Goal: Task Accomplishment & Management: Complete application form

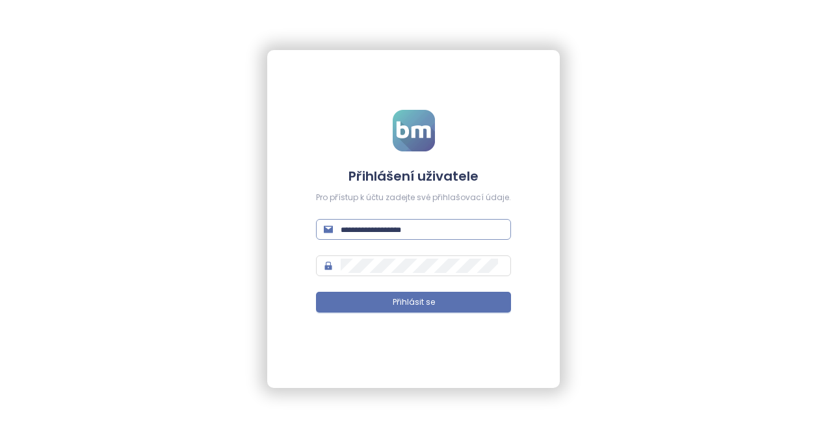
click at [384, 226] on input "text" at bounding box center [422, 229] width 163 height 14
paste input "**********"
type input "**********"
click at [397, 232] on input "text" at bounding box center [422, 229] width 163 height 14
paste input "**********"
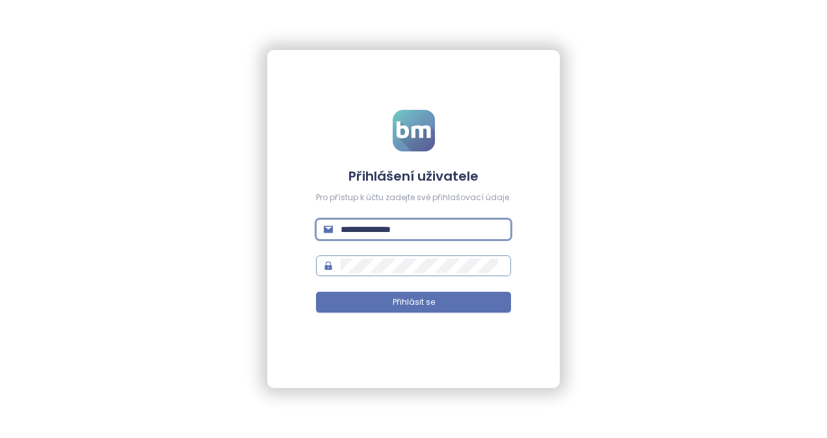
type input "**********"
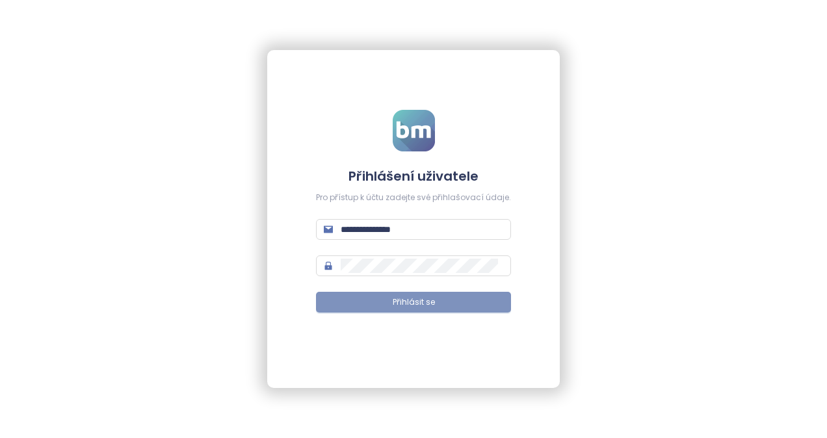
click at [399, 300] on span "Přihlásit se" at bounding box center [414, 303] width 42 height 12
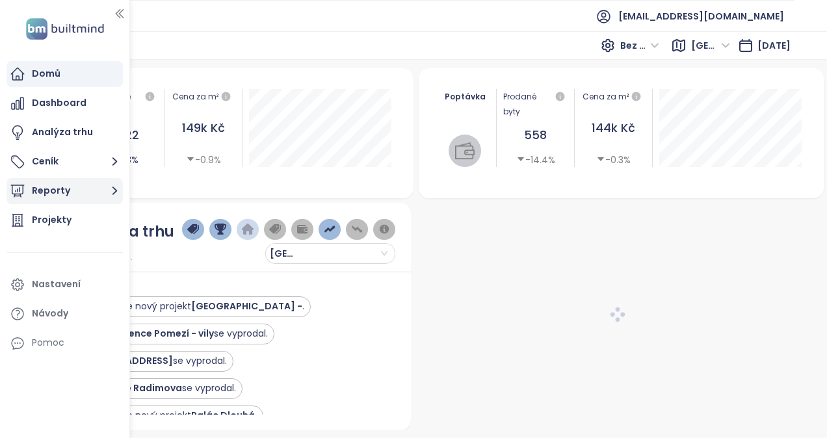
click at [107, 191] on icon "button" at bounding box center [115, 191] width 16 height 16
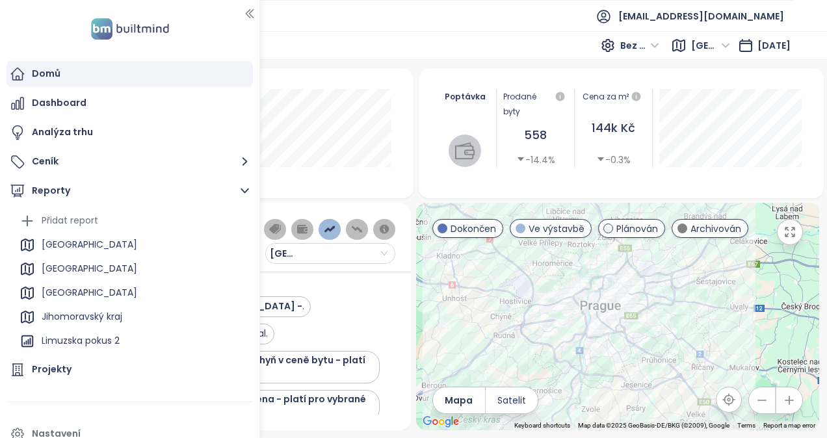
drag, startPoint x: 127, startPoint y: 277, endPoint x: 310, endPoint y: 283, distance: 182.2
click at [310, 283] on section "Domů Dashboard Analýza trhu Ceník Reporty Přidat report [GEOGRAPHIC_DATA] [GEOG…" at bounding box center [413, 219] width 827 height 438
click at [55, 219] on div "Přidat report" at bounding box center [70, 221] width 57 height 16
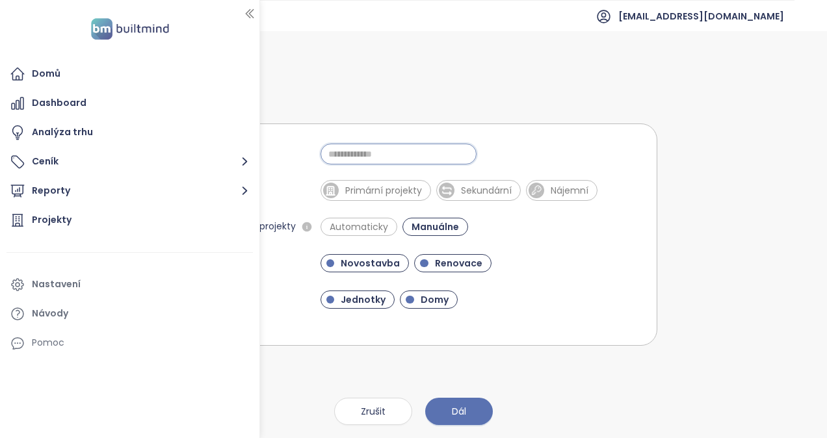
click at [364, 150] on input "Jméno" at bounding box center [399, 154] width 156 height 21
drag, startPoint x: 251, startPoint y: 13, endPoint x: 294, endPoint y: 86, distance: 84.5
click at [252, 12] on icon "button" at bounding box center [249, 13] width 13 height 13
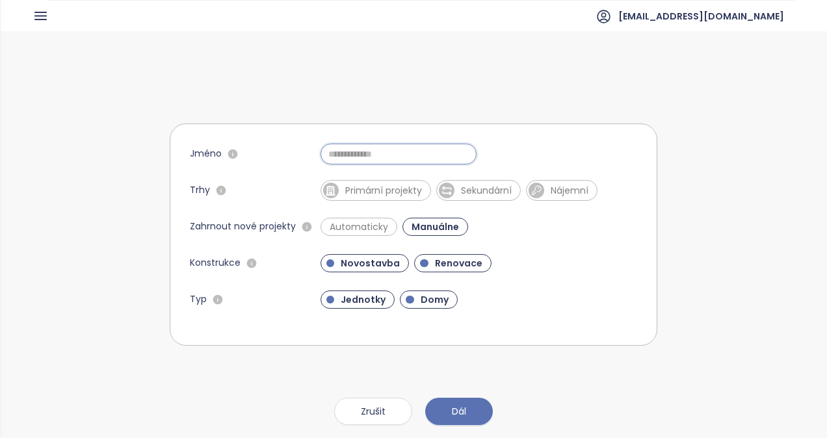
click at [380, 157] on input "Jméno" at bounding box center [399, 154] width 156 height 21
type input "**********"
click at [387, 186] on span "Primární projekty" at bounding box center [384, 190] width 90 height 13
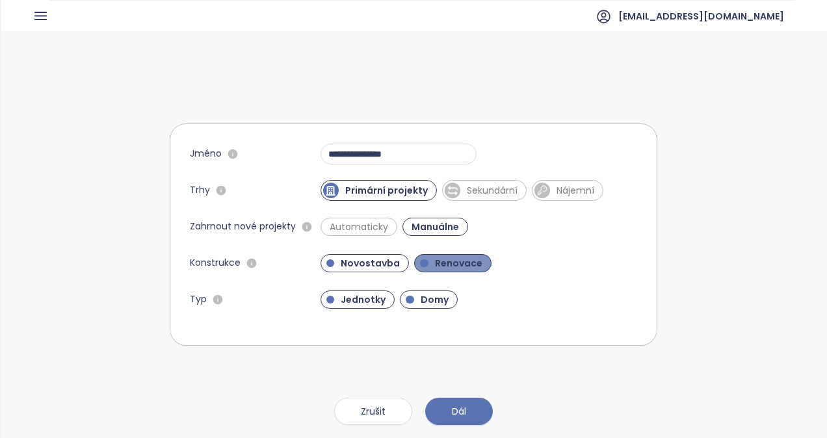
click at [468, 258] on span "Renovace" at bounding box center [459, 263] width 60 height 13
drag, startPoint x: 438, startPoint y: 294, endPoint x: 433, endPoint y: 308, distance: 15.2
click at [438, 295] on span "Domy" at bounding box center [434, 299] width 41 height 13
click at [464, 412] on span "Dál" at bounding box center [459, 412] width 14 height 14
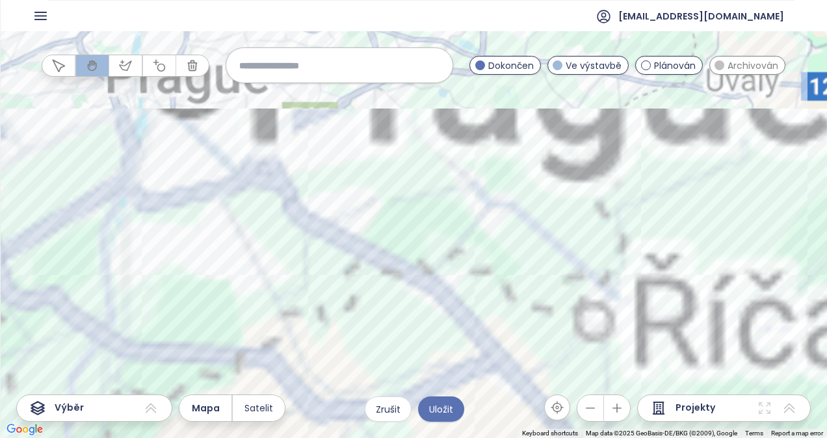
drag, startPoint x: 403, startPoint y: 134, endPoint x: 431, endPoint y: -12, distance: 148.9
click at [431, 0] on html "Domů Dashboard Analýza trhu Ceník Reporty Projekty Nastavení Návody Pomoc [EMAI…" at bounding box center [413, 219] width 827 height 438
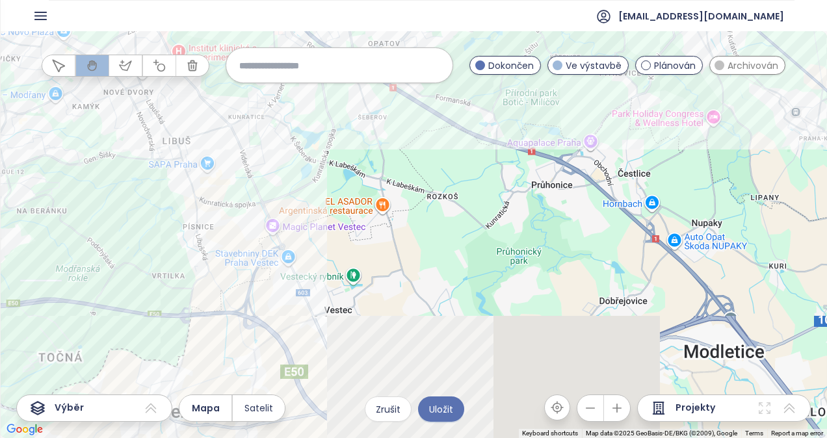
drag, startPoint x: 356, startPoint y: 224, endPoint x: 370, endPoint y: 169, distance: 56.5
click at [371, 170] on div at bounding box center [413, 234] width 827 height 407
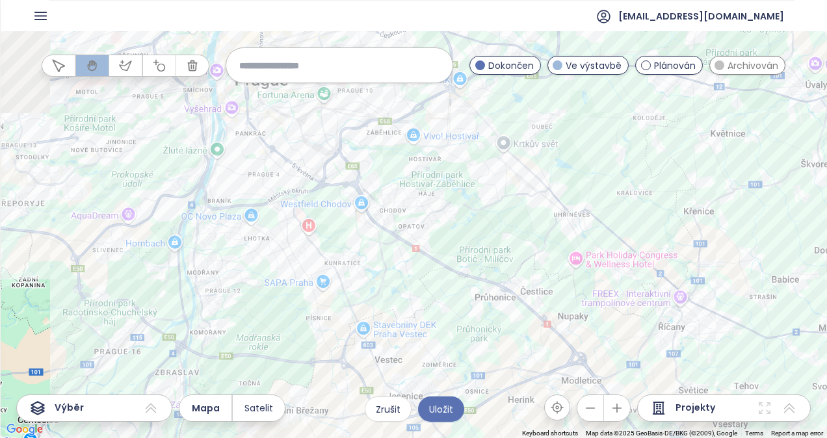
drag, startPoint x: 384, startPoint y: 263, endPoint x: 385, endPoint y: 308, distance: 44.9
click at [385, 308] on div at bounding box center [413, 234] width 827 height 407
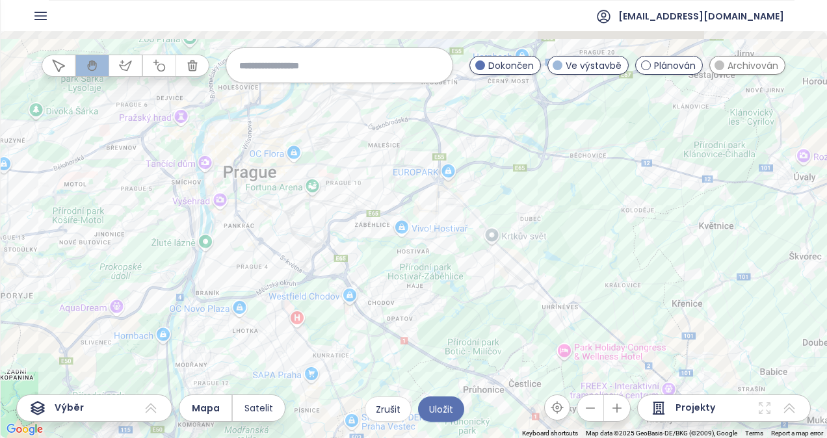
drag, startPoint x: 295, startPoint y: 224, endPoint x: 284, endPoint y: 274, distance: 51.3
click at [284, 276] on div at bounding box center [413, 234] width 827 height 407
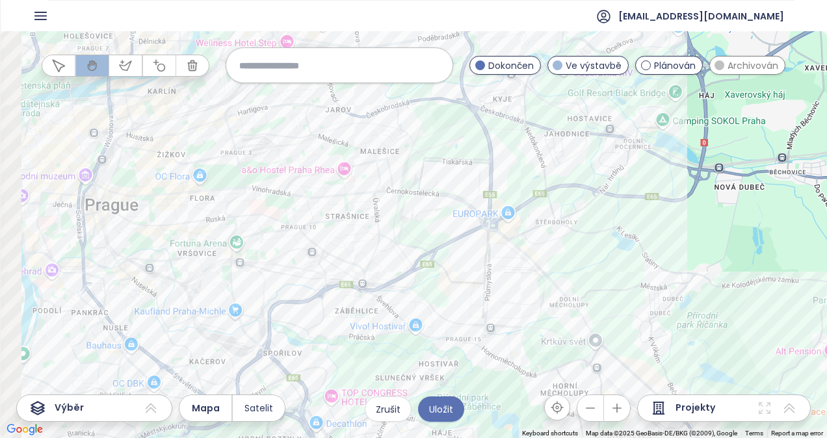
drag, startPoint x: 344, startPoint y: 219, endPoint x: 390, endPoint y: 195, distance: 51.8
click at [390, 195] on div at bounding box center [413, 234] width 827 height 407
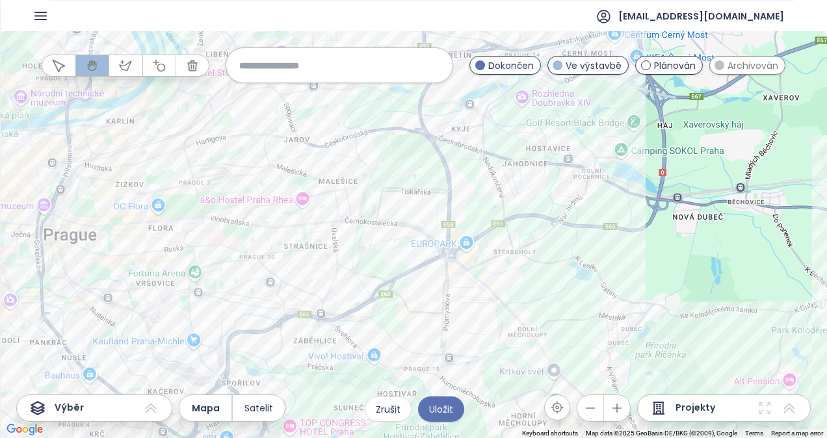
drag, startPoint x: 379, startPoint y: 229, endPoint x: 336, endPoint y: 260, distance: 52.6
click at [336, 260] on div at bounding box center [413, 234] width 827 height 407
click at [153, 409] on icon at bounding box center [151, 409] width 16 height 16
click at [83, 397] on div "Výběr" at bounding box center [94, 408] width 156 height 27
click at [127, 64] on icon "button" at bounding box center [125, 65] width 13 height 13
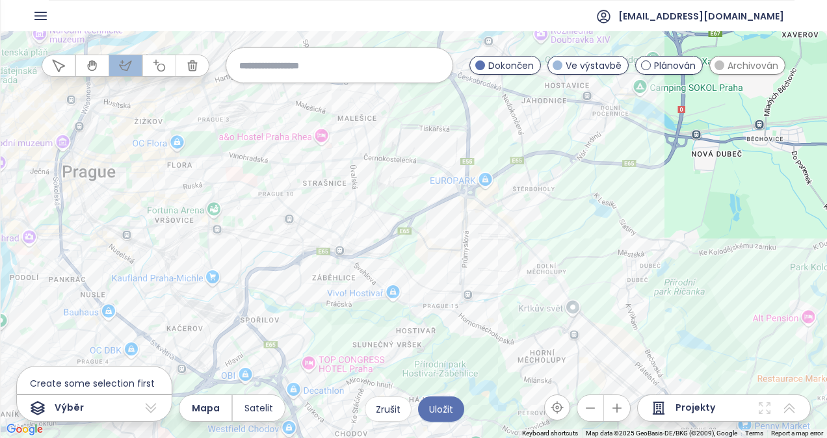
drag, startPoint x: 393, startPoint y: 232, endPoint x: 407, endPoint y: 157, distance: 76.7
click at [407, 157] on div at bounding box center [413, 234] width 827 height 407
drag, startPoint x: 251, startPoint y: 254, endPoint x: 281, endPoint y: 317, distance: 70.4
click at [252, 254] on div at bounding box center [413, 234] width 827 height 407
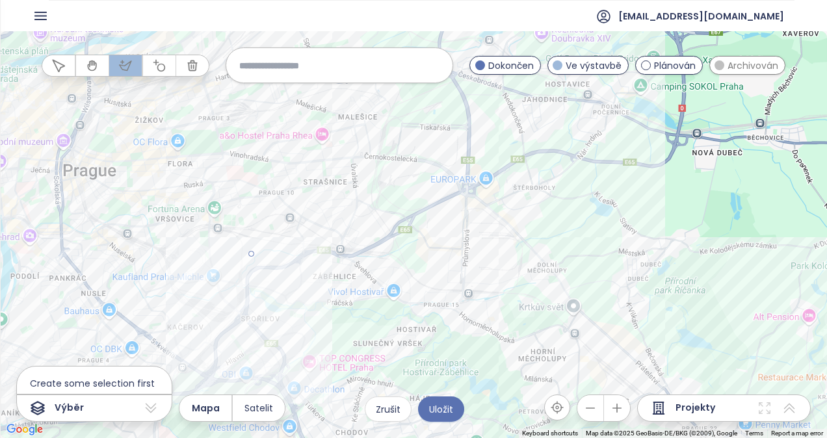
click at [286, 309] on div at bounding box center [413, 234] width 827 height 407
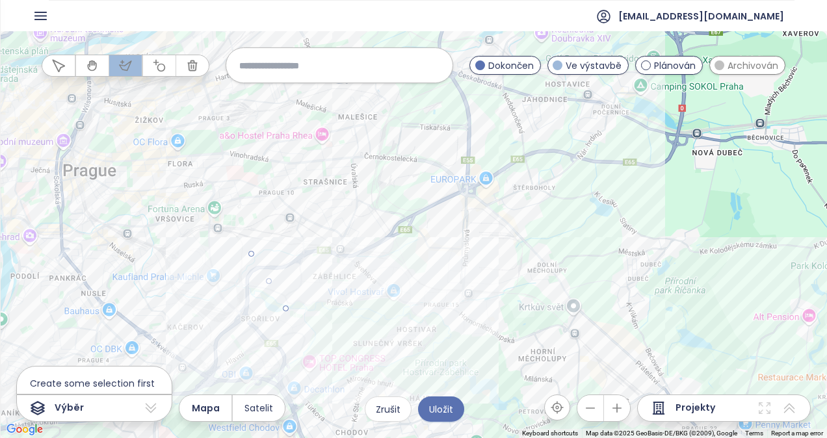
click at [414, 304] on div at bounding box center [413, 234] width 827 height 407
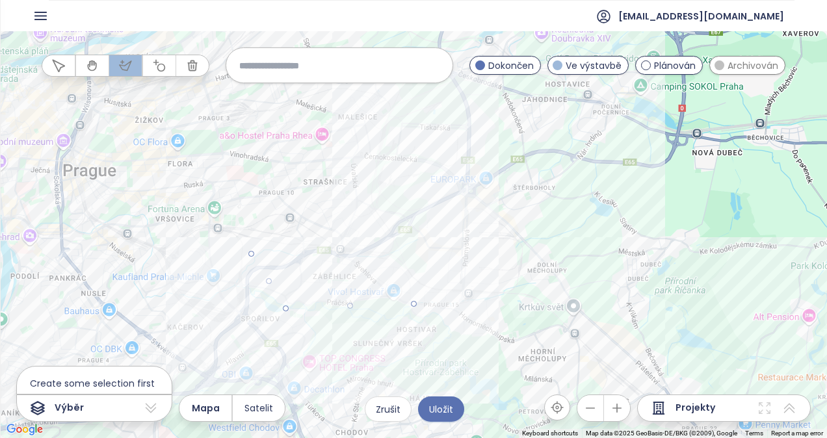
click at [441, 222] on div at bounding box center [413, 234] width 827 height 407
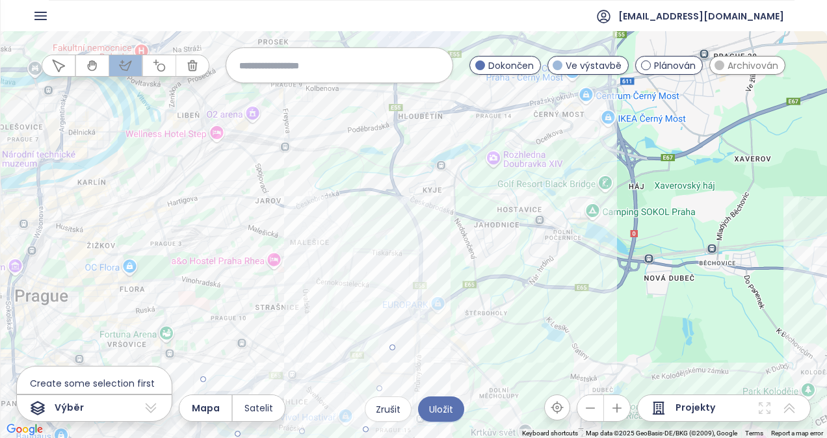
drag, startPoint x: 436, startPoint y: 168, endPoint x: 425, endPoint y: 267, distance: 99.4
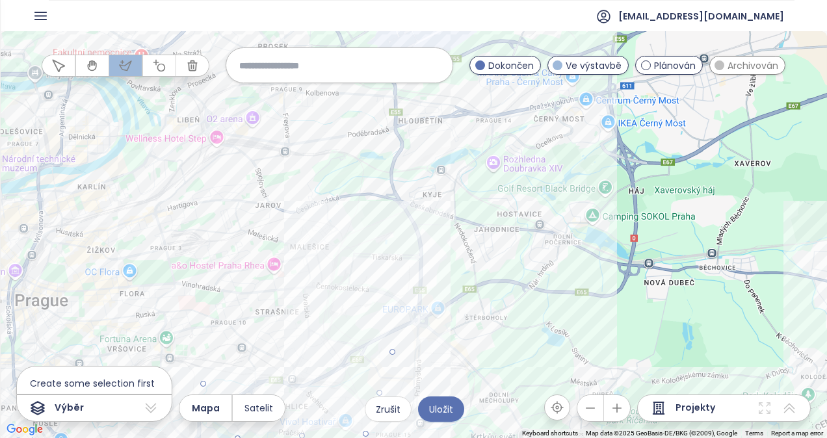
click at [420, 276] on div at bounding box center [413, 234] width 827 height 407
drag, startPoint x: 380, startPoint y: 174, endPoint x: 364, endPoint y: 174, distance: 16.3
click at [381, 174] on div at bounding box center [413, 234] width 827 height 407
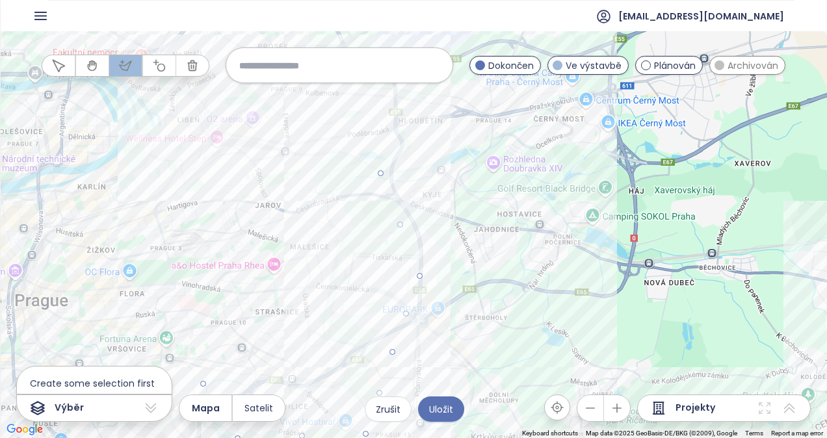
click at [286, 155] on div at bounding box center [413, 234] width 827 height 407
click at [248, 254] on div at bounding box center [413, 234] width 827 height 407
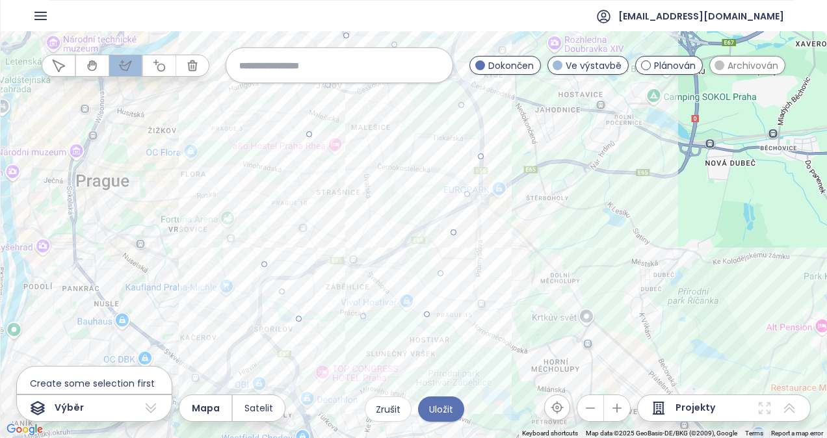
drag, startPoint x: 248, startPoint y: 254, endPoint x: 311, endPoint y: 134, distance: 135.6
click at [265, 267] on div at bounding box center [413, 234] width 827 height 407
click at [88, 384] on span "Custom Polygon 1" at bounding box center [64, 383] width 94 height 21
click at [791, 411] on icon at bounding box center [790, 409] width 16 height 16
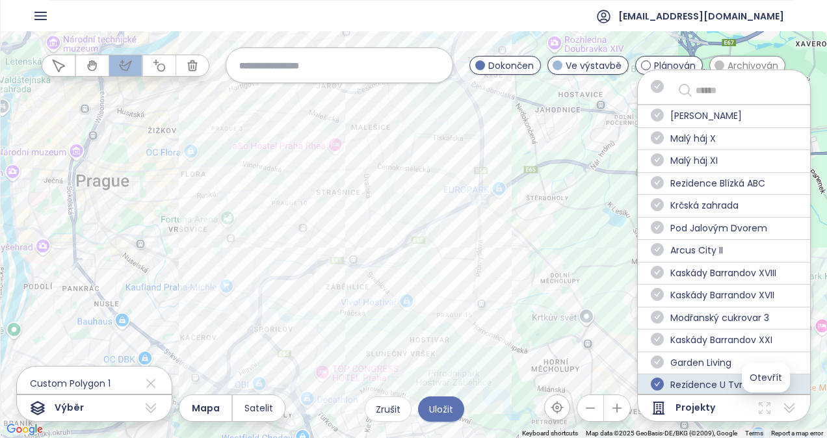
click at [765, 408] on icon at bounding box center [765, 409] width 16 height 16
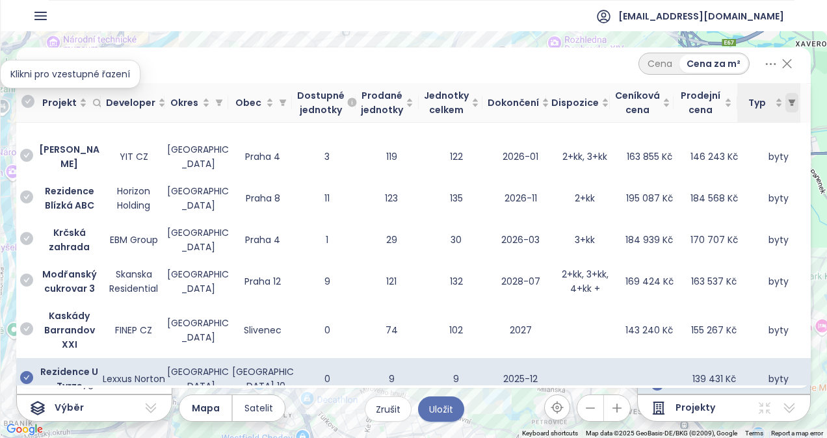
click at [793, 103] on icon "filter" at bounding box center [792, 103] width 7 height 7
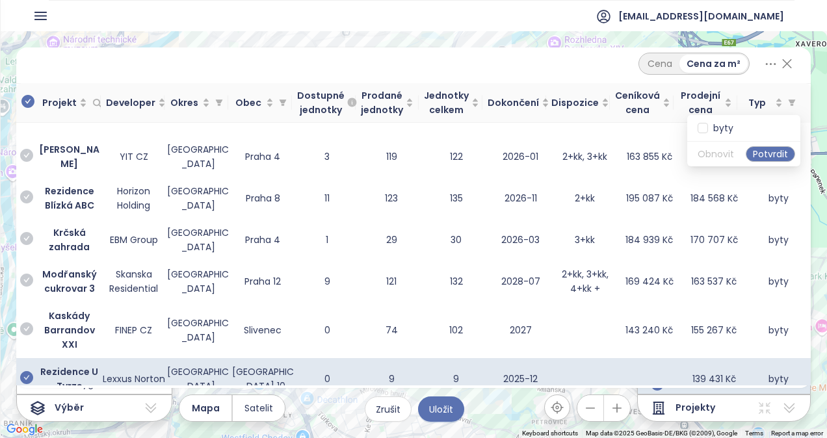
click at [27, 99] on icon "check-circle" at bounding box center [27, 101] width 13 height 13
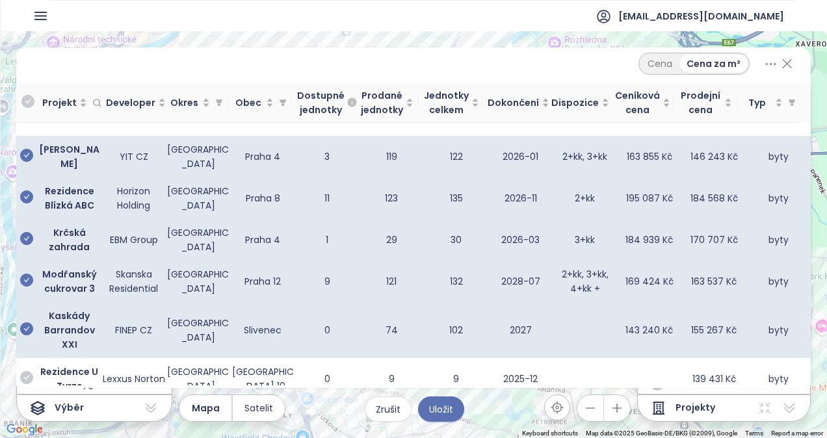
click at [27, 99] on icon "check-circle" at bounding box center [27, 101] width 13 height 13
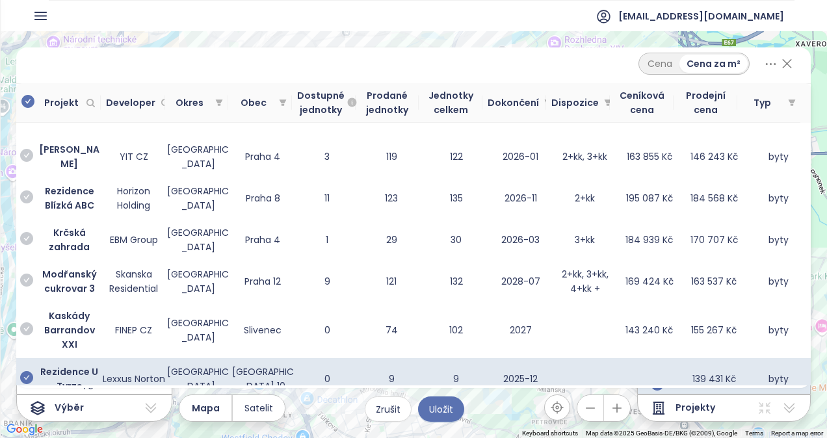
scroll to position [130, 0]
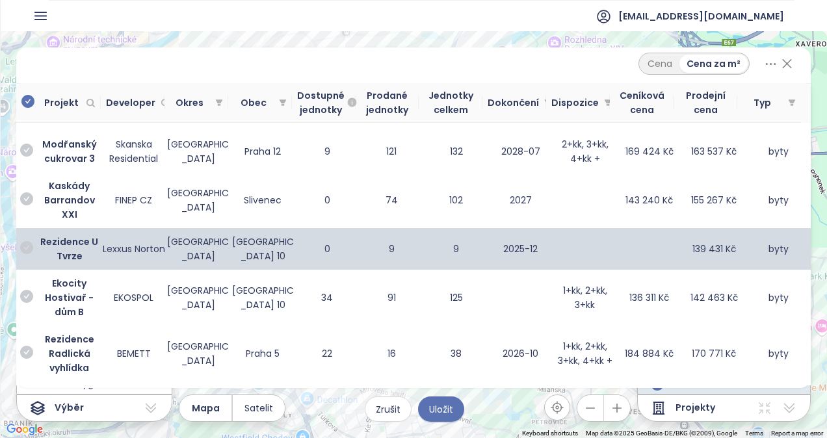
click at [30, 246] on icon "check-circle" at bounding box center [26, 247] width 13 height 13
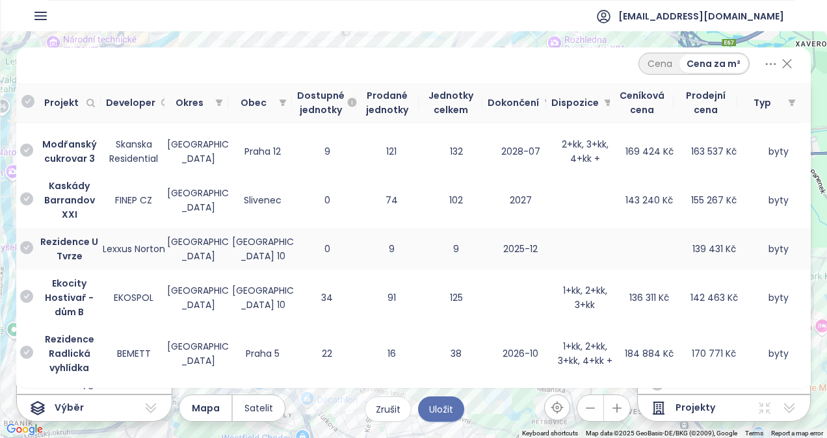
scroll to position [390, 0]
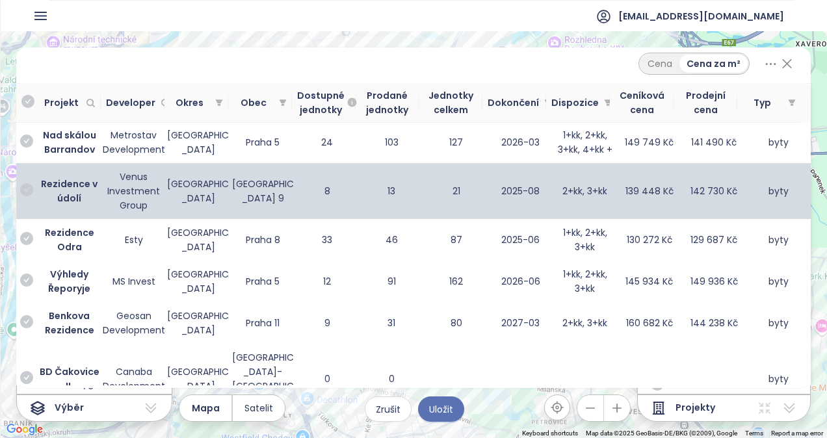
click at [28, 190] on icon "check-circle" at bounding box center [26, 189] width 13 height 13
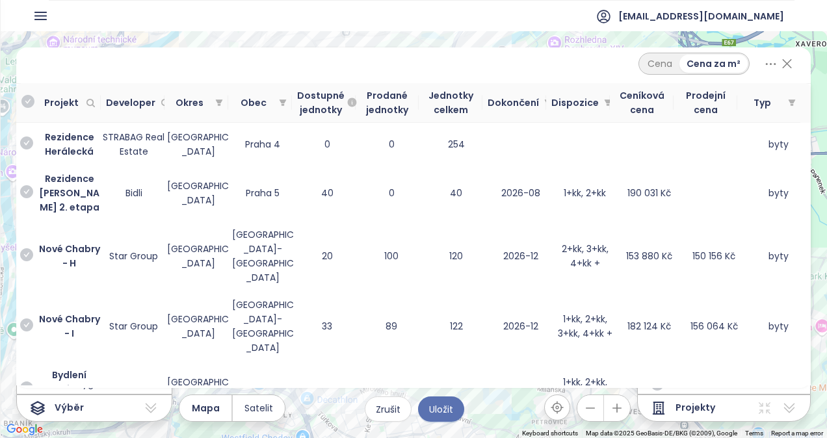
scroll to position [4683, 0]
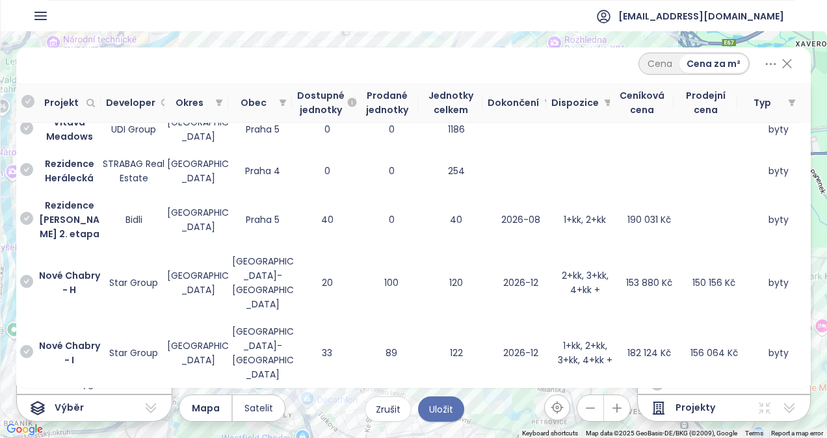
drag, startPoint x: 25, startPoint y: 258, endPoint x: 3, endPoint y: 284, distance: 34.6
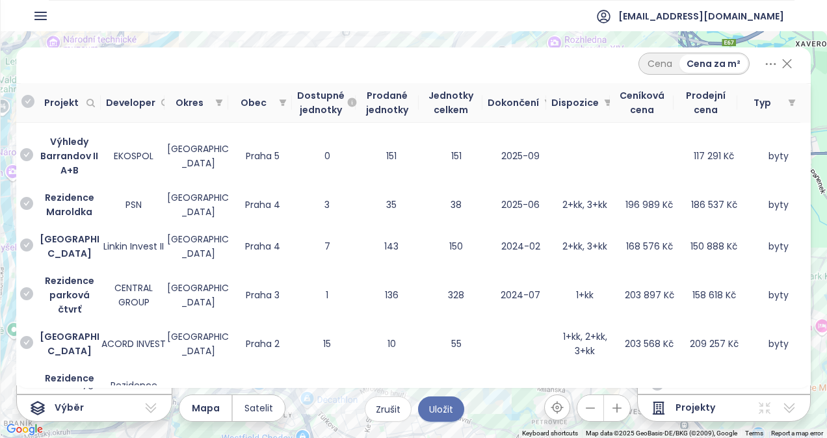
scroll to position [6243, 0]
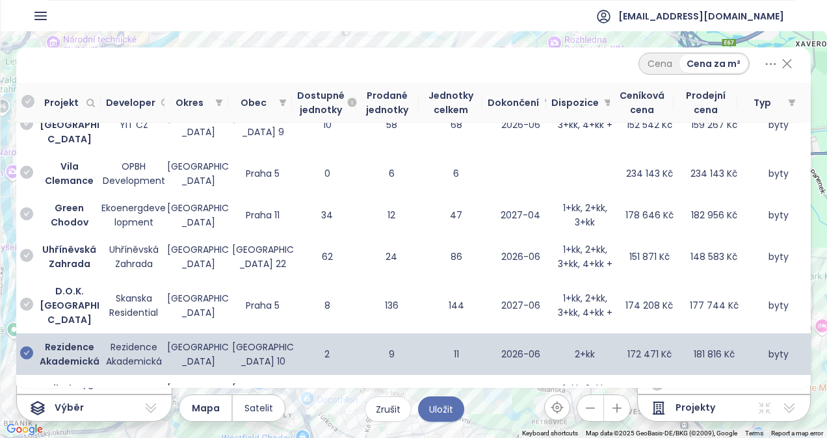
scroll to position [9105, 0]
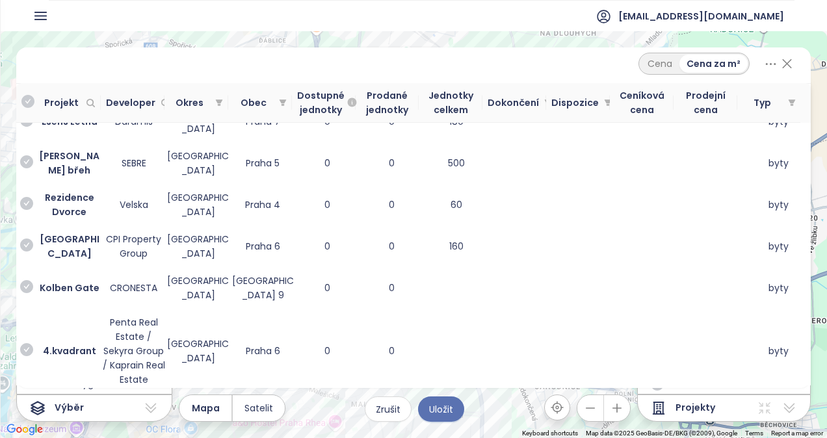
scroll to position [11833, 0]
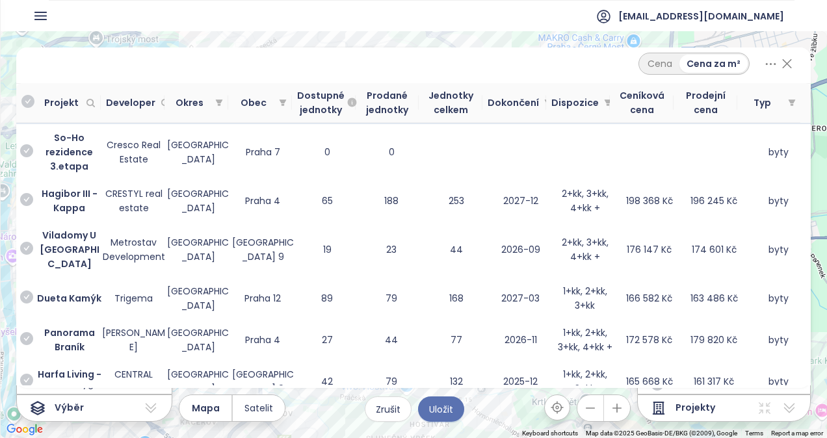
scroll to position [11967, 0]
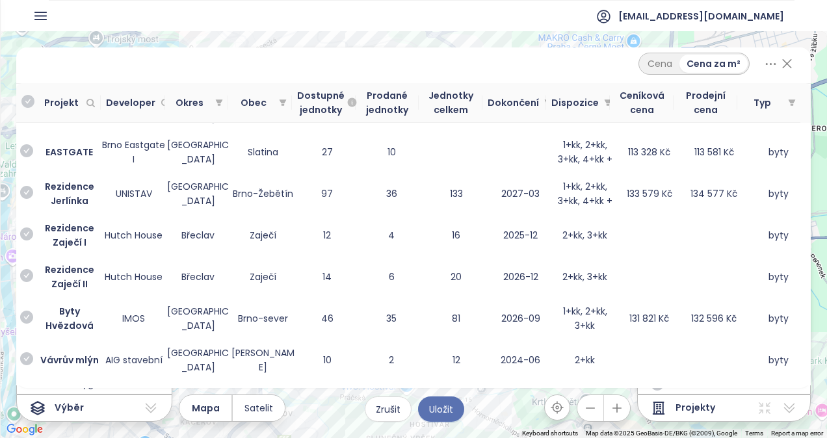
scroll to position [23185, 0]
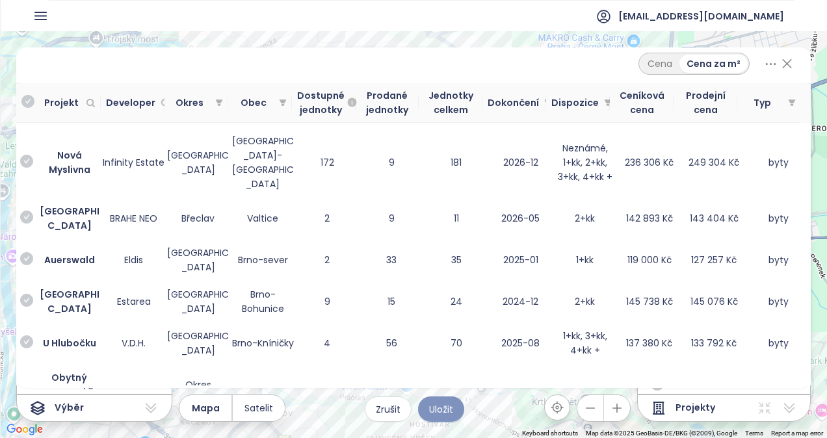
click at [446, 406] on span "Uložit" at bounding box center [441, 410] width 24 height 14
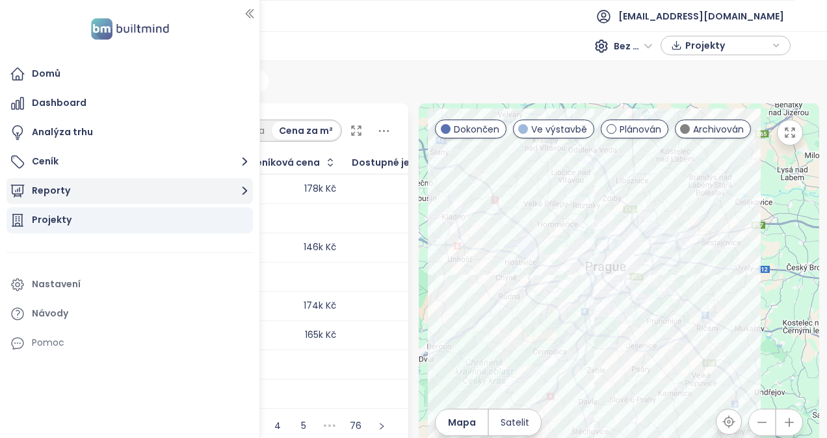
click at [228, 196] on button "Reporty" at bounding box center [130, 191] width 246 height 26
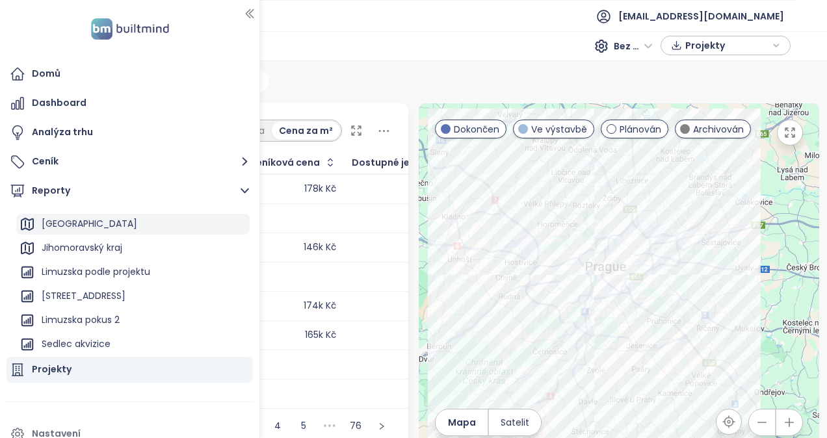
scroll to position [70, 0]
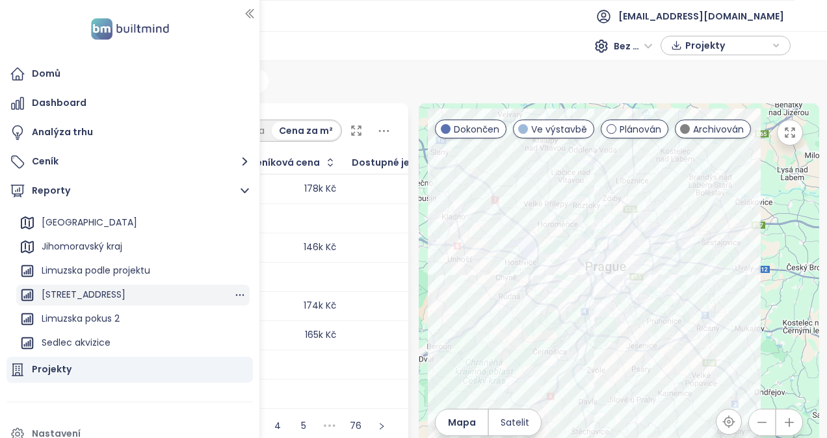
click at [83, 291] on div "[STREET_ADDRESS]" at bounding box center [84, 295] width 84 height 16
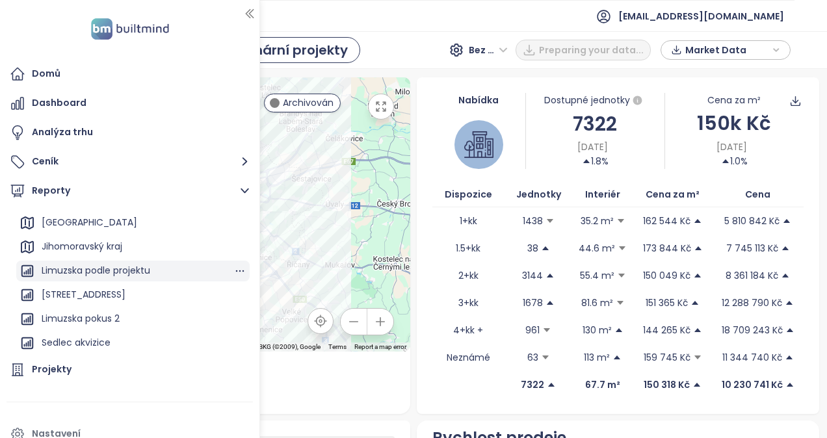
click at [82, 263] on div "Limuzska podle projektu" at bounding box center [96, 271] width 109 height 16
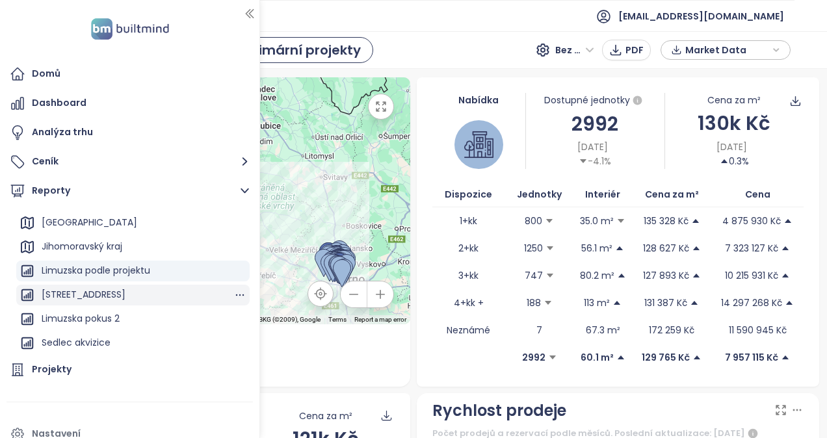
click at [80, 296] on div "[STREET_ADDRESS]" at bounding box center [84, 295] width 84 height 16
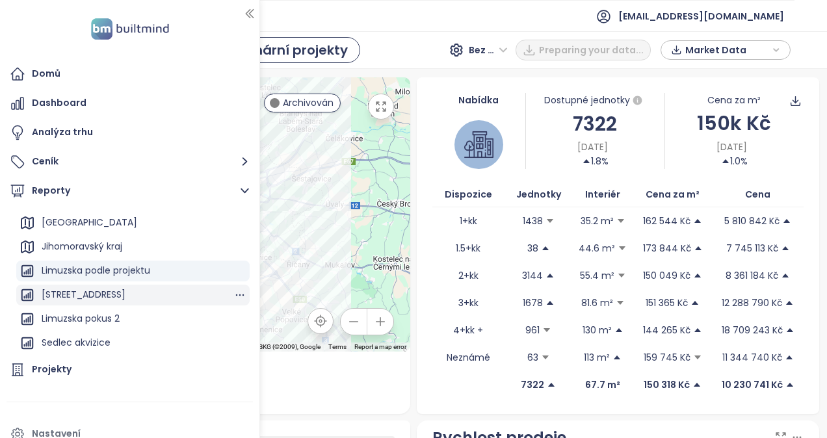
click at [137, 289] on div "[STREET_ADDRESS]" at bounding box center [132, 295] width 233 height 21
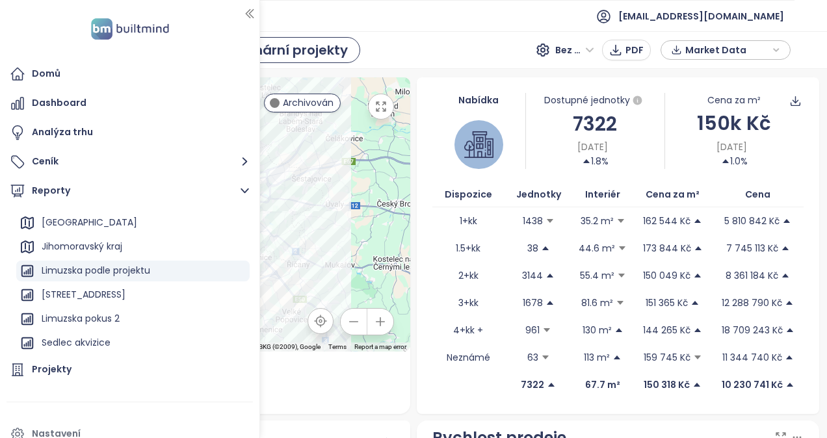
click at [434, 31] on ul "[EMAIL_ADDRESS][DOMAIN_NAME]" at bounding box center [414, 16] width 762 height 32
click at [132, 290] on div "[STREET_ADDRESS]" at bounding box center [132, 295] width 233 height 21
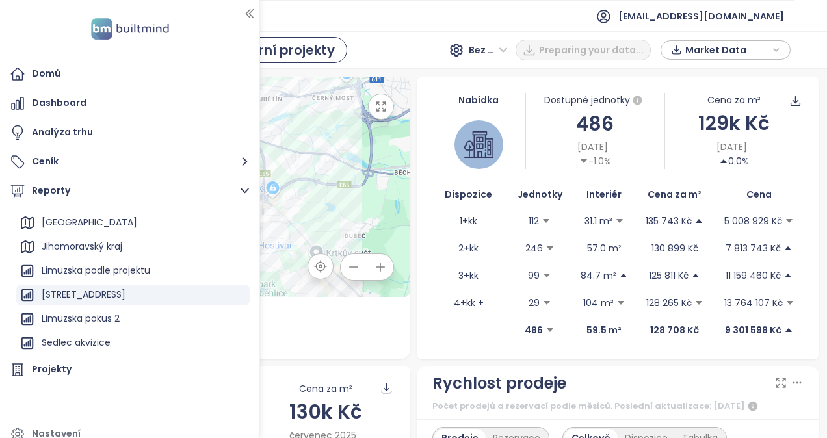
click at [424, 112] on div "Nabídka Dostupné jednotky 486 [DATE] -1.0% Cena za m² 129k Kč [DATE] 0.0% Dispo…" at bounding box center [618, 218] width 403 height 282
click at [252, 10] on icon "button" at bounding box center [249, 13] width 13 height 13
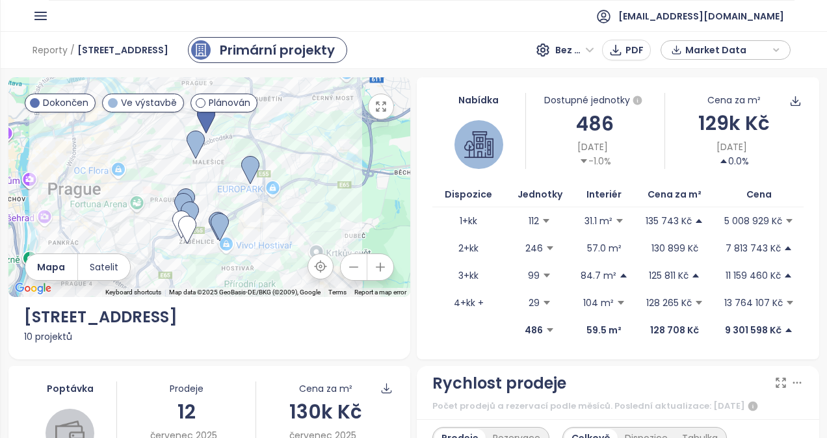
click at [782, 44] on div "Market Data" at bounding box center [726, 50] width 116 height 20
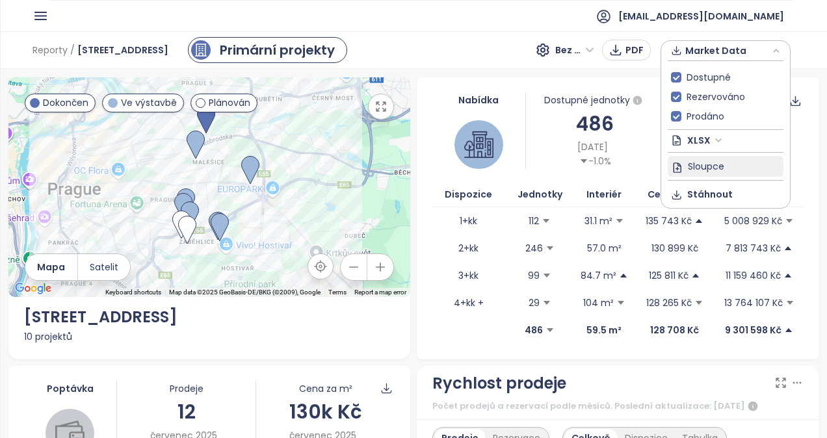
click at [721, 168] on span "Sloupce" at bounding box center [706, 166] width 36 height 14
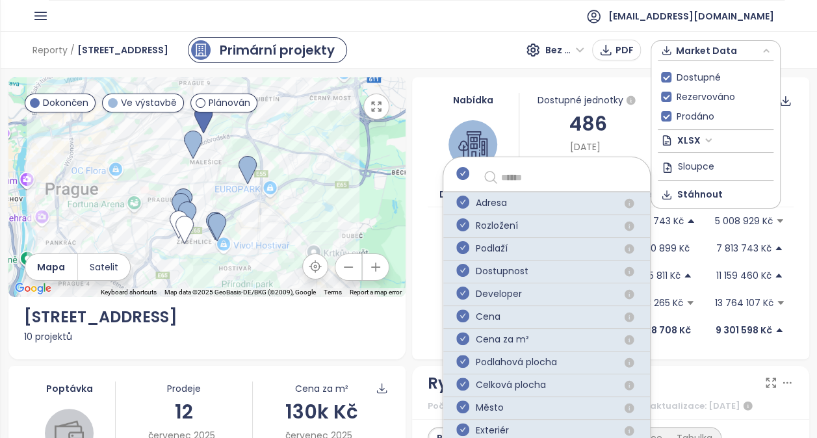
click at [770, 49] on icon "button" at bounding box center [767, 51] width 8 height 20
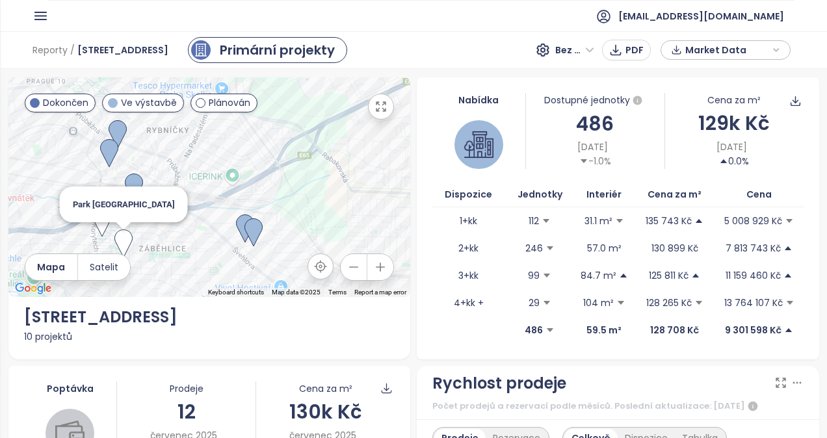
click at [123, 239] on img at bounding box center [123, 244] width 18 height 29
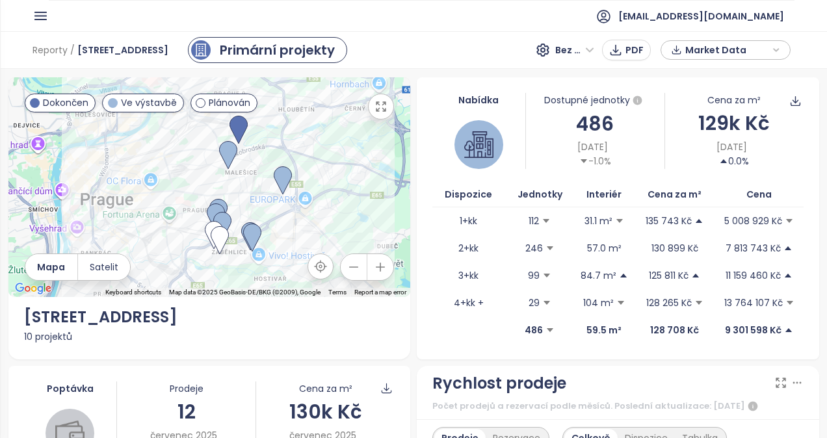
drag, startPoint x: 289, startPoint y: 184, endPoint x: 217, endPoint y: 187, distance: 71.6
click at [258, 212] on div at bounding box center [209, 187] width 403 height 220
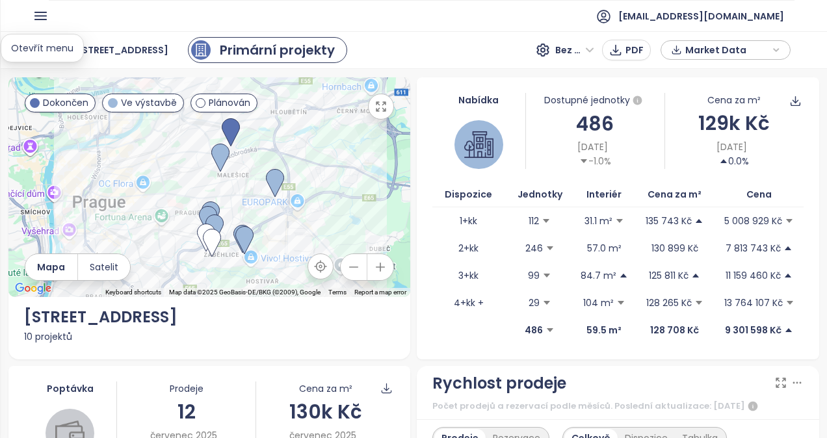
click at [46, 17] on icon "button" at bounding box center [41, 16] width 16 height 16
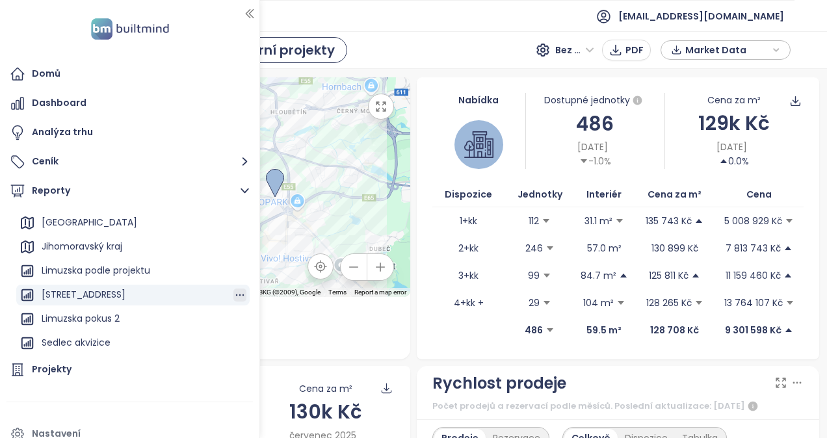
click at [233, 294] on icon "button" at bounding box center [239, 295] width 13 height 13
click at [466, 75] on div "← Move left → Move right ↑ Move up ↓ Move down + Zoom in - Zoom out Home Jump l…" at bounding box center [413, 253] width 827 height 369
drag, startPoint x: 256, startPoint y: 15, endPoint x: 545, endPoint y: 122, distance: 308.1
click at [256, 15] on div at bounding box center [259, 219] width 7 height 438
click at [633, 100] on icon "button" at bounding box center [637, 100] width 9 height 9
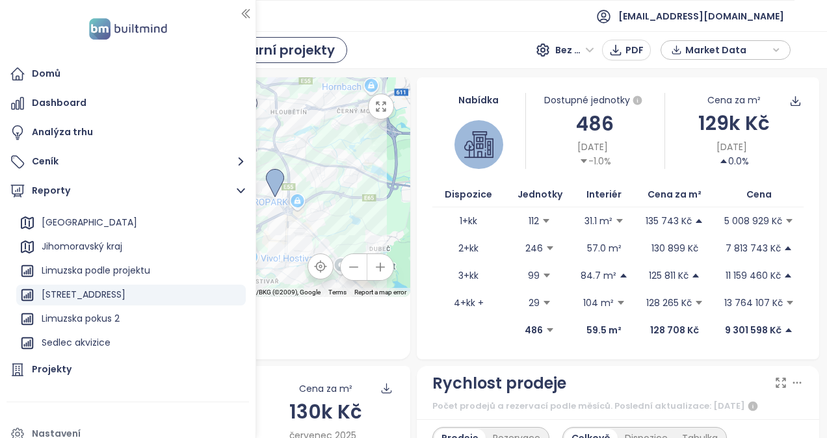
click at [243, 14] on icon "button" at bounding box center [245, 13] width 13 height 13
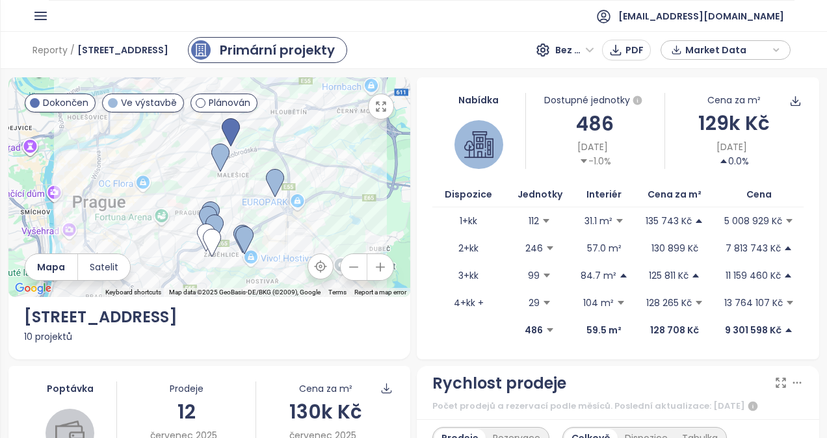
click at [579, 153] on span "[DATE]" at bounding box center [593, 147] width 31 height 14
click at [464, 138] on img at bounding box center [478, 144] width 29 height 29
click at [472, 155] on img at bounding box center [478, 144] width 29 height 29
drag, startPoint x: 472, startPoint y: 155, endPoint x: 470, endPoint y: 139, distance: 17.0
click at [472, 155] on img at bounding box center [478, 144] width 29 height 29
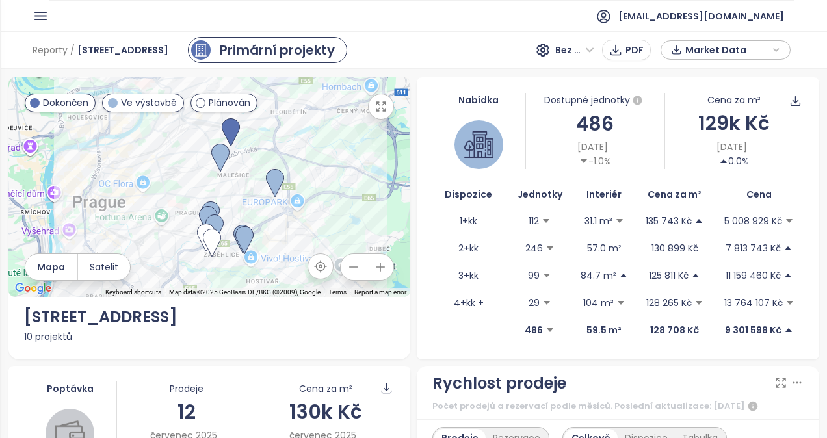
click at [470, 100] on div "Nabídka" at bounding box center [478, 100] width 93 height 14
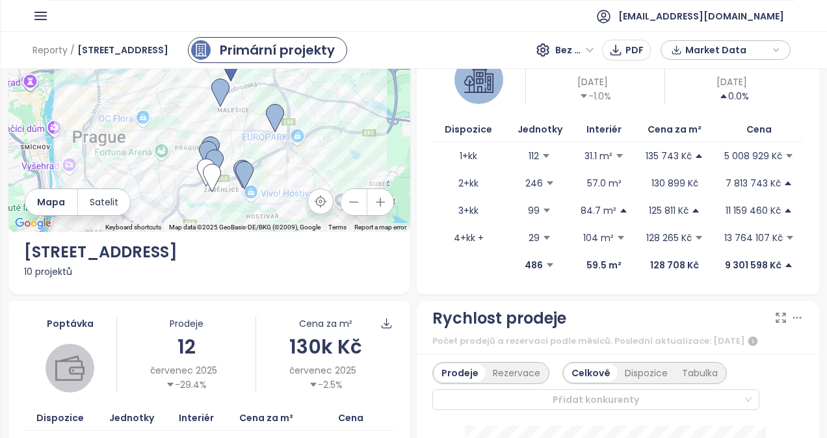
scroll to position [195, 0]
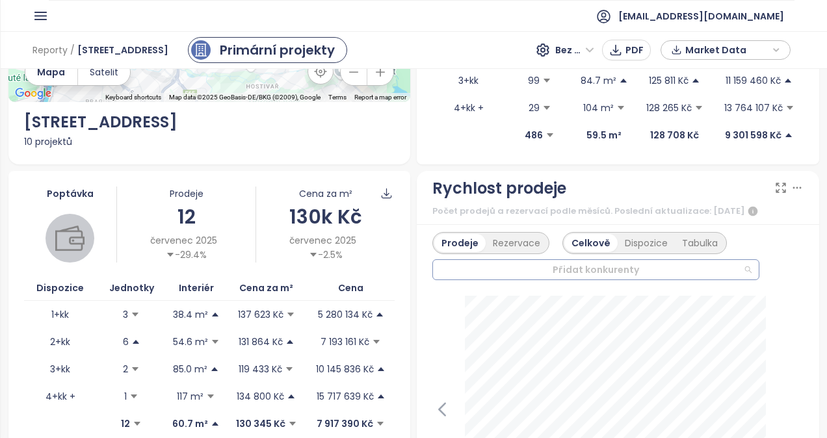
click at [639, 269] on div at bounding box center [590, 270] width 306 height 16
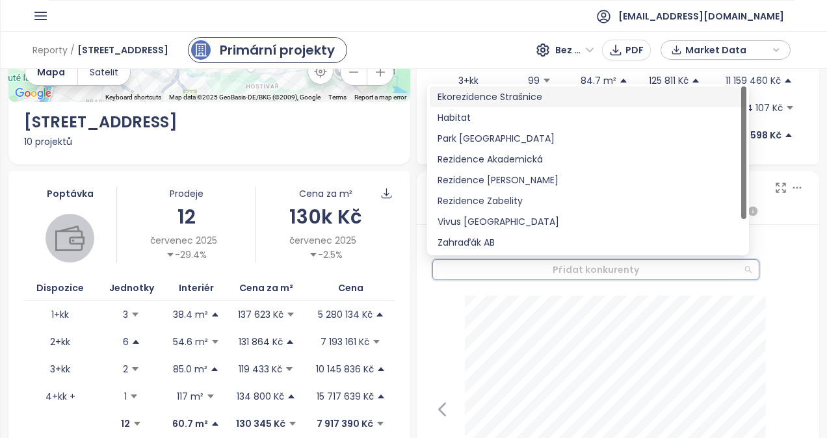
click at [639, 269] on div at bounding box center [590, 270] width 306 height 16
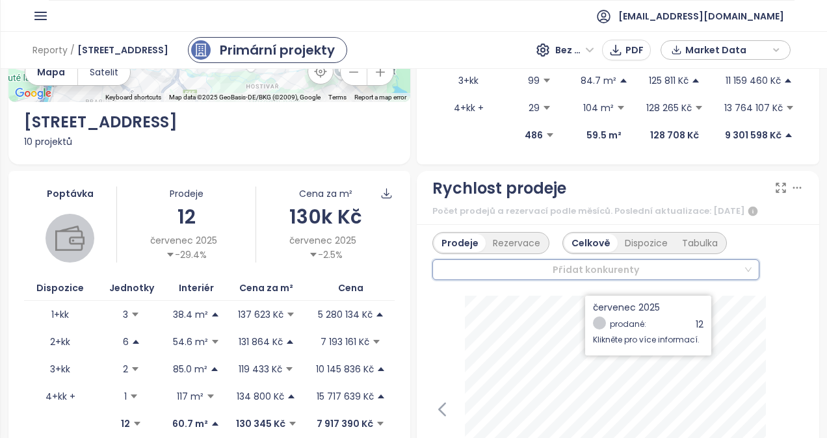
scroll to position [0, 0]
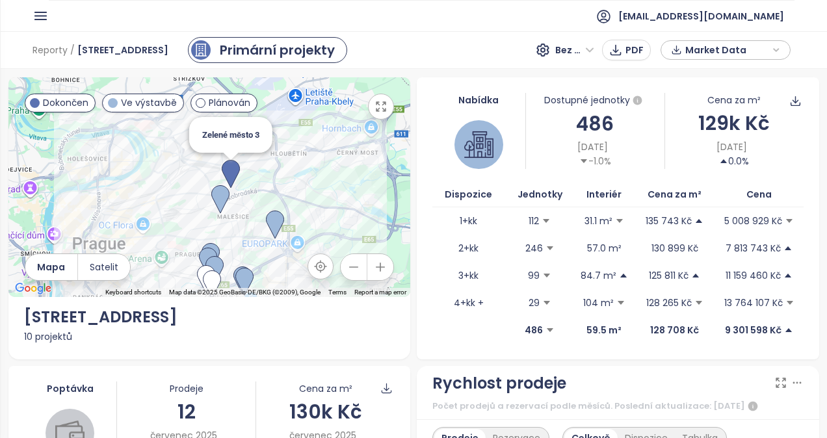
click at [229, 176] on img at bounding box center [231, 174] width 18 height 29
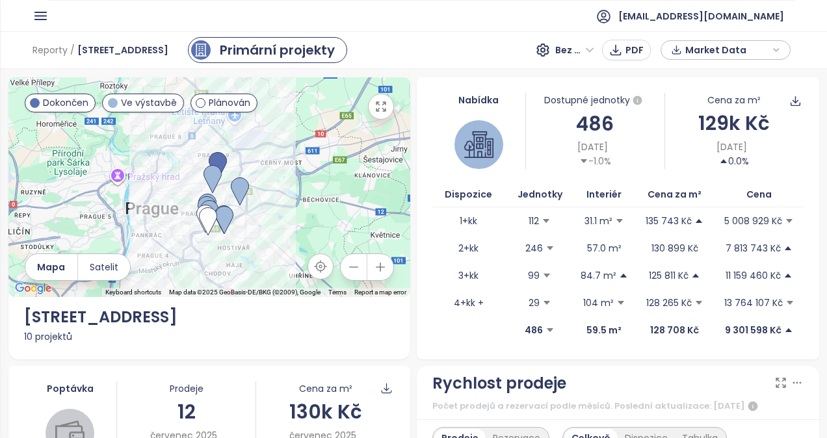
drag, startPoint x: 242, startPoint y: 247, endPoint x: 243, endPoint y: 211, distance: 36.4
click at [243, 211] on div "To navigate, press the arrow keys." at bounding box center [209, 187] width 403 height 220
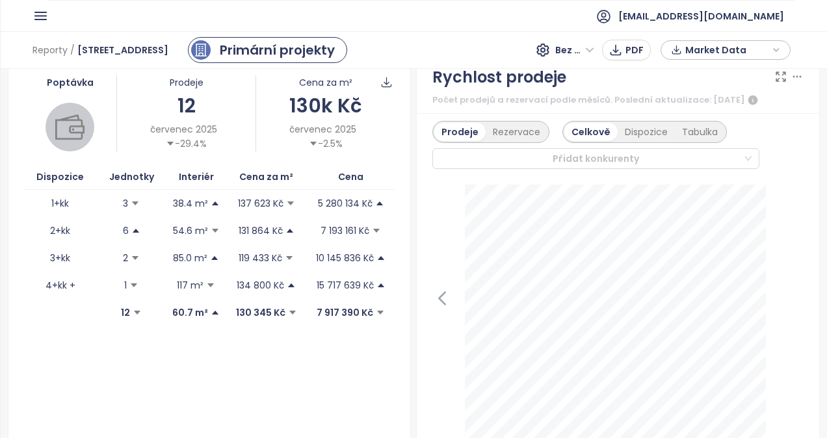
scroll to position [260, 0]
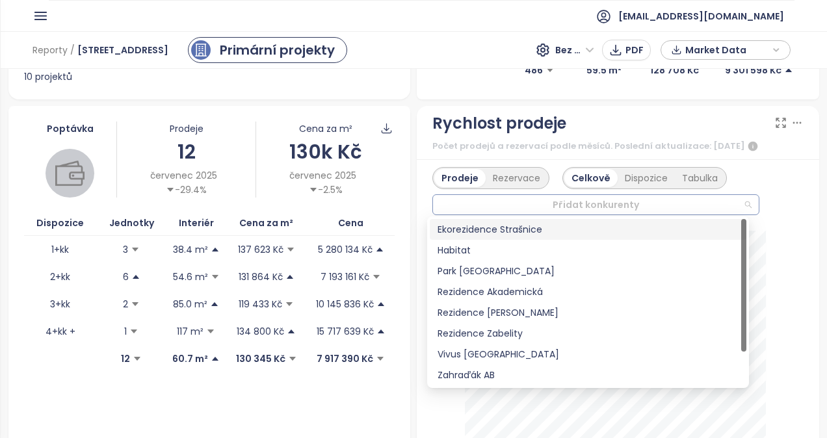
click at [646, 206] on div at bounding box center [590, 205] width 306 height 16
click at [506, 259] on div "Habitat" at bounding box center [588, 250] width 317 height 21
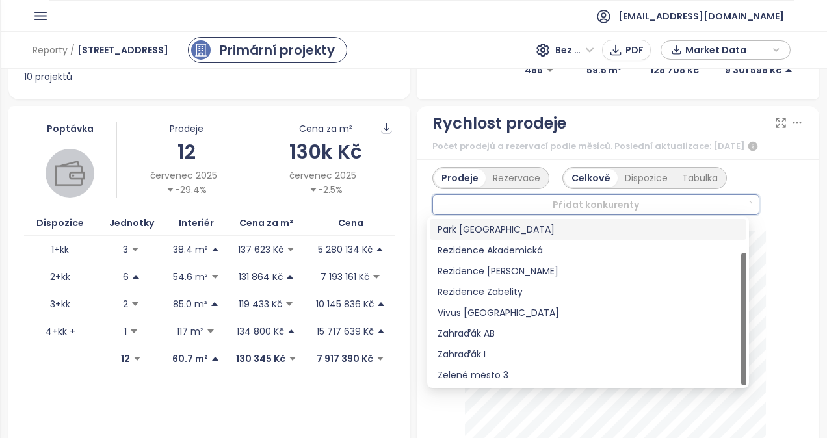
scroll to position [0, 0]
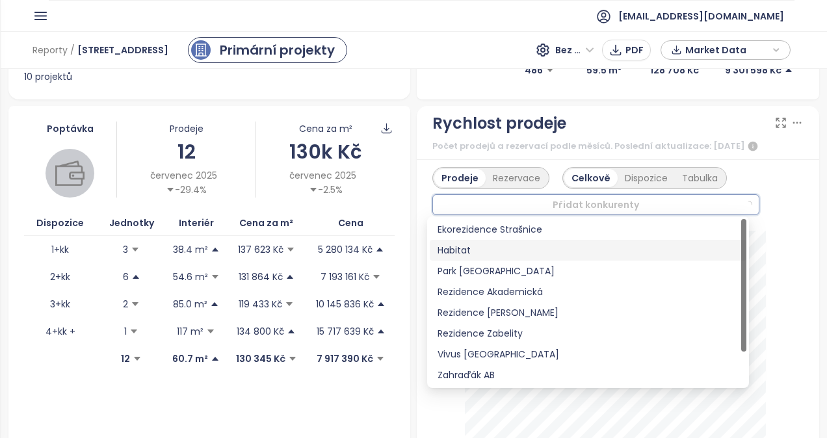
click at [464, 245] on div "Habitat" at bounding box center [588, 250] width 301 height 14
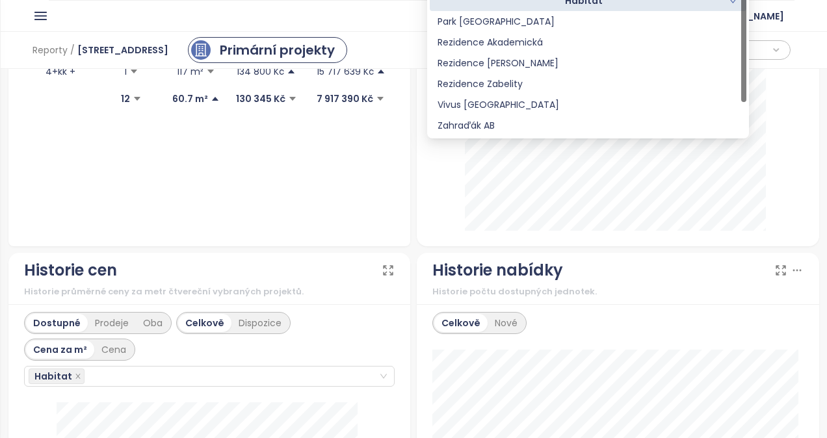
scroll to position [325, 0]
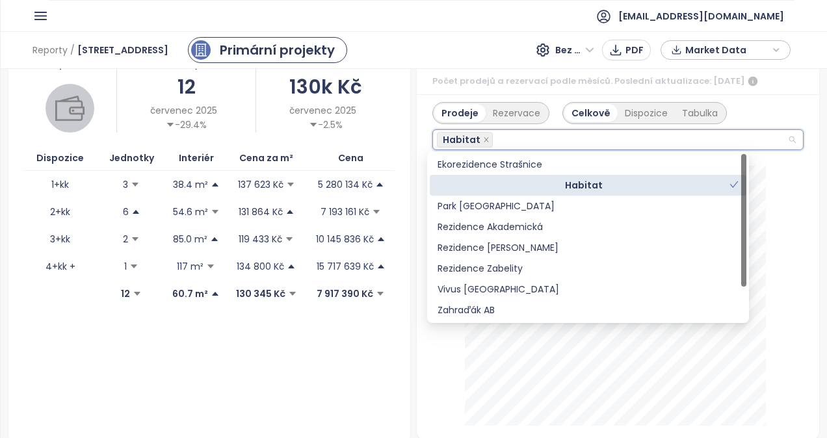
click at [676, 180] on div "Habitat" at bounding box center [584, 185] width 292 height 14
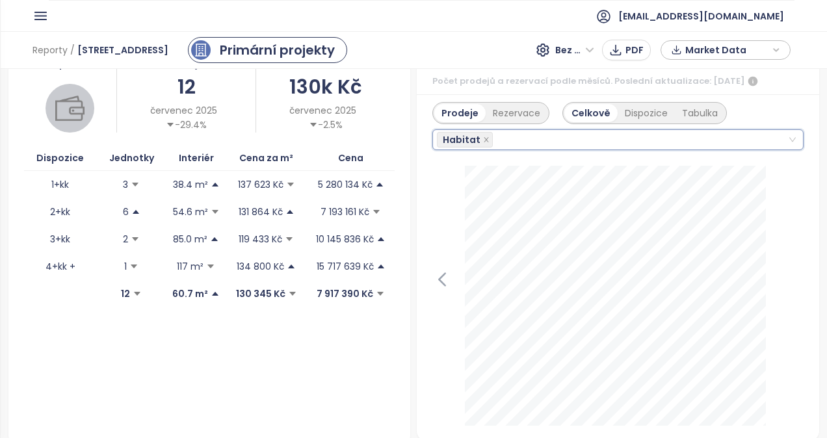
click at [342, 347] on div "Poptávka Prodeje [DATE] -29.4% Cena za m² 130k Kč [DATE] -2.5% Dispozice Jednot…" at bounding box center [209, 241] width 403 height 401
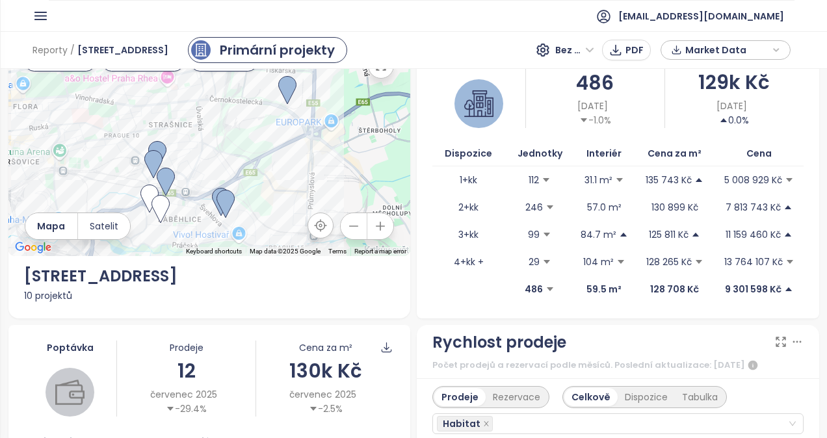
scroll to position [0, 0]
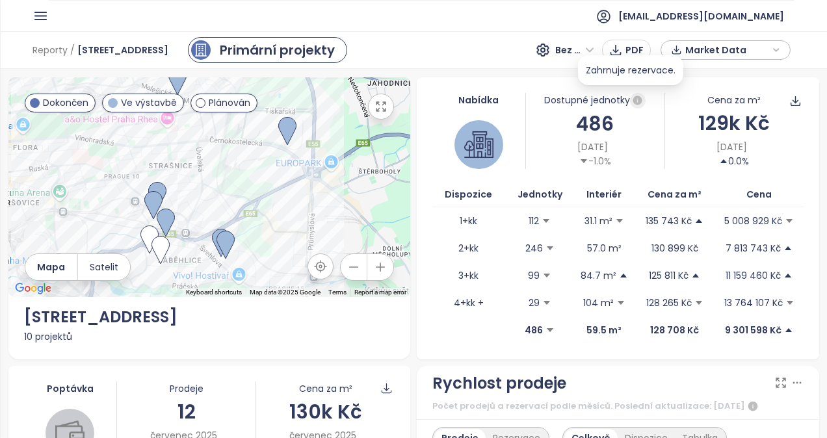
click at [633, 102] on icon "button" at bounding box center [637, 100] width 9 height 9
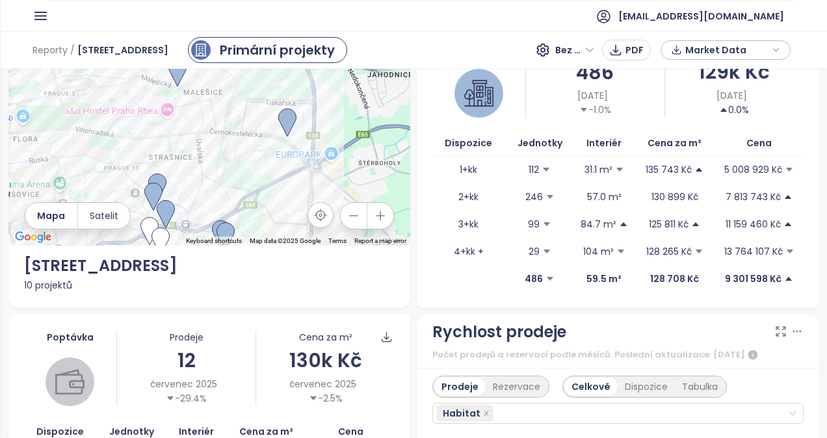
scroll to position [130, 0]
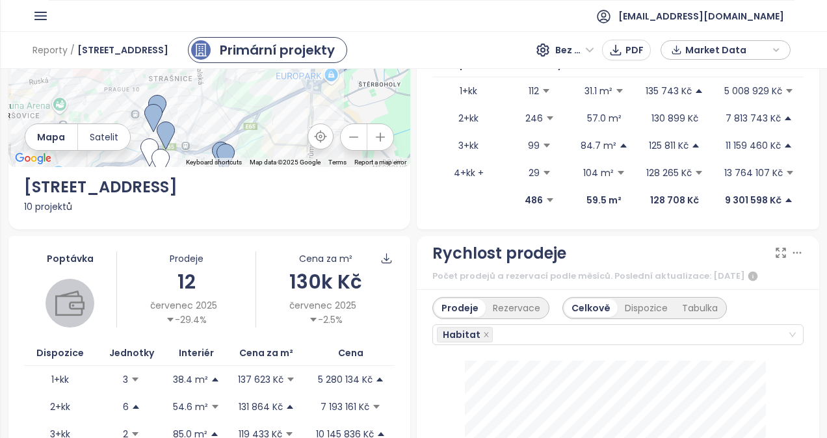
click at [59, 290] on img at bounding box center [69, 303] width 29 height 29
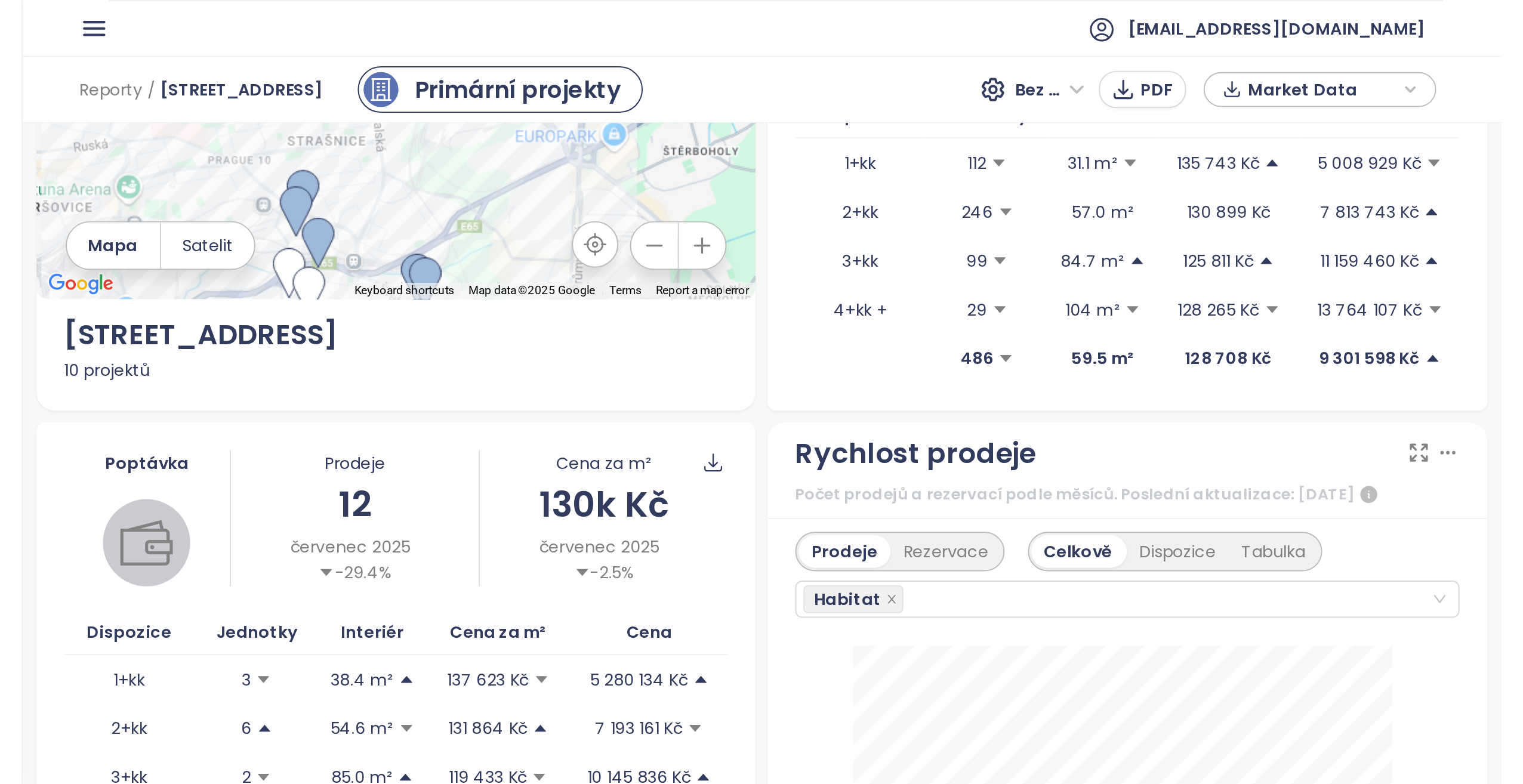
scroll to position [0, 0]
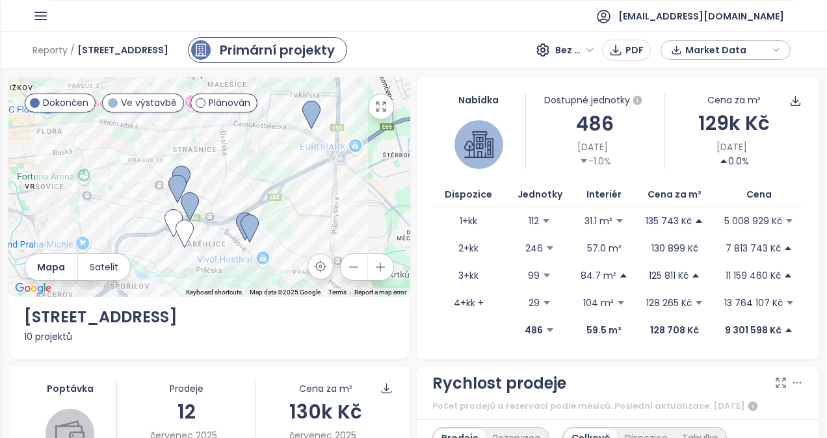
drag, startPoint x: 256, startPoint y: 172, endPoint x: 265, endPoint y: 157, distance: 17.2
click at [265, 157] on div at bounding box center [209, 187] width 403 height 220
click at [246, 222] on img at bounding box center [250, 229] width 18 height 29
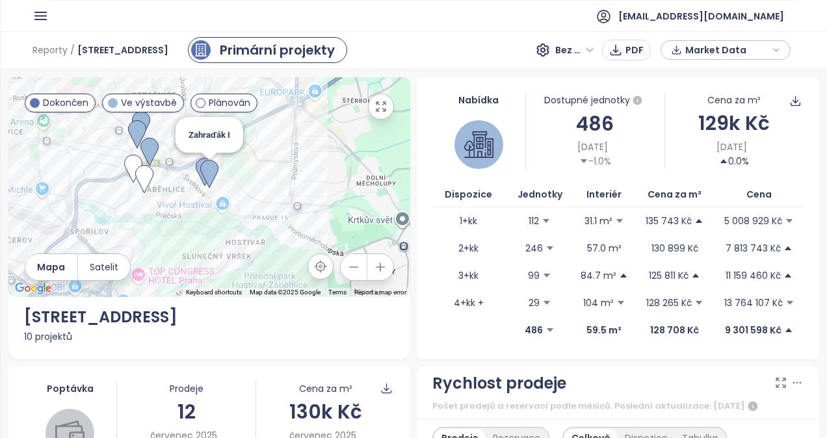
click at [204, 161] on img at bounding box center [209, 174] width 18 height 29
click at [382, 107] on icon "button" at bounding box center [381, 106] width 13 height 13
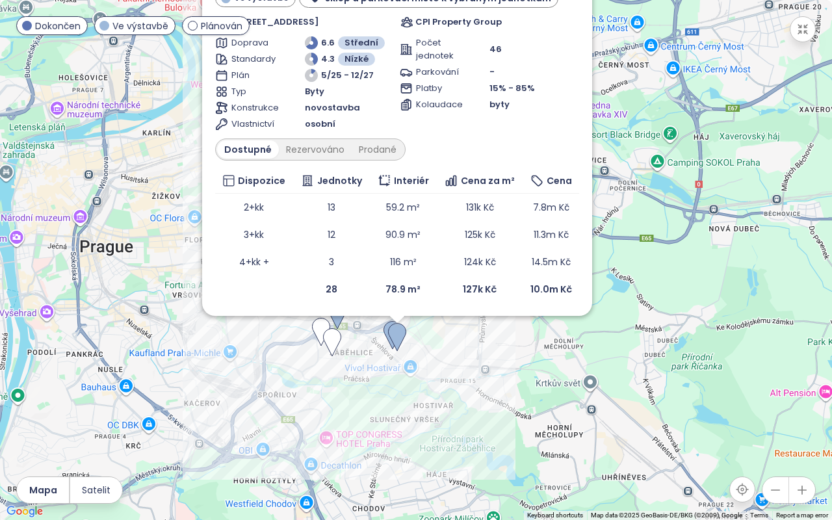
drag, startPoint x: 550, startPoint y: 443, endPoint x: 531, endPoint y: 351, distance: 93.6
click at [329, 338] on img at bounding box center [332, 342] width 18 height 29
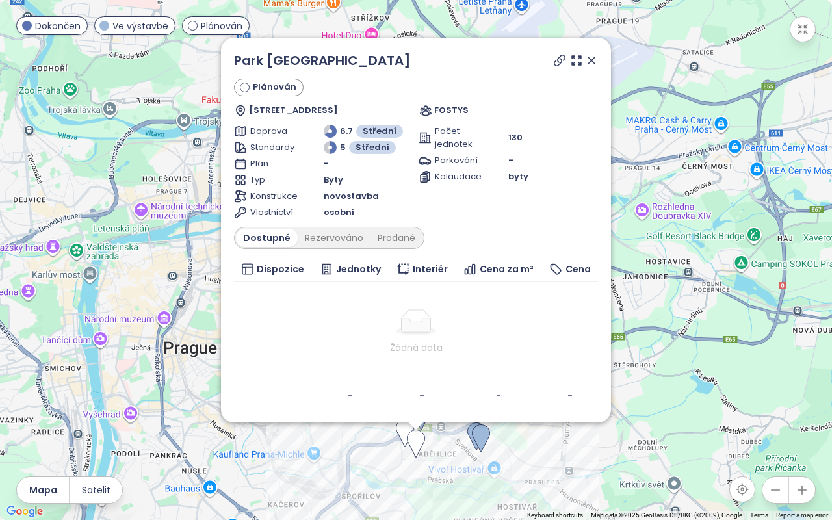
click at [592, 63] on icon at bounding box center [591, 60] width 13 height 13
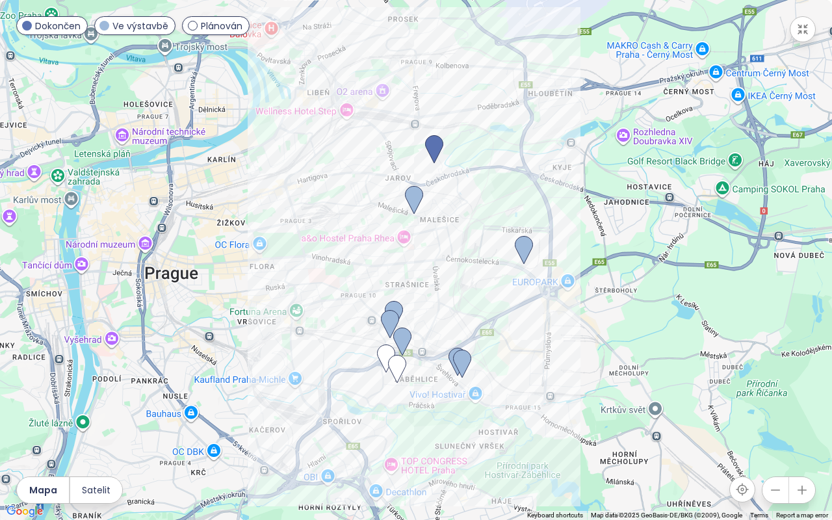
drag, startPoint x: 481, startPoint y: 407, endPoint x: 470, endPoint y: 379, distance: 30.7
click at [470, 380] on div at bounding box center [416, 260] width 832 height 520
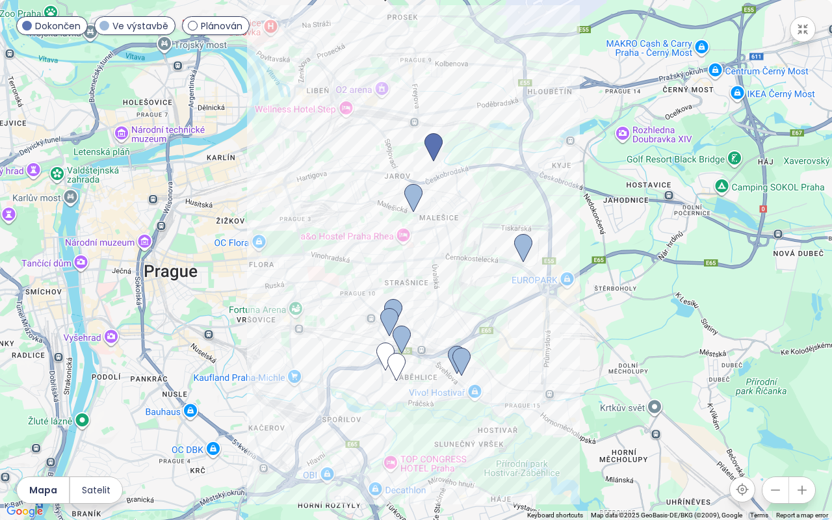
click at [217, 23] on span "Plánován" at bounding box center [222, 26] width 42 height 14
click at [197, 23] on div "Plánován" at bounding box center [216, 25] width 68 height 19
click at [393, 313] on img at bounding box center [389, 322] width 18 height 29
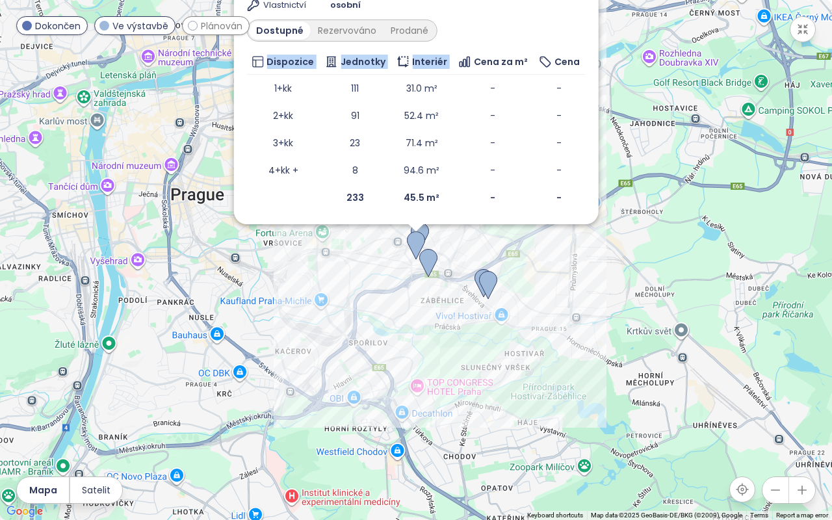
drag, startPoint x: 468, startPoint y: 17, endPoint x: 472, endPoint y: 56, distance: 39.3
click at [472, 56] on div "Rezidence Zabelity Ve výstavbě V [GEOGRAPHIC_DATA] 1537/10, 100 00 [GEOGRAPHIC_…" at bounding box center [416, 27] width 339 height 368
drag, startPoint x: 472, startPoint y: 56, endPoint x: 467, endPoint y: 27, distance: 29.1
click at [467, 27] on div "Dostupné Rezervováno Prodané" at bounding box center [416, 31] width 339 height 22
click at [542, 94] on td "-" at bounding box center [559, 88] width 52 height 27
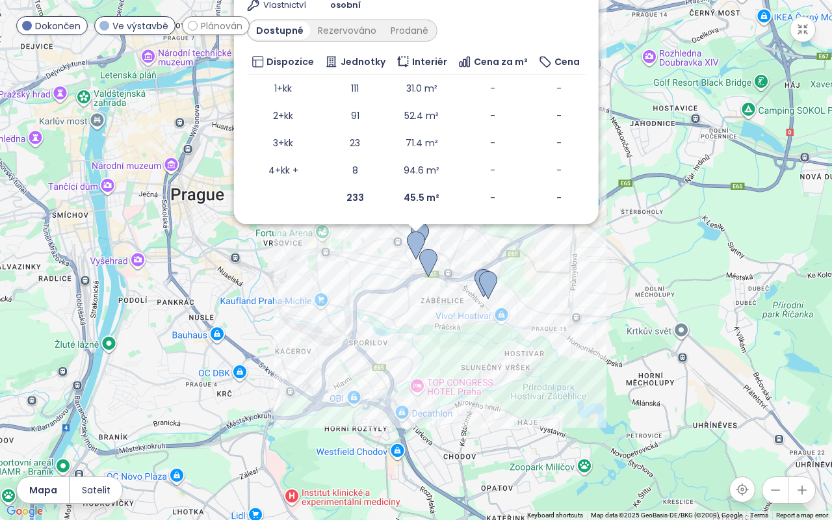
click at [579, 20] on div "Rezidence Zabelity Ve výstavbě V [GEOGRAPHIC_DATA] 1537/10, 100 00 [GEOGRAPHIC_…" at bounding box center [416, 27] width 339 height 368
click at [640, 372] on div "Rezidence Zabelity Ve výstavbě V [GEOGRAPHIC_DATA] 1537/10, 100 00 [GEOGRAPHIC_…" at bounding box center [416, 260] width 832 height 520
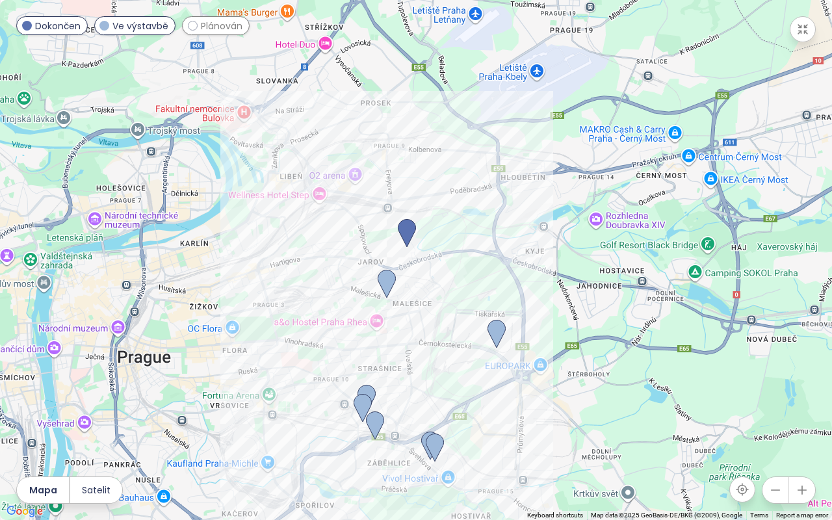
drag, startPoint x: 613, startPoint y: 352, endPoint x: 515, endPoint y: 483, distance: 163.1
click at [563, 438] on div at bounding box center [416, 260] width 832 height 520
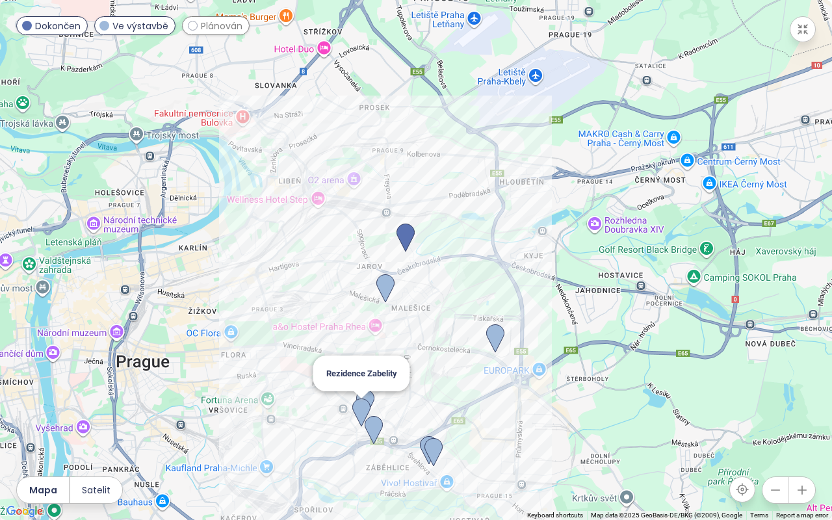
click at [362, 405] on img at bounding box center [361, 413] width 18 height 29
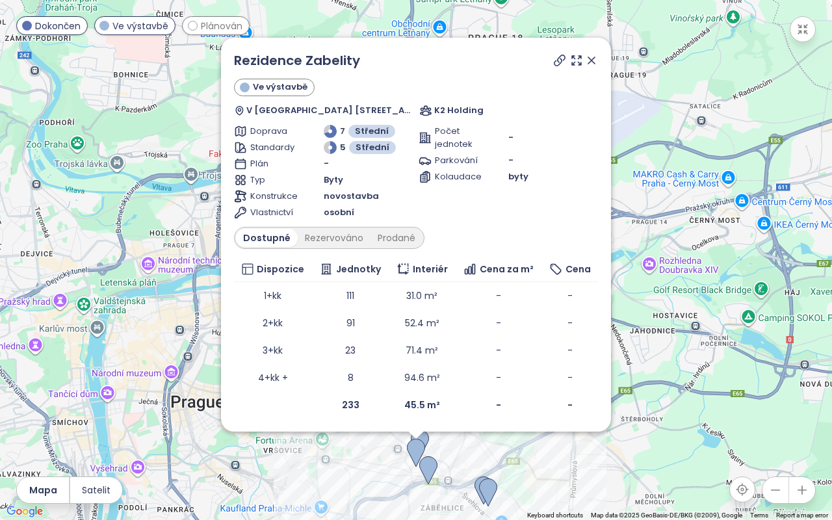
click at [652, 388] on div "Rezidence Zabelity Ve výstavbě V [GEOGRAPHIC_DATA] 1537/10, 100 00 [GEOGRAPHIC_…" at bounding box center [416, 260] width 832 height 520
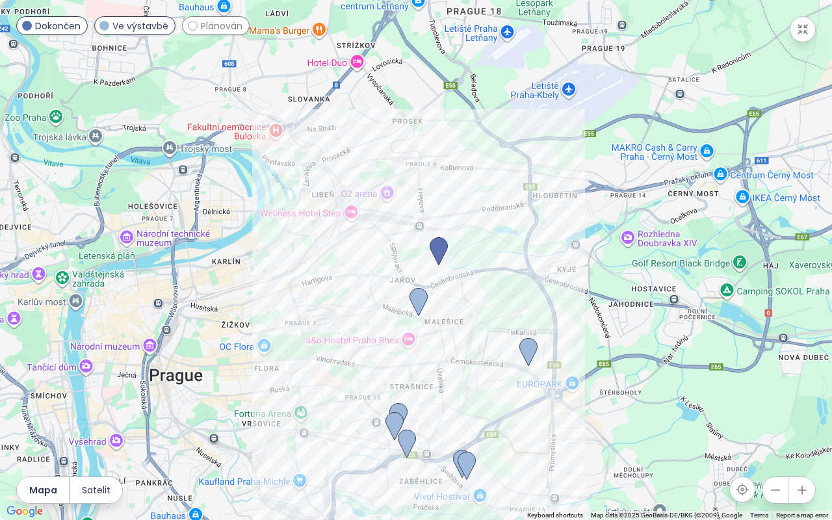
drag, startPoint x: 522, startPoint y: 362, endPoint x: 501, endPoint y: 341, distance: 30.4
click at [501, 341] on div at bounding box center [416, 260] width 832 height 520
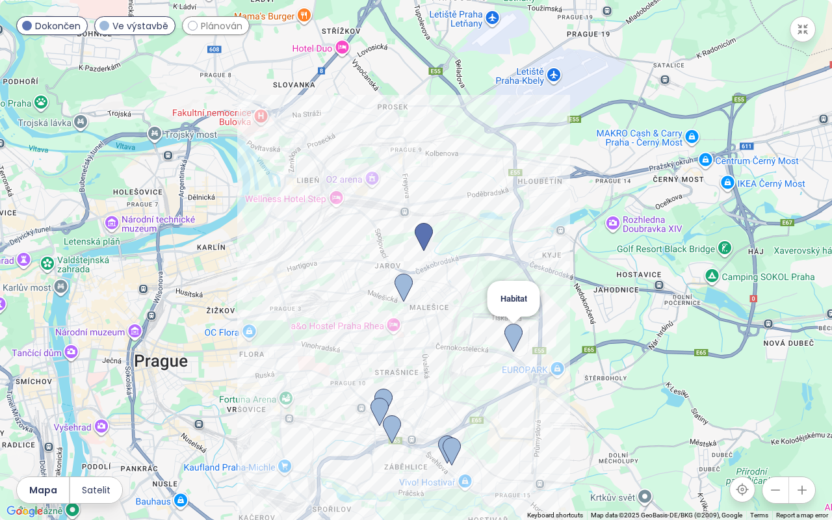
click at [511, 337] on img at bounding box center [514, 338] width 18 height 29
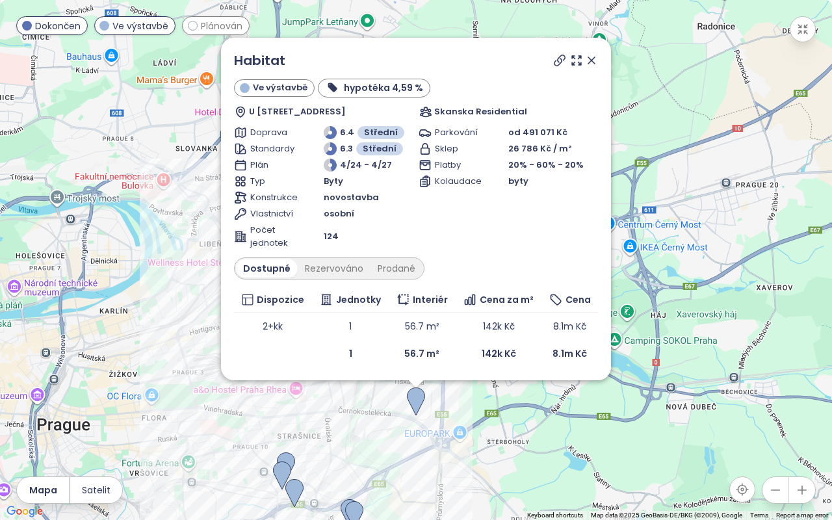
click at [663, 328] on div "Habitat Ve výstavbě hypotéka 4,59 % U Stavoservisu 10, [GEOGRAPHIC_DATA] Reside…" at bounding box center [416, 260] width 832 height 520
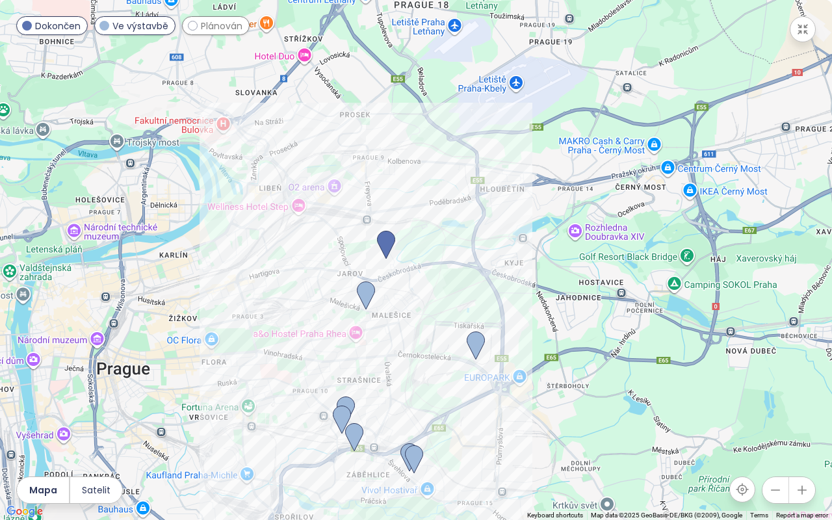
drag, startPoint x: 435, startPoint y: 408, endPoint x: 496, endPoint y: 354, distance: 81.1
click at [496, 354] on div at bounding box center [416, 260] width 832 height 520
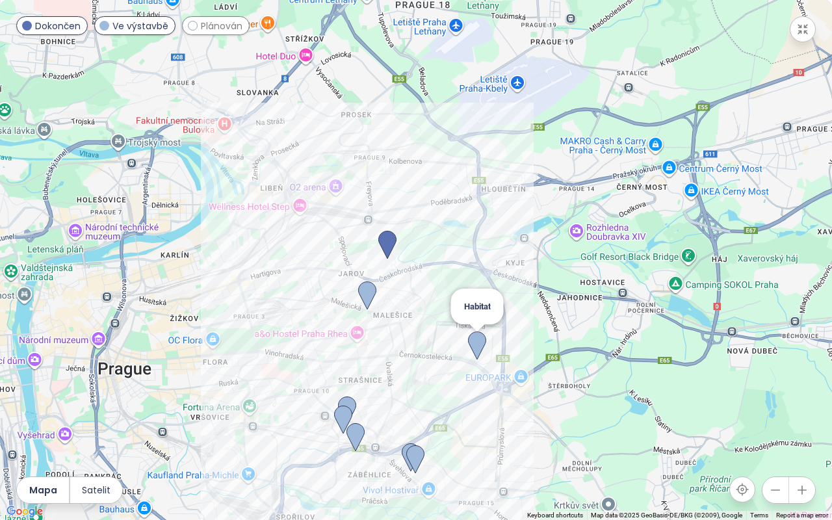
click at [478, 342] on img at bounding box center [477, 346] width 18 height 29
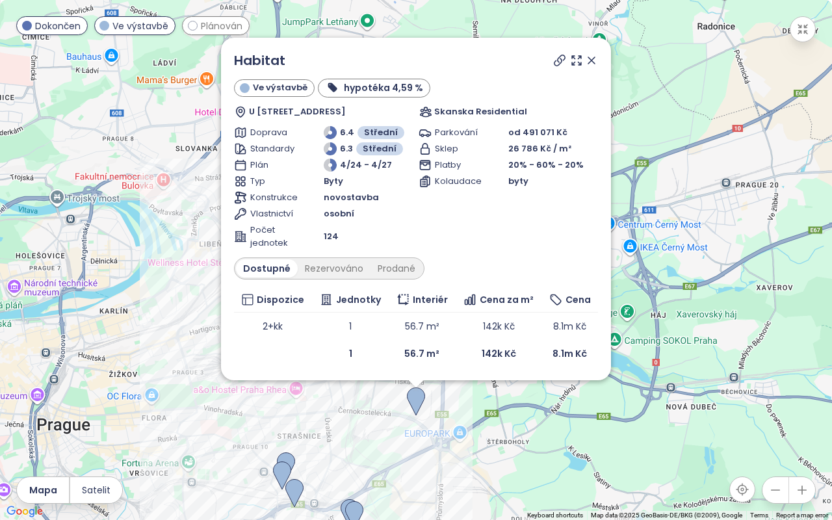
click at [557, 60] on icon at bounding box center [560, 60] width 10 height 10
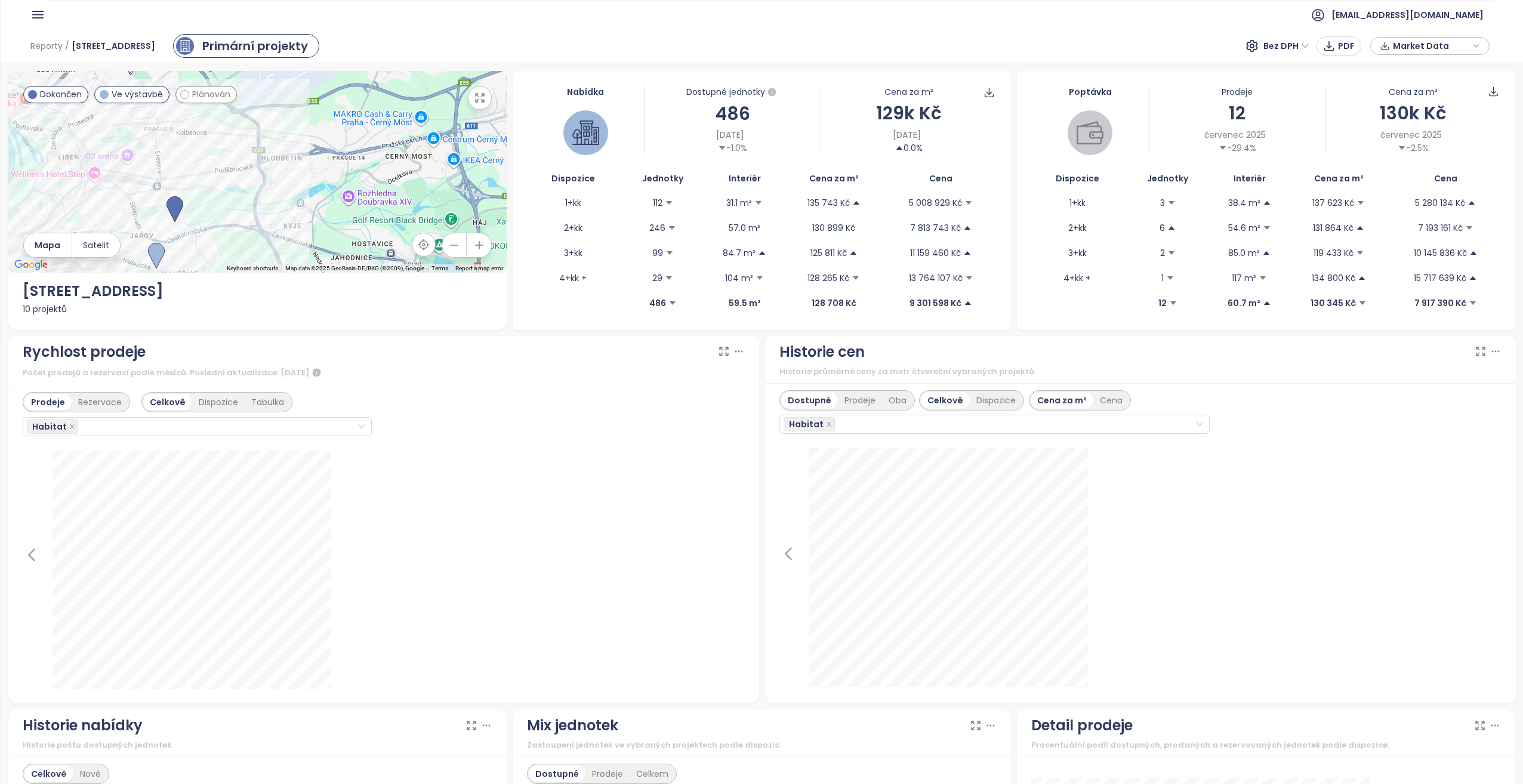
scroll to position [64, 0]
click at [35, 17] on icon "button" at bounding box center [38, 15] width 15 height 15
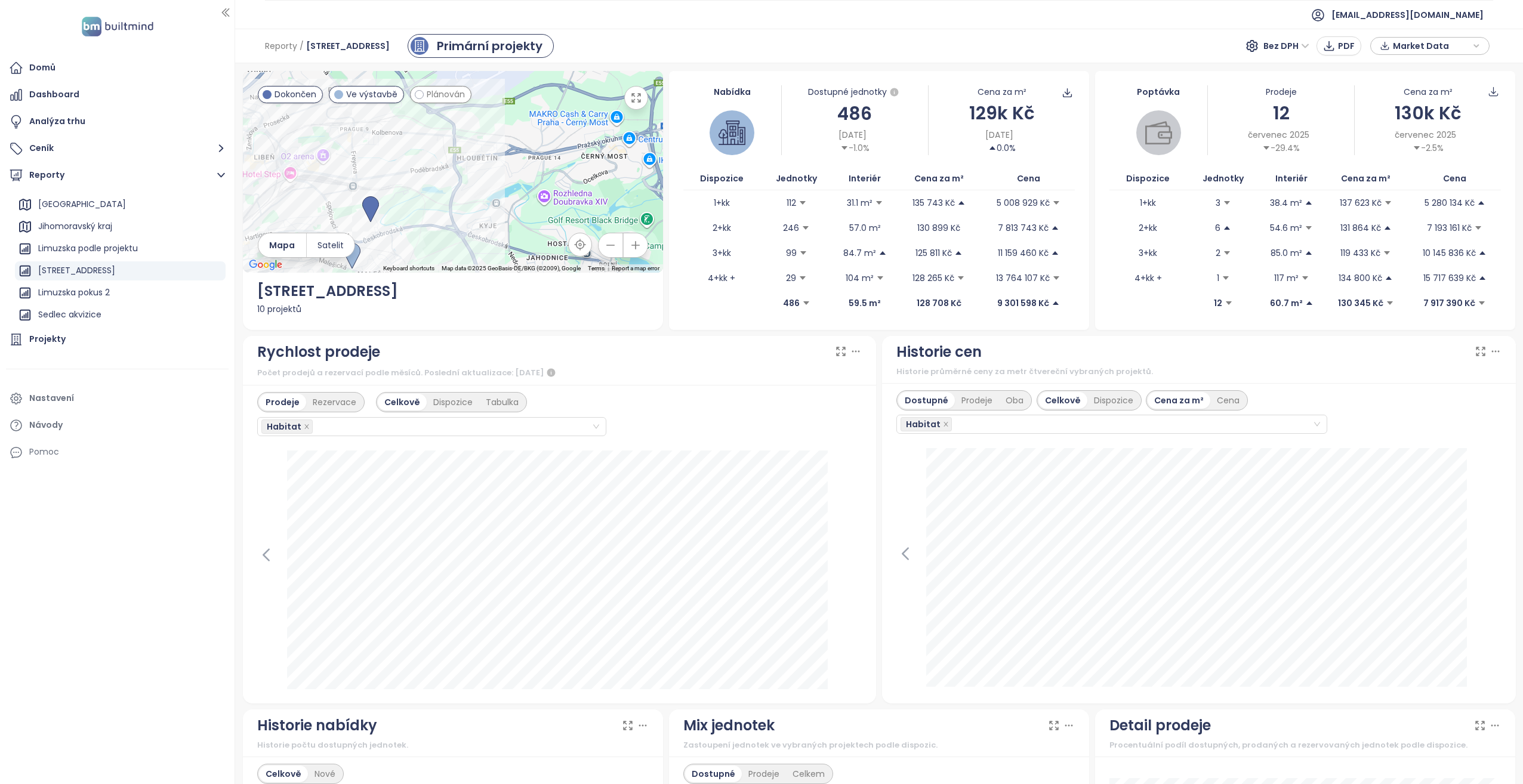
click at [35, 17] on div at bounding box center [117, 26] width 220 height 34
click at [306, 402] on icon "close" at bounding box center [306, 426] width 6 height 6
click at [305, 402] on icon "close" at bounding box center [306, 426] width 6 height 6
click at [455, 401] on div "Dispozice" at bounding box center [452, 402] width 52 height 17
click at [630, 95] on icon "button" at bounding box center [636, 97] width 12 height 12
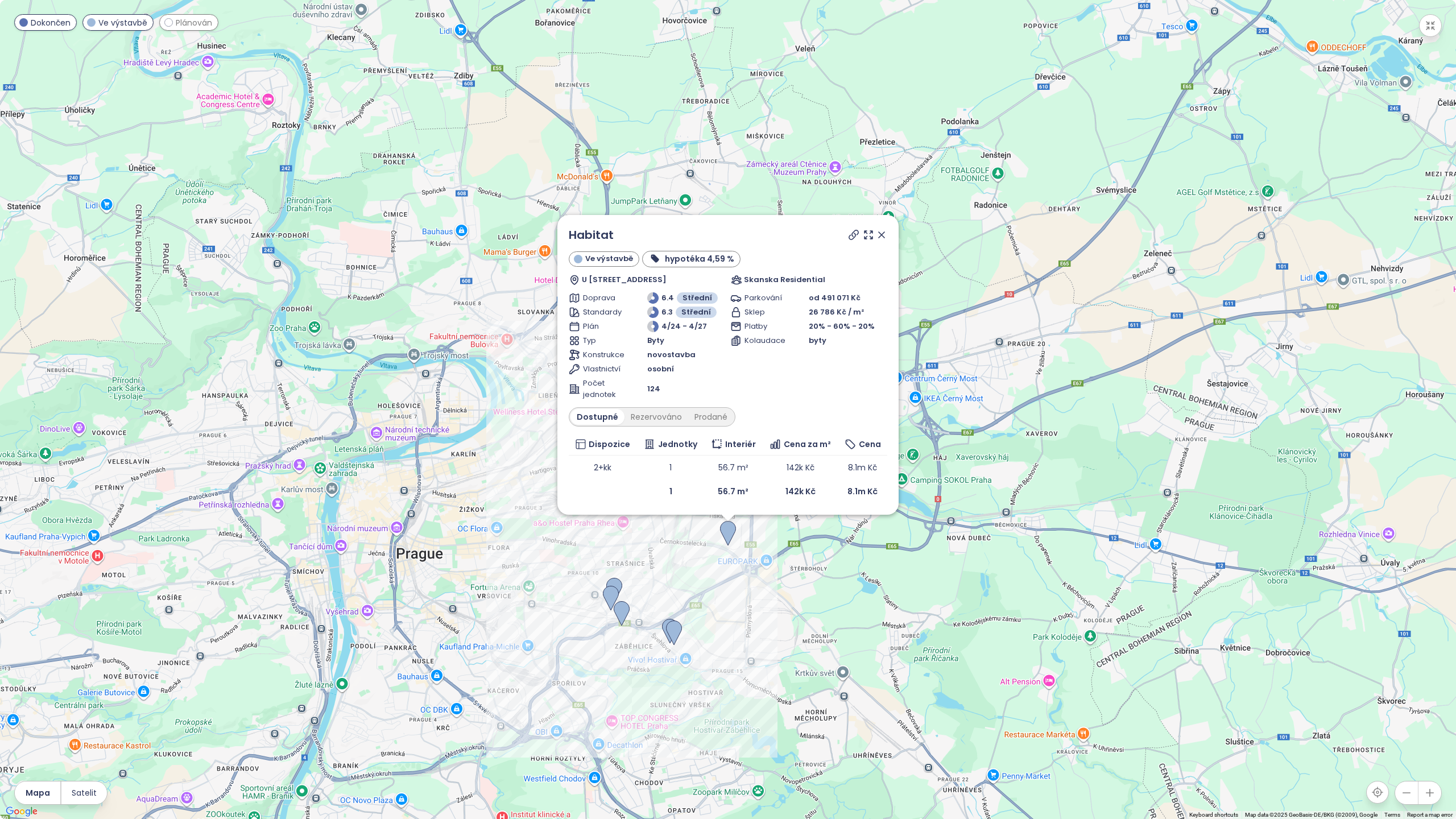
click at [723, 26] on div "Habitat Ve výstavbě hypotéka 4,59 % U Stavoservisu 10, [GEOGRAPHIC_DATA] Reside…" at bounding box center [728, 409] width 1456 height 819
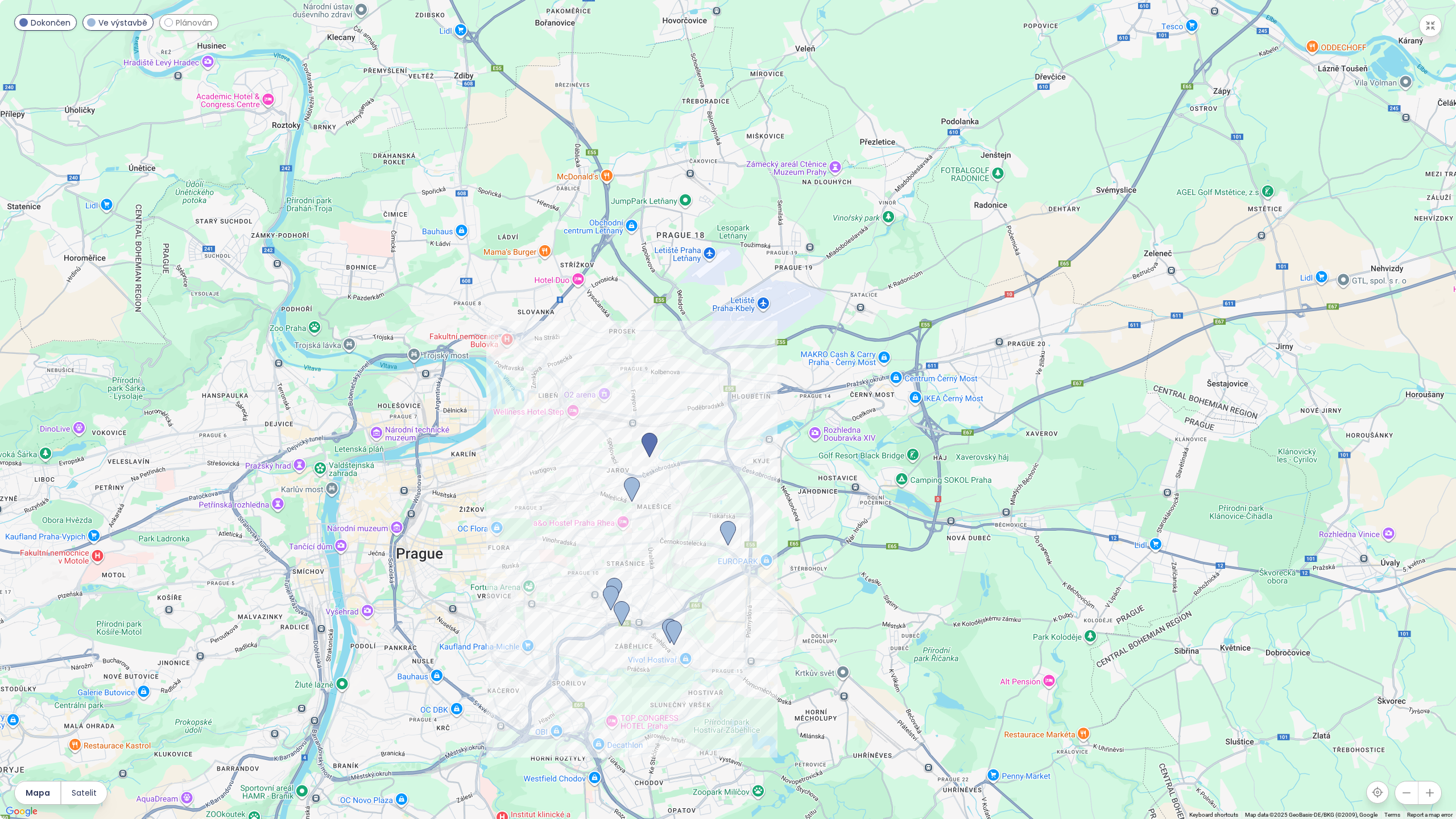
click at [723, 30] on icon "button" at bounding box center [1430, 25] width 11 height 11
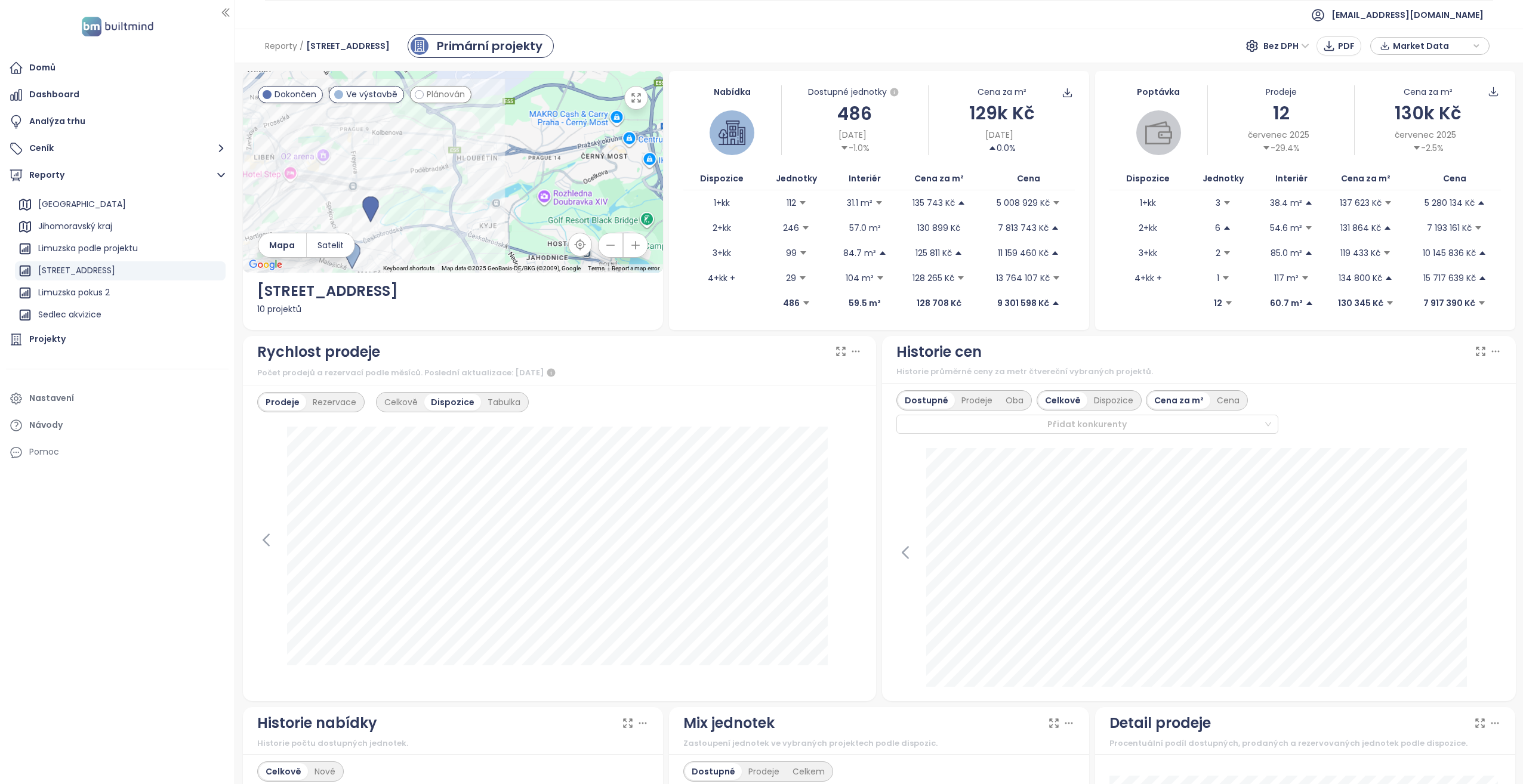
click at [632, 105] on button "button" at bounding box center [636, 98] width 24 height 24
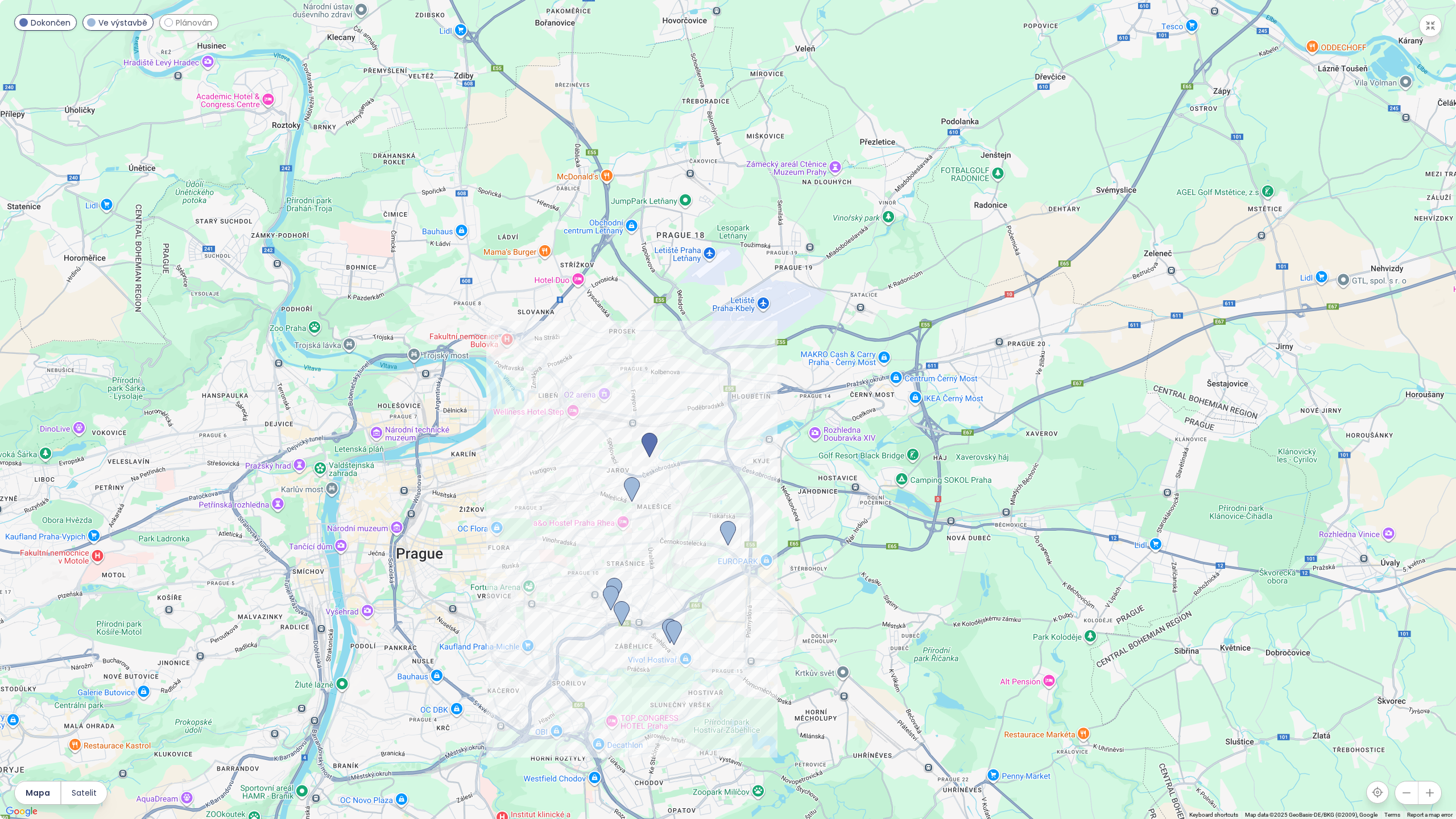
click at [212, 31] on div at bounding box center [728, 409] width 1456 height 819
click at [182, 26] on span "Plánován" at bounding box center [194, 23] width 37 height 12
click at [723, 29] on icon "button" at bounding box center [1430, 25] width 11 height 11
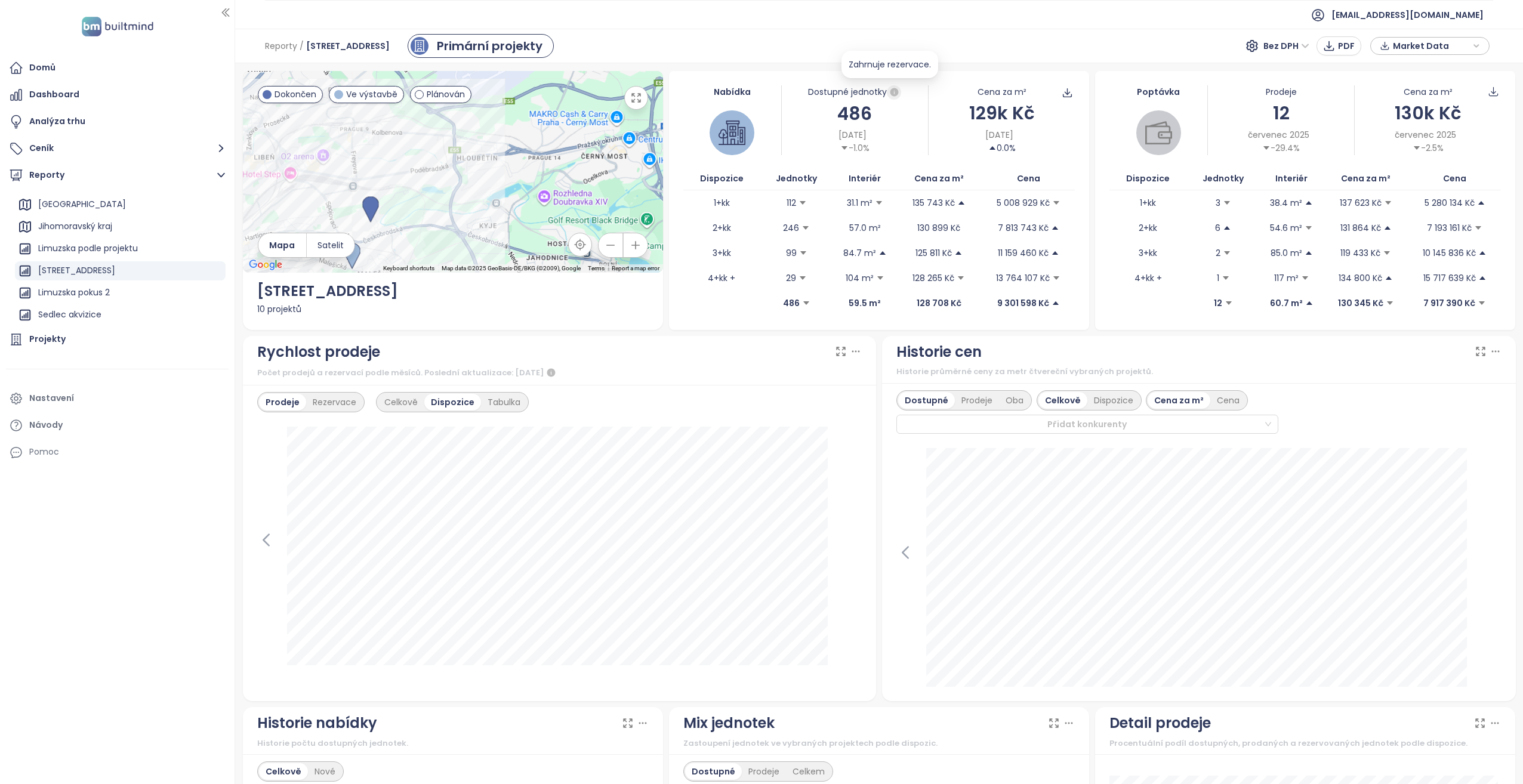
click at [759, 94] on icon "button" at bounding box center [894, 92] width 8 height 8
click at [759, 93] on div "Dostupné jednotky" at bounding box center [854, 93] width 146 height 15
click at [759, 205] on icon "caret-down" at bounding box center [878, 203] width 8 height 8
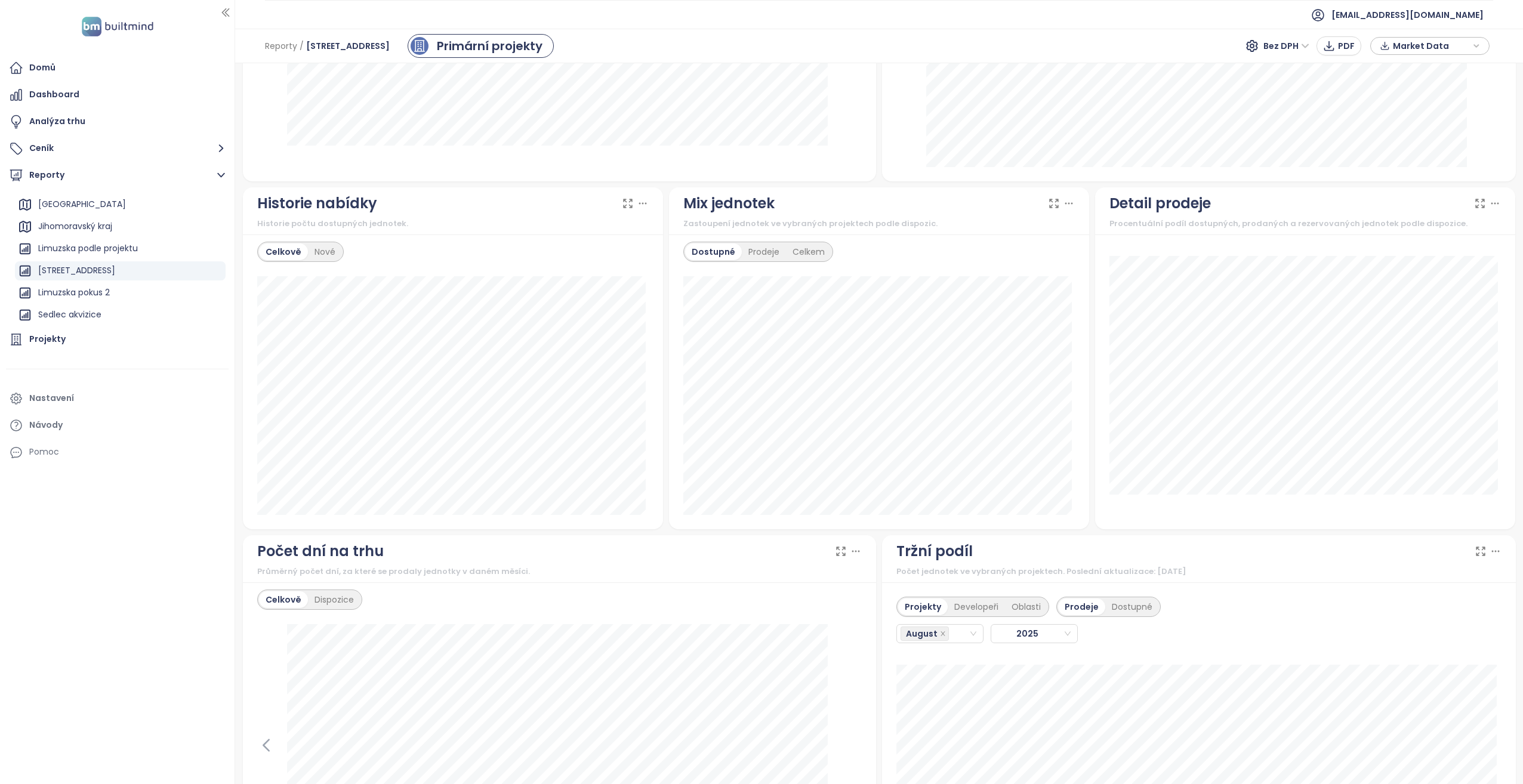
scroll to position [536, 0]
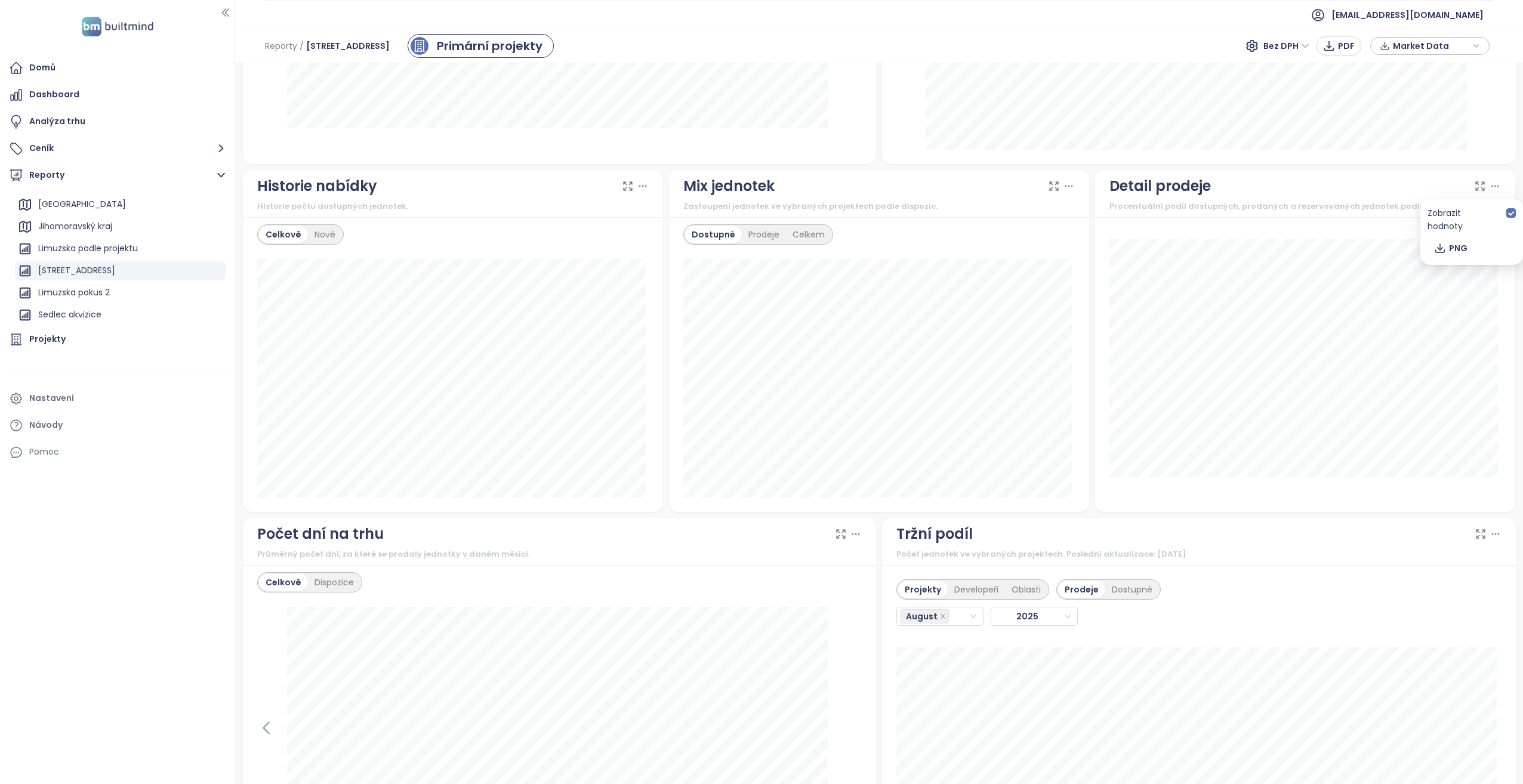
click at [759, 187] on icon at bounding box center [1495, 185] width 12 height 12
click at [759, 185] on icon at bounding box center [1479, 185] width 12 height 12
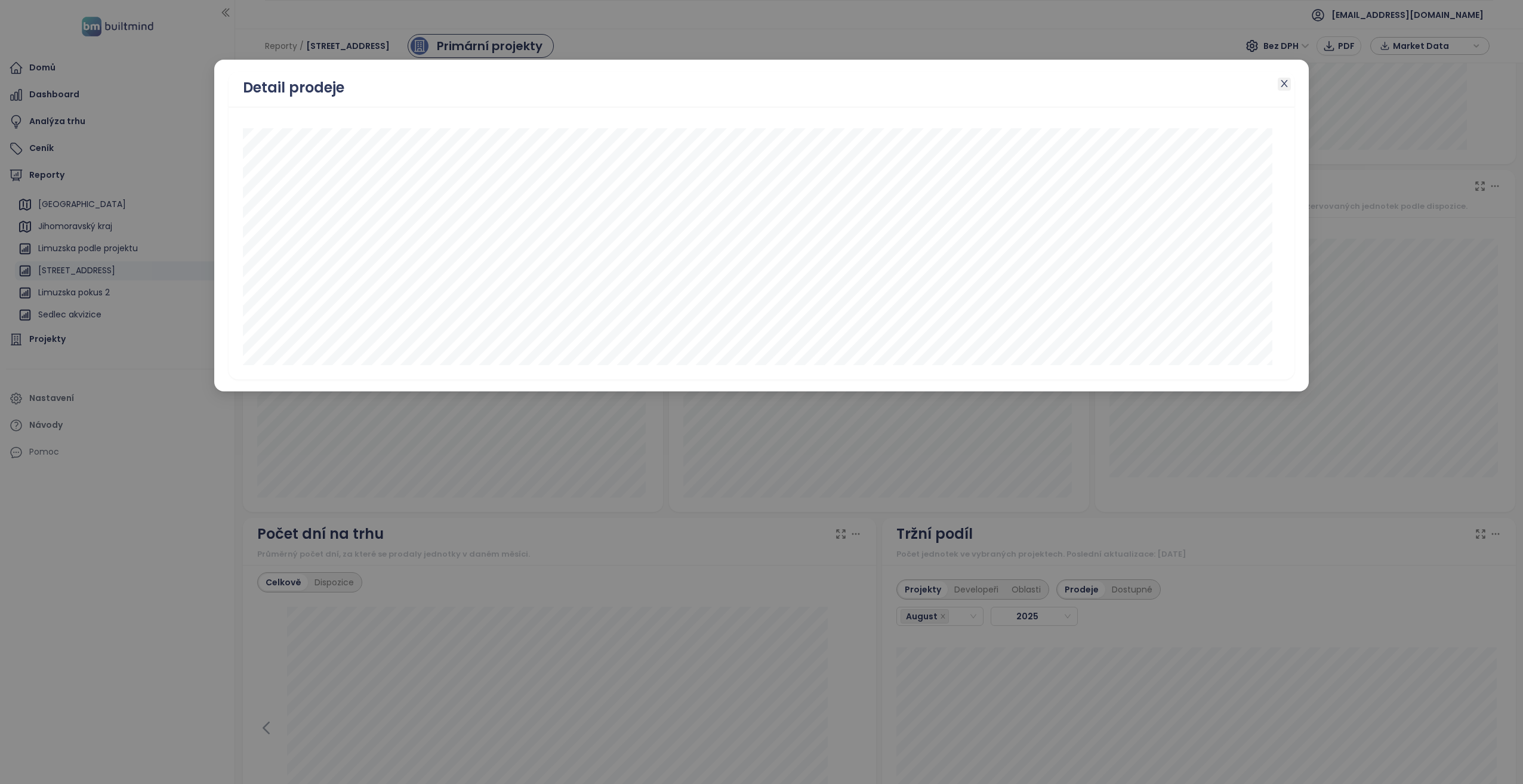
click at [759, 83] on icon "close" at bounding box center [1284, 83] width 9 height 9
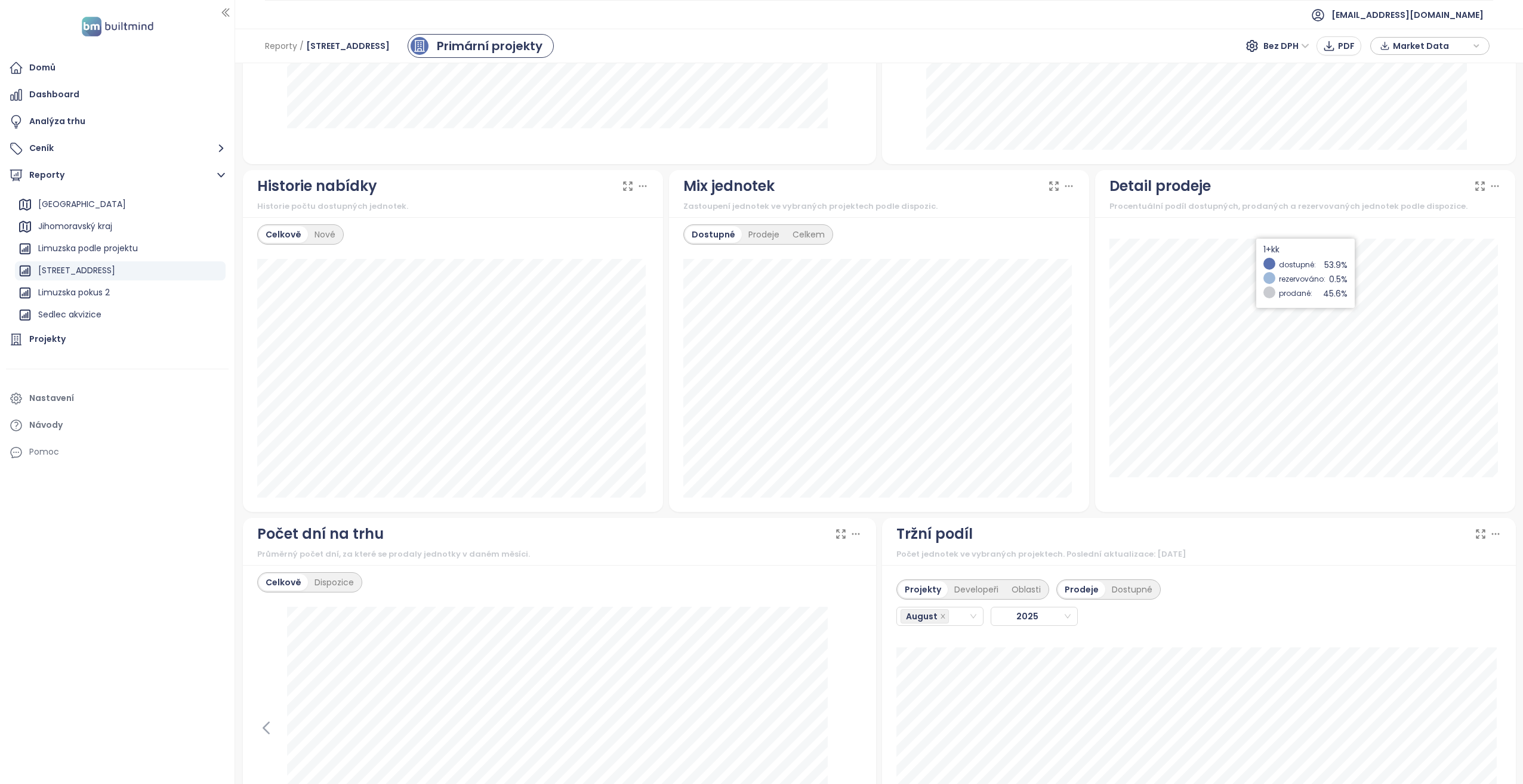
scroll to position [834, 0]
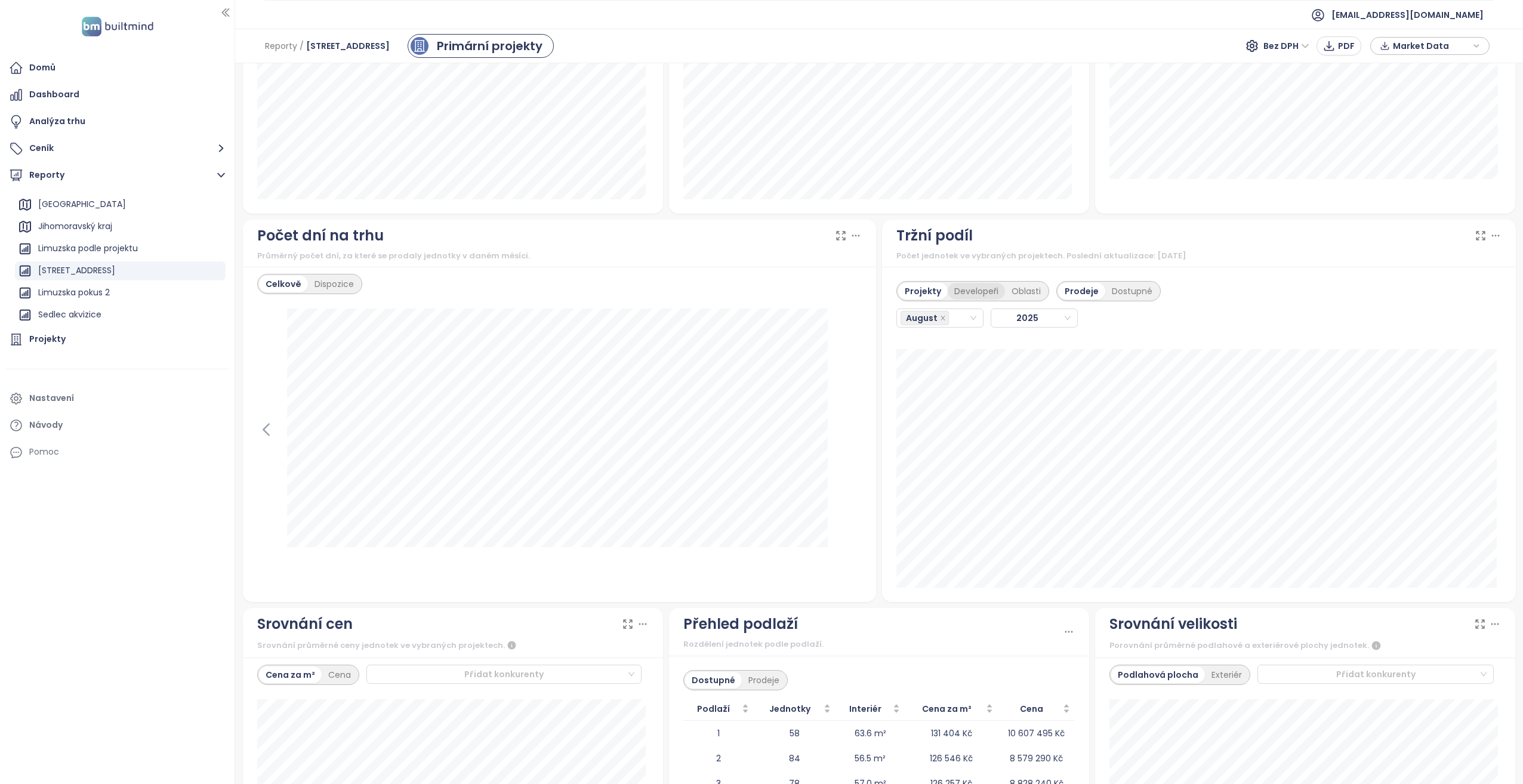
click at [759, 297] on div "Developeři" at bounding box center [976, 291] width 57 height 17
click at [759, 293] on div "Projekty" at bounding box center [921, 291] width 46 height 17
click at [759, 316] on icon "close" at bounding box center [942, 317] width 6 height 6
click at [759, 316] on icon "close" at bounding box center [942, 318] width 5 height 5
click at [759, 315] on icon "close" at bounding box center [942, 317] width 6 height 6
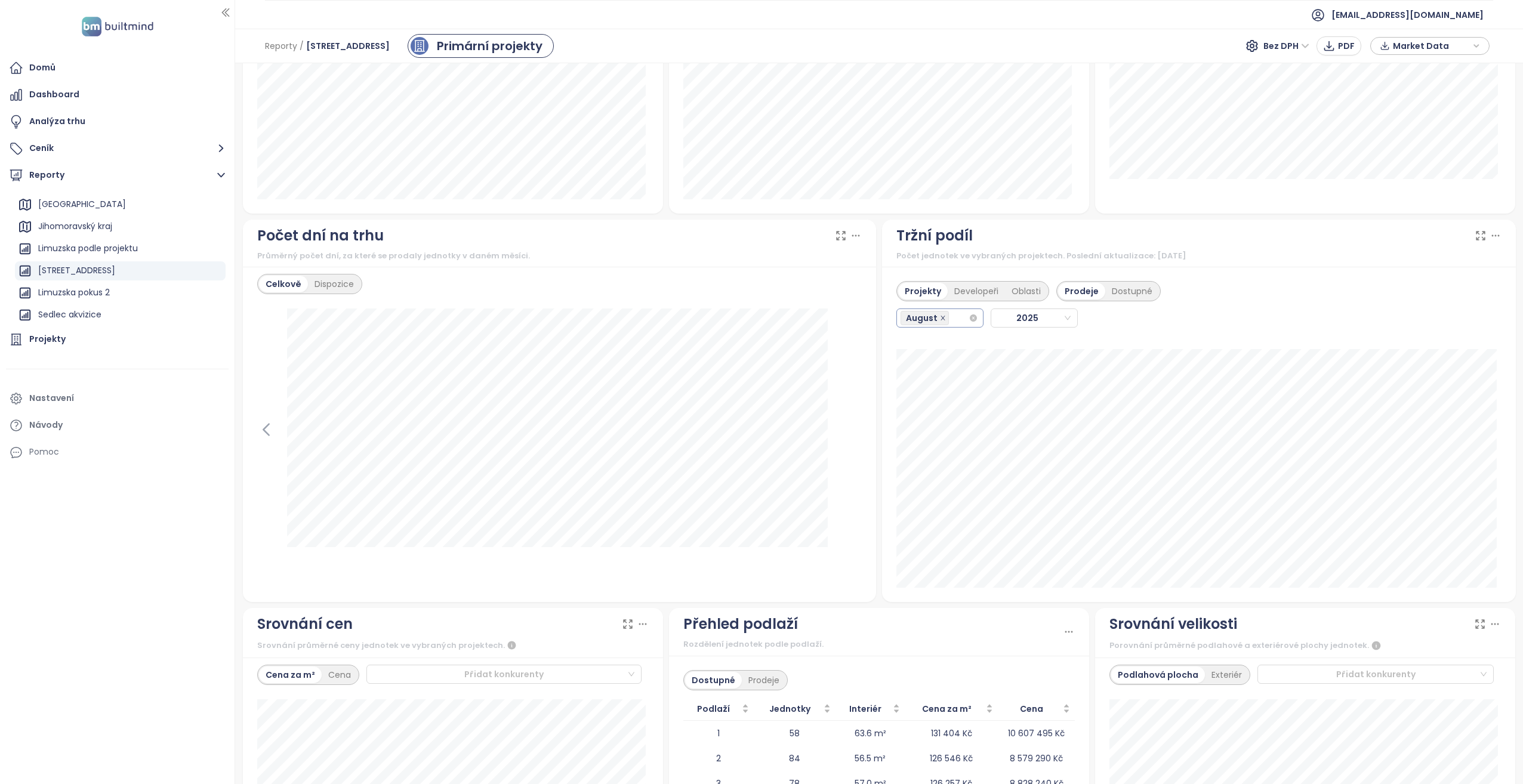
click at [759, 319] on icon "close" at bounding box center [942, 317] width 6 height 6
click at [759, 315] on div "August" at bounding box center [934, 318] width 68 height 17
click at [759, 402] on div "July" at bounding box center [935, 456] width 67 height 13
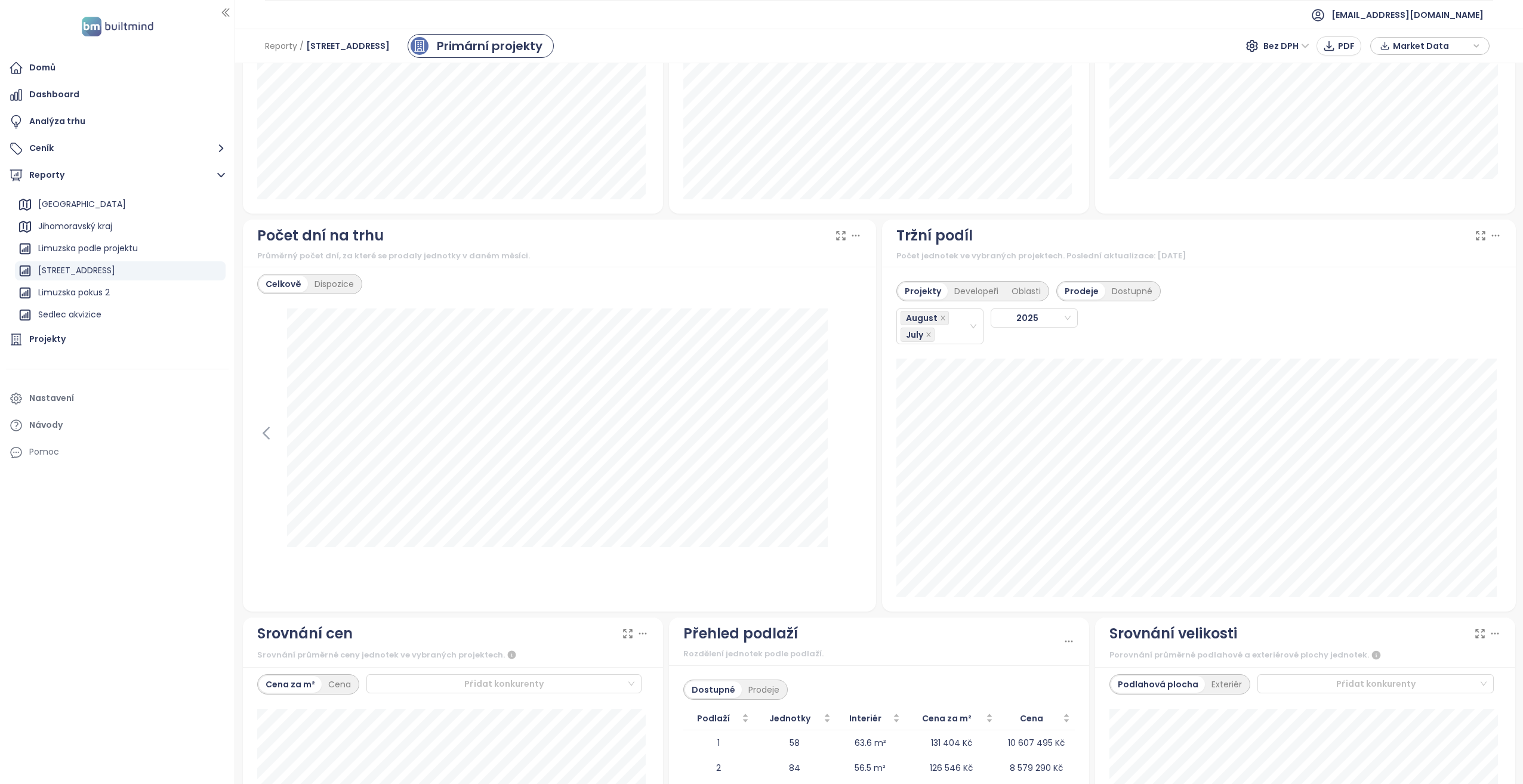
click at [759, 402] on div "Projekty Developeři Oblasti Prodeje Dostupné August [DATE] Zahraďák AB: 12" at bounding box center [1198, 439] width 634 height 345
click at [759, 402] on div "← Move left → Move right ↑ Move up ↓ Move down + Zoom in - Zoom out Home Jump l…" at bounding box center [878, 424] width 1287 height 721
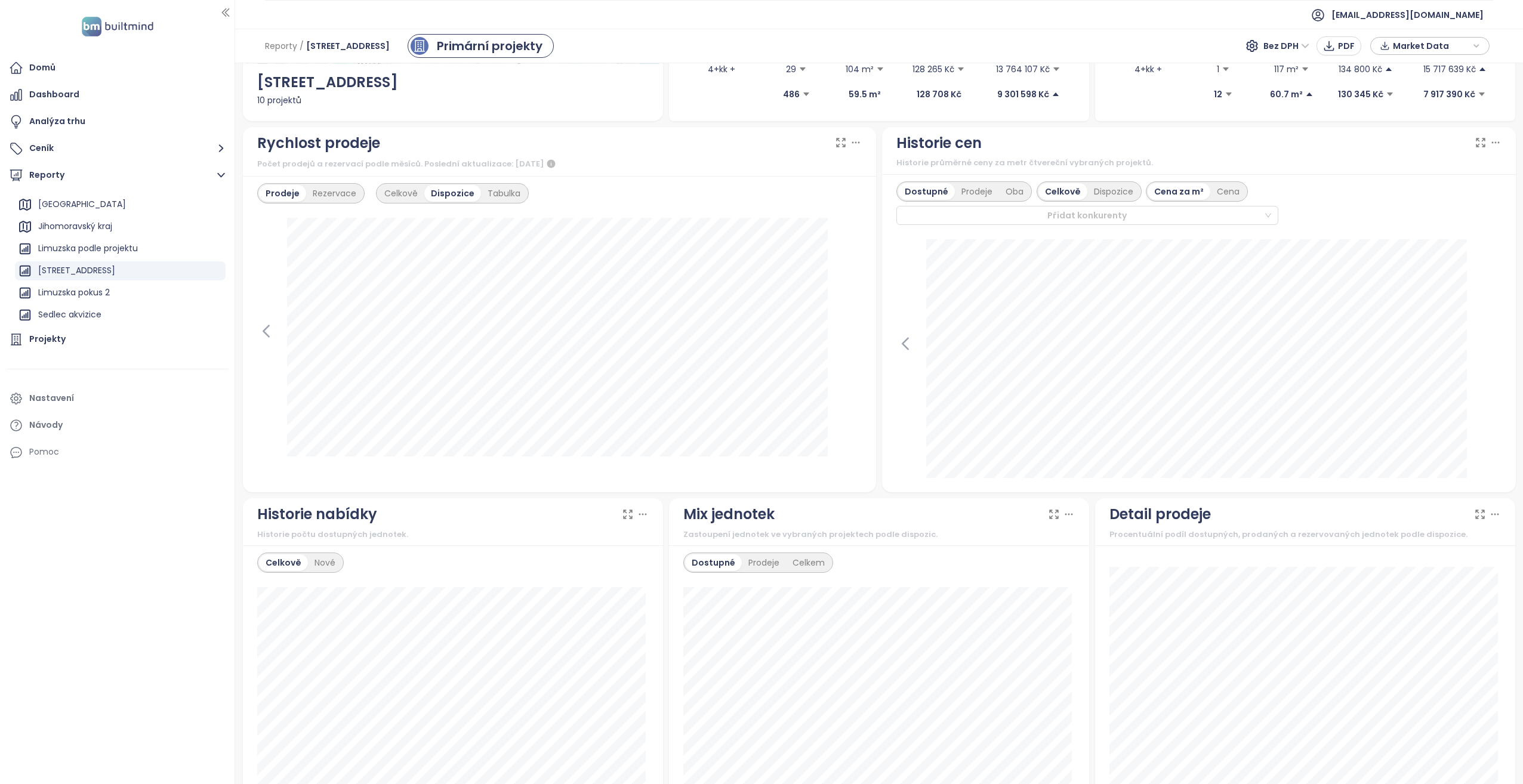
scroll to position [0, 0]
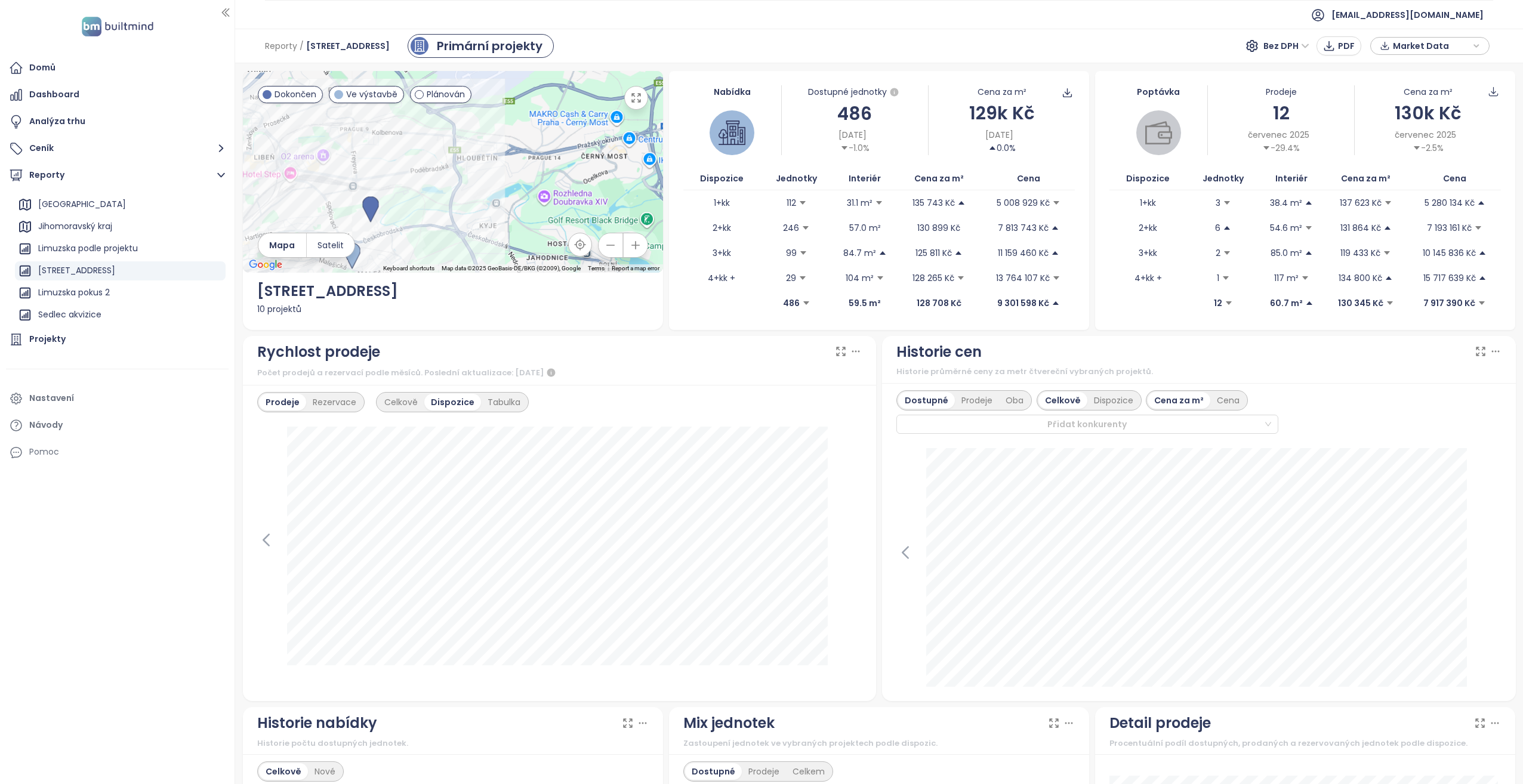
click at [636, 100] on icon "button" at bounding box center [636, 97] width 12 height 12
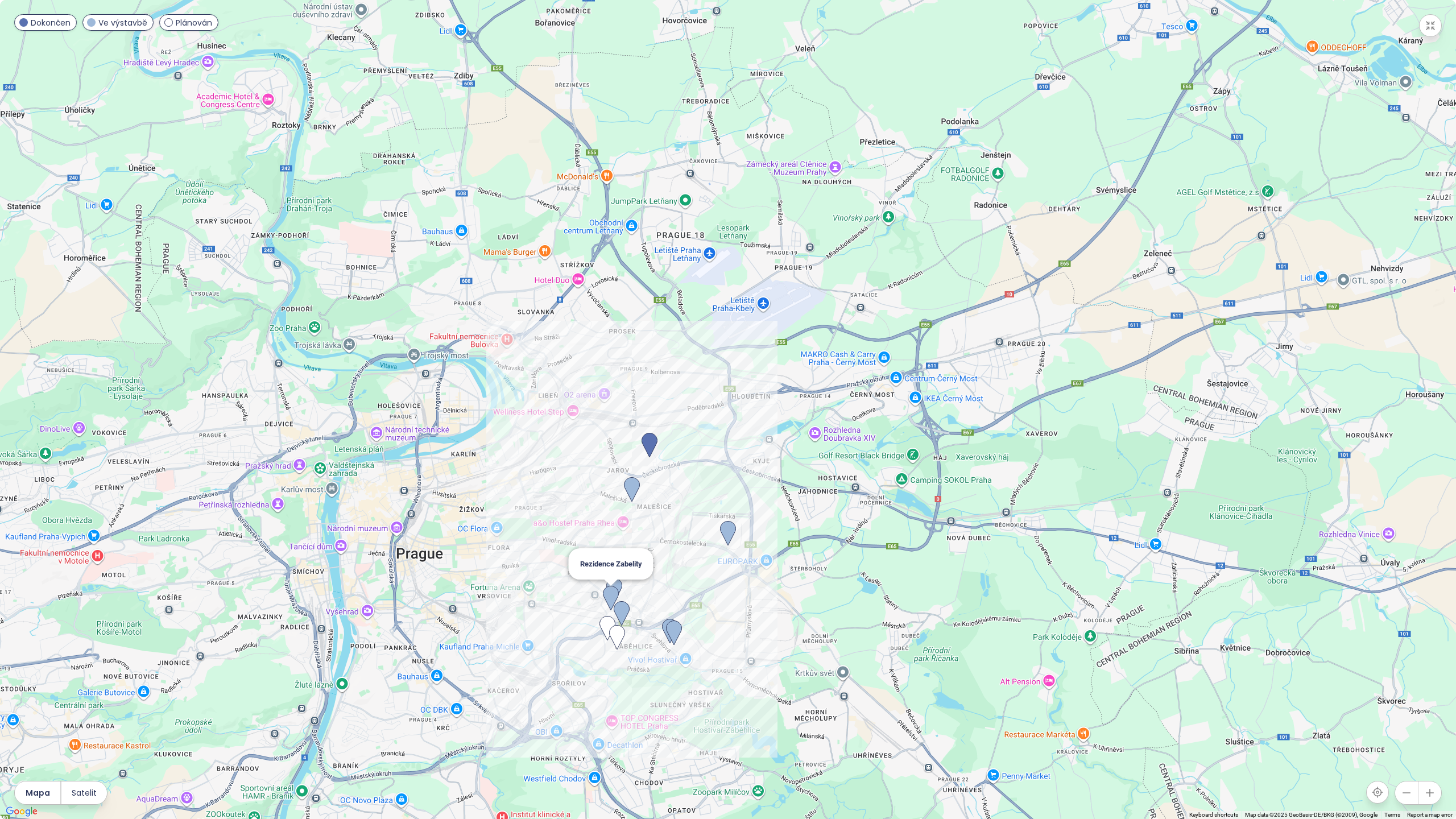
click at [612, 383] on img at bounding box center [610, 598] width 16 height 25
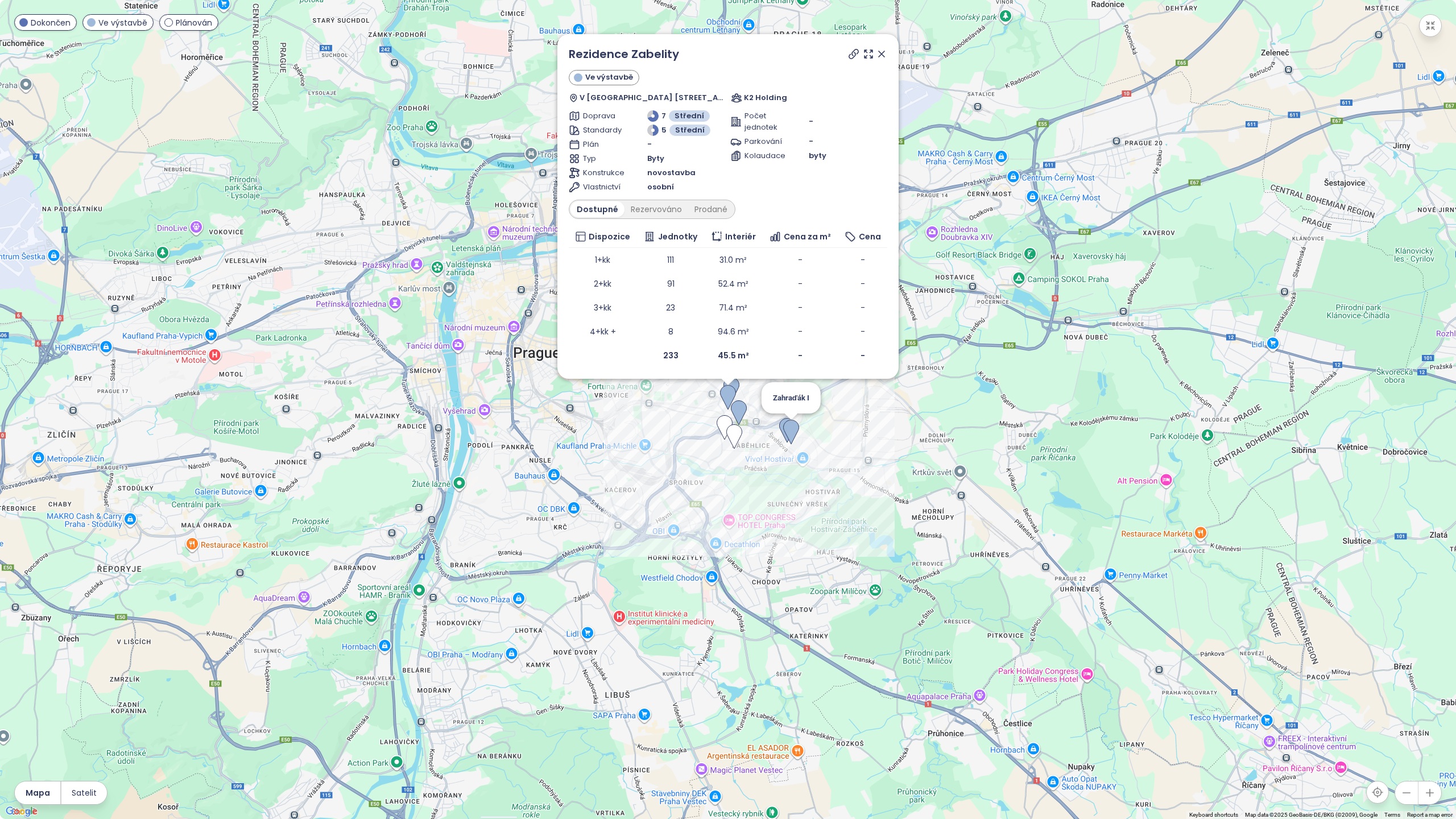
click at [723, 383] on img at bounding box center [791, 432] width 16 height 25
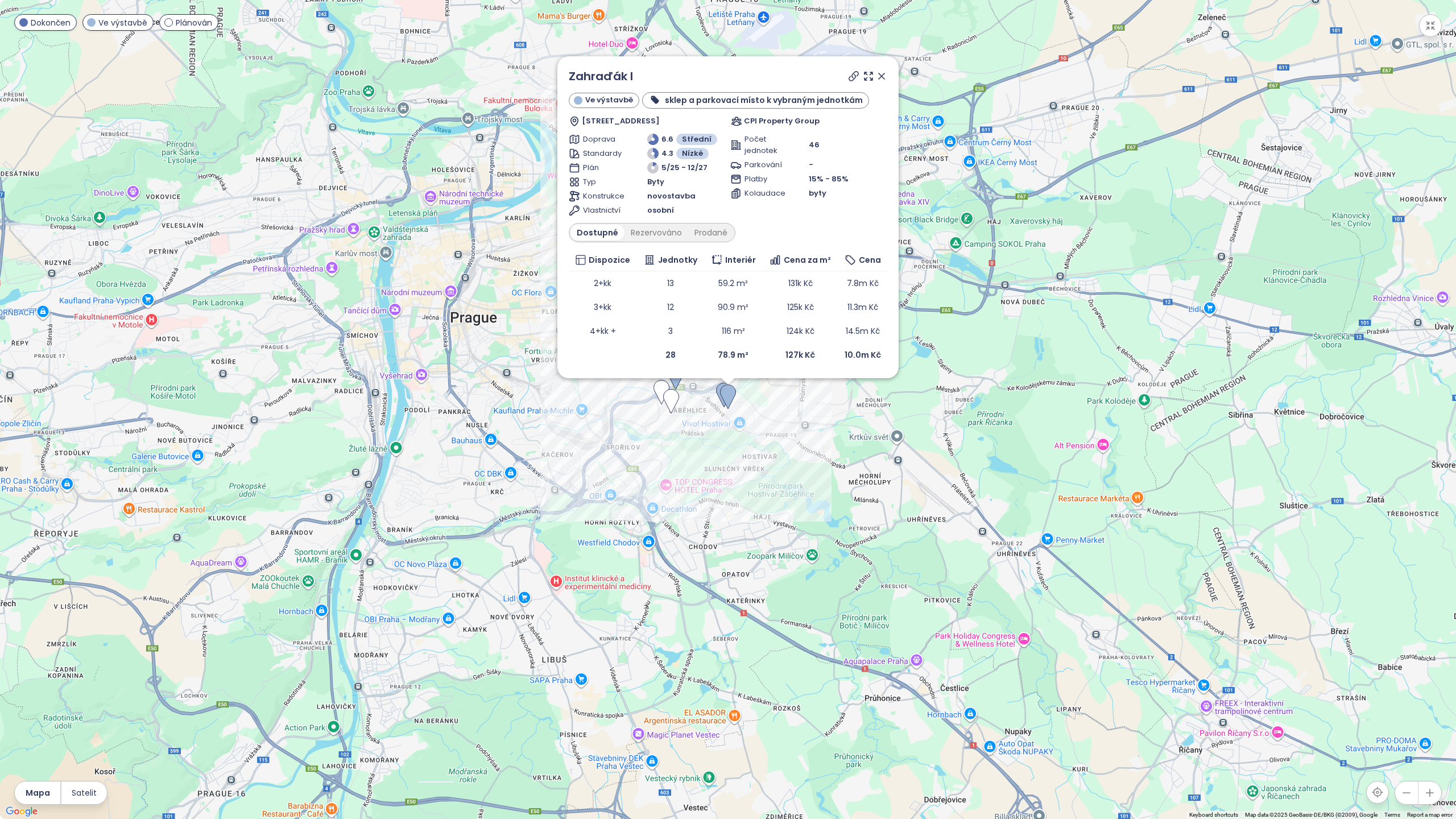
click at [723, 75] on icon at bounding box center [881, 76] width 6 height 6
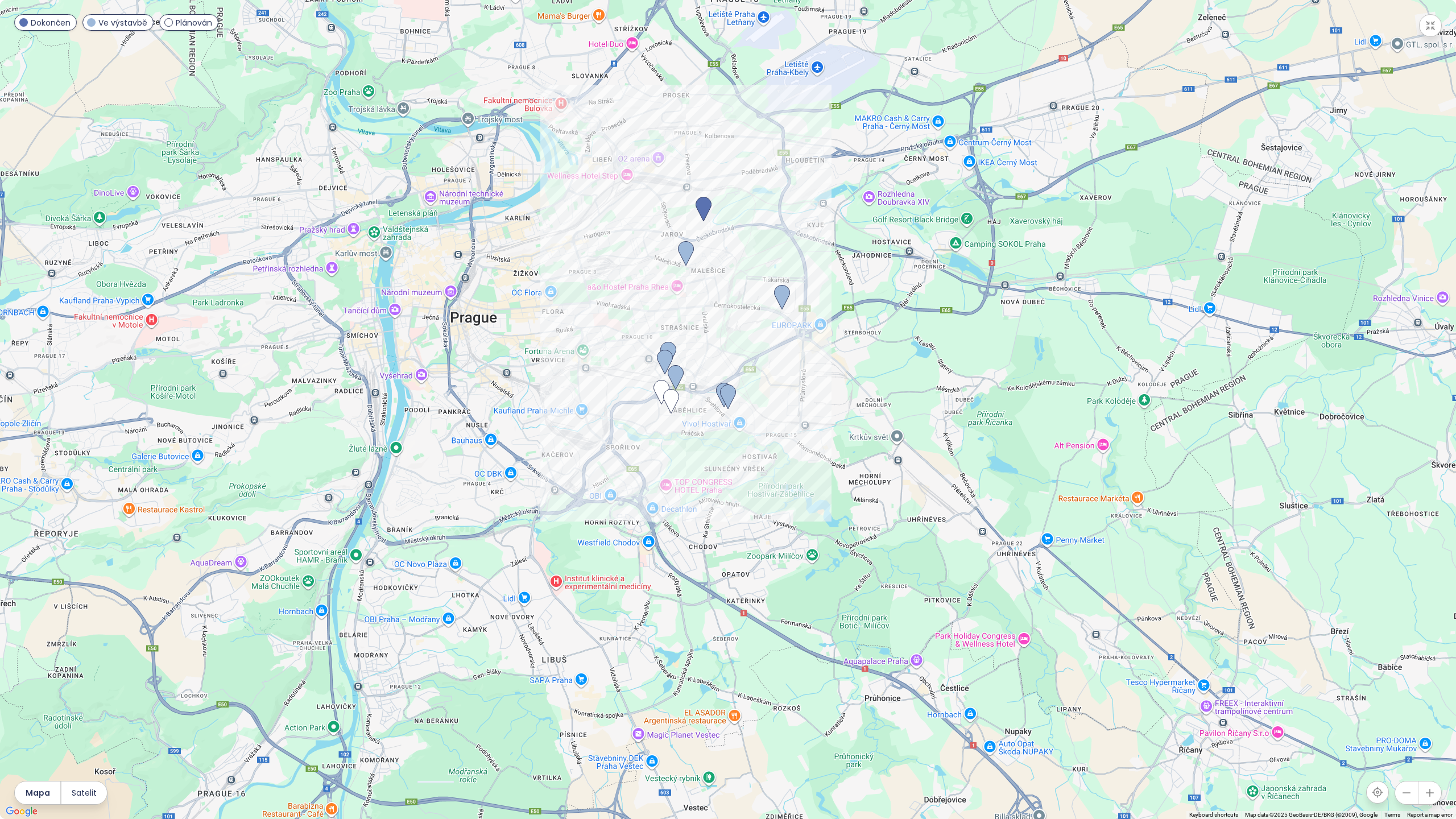
click at [723, 28] on icon "button" at bounding box center [1430, 25] width 8 height 8
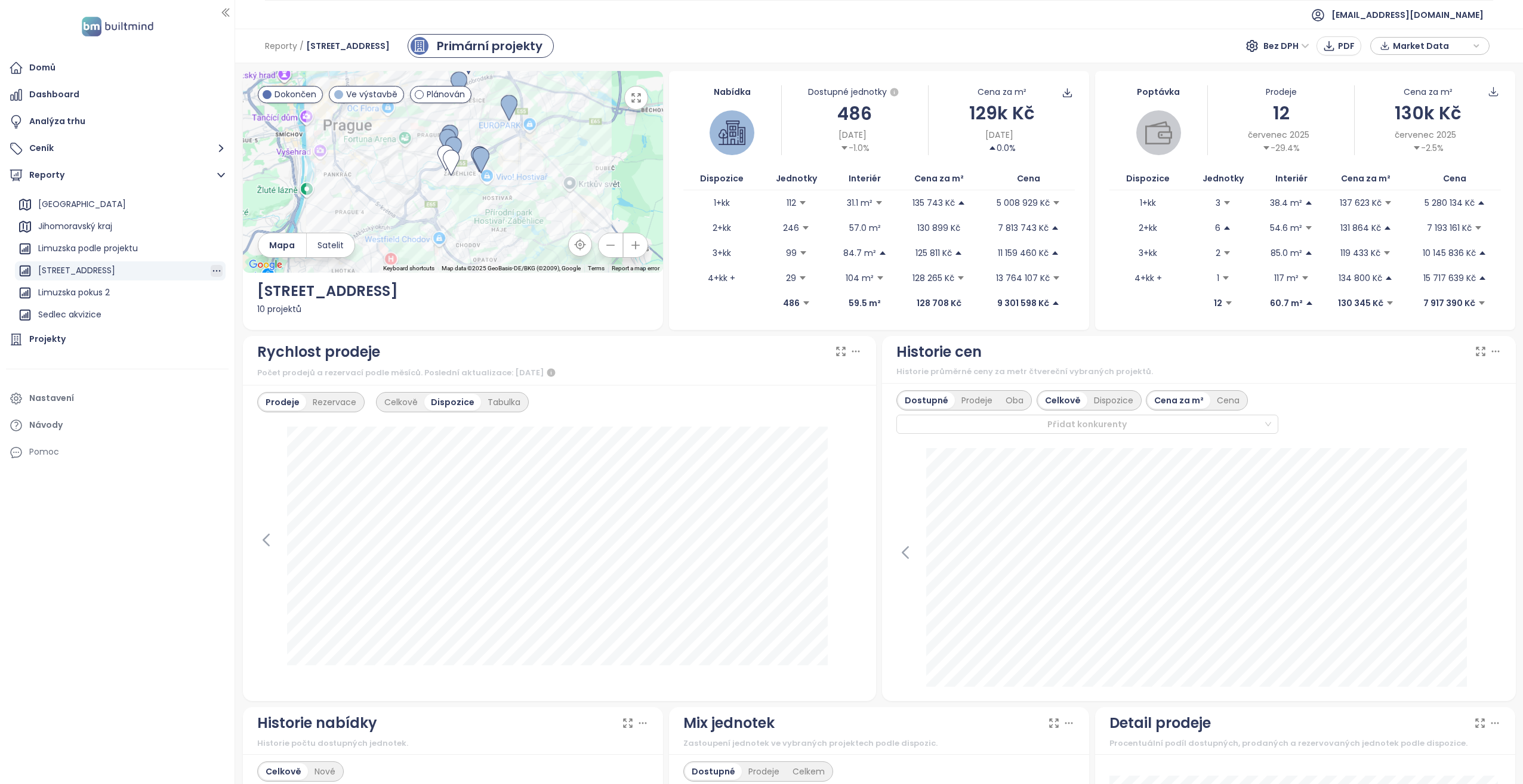
click at [211, 269] on icon "button" at bounding box center [217, 271] width 12 height 12
click at [210, 272] on button "Upravit" at bounding box center [212, 271] width 62 height 18
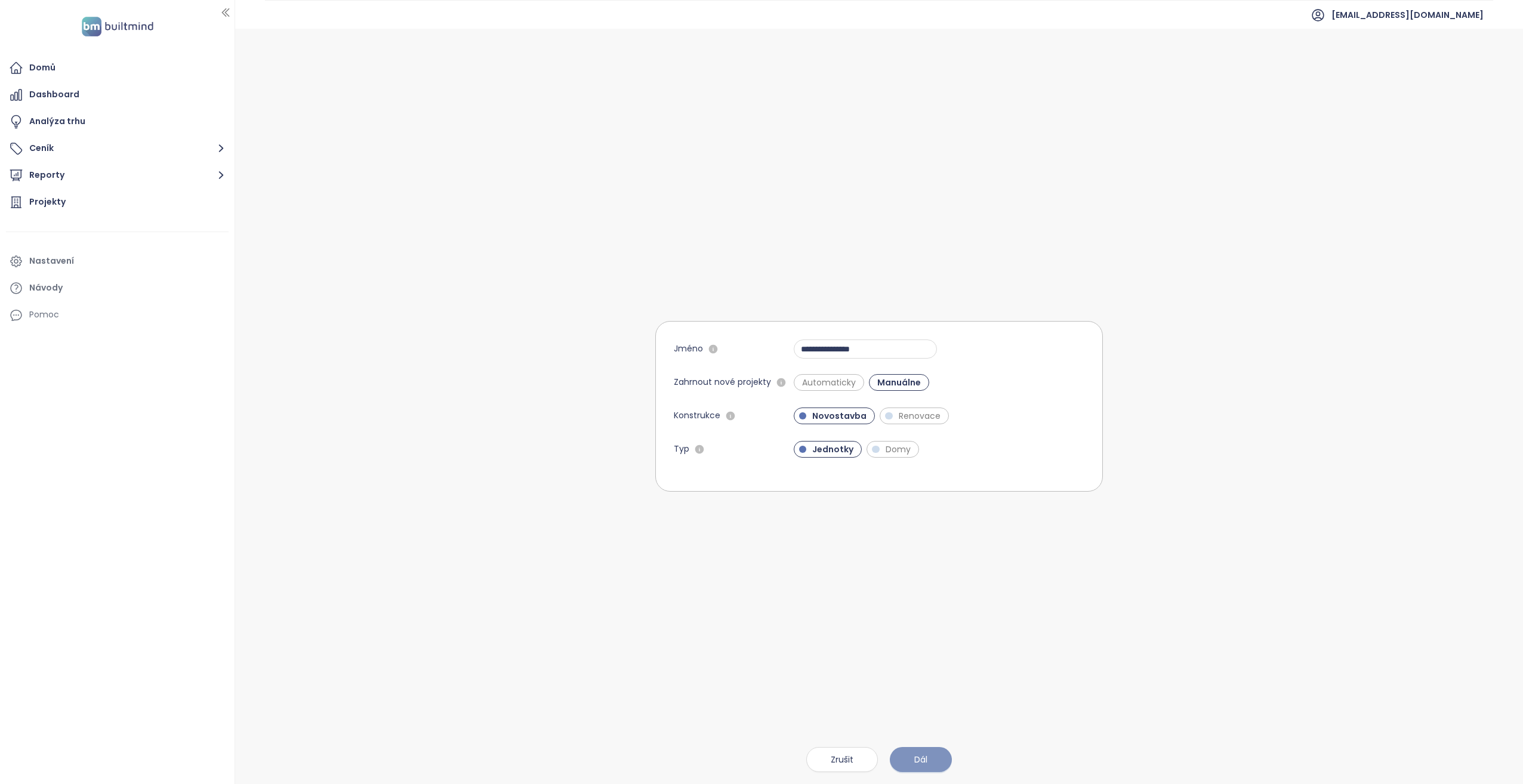
click at [759, 402] on button "Dál" at bounding box center [921, 758] width 62 height 25
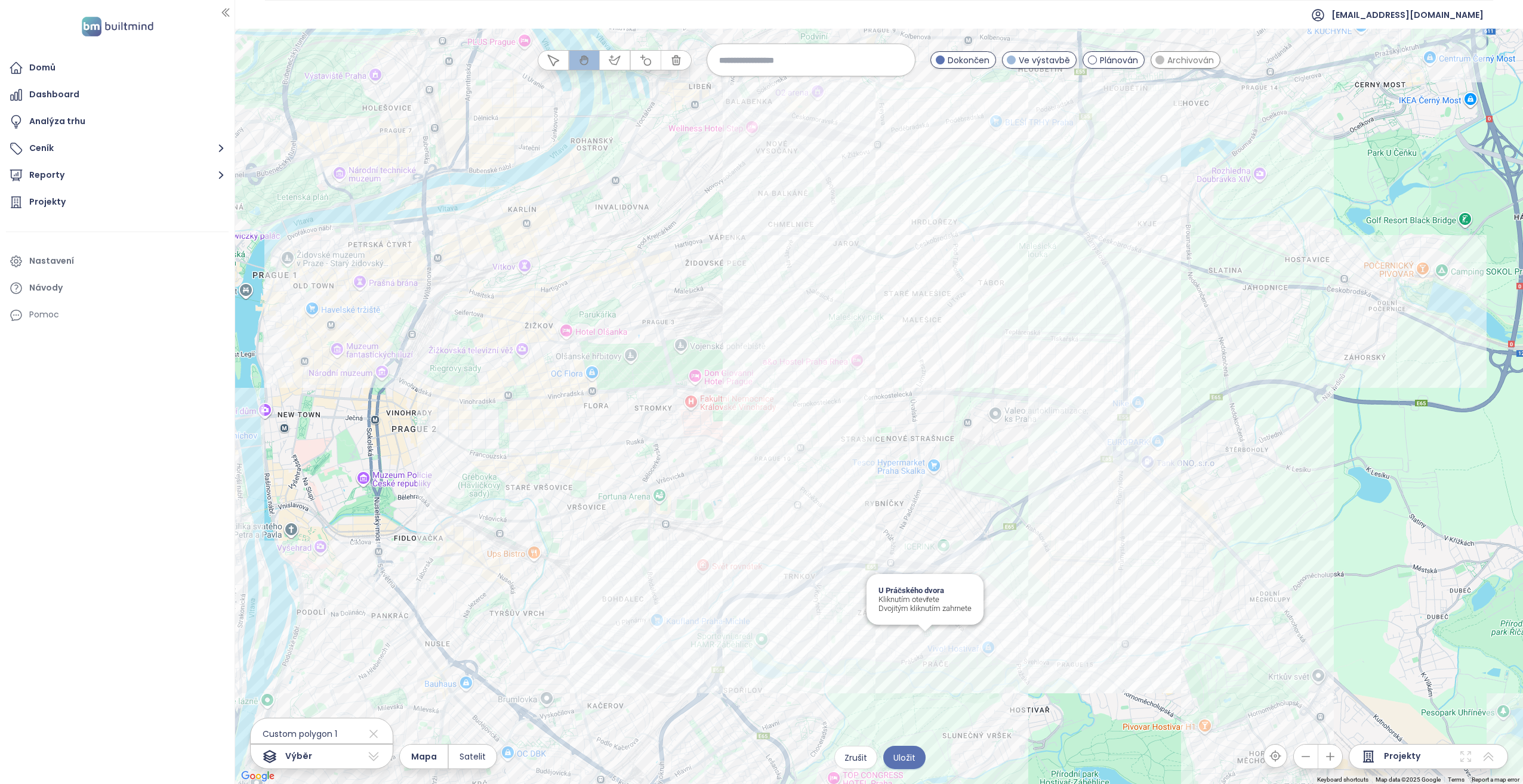
click at [759, 402] on div "U Práčského dvora Kliknutím otevřete Dvojitým kliknutím zahrnete" at bounding box center [878, 405] width 1287 height 755
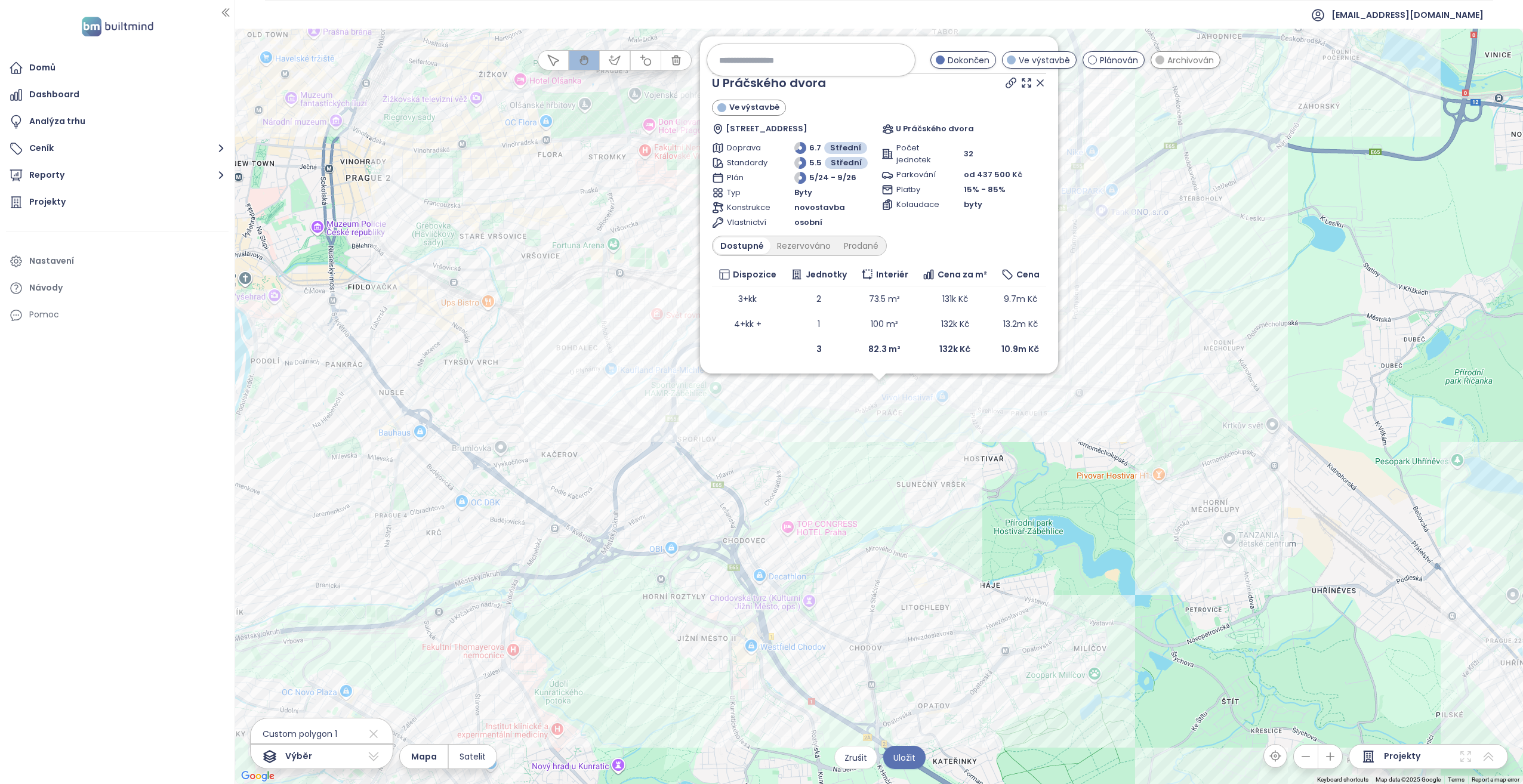
click at [759, 388] on div "Zahrnout U Práčského dvora Ve výstavbě [STREET_ADDRESS] U Práčského dvora Dopra…" at bounding box center [878, 405] width 1287 height 755
click at [759, 84] on icon at bounding box center [1039, 83] width 6 height 6
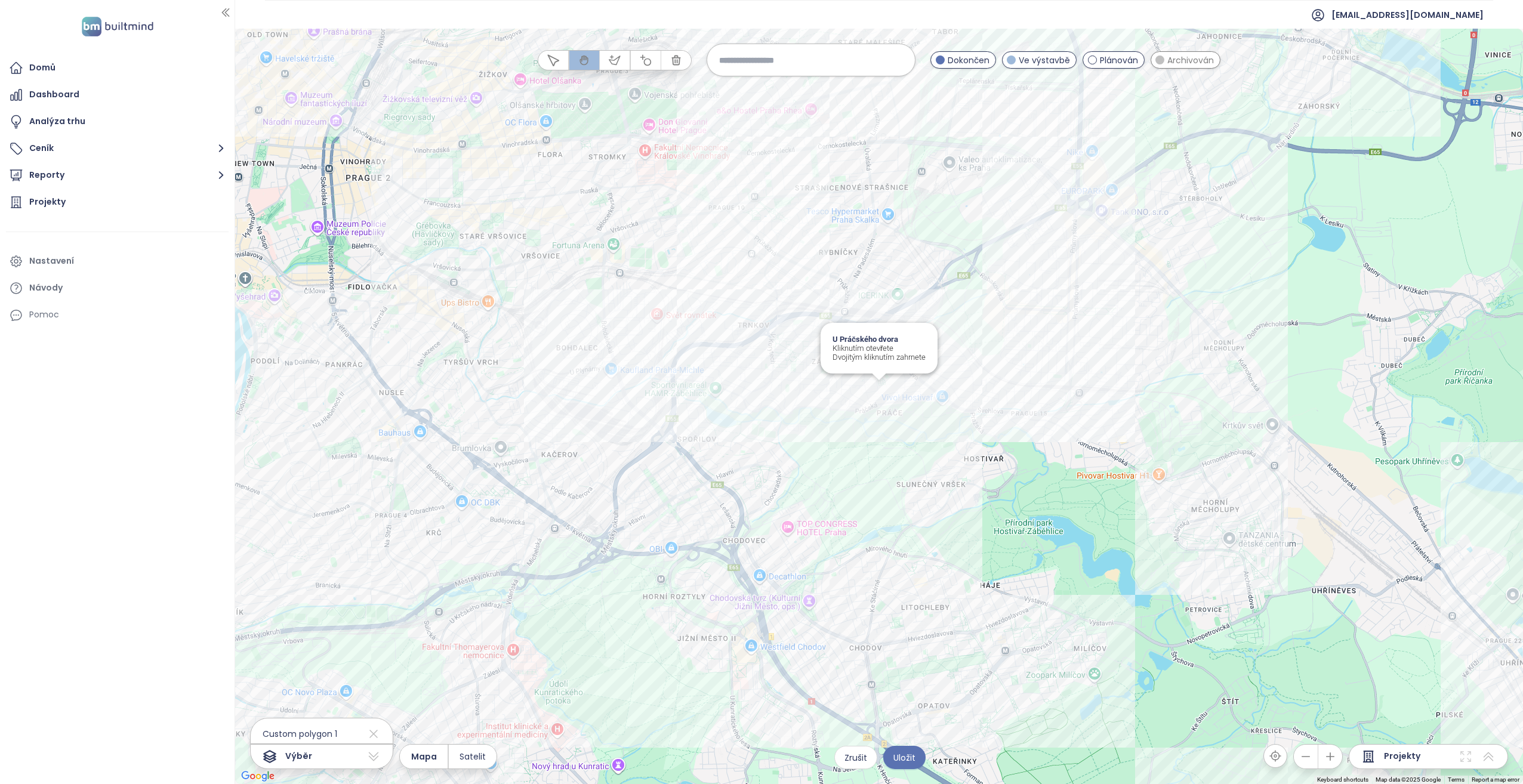
click at [759, 391] on div "U Práčského dvora Kliknutím otevřete Dvojitým kliknutím zahrnete" at bounding box center [878, 405] width 1287 height 755
click at [759, 337] on div "Zahraďák I Kliknutím otevřete Dvojitým kliknutím zahrnete" at bounding box center [878, 405] width 1287 height 755
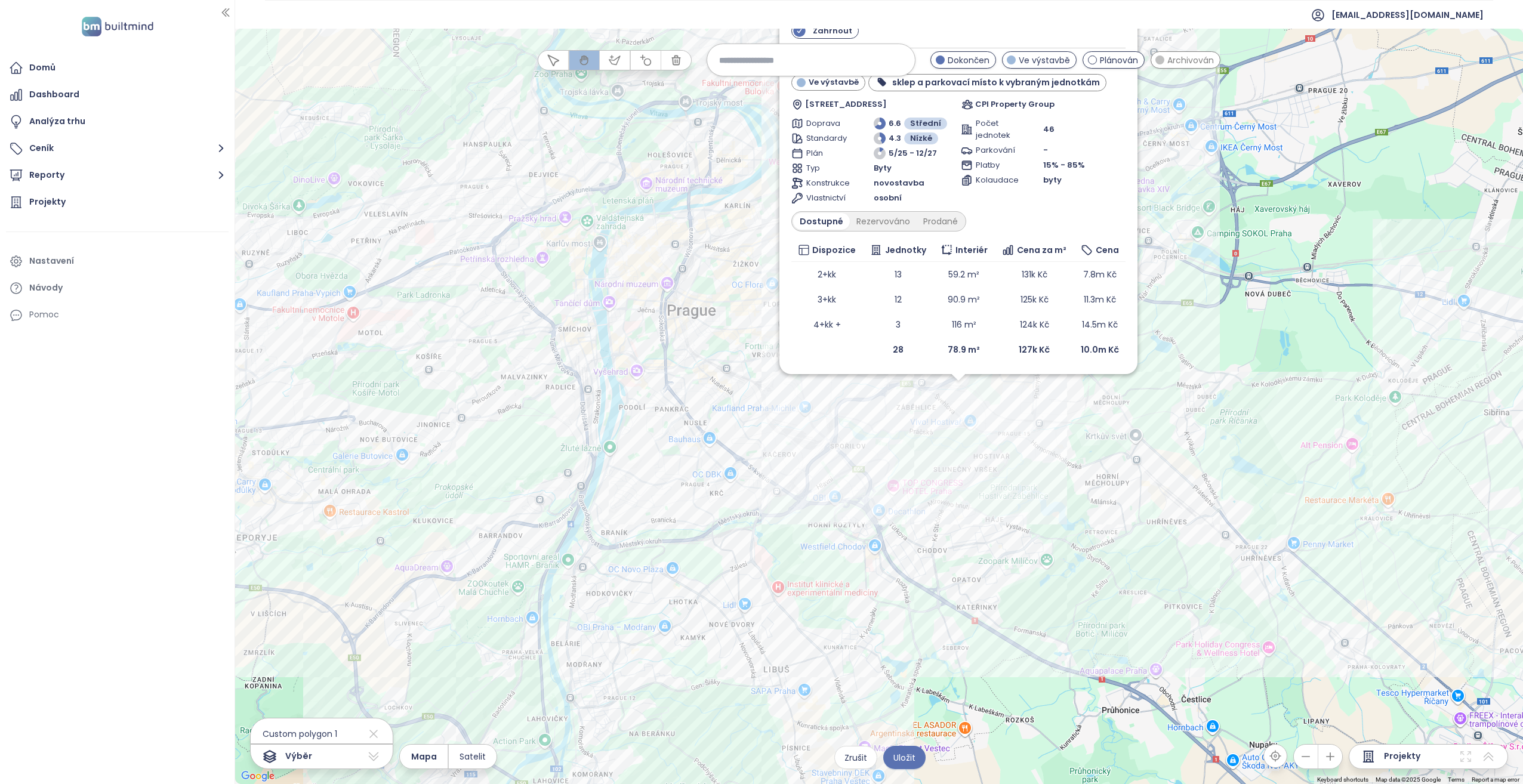
click at [759, 32] on span "Zahrnout" at bounding box center [832, 30] width 51 height 15
click at [759, 385] on div "Zahrnout Zahraďák I Ve výstavbě sklep a parkovací místo k vybraným jednotkám [S…" at bounding box center [878, 405] width 1287 height 755
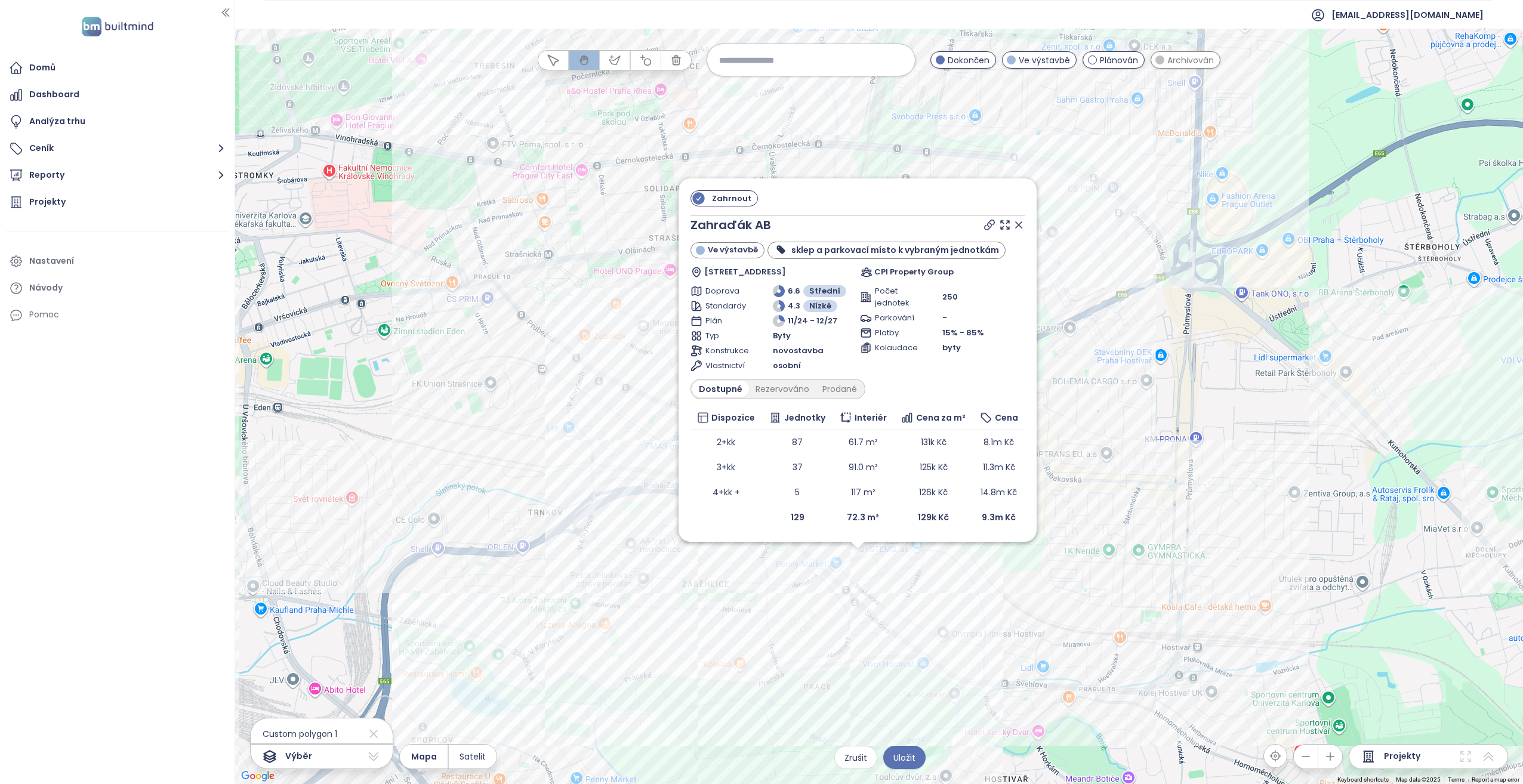
drag, startPoint x: 928, startPoint y: 459, endPoint x: 882, endPoint y: 627, distance: 174.2
click at [759, 402] on div "Zahrnout Zahraďák AB Ve výstavbě sklep a parkovací místo k vybraným jednotkám […" at bounding box center [878, 405] width 1287 height 755
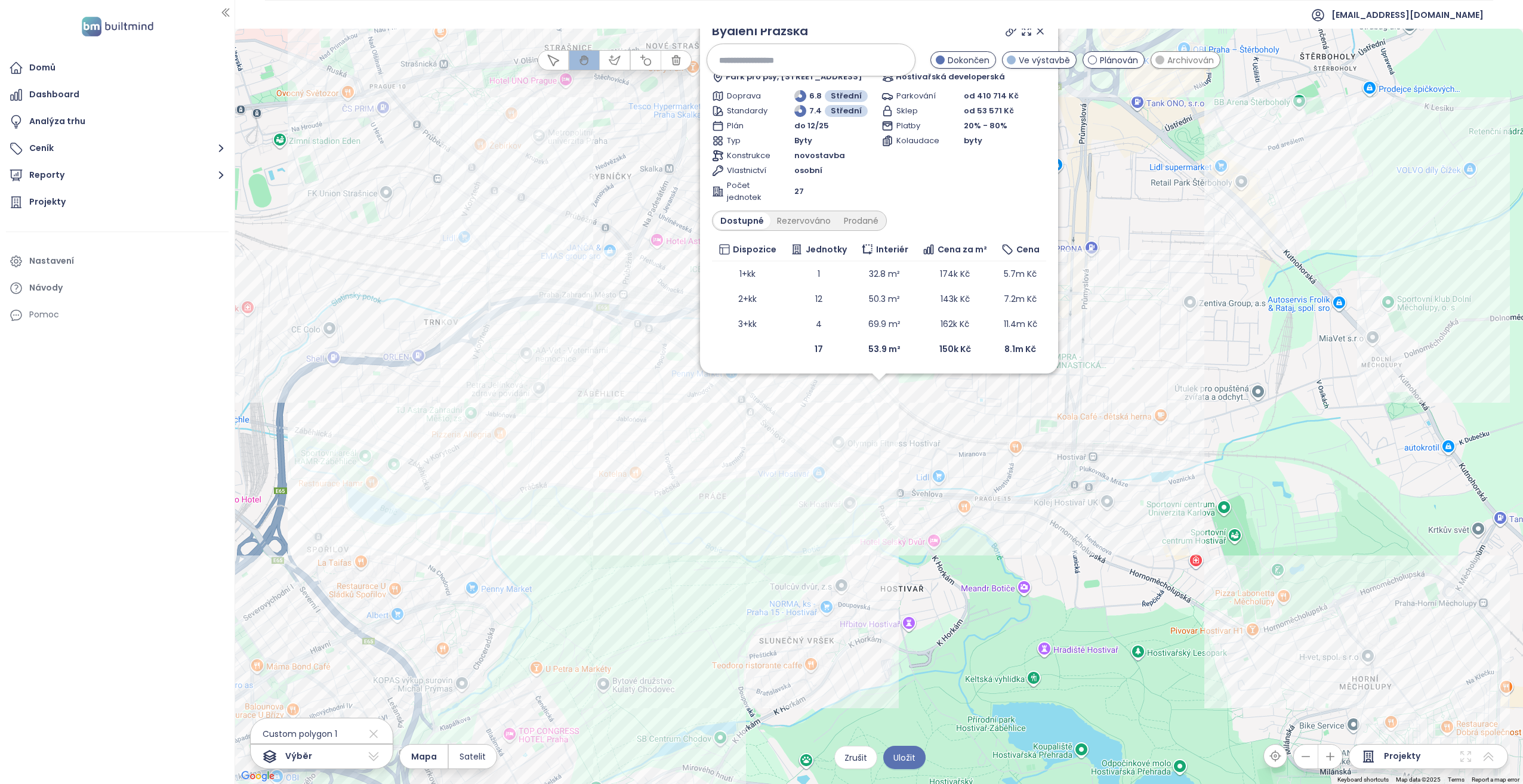
click at [759, 388] on div "Zahrnout Bydlení Pražská Ve výstavbě Park pro psy, [STREET_ADDRESS] Hostivařská…" at bounding box center [878, 405] width 1287 height 755
click at [759, 402] on div "Zahrnout Bydlení Pražská Ve výstavbě Park pro psy, [STREET_ADDRESS] Hostivařská…" at bounding box center [878, 405] width 1287 height 755
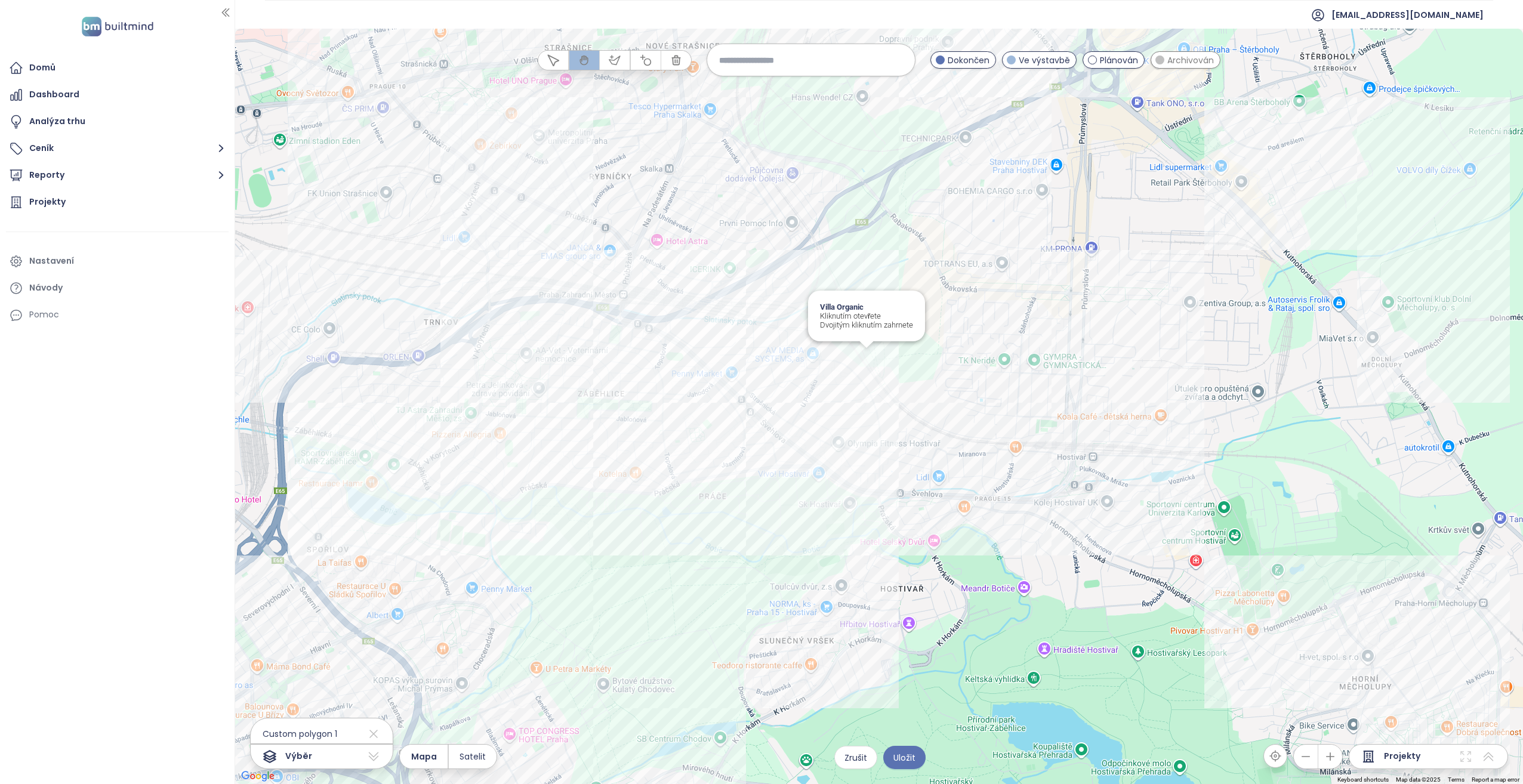
click at [759, 353] on div "Villa Organic Kliknutím otevřete Dvojitým kliknutím zahrnete" at bounding box center [878, 405] width 1287 height 755
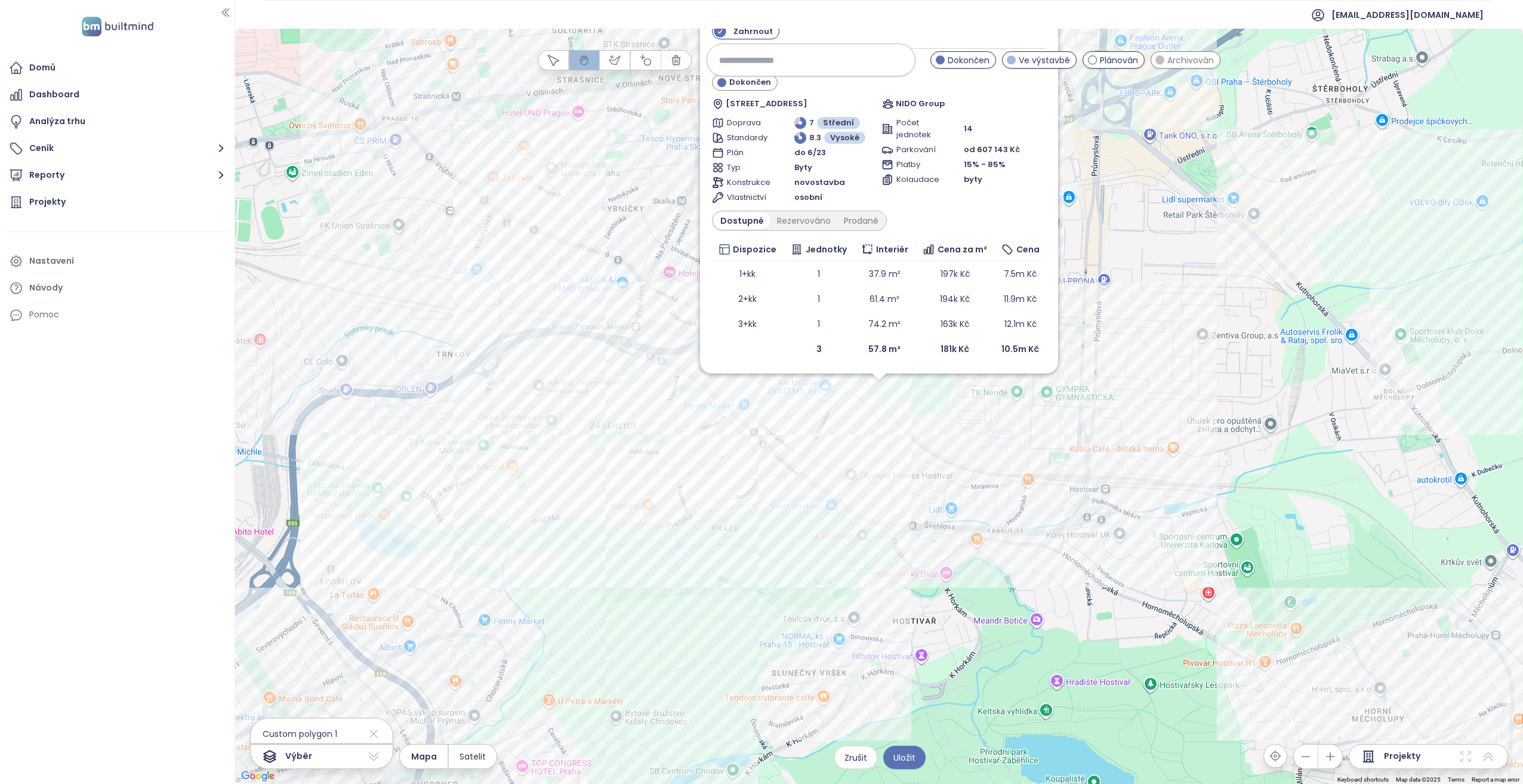
click at [759, 382] on div "Zahrnout Villa Organic Dokončen Pražská 1430/36, 102 00 [GEOGRAPHIC_DATA] 15-Ho…" at bounding box center [878, 405] width 1287 height 755
click at [443, 402] on div "Zahrnout Villa Organic Dokončen Pražská 1430/36, 102 00 [GEOGRAPHIC_DATA] 15-Ho…" at bounding box center [878, 405] width 1287 height 755
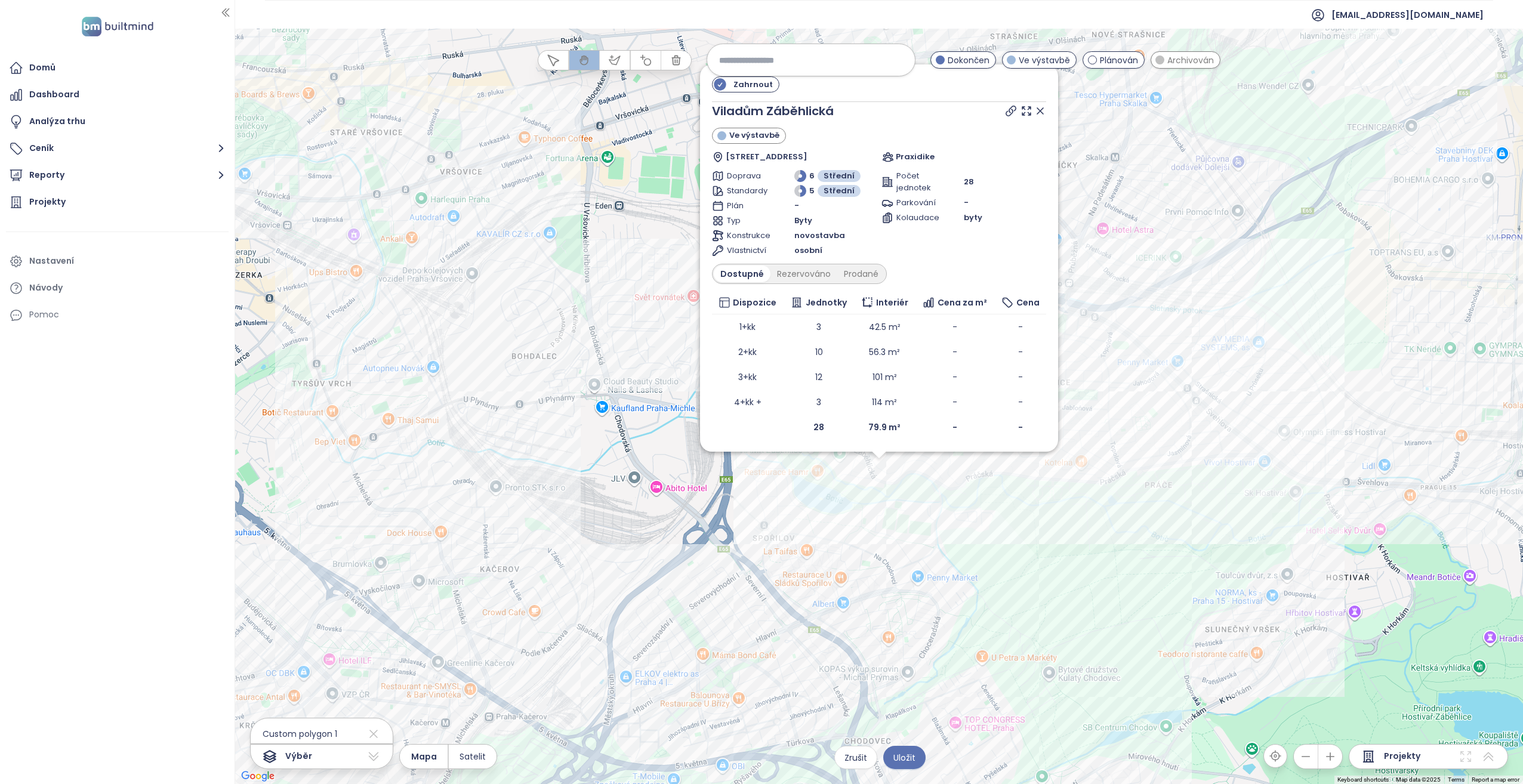
click at [759, 60] on span "Plánován" at bounding box center [1119, 61] width 39 height 13
click at [759, 402] on div "Zahrnout Viladům Záběhlická Ve výstavbě [STREET_ADDRESS] Praxidike Doprava 6 St…" at bounding box center [878, 405] width 1287 height 755
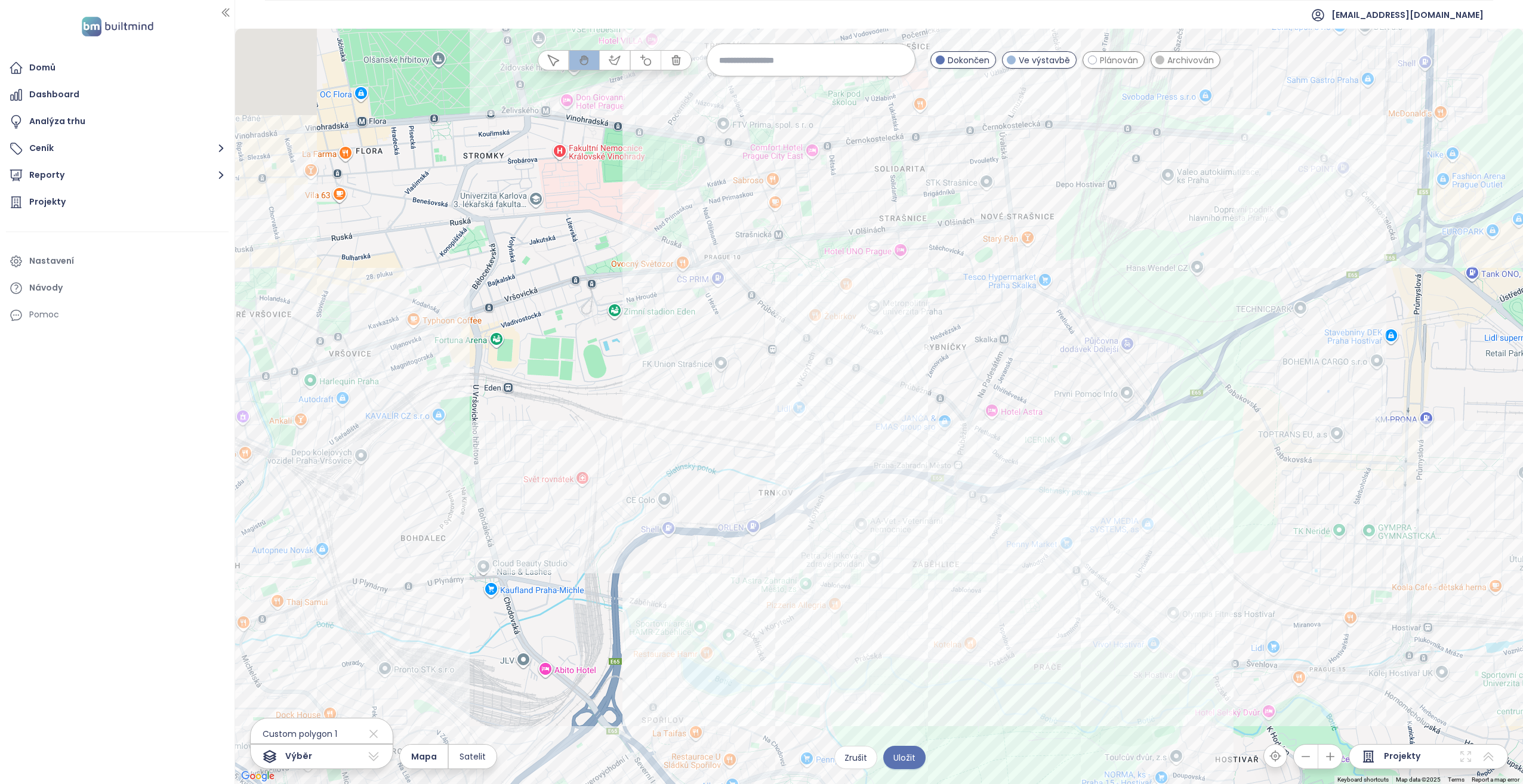
drag, startPoint x: 944, startPoint y: 571, endPoint x: 839, endPoint y: 704, distance: 169.5
click at [759, 402] on div at bounding box center [878, 405] width 1287 height 755
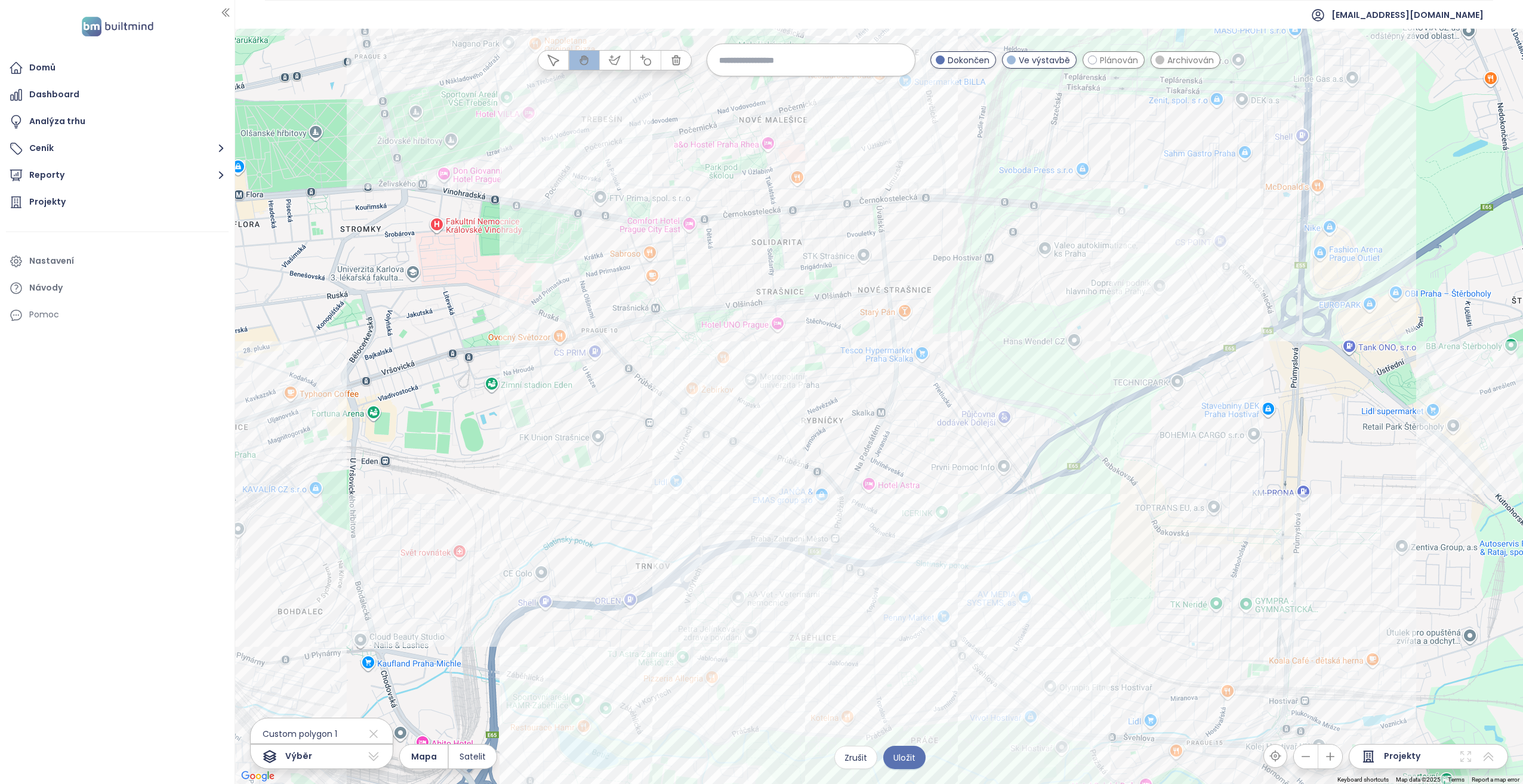
drag, startPoint x: 967, startPoint y: 393, endPoint x: 848, endPoint y: 469, distance: 141.2
click at [759, 402] on div at bounding box center [878, 405] width 1287 height 755
click at [759, 402] on div "Zahraďák I Kliknutím otevřete Dvojitým kliknutím zahrnete" at bounding box center [878, 405] width 1287 height 755
click at [759, 402] on div "Villa Organic Kliknutím otevřete Dvojitým kliknutím zahrnete" at bounding box center [878, 405] width 1287 height 755
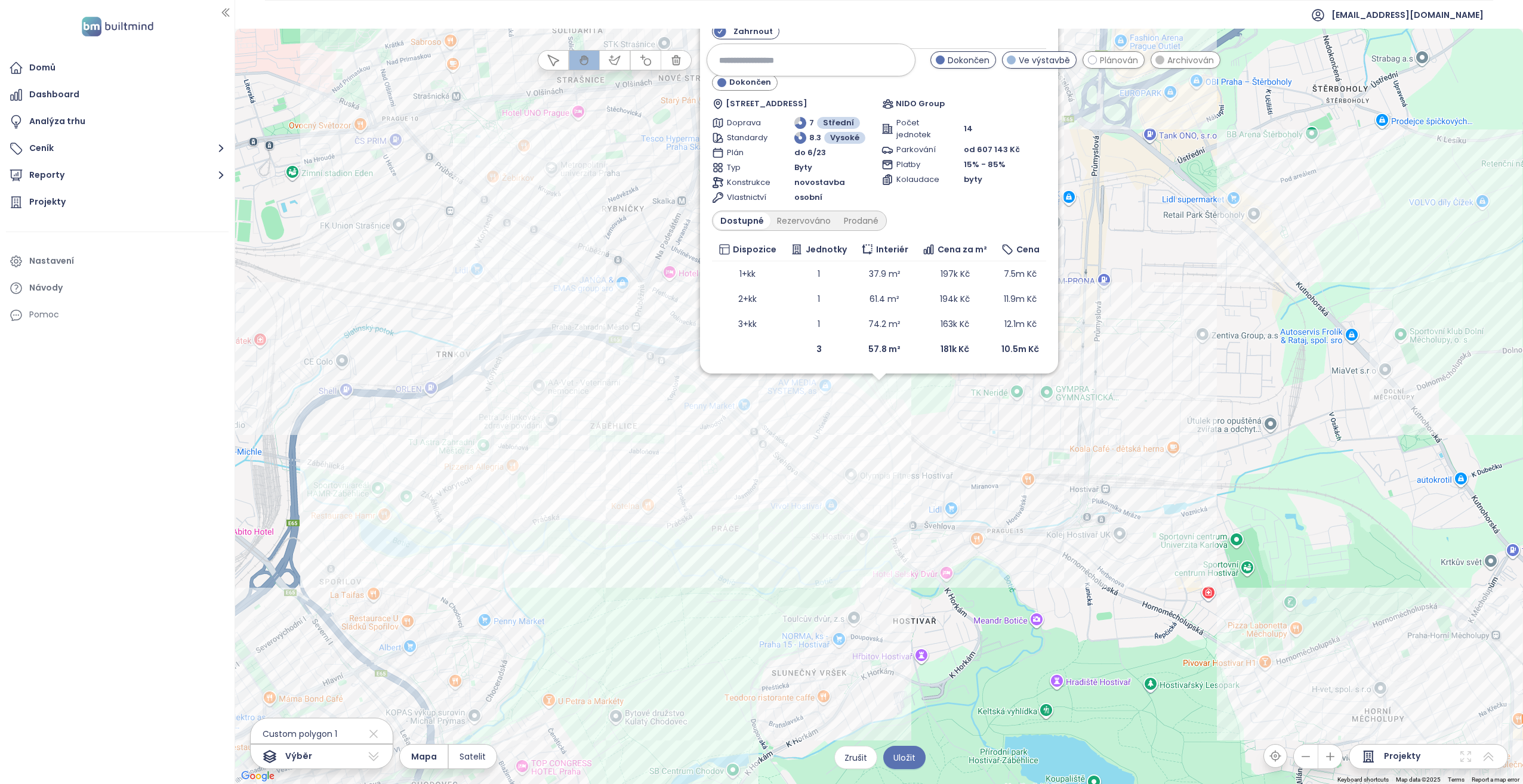
click at [759, 402] on div "Zahrnout Villa Organic Dokončen Pražská 1430/36, 102 00 [GEOGRAPHIC_DATA] 15-Ho…" at bounding box center [878, 405] width 1287 height 755
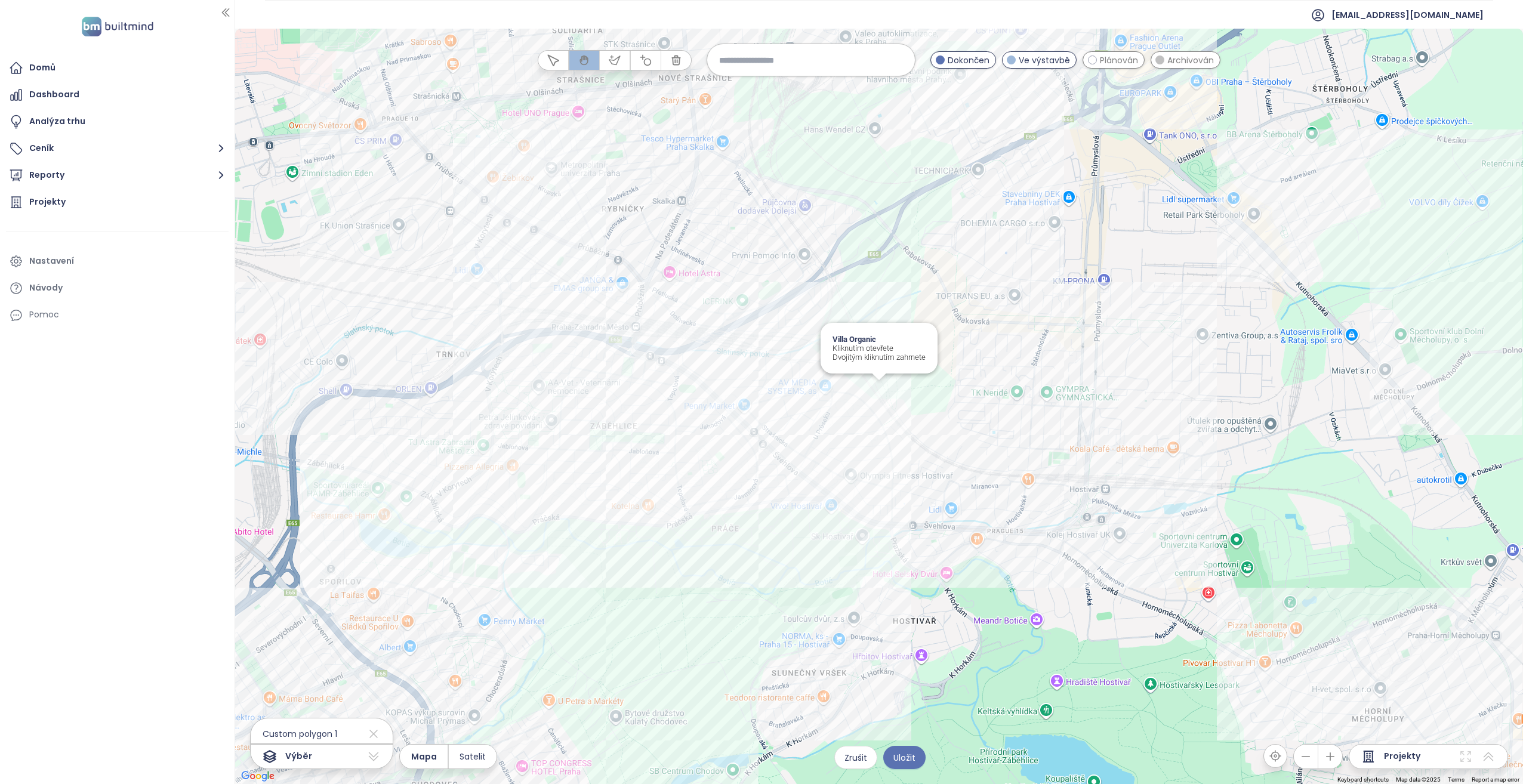
click at [759, 392] on div "Villa Organic Kliknutím otevřete Dvojitým kliknutím zahrnete" at bounding box center [878, 405] width 1287 height 755
click at [759, 402] on div "Bydlení Pražská Kliknutím otevřete Dvojitým kliknutím zahrnete" at bounding box center [878, 405] width 1287 height 755
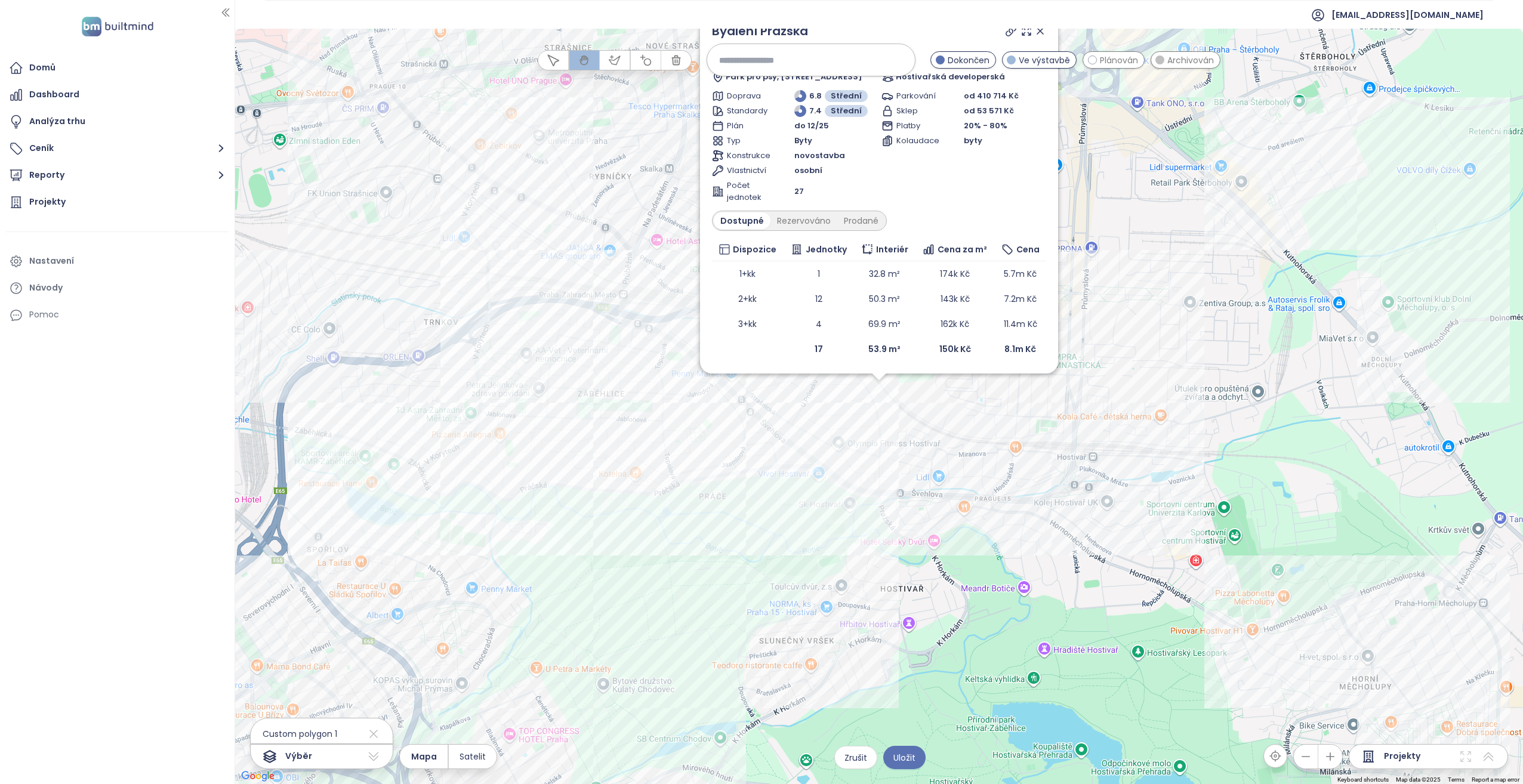
click at [759, 402] on div "Zahrnout Bydlení Pražská Ve výstavbě Park pro psy, [STREET_ADDRESS] Hostivařská…" at bounding box center [878, 405] width 1287 height 755
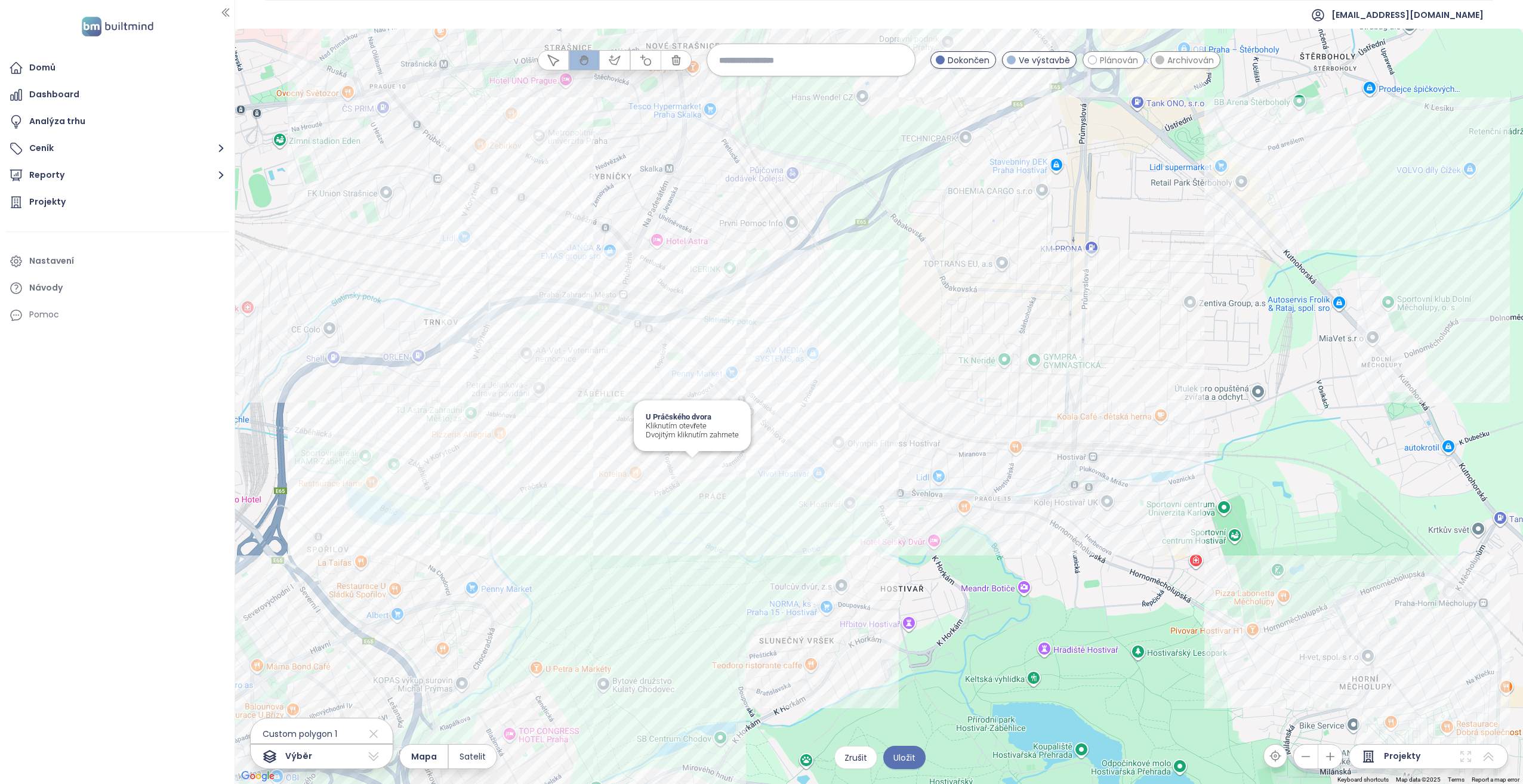
click at [689, 402] on div at bounding box center [693, 455] width 15 height 7
click at [689, 402] on div "U Práčského dvora Kliknutím otevřete Dvojitým kliknutím zahrnete" at bounding box center [878, 405] width 1287 height 755
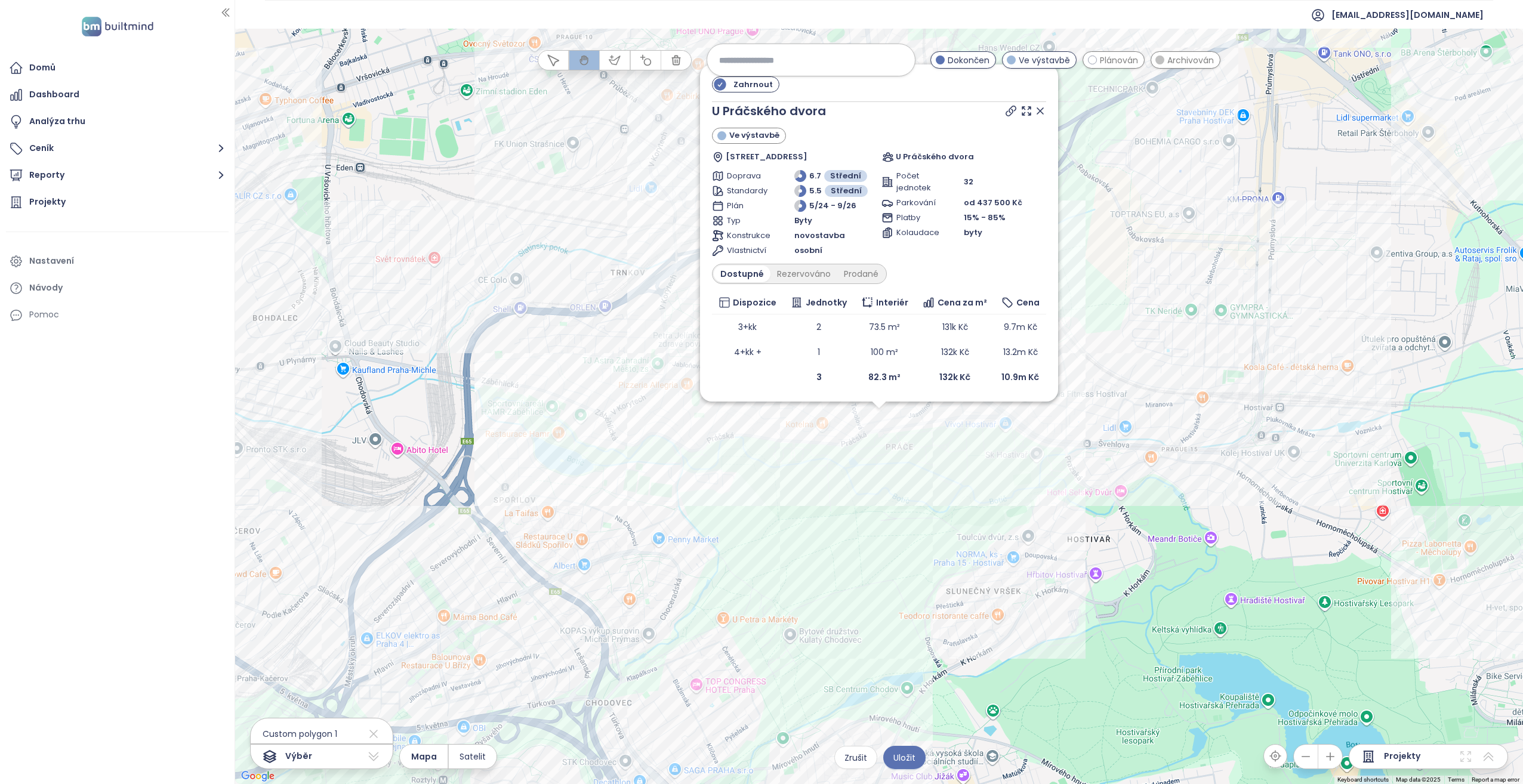
click at [759, 402] on div "Zahrnout U Práčského dvora Ve výstavbě [STREET_ADDRESS] U Práčského dvora Dopra…" at bounding box center [878, 405] width 1287 height 755
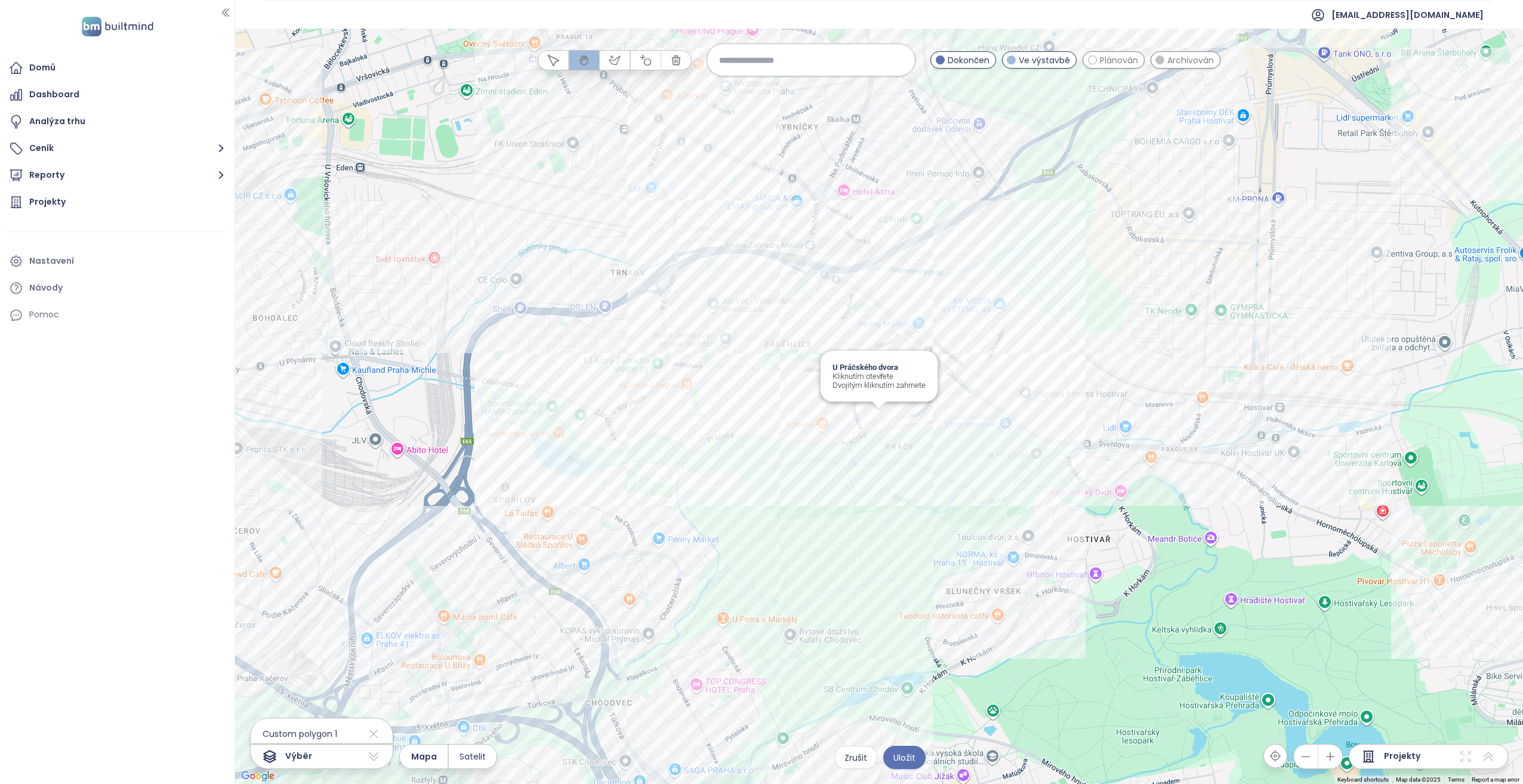
click at [759, 402] on div "U Práčského dvora Kliknutím otevřete Dvojitým kliknutím zahrnete" at bounding box center [878, 405] width 1287 height 755
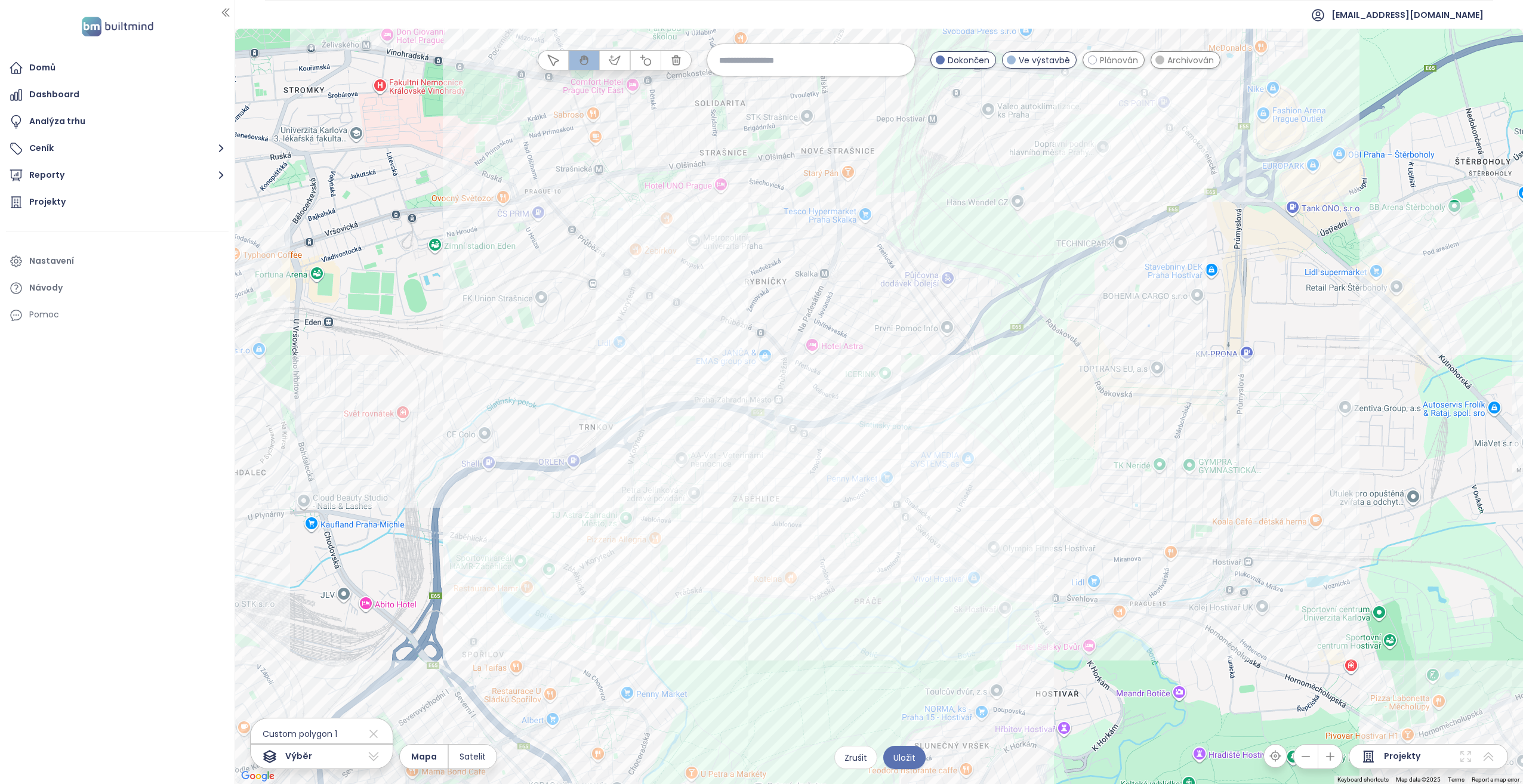
drag, startPoint x: 866, startPoint y: 516, endPoint x: 833, endPoint y: 667, distance: 154.6
click at [759, 402] on div at bounding box center [878, 405] width 1287 height 755
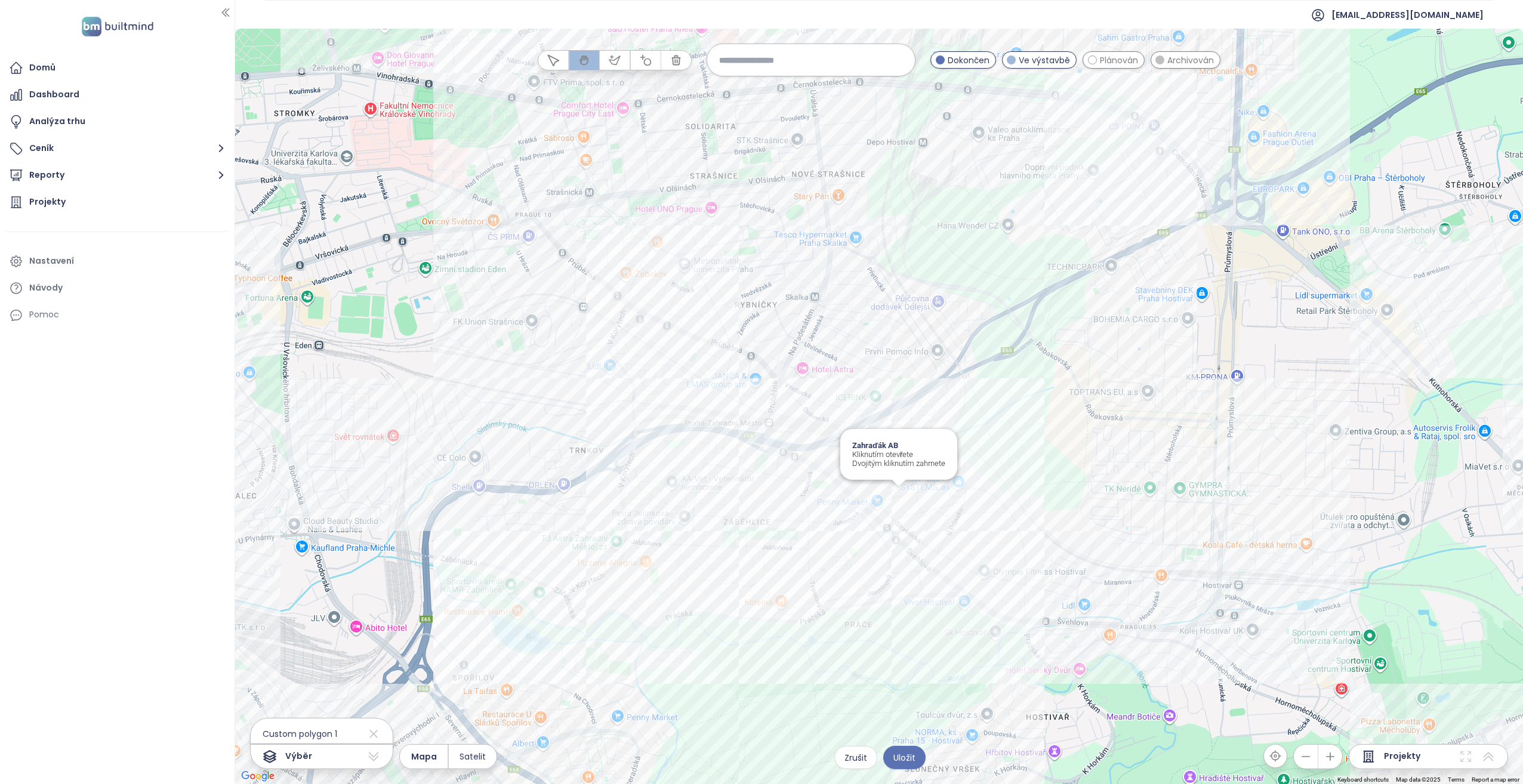
click at [759, 402] on div "Zahraďák AB Kliknutím otevřete Dvojitým kliknutím zahrnete" at bounding box center [878, 405] width 1287 height 755
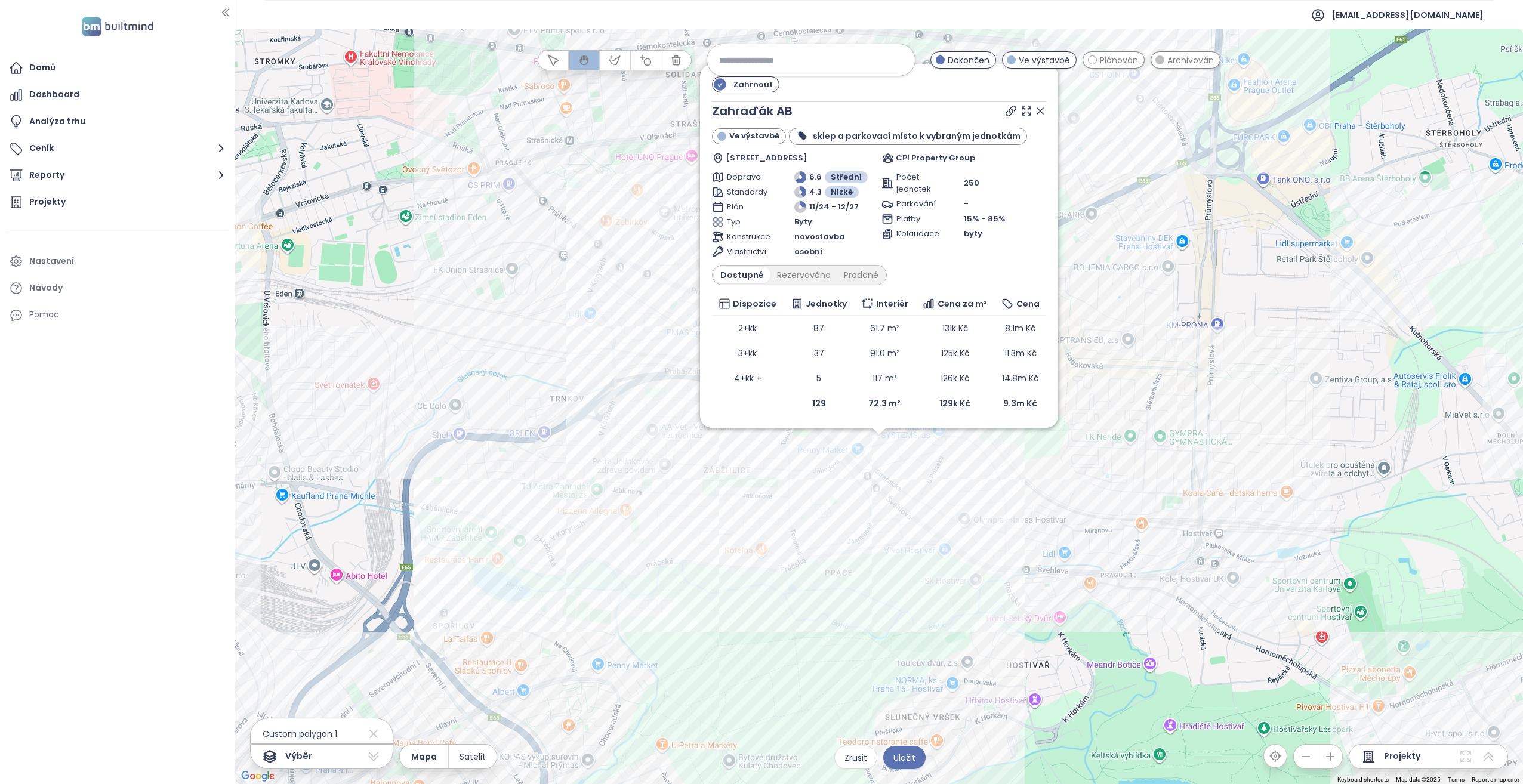
click at [759, 402] on div "Zahrnout Zahraďák AB Ve výstavbě sklep a parkovací místo k vybraným jednotkám […" at bounding box center [878, 405] width 1287 height 755
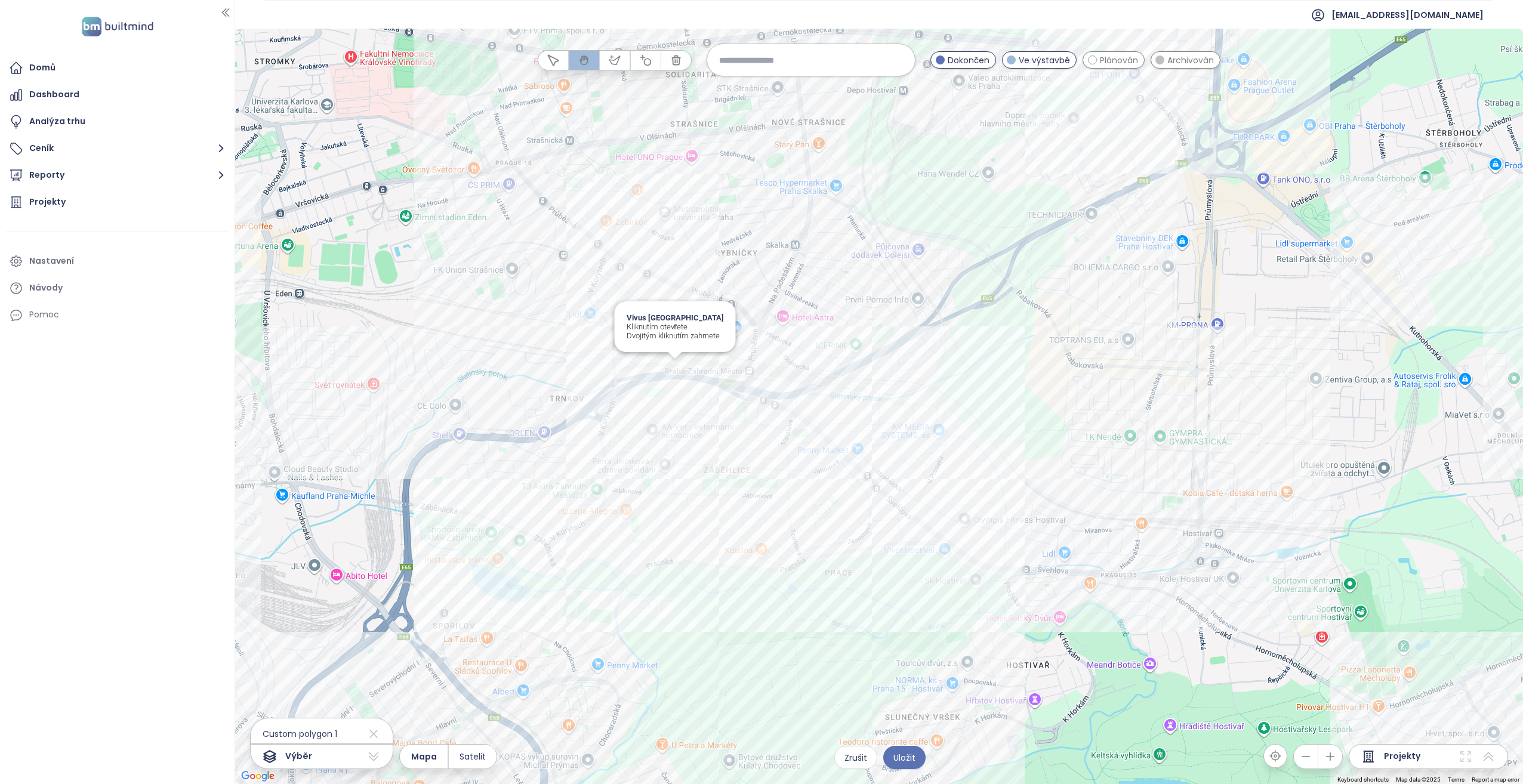
click at [682, 372] on div "Vivus Zahradní Město Kliknutím otevřete Dvojitým kliknutím zahrnete" at bounding box center [878, 405] width 1287 height 755
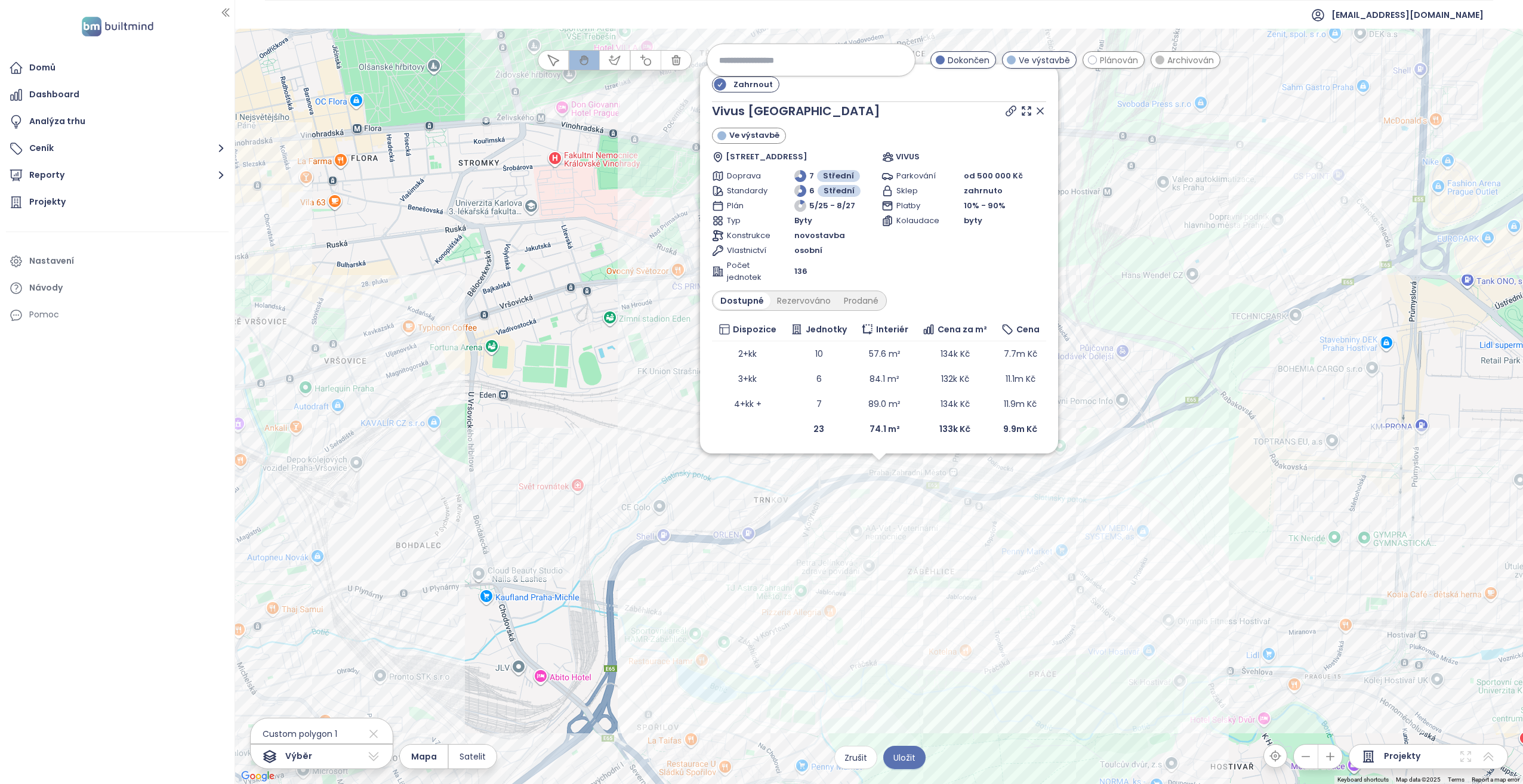
click at [596, 376] on div "Zahrnout Vivus [GEOGRAPHIC_DATA] Ve výstavbě [STREET_ADDRESS] VIVUS Doprava 7 S…" at bounding box center [878, 405] width 1287 height 755
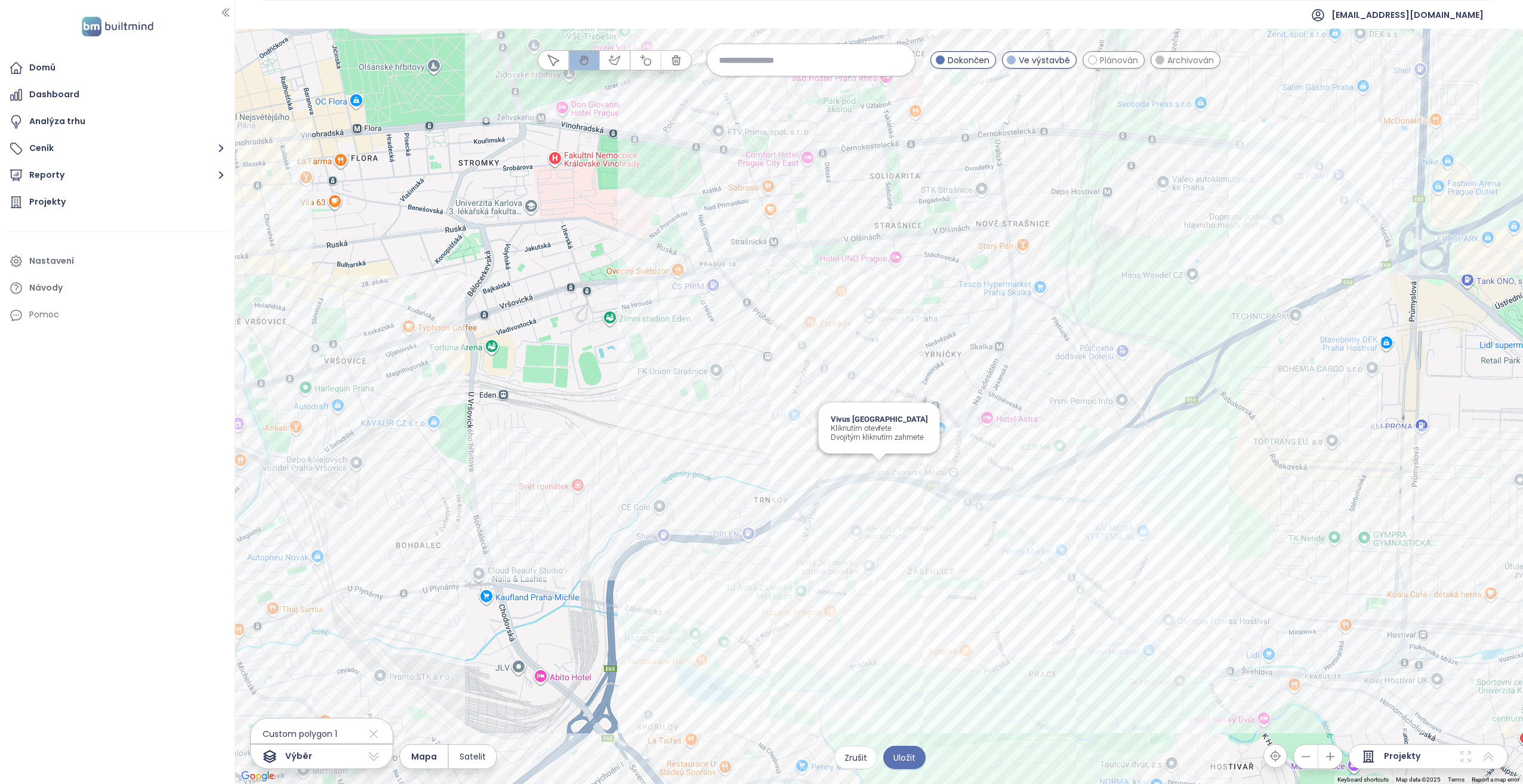
click at [759, 402] on div "Vivus Zahradní Město Kliknutím otevřete Dvojitým kliknutím zahrnete" at bounding box center [878, 405] width 1287 height 755
click at [759, 402] on div "Rezidence Zabelity Kliknutím otevřete Dvojitým kliknutím zahrnete" at bounding box center [878, 405] width 1287 height 755
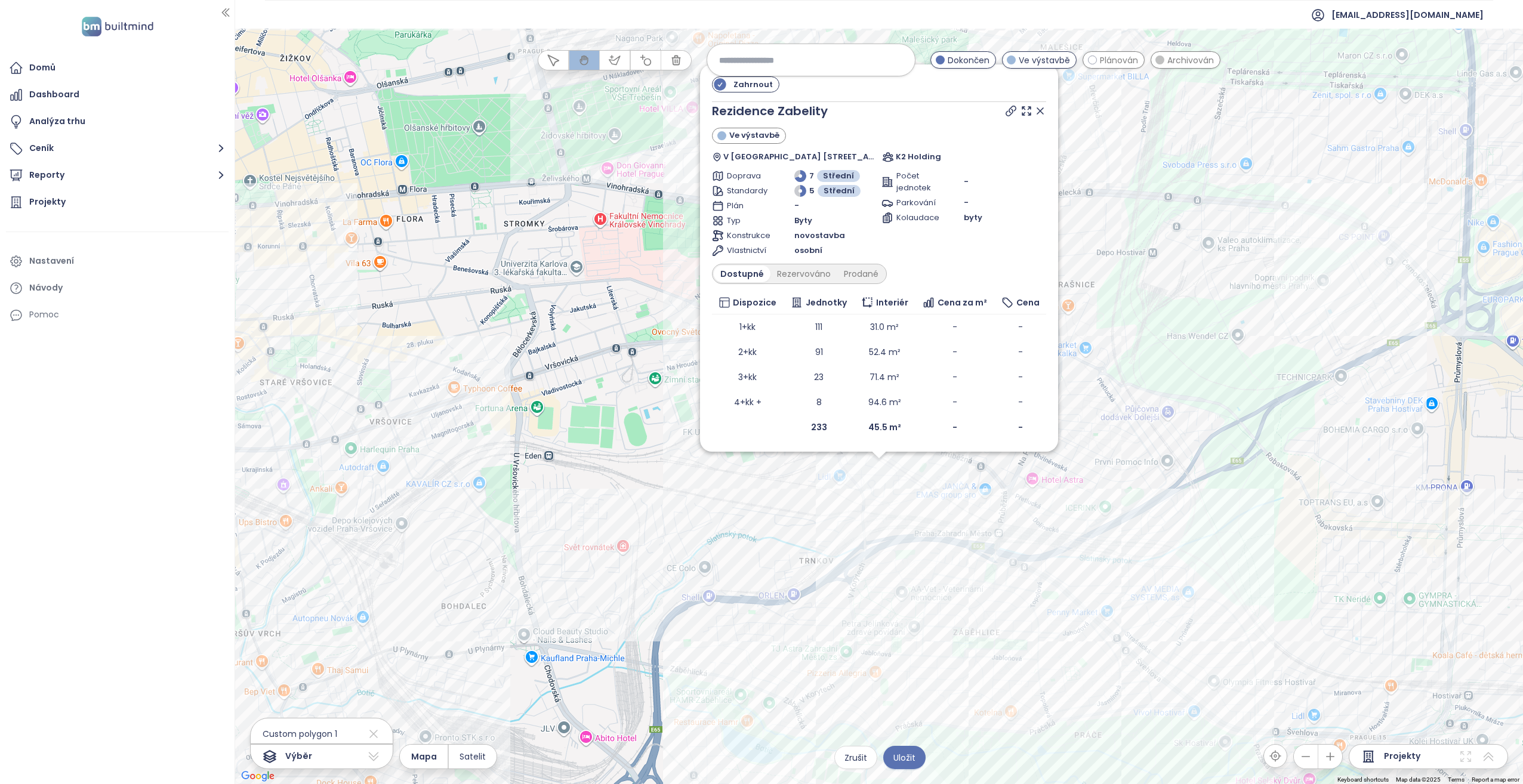
click at [614, 402] on div "Zahrnout Rezidence Zabelity Ve výstavbě V [GEOGRAPHIC_DATA] 1537/10, 100 00 [GE…" at bounding box center [878, 405] width 1287 height 755
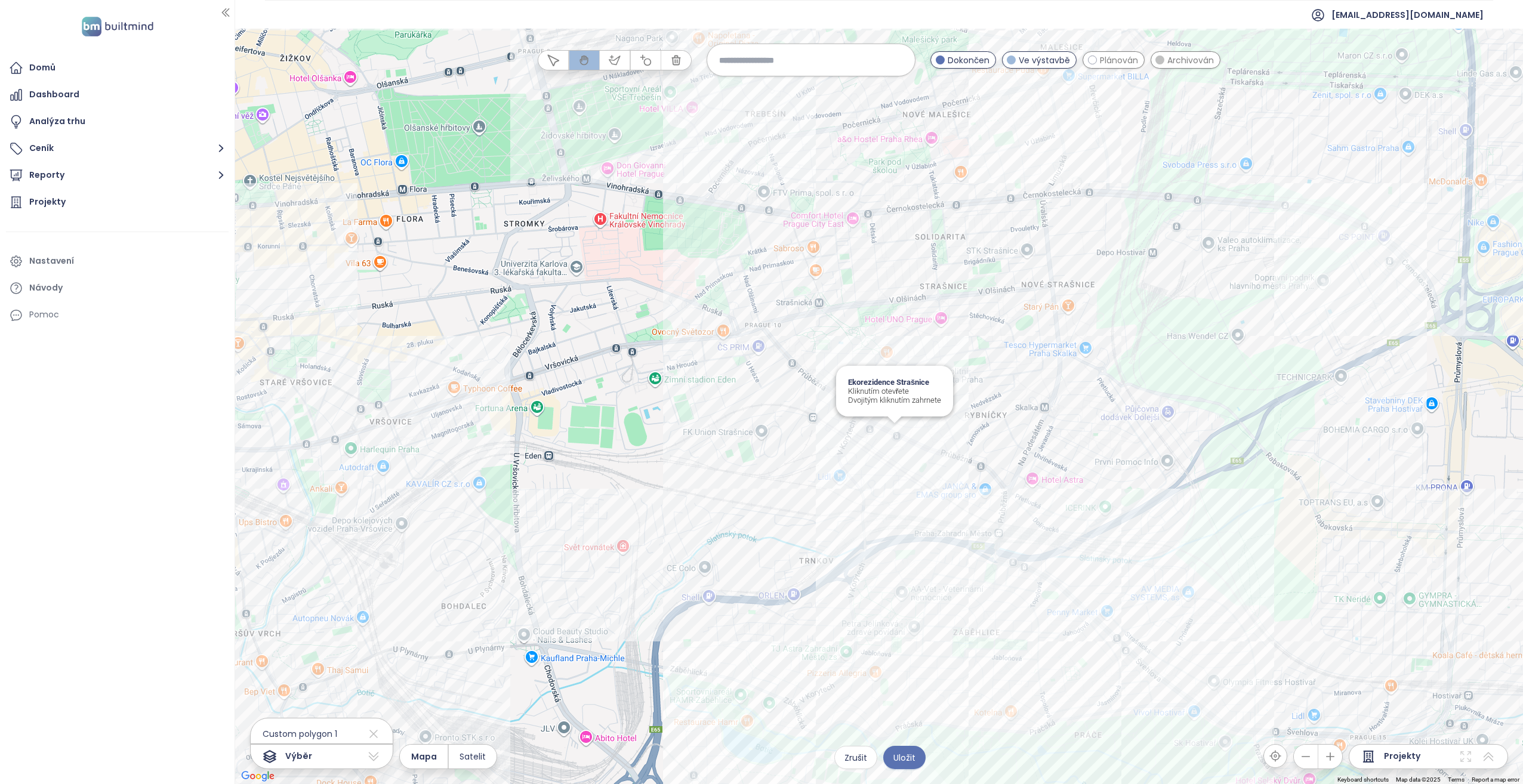
click at [759, 402] on div "Ekorezidence Strašnice Kliknutím otevřete Dvojitým kliknutím zahrnete" at bounding box center [878, 405] width 1287 height 755
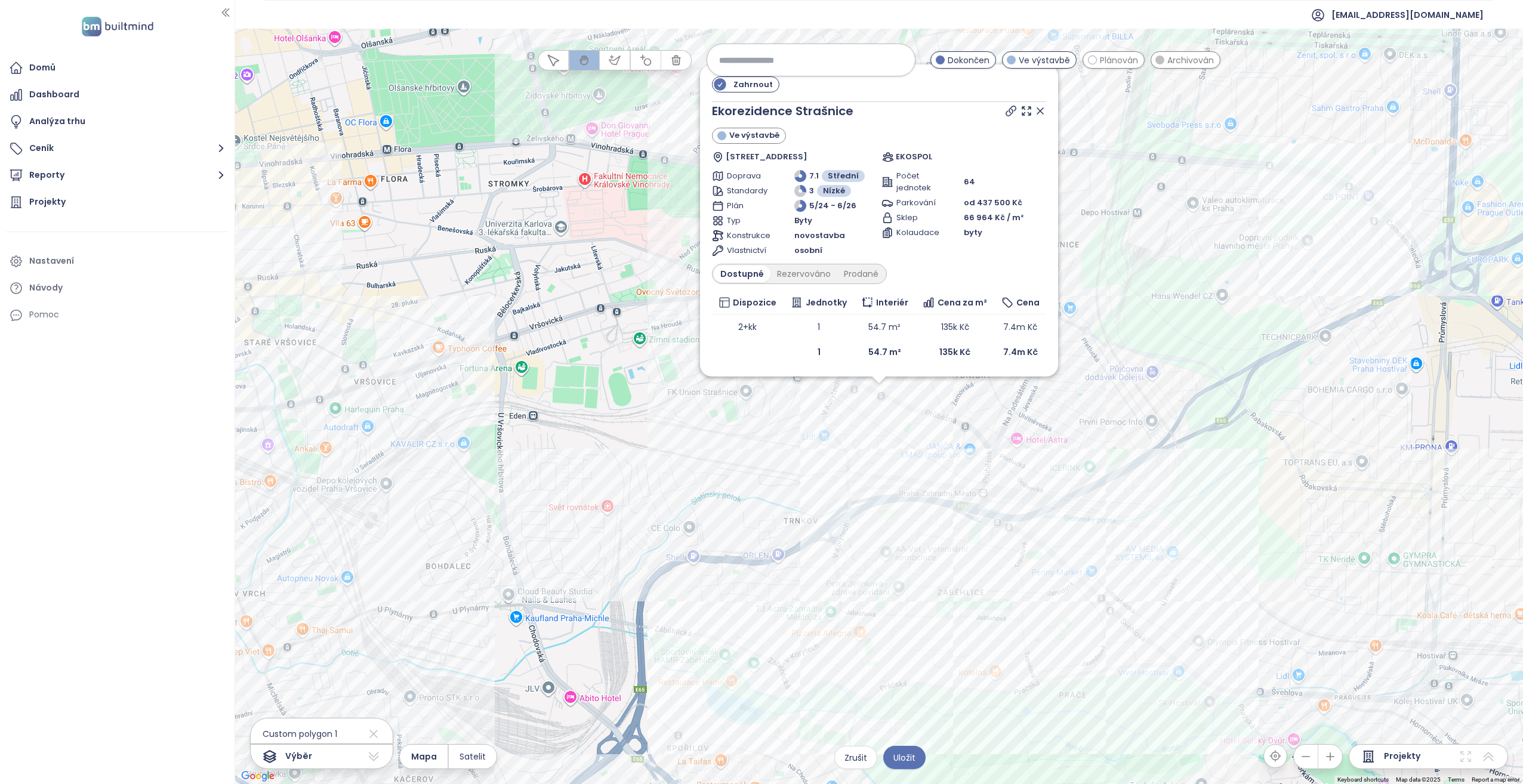
click at [609, 402] on div "Zahrnout Ekorezidence Strašnice Ve výstavbě Strančická 3339/39, [GEOGRAPHIC_DAT…" at bounding box center [878, 405] width 1287 height 755
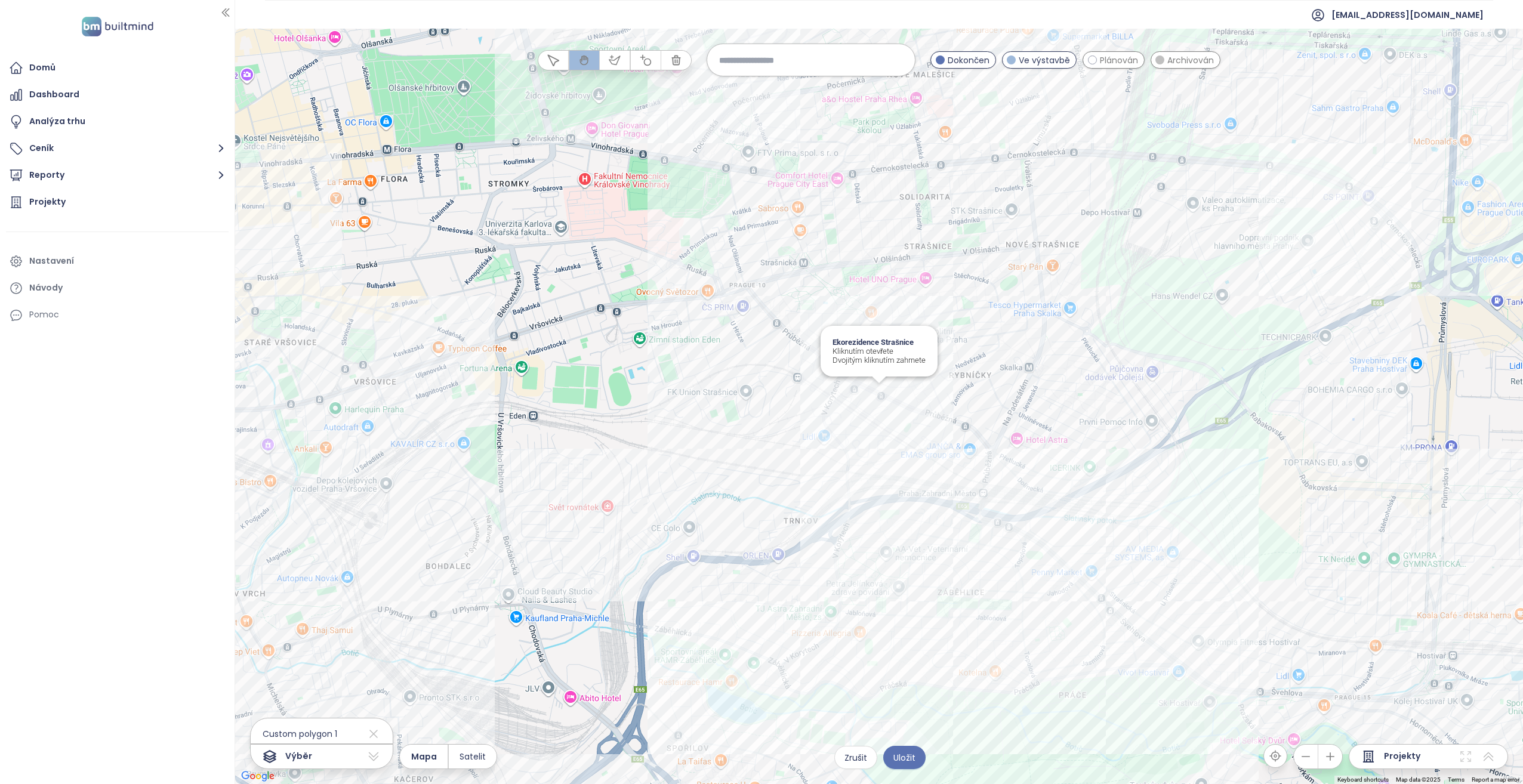
click at [759, 390] on div "Ekorezidence Strašnice Kliknutím otevřete Dvojitým kliknutím zahrnete" at bounding box center [878, 405] width 1287 height 755
click at [759, 358] on div "Anilinka Kliknutím otevřete Dvojitým kliknutím zahrnete" at bounding box center [878, 405] width 1287 height 755
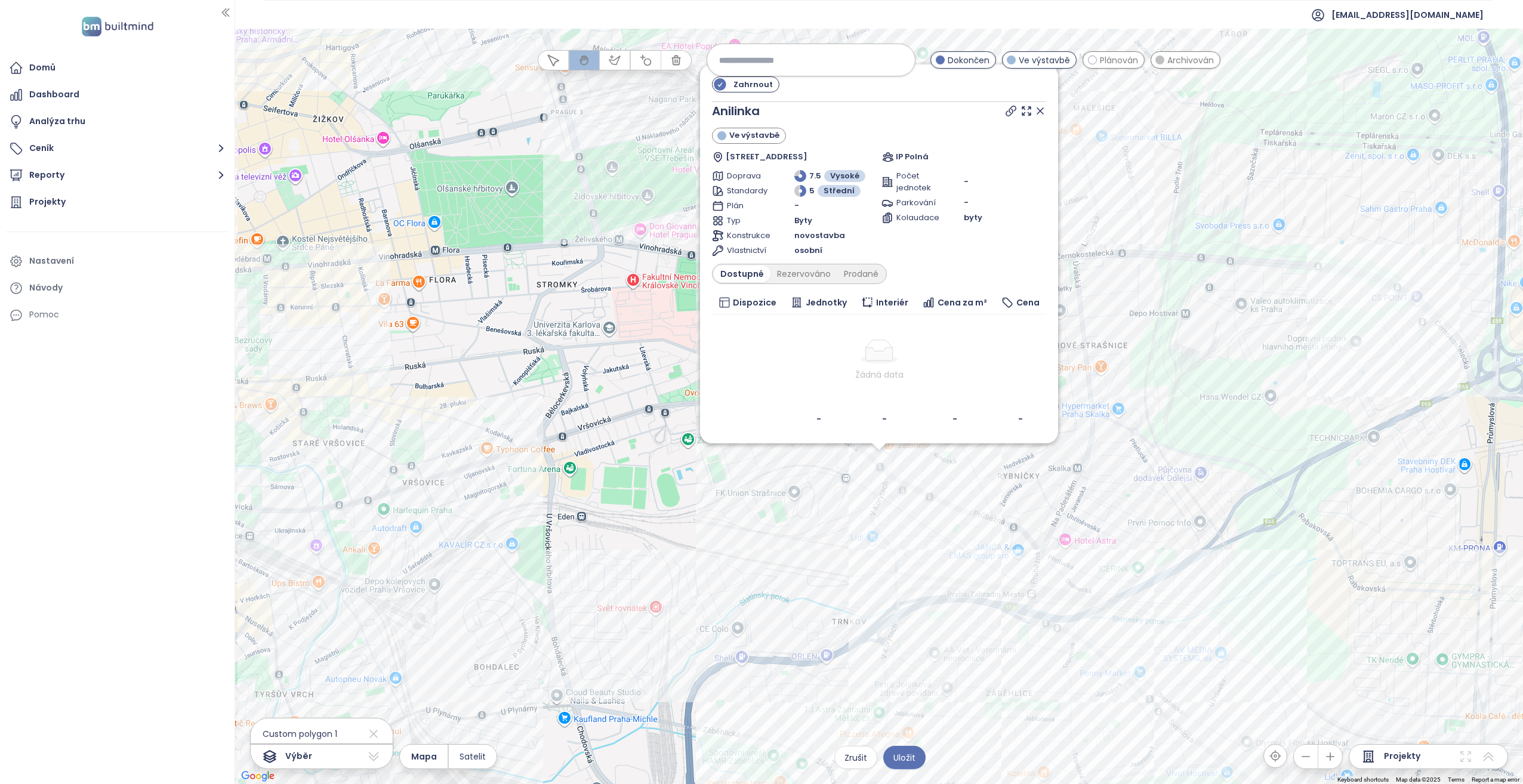
click at [656, 402] on div "Zahrnout Anilinka Ve výstavbě Průběžná 180/42, 100 00 [GEOGRAPHIC_DATA], [GEOGR…" at bounding box center [878, 405] width 1287 height 755
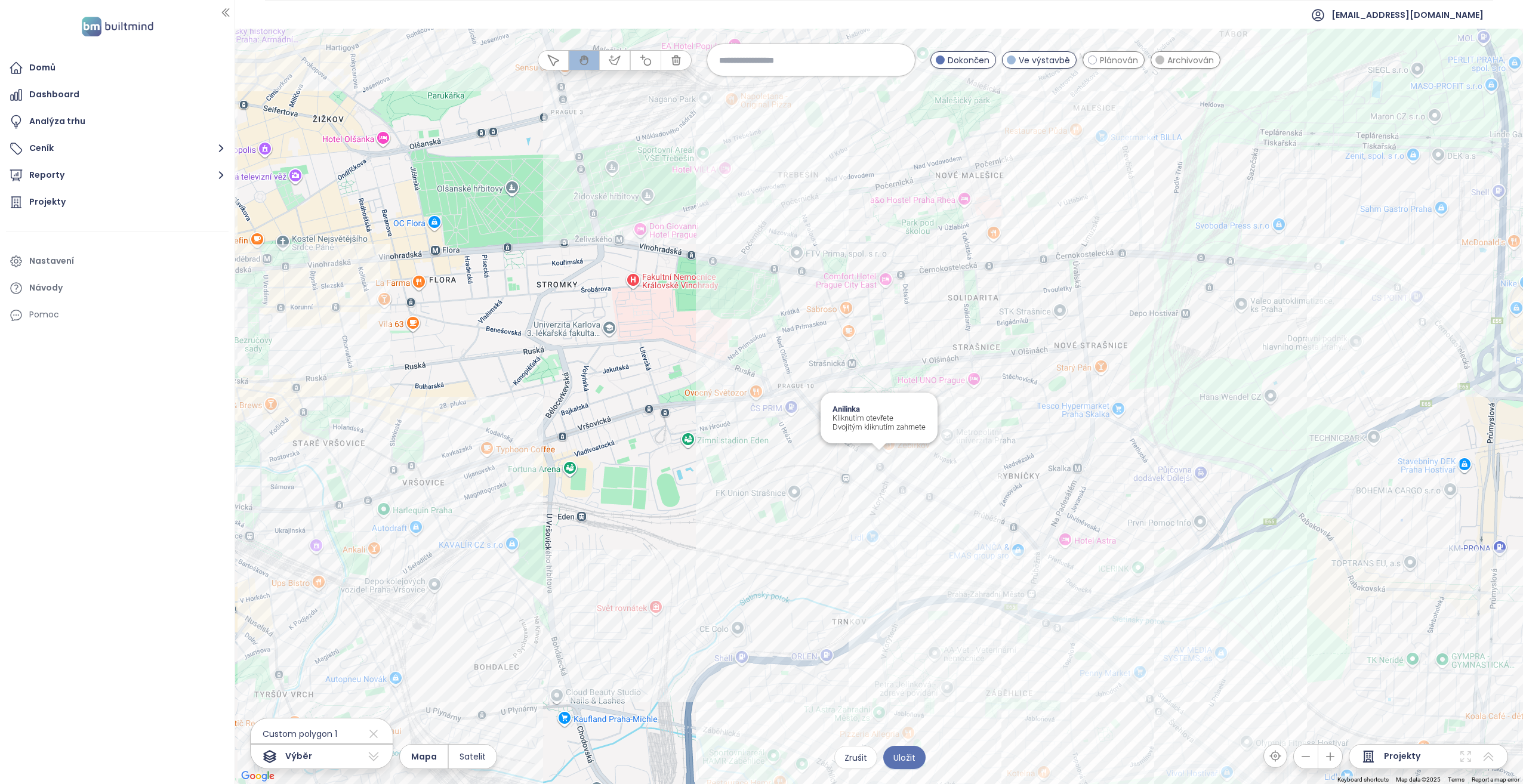
click at [759, 402] on div "Anilinka Kliknutím otevřete Dvojitým kliknutím zahrnete" at bounding box center [878, 405] width 1287 height 755
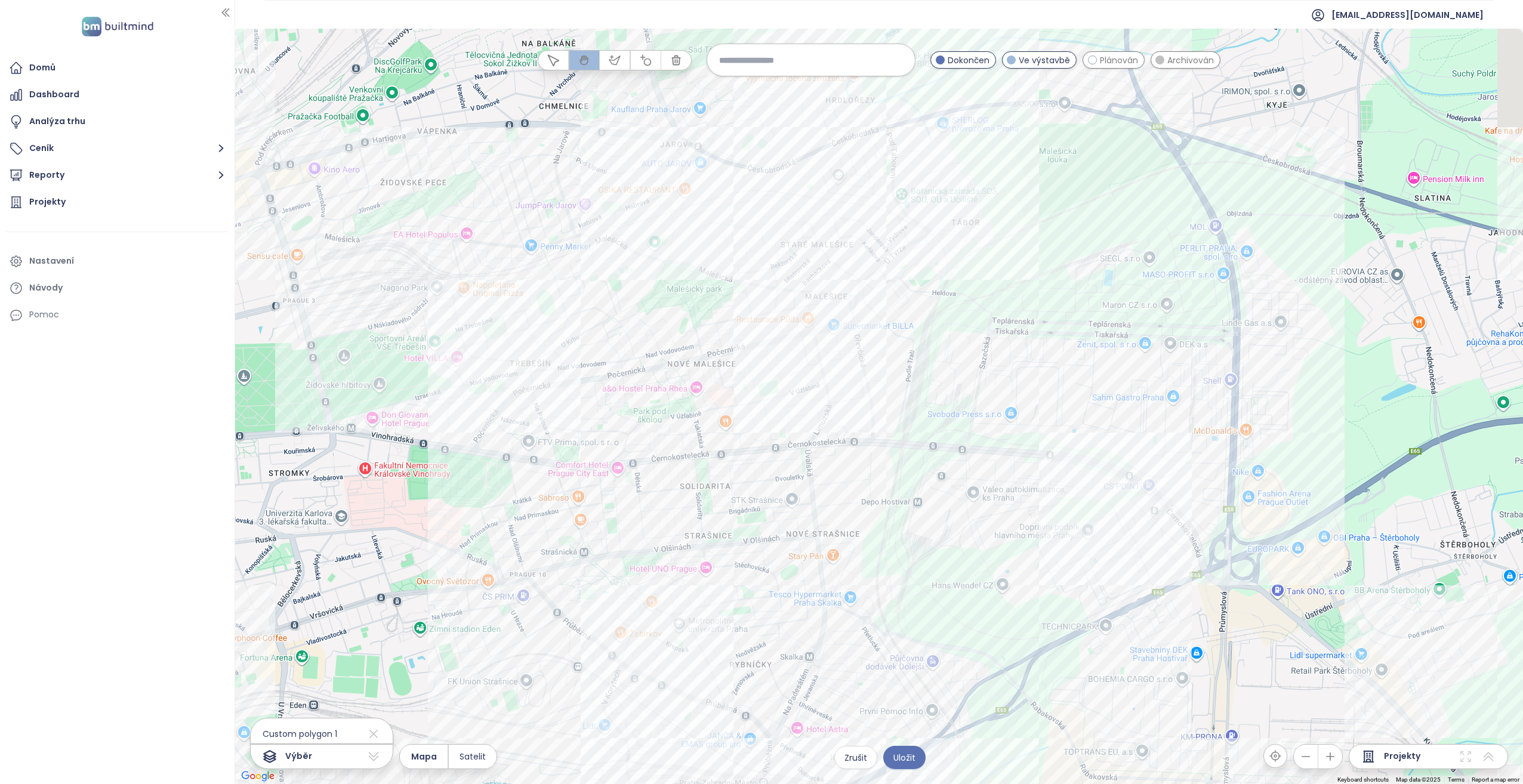
drag, startPoint x: 786, startPoint y: 290, endPoint x: 523, endPoint y: 481, distance: 325.0
click at [502, 402] on div at bounding box center [878, 405] width 1287 height 755
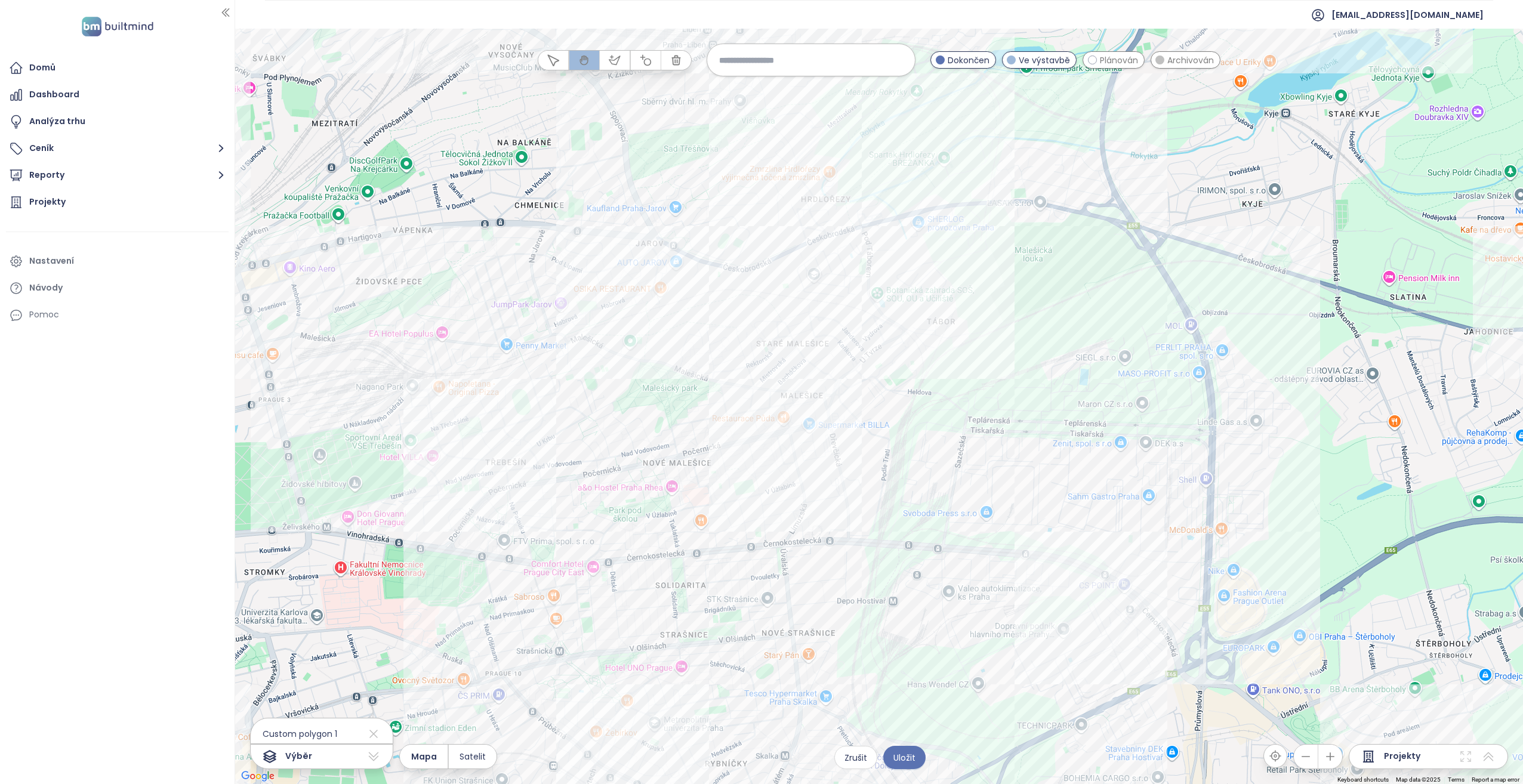
drag, startPoint x: 798, startPoint y: 297, endPoint x: 801, endPoint y: 304, distance: 7.6
click at [759, 304] on div at bounding box center [878, 405] width 1287 height 755
click at [759, 402] on div "Habitat Kliknutím otevřete Dvojitým kliknutím zahrnete" at bounding box center [878, 405] width 1287 height 755
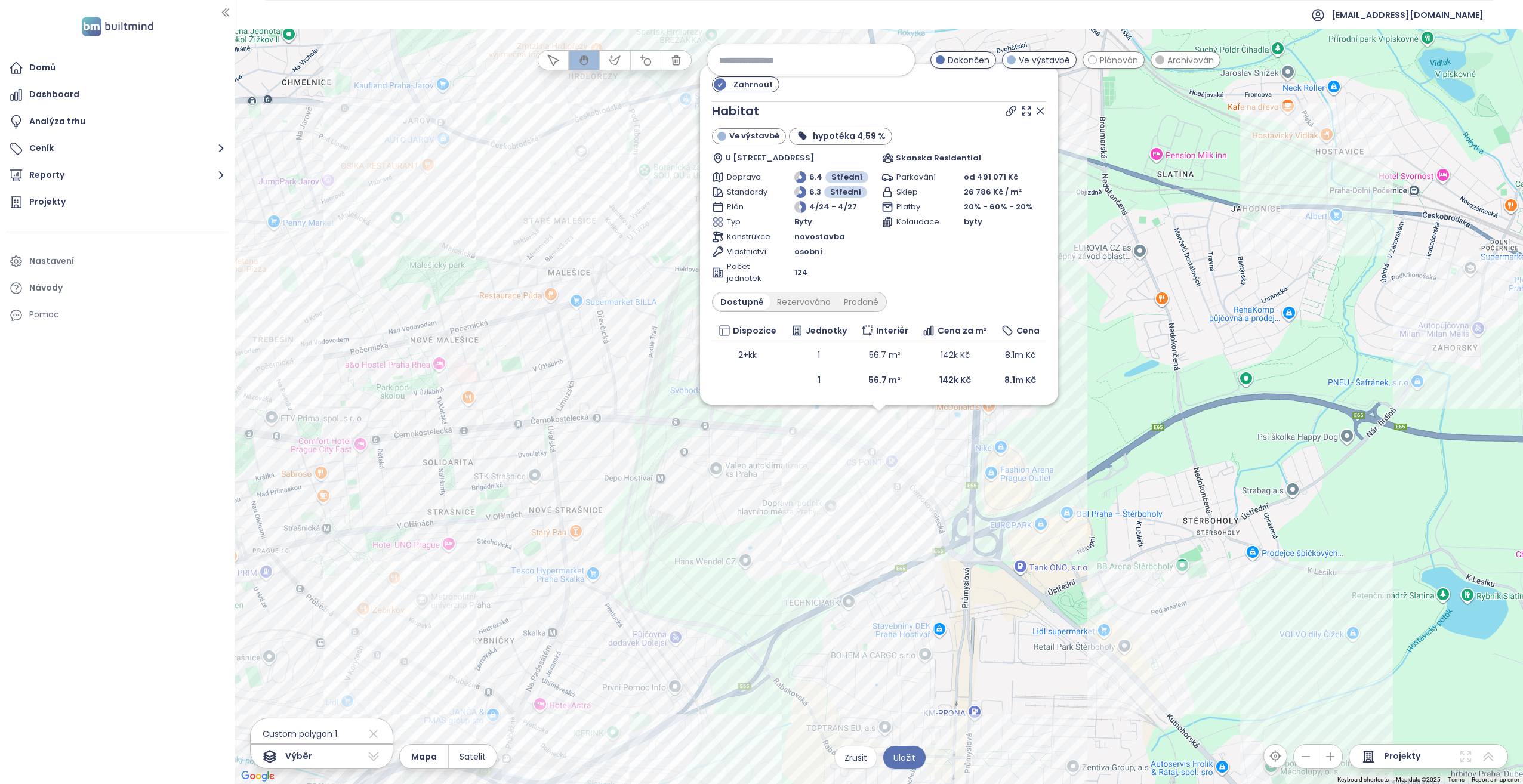
click at [759, 402] on div "Zahrnout Habitat Ve výstavbě hypotéka 4,59 % U Stavoservisu 10, 108 00 [GEOGRAP…" at bounding box center [878, 405] width 1287 height 755
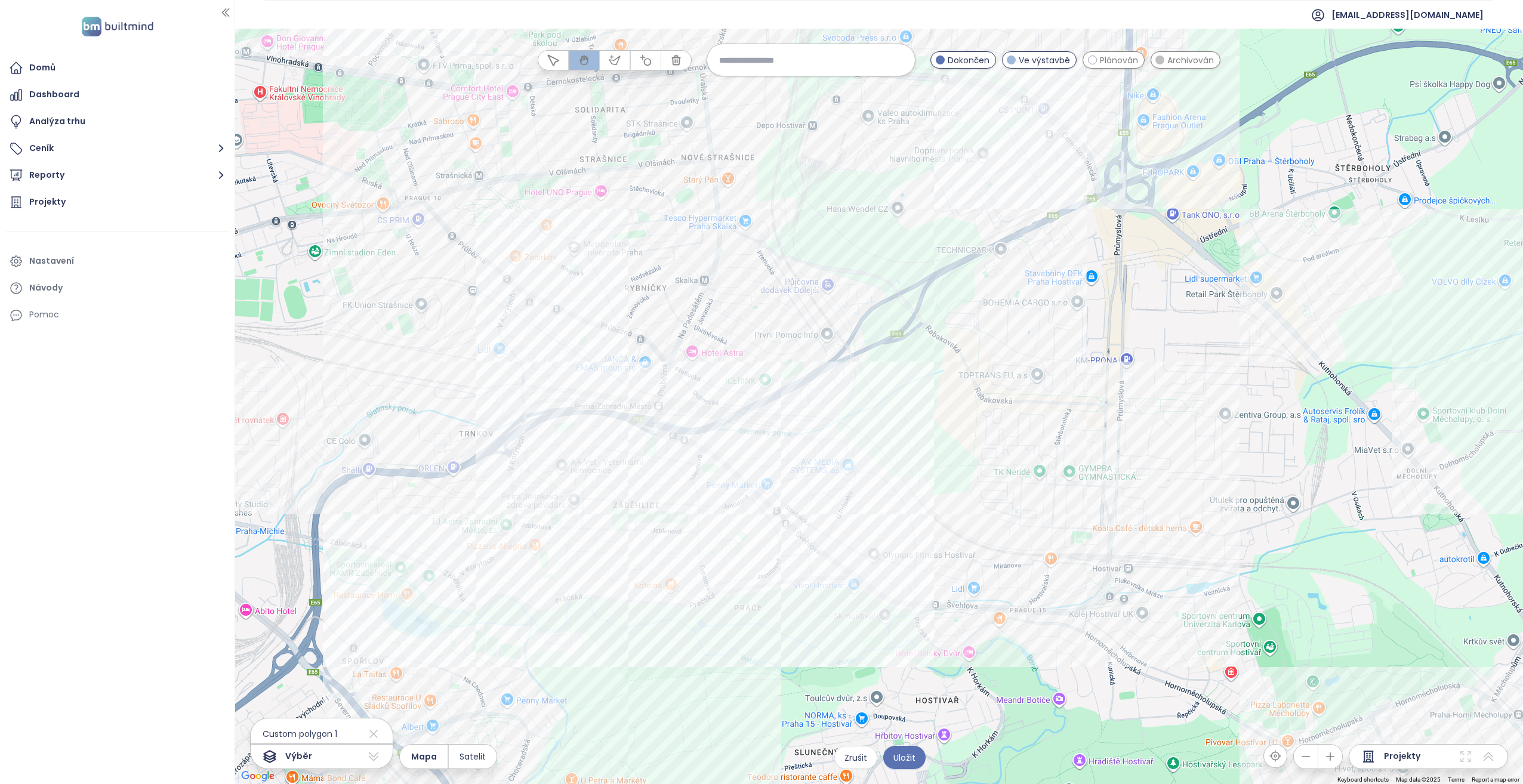
drag, startPoint x: 1044, startPoint y: 449, endPoint x: 1139, endPoint y: 248, distance: 222.3
click at [759, 248] on div at bounding box center [878, 405] width 1287 height 755
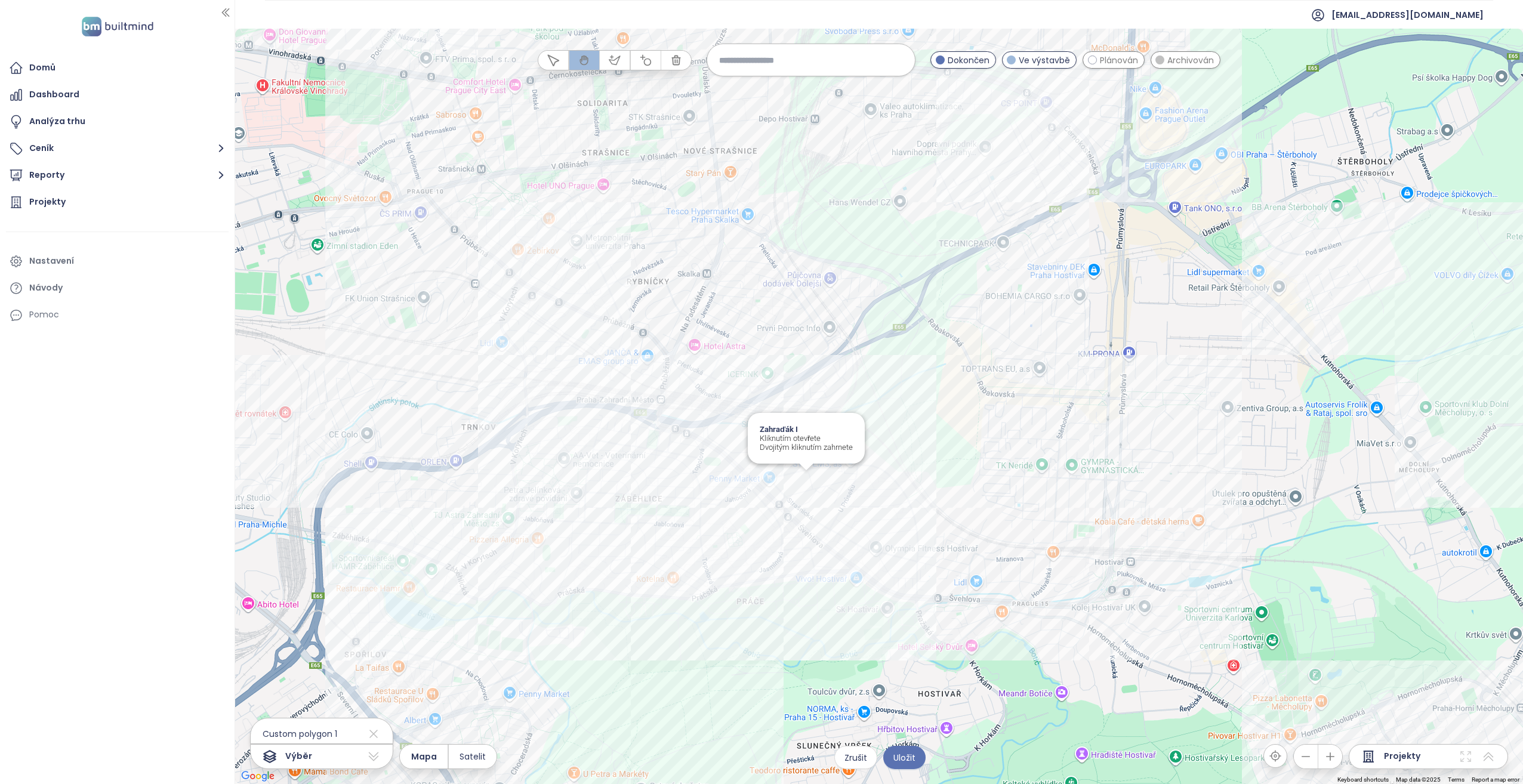
click at [759, 402] on div "Zahraďák I Kliknutím otevřete Dvojitým kliknutím zahrnete" at bounding box center [878, 405] width 1287 height 755
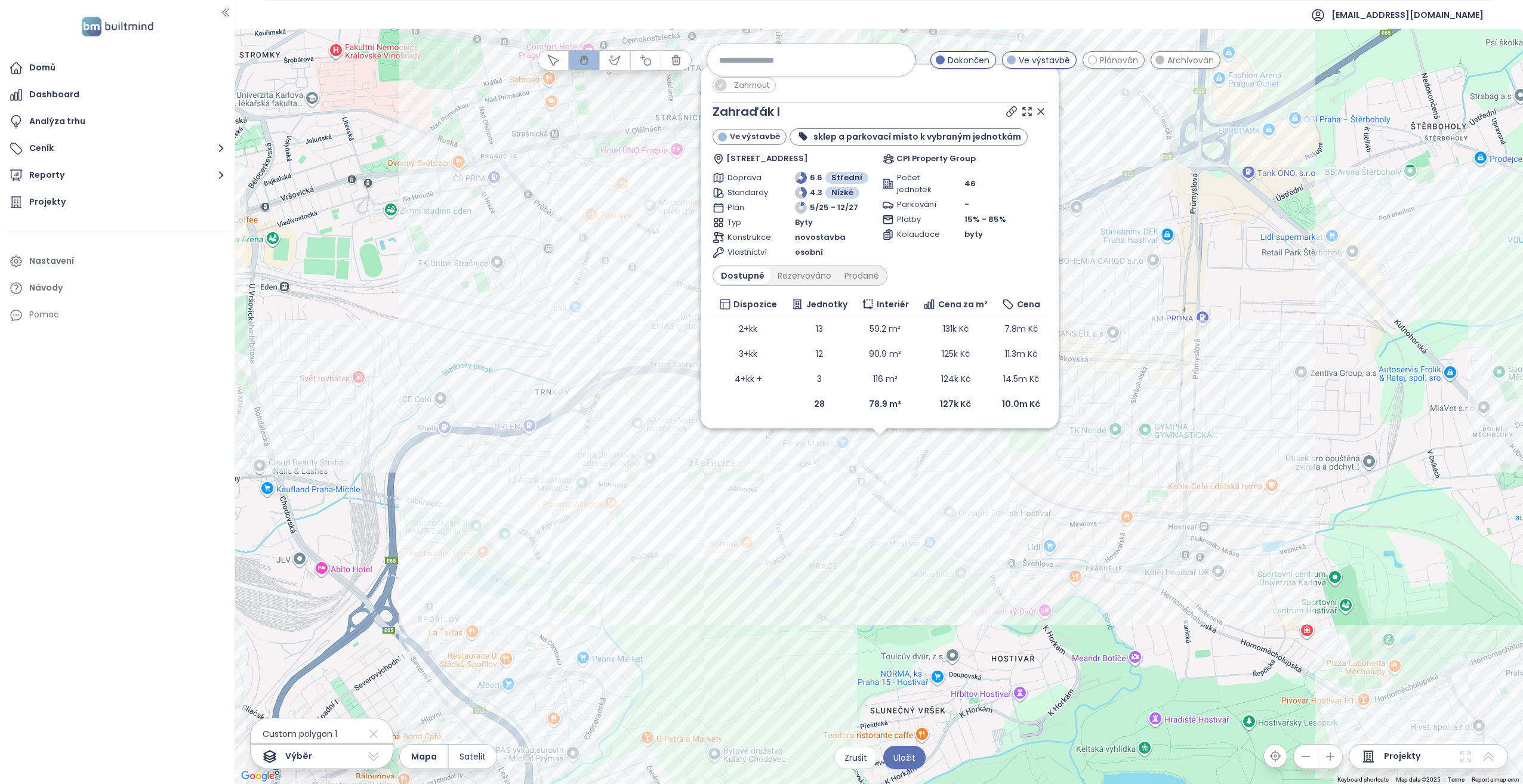
click at [759, 402] on div "Zahrnout Zahraďák I Ve výstavbě sklep a parkovací místo k vybraným jednotkám [S…" at bounding box center [878, 405] width 1287 height 755
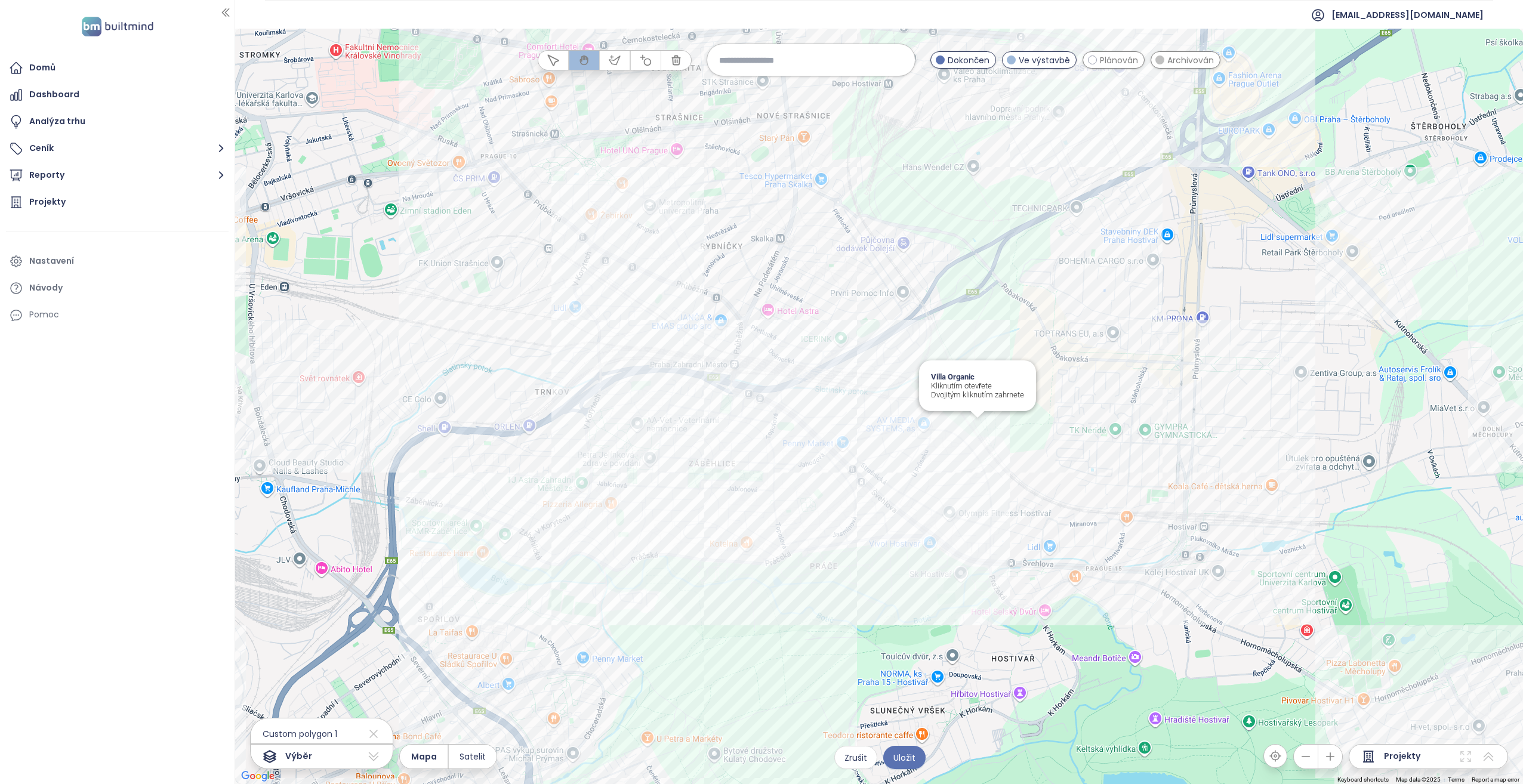
click at [759, 402] on div "Villa Organic Kliknutím otevřete Dvojitým kliknutím zahrnete" at bounding box center [878, 405] width 1287 height 755
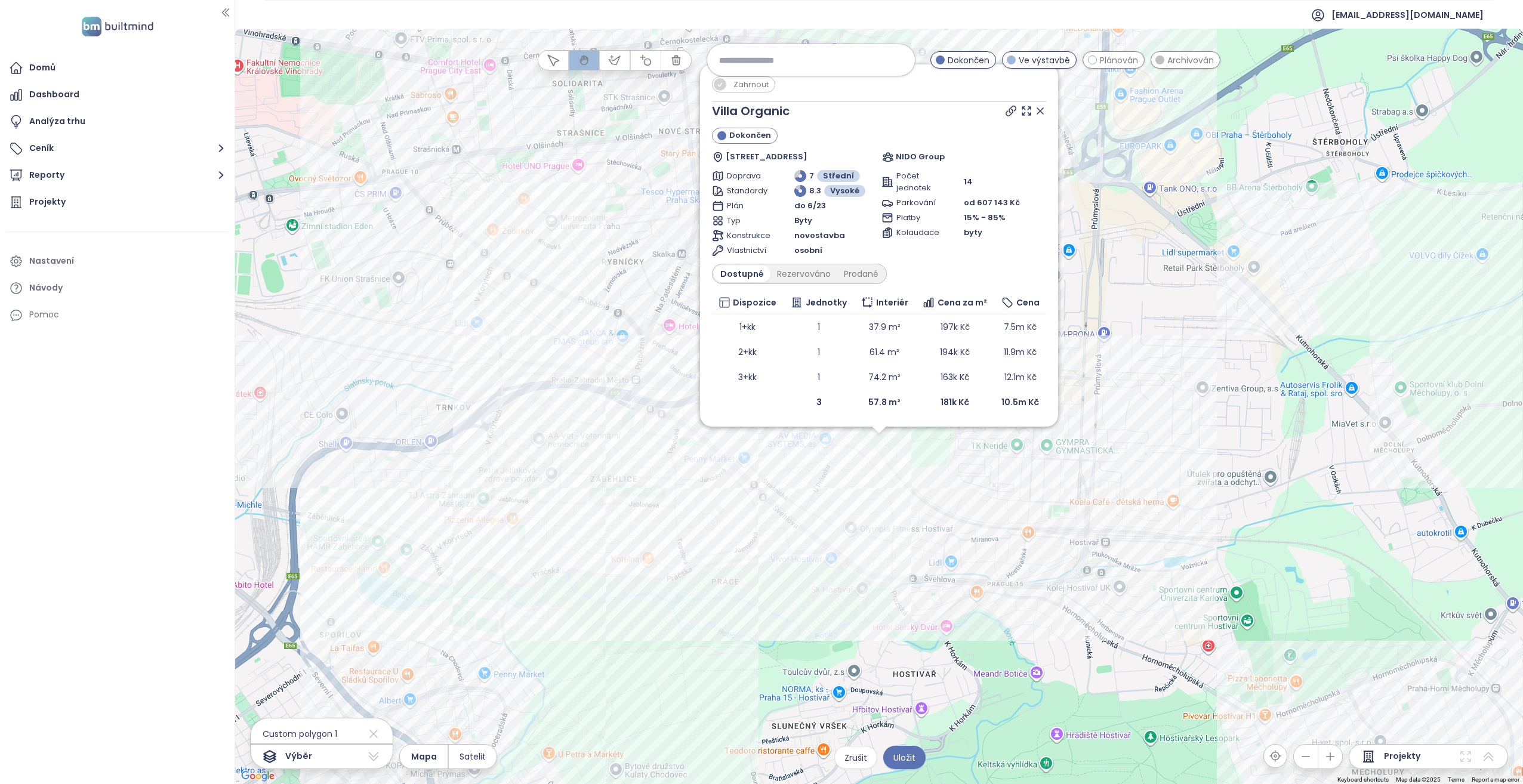
click at [759, 402] on div "Zahrnout Villa Organic Dokončen Pražská 1430/36, 102 00 [GEOGRAPHIC_DATA] 15-Ho…" at bounding box center [878, 405] width 1287 height 755
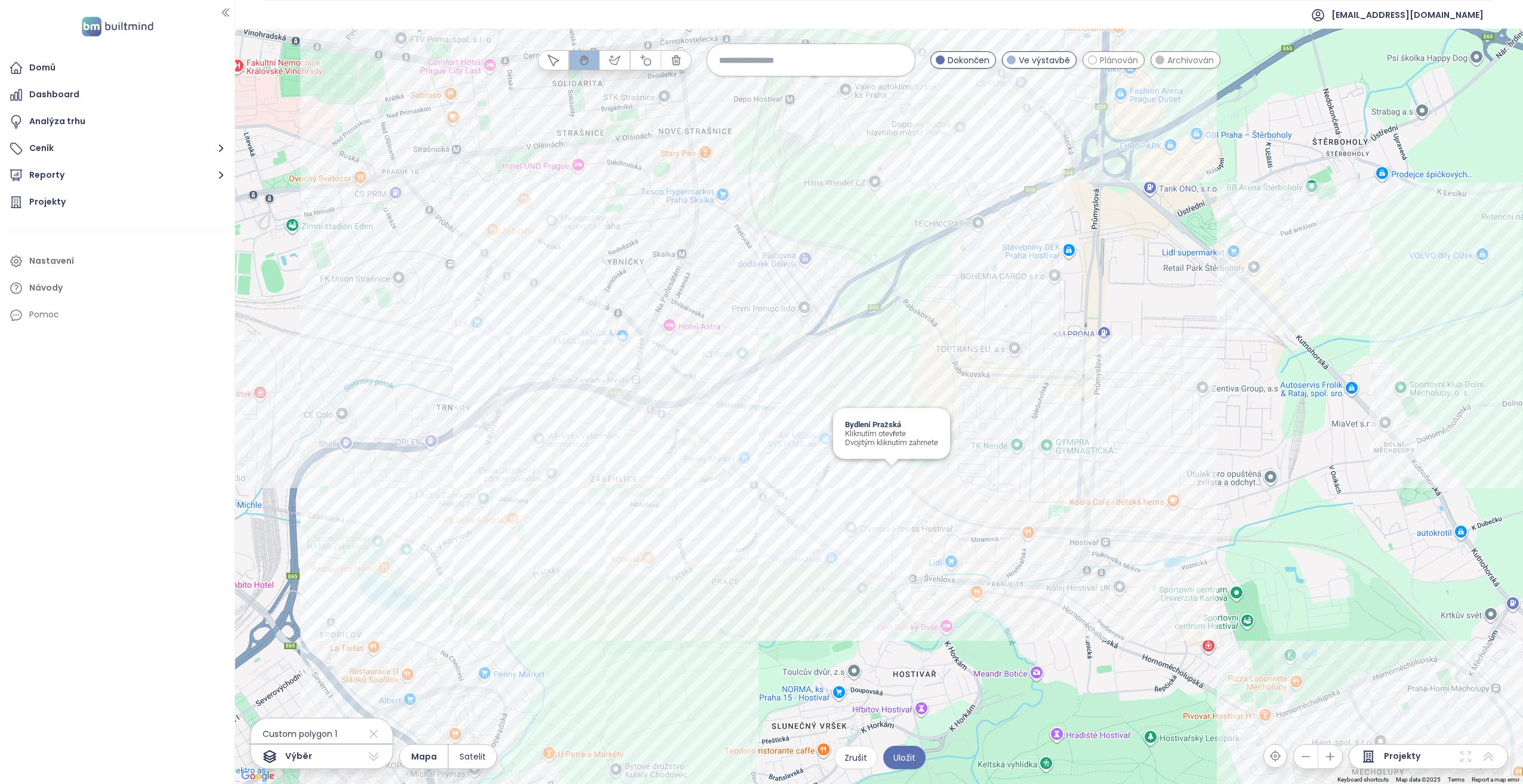
click at [759, 402] on div "Bydlení Pražská Kliknutím otevřete Dvojitým kliknutím zahrnete" at bounding box center [878, 405] width 1287 height 755
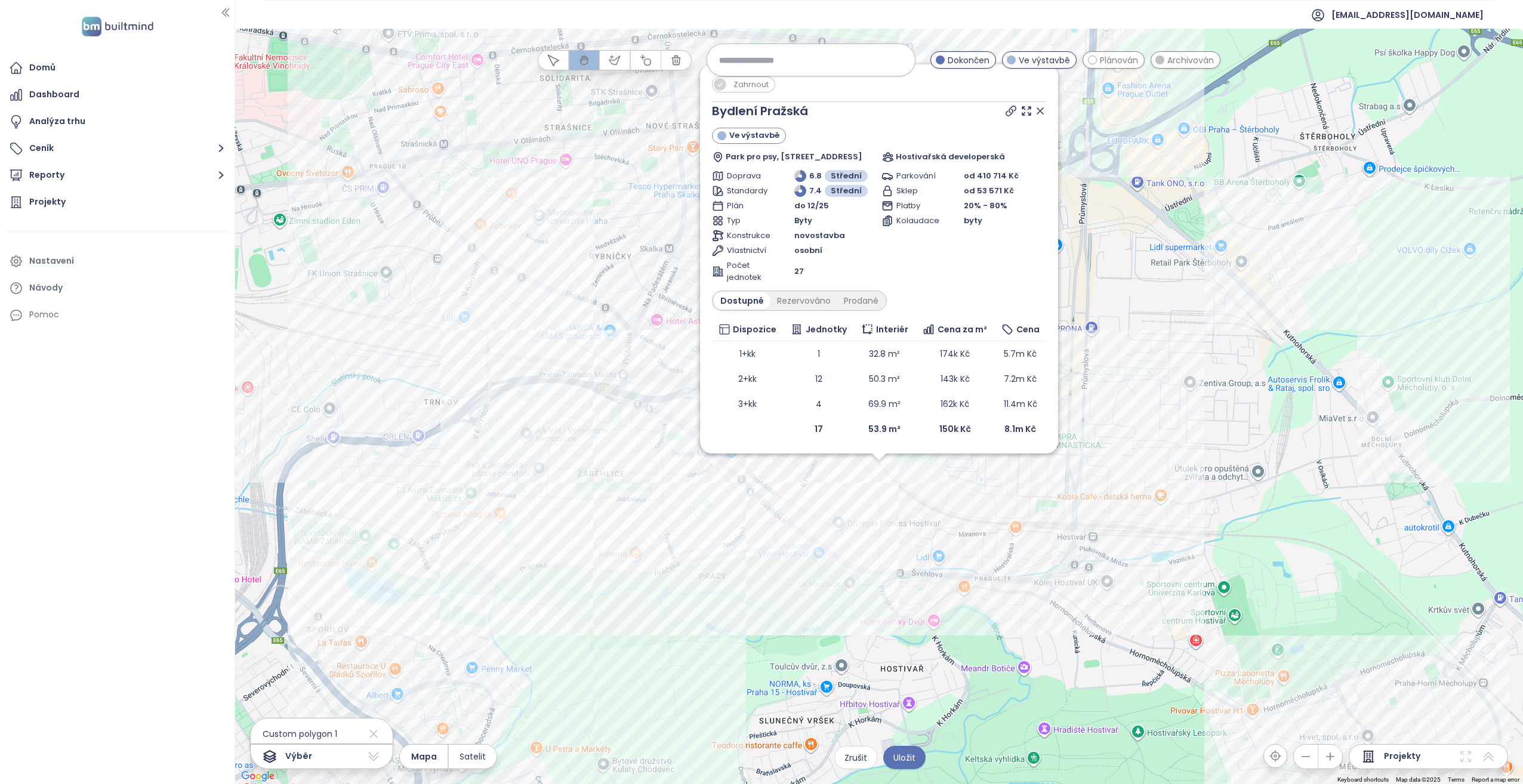
click at [717, 402] on div "Zahrnout Bydlení Pražská Ve výstavbě Park pro psy, [STREET_ADDRESS] Hostivařská…" at bounding box center [878, 405] width 1287 height 755
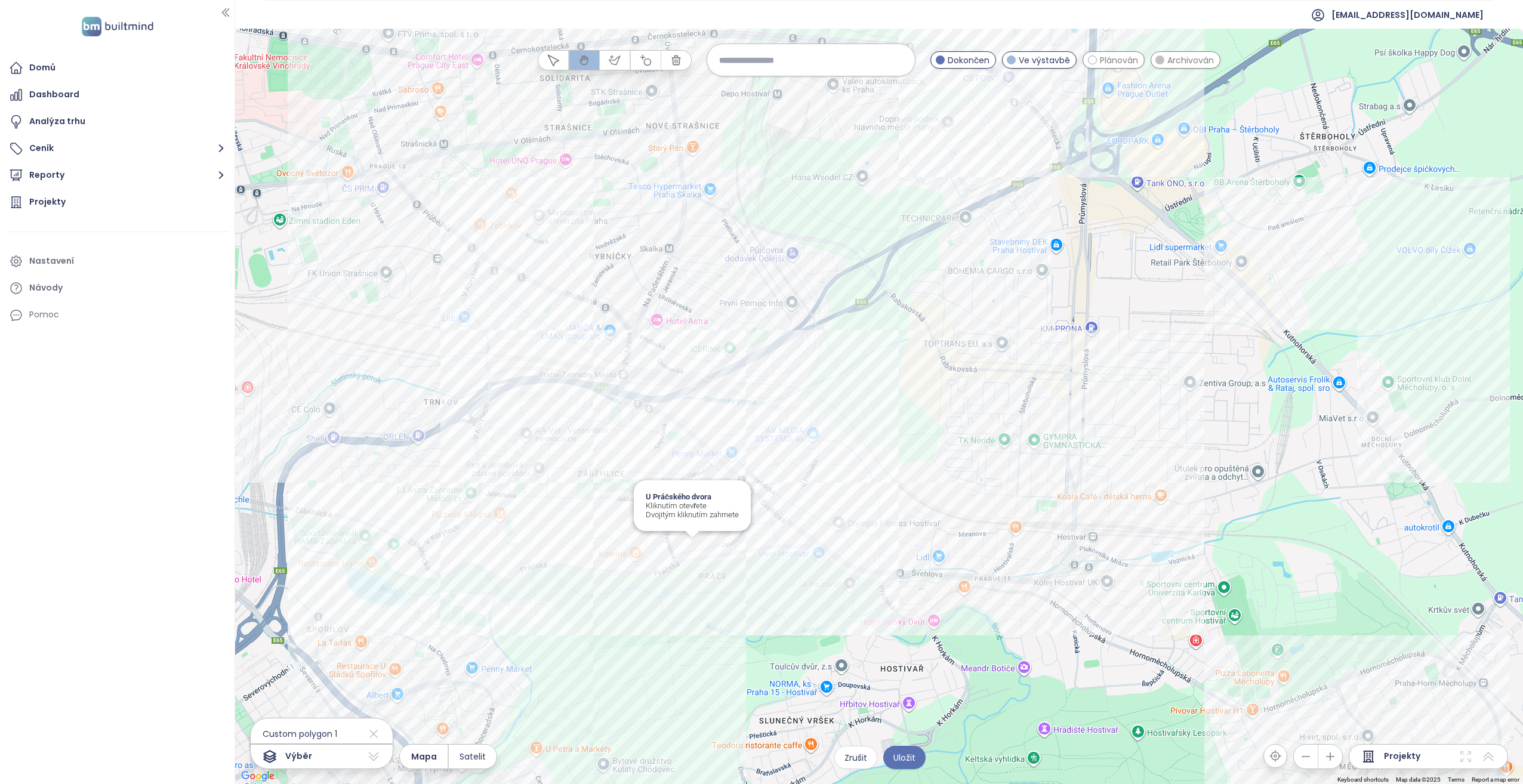
click at [693, 402] on div "U Práčského dvora Kliknutím otevřete Dvojitým kliknutím zahrnete" at bounding box center [878, 405] width 1287 height 755
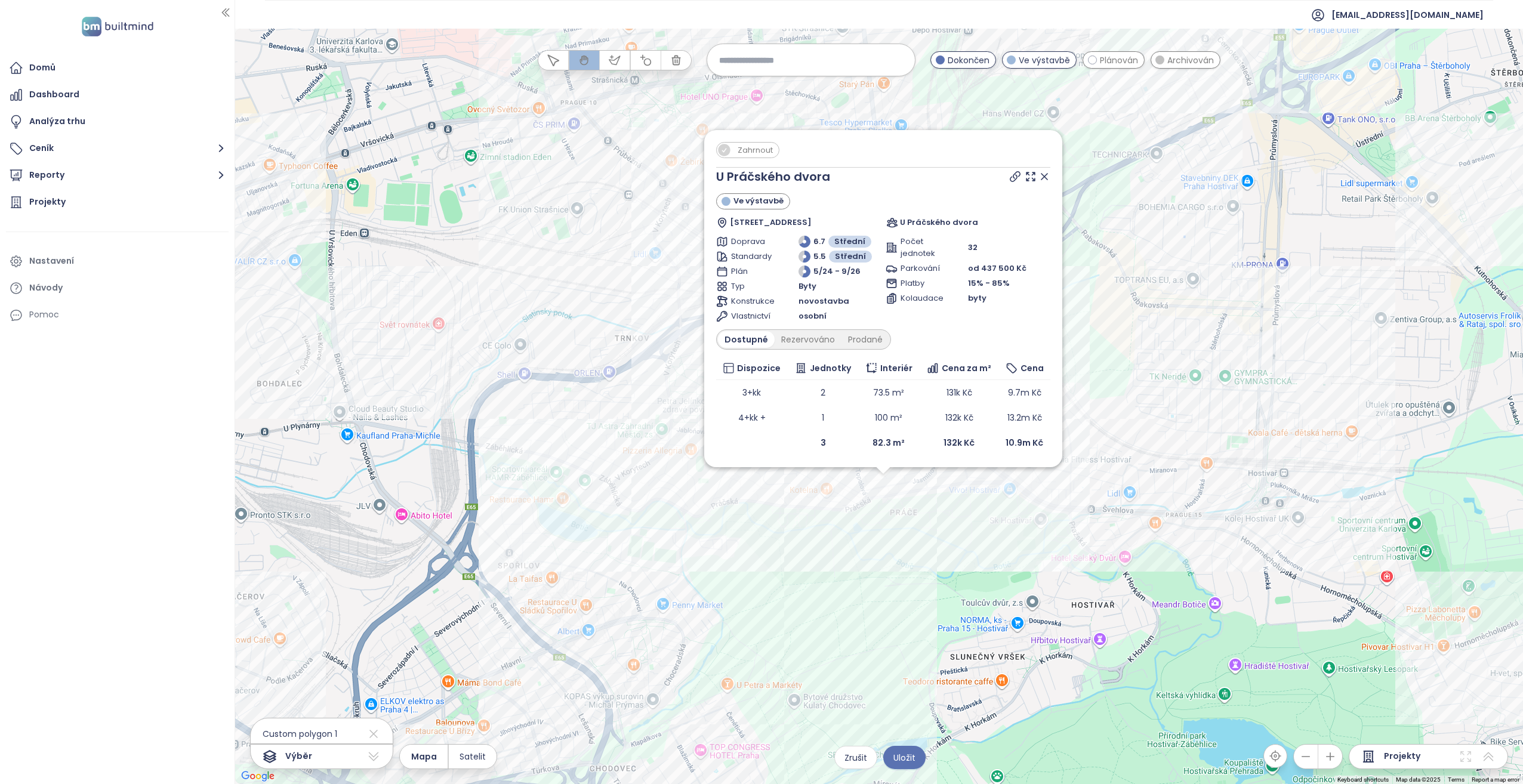
drag, startPoint x: 775, startPoint y: 516, endPoint x: 779, endPoint y: 567, distance: 51.2
click at [759, 402] on div "Zahrnout U Práčského dvora Ve výstavbě [STREET_ADDRESS] U Práčského dvora Dopra…" at bounding box center [878, 405] width 1287 height 755
click at [626, 402] on div "Zahrnout U Práčského dvora Ve výstavbě [STREET_ADDRESS] U Práčského dvora Dopra…" at bounding box center [878, 405] width 1287 height 755
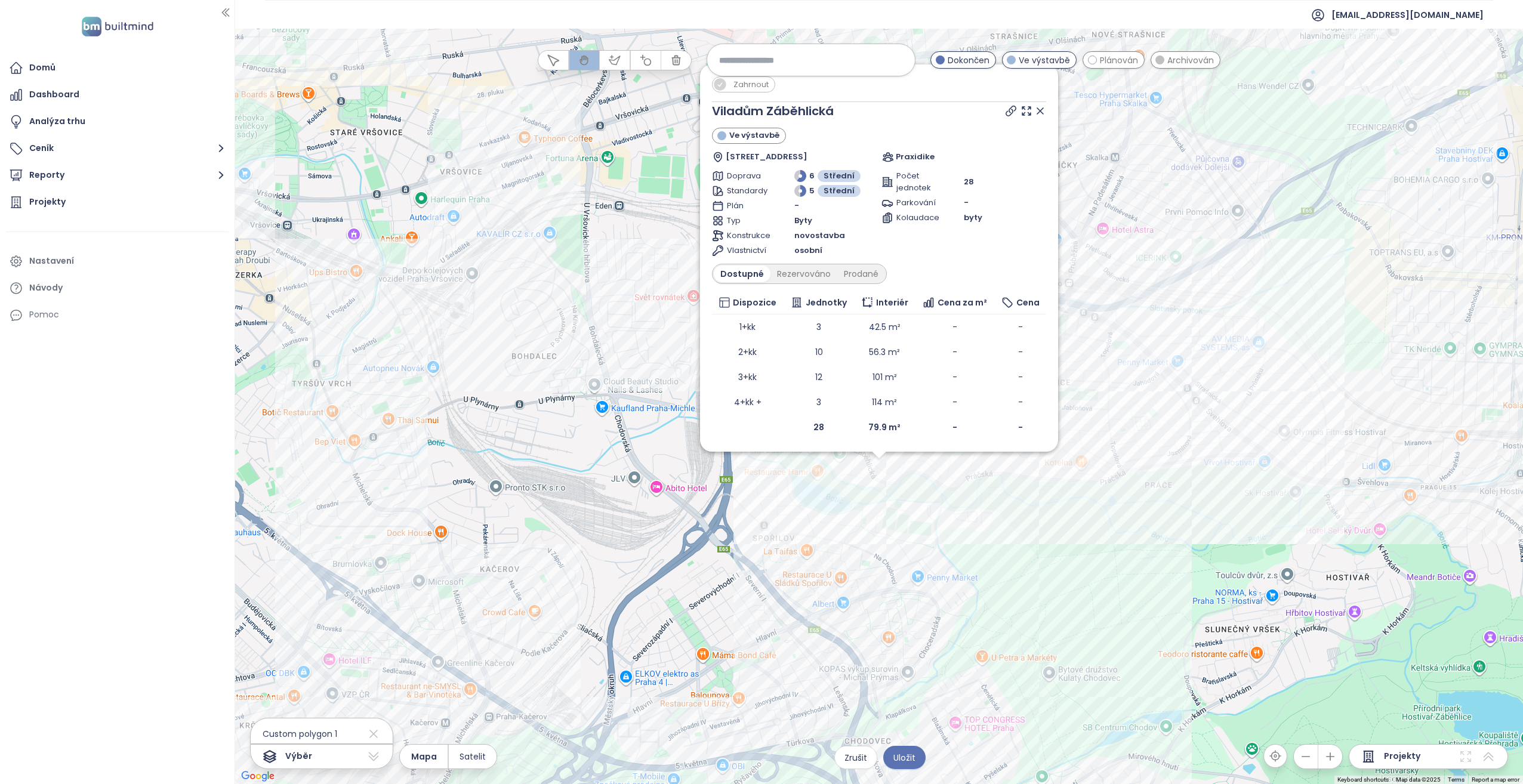
click at [759, 402] on div "Zahrnout Viladům Záběhlická Ve výstavbě [STREET_ADDRESS] Praxidike Doprava 6 St…" at bounding box center [878, 405] width 1287 height 755
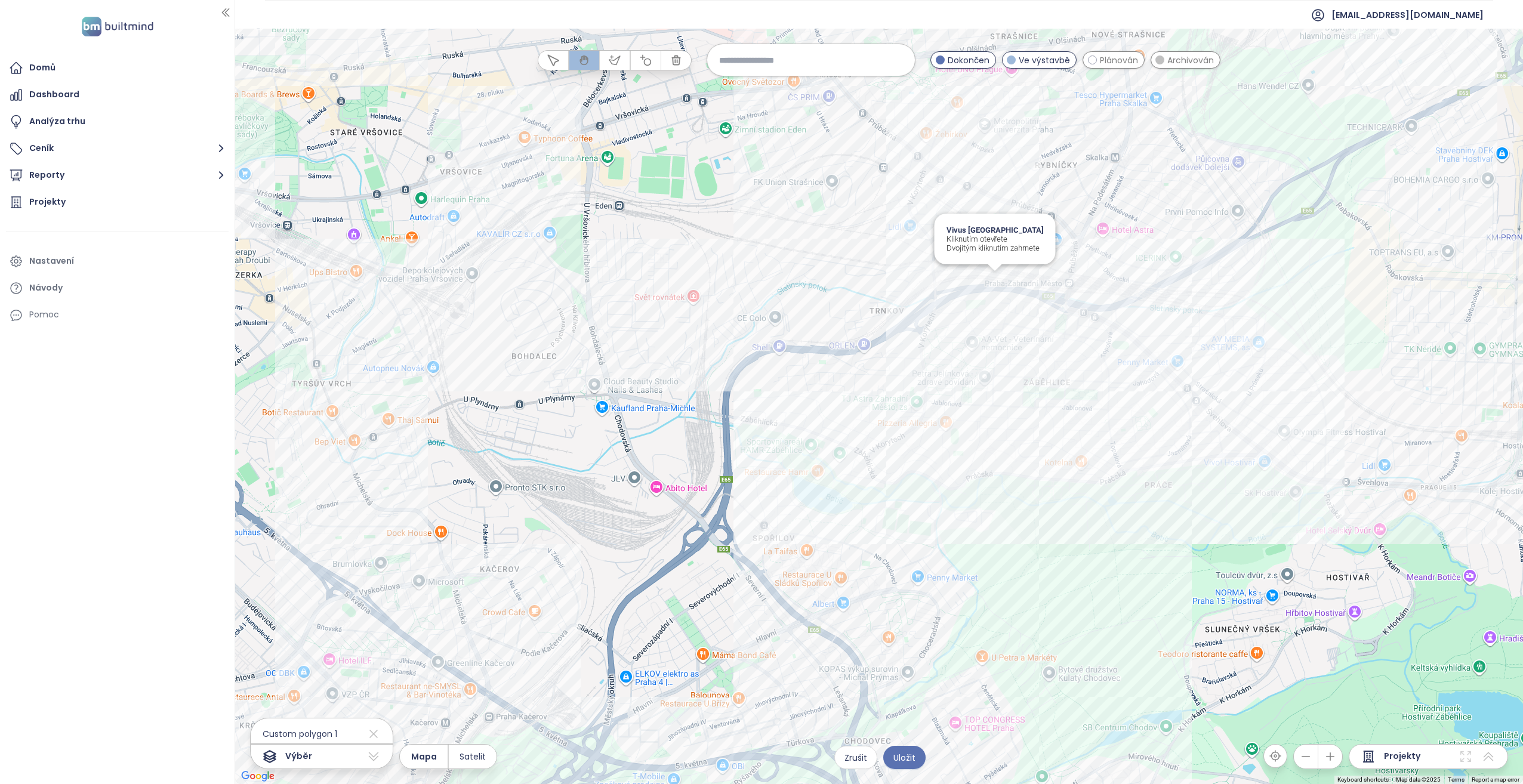
click at [759, 278] on div "Vivus Zahradní Město Kliknutím otevřete Dvojitým kliknutím zahrnete" at bounding box center [878, 405] width 1287 height 755
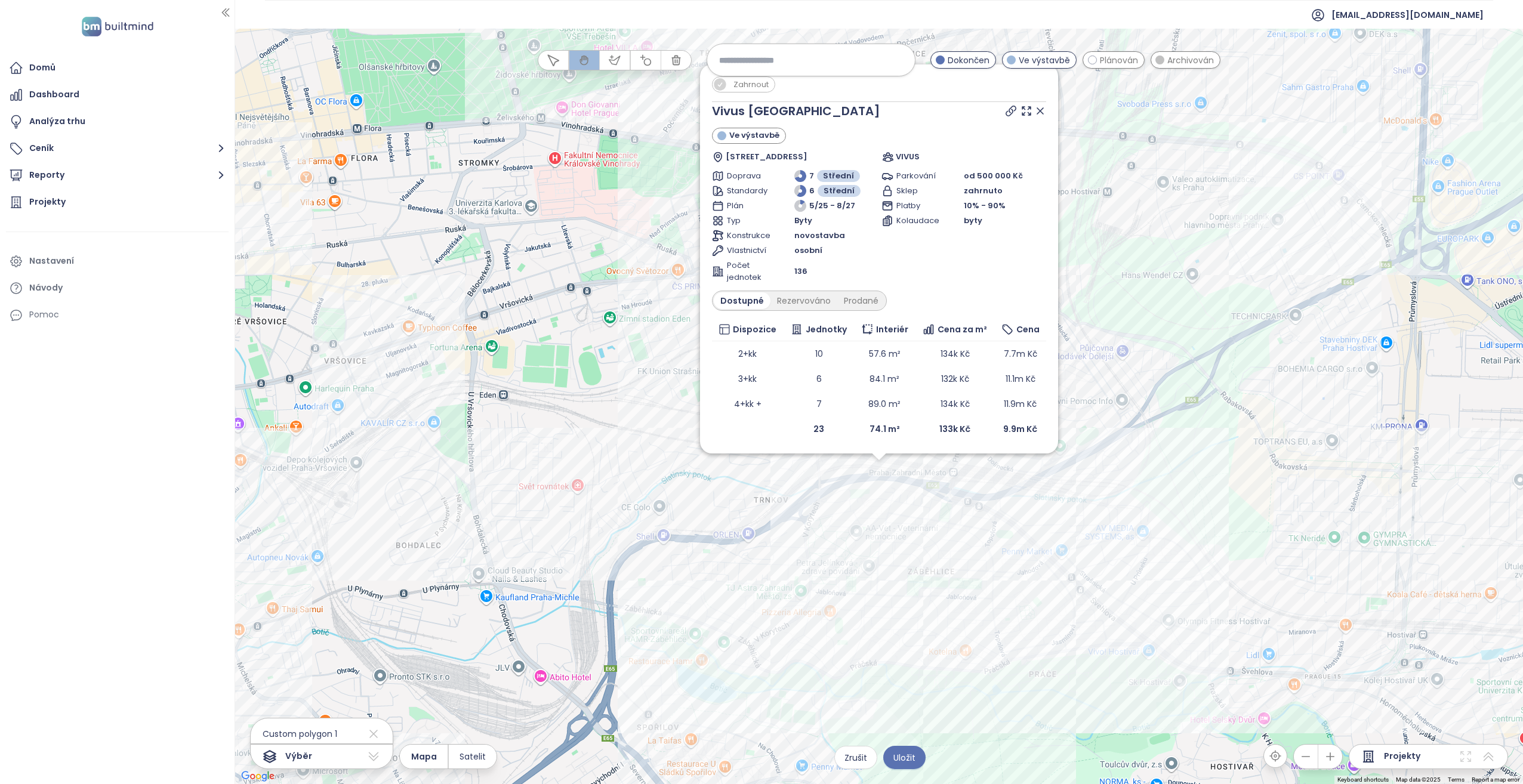
click at [589, 388] on div "Zahrnout Vivus [GEOGRAPHIC_DATA] Ve výstavbě [STREET_ADDRESS] VIVUS Doprava 7 S…" at bounding box center [878, 405] width 1287 height 755
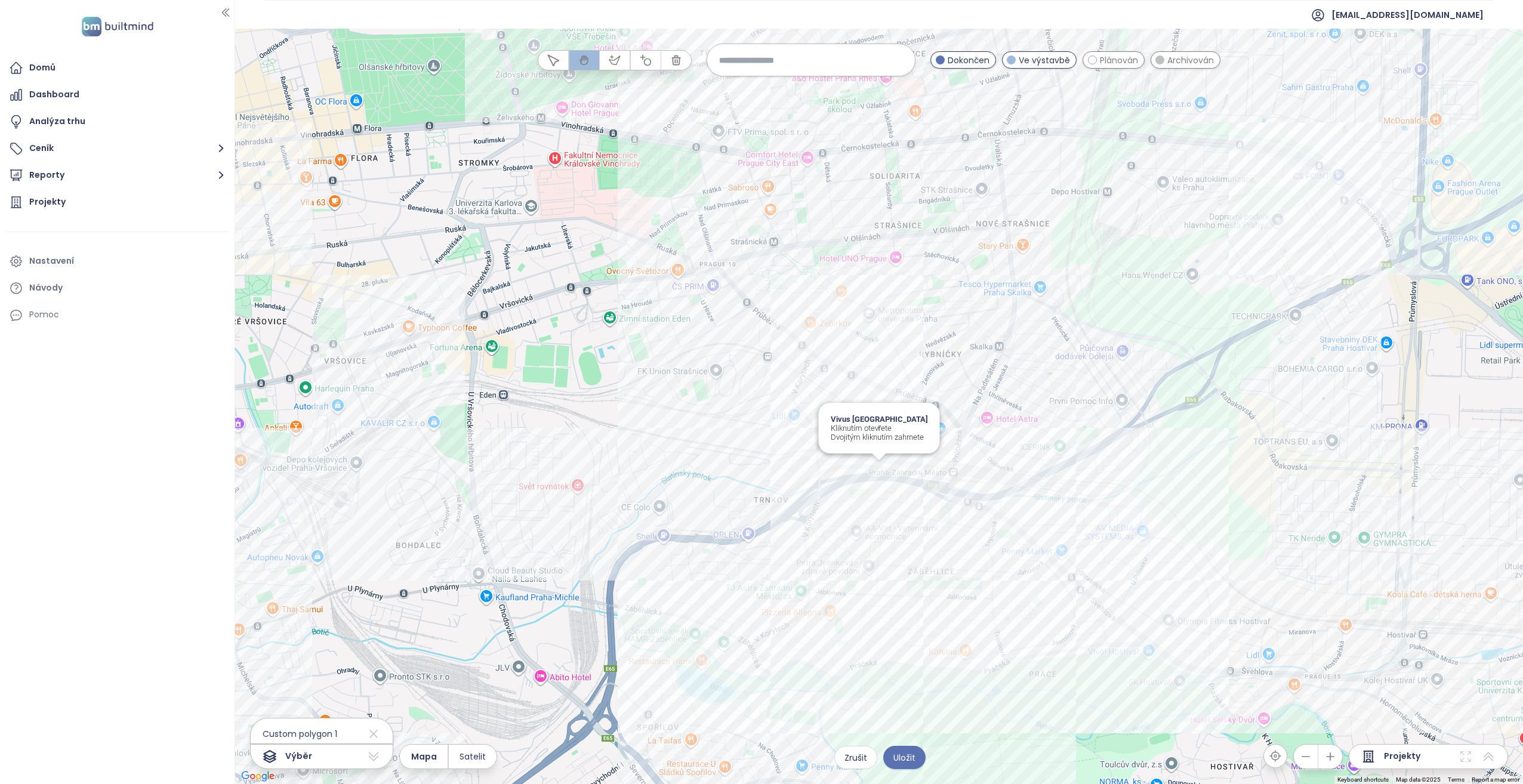
click at [759, 402] on div "Vivus Zahradní Město Kliknutím otevřete Dvojitým kliknutím zahrnete" at bounding box center [878, 405] width 1287 height 755
click at [759, 371] on div "Ekorezidence Strašnice Kliknutím otevřete Dvojitým kliknutím zahrnete" at bounding box center [878, 405] width 1287 height 755
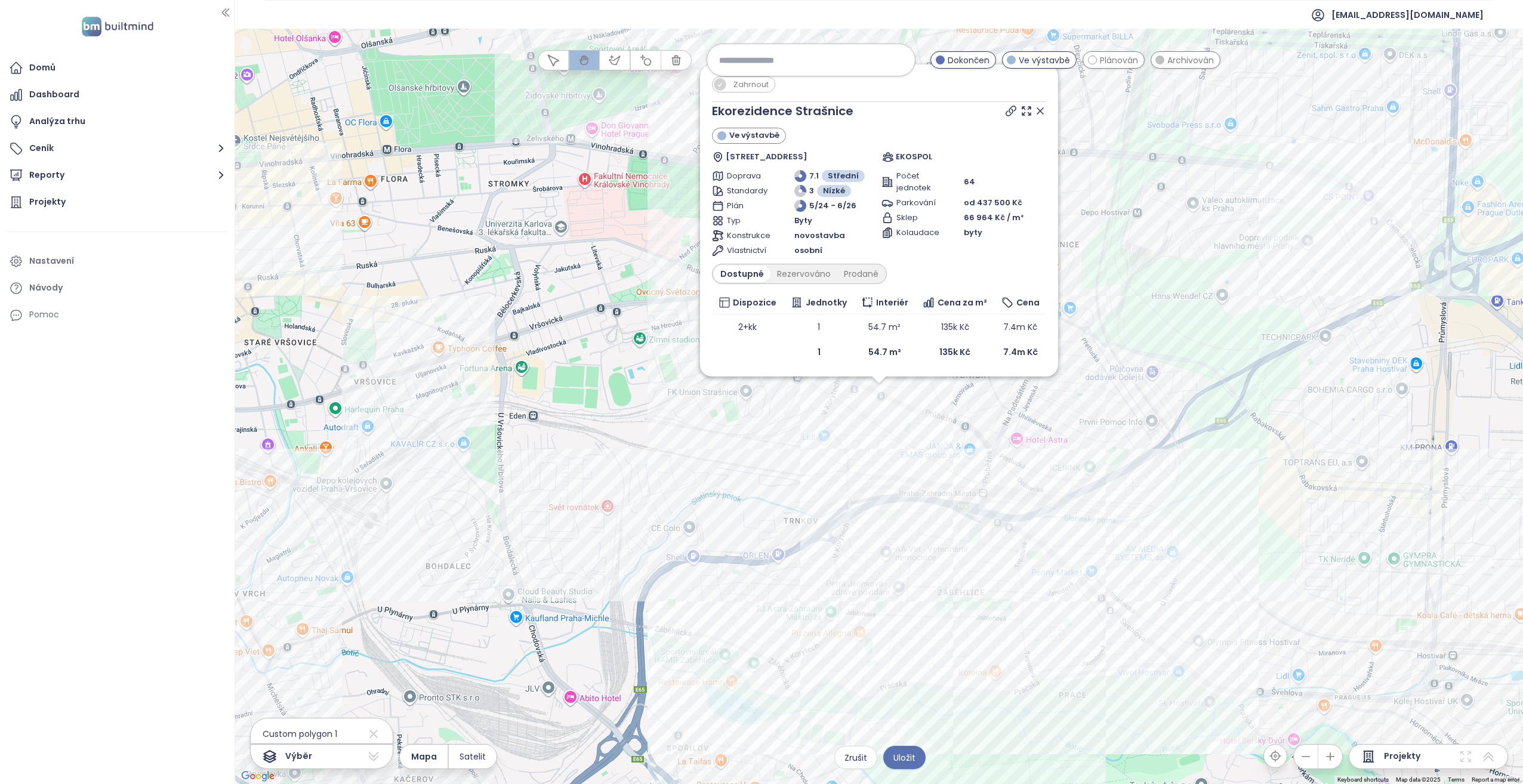
click at [602, 402] on div "Zahrnout Ekorezidence Strašnice Ve výstavbě Strančická 3339/39, [GEOGRAPHIC_DAT…" at bounding box center [878, 405] width 1287 height 755
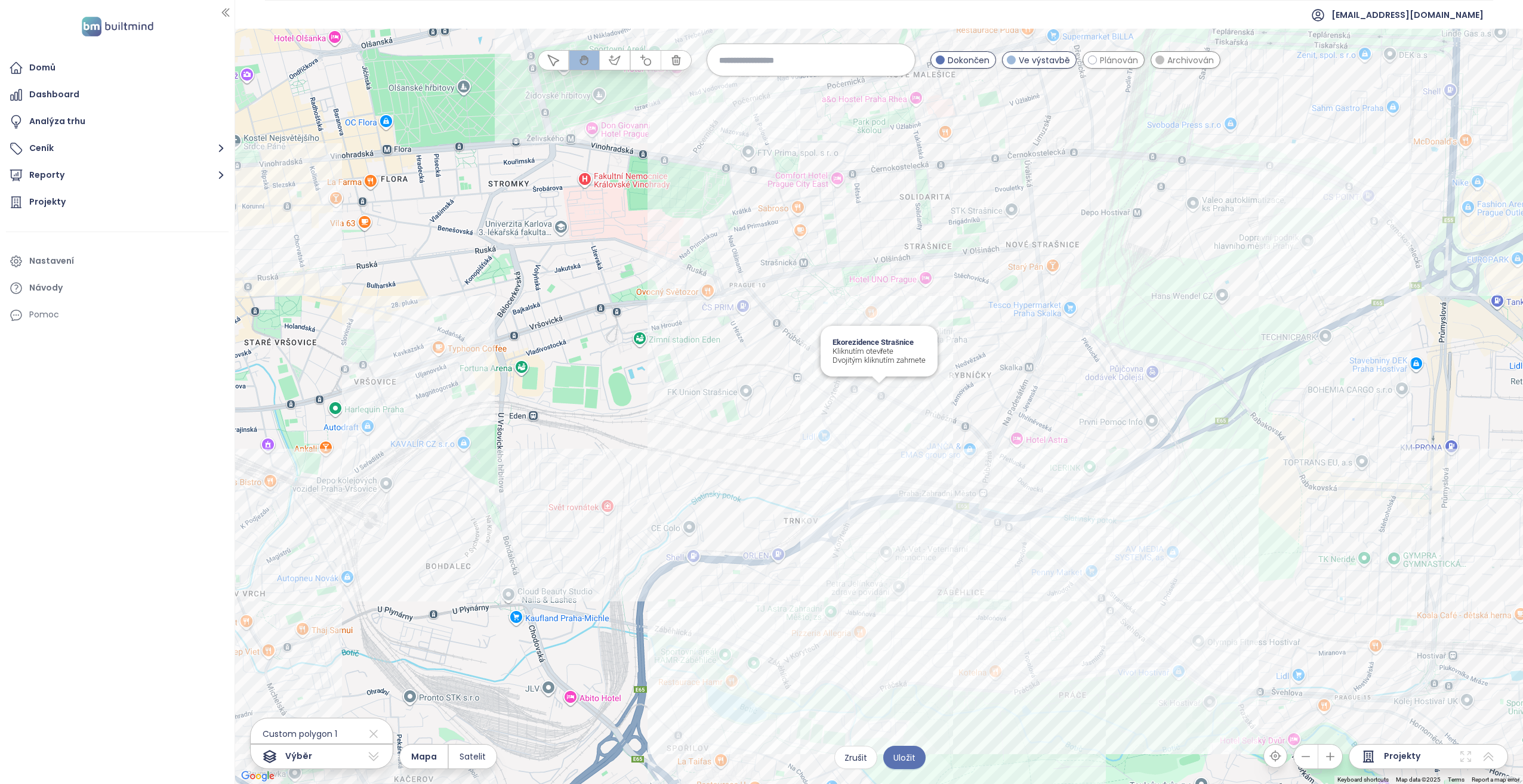
click at [759, 388] on div "Ekorezidence Strašnice Kliknutím otevřete Dvojitým kliknutím zahrnete" at bounding box center [878, 405] width 1287 height 755
click at [759, 388] on div at bounding box center [878, 405] width 1287 height 755
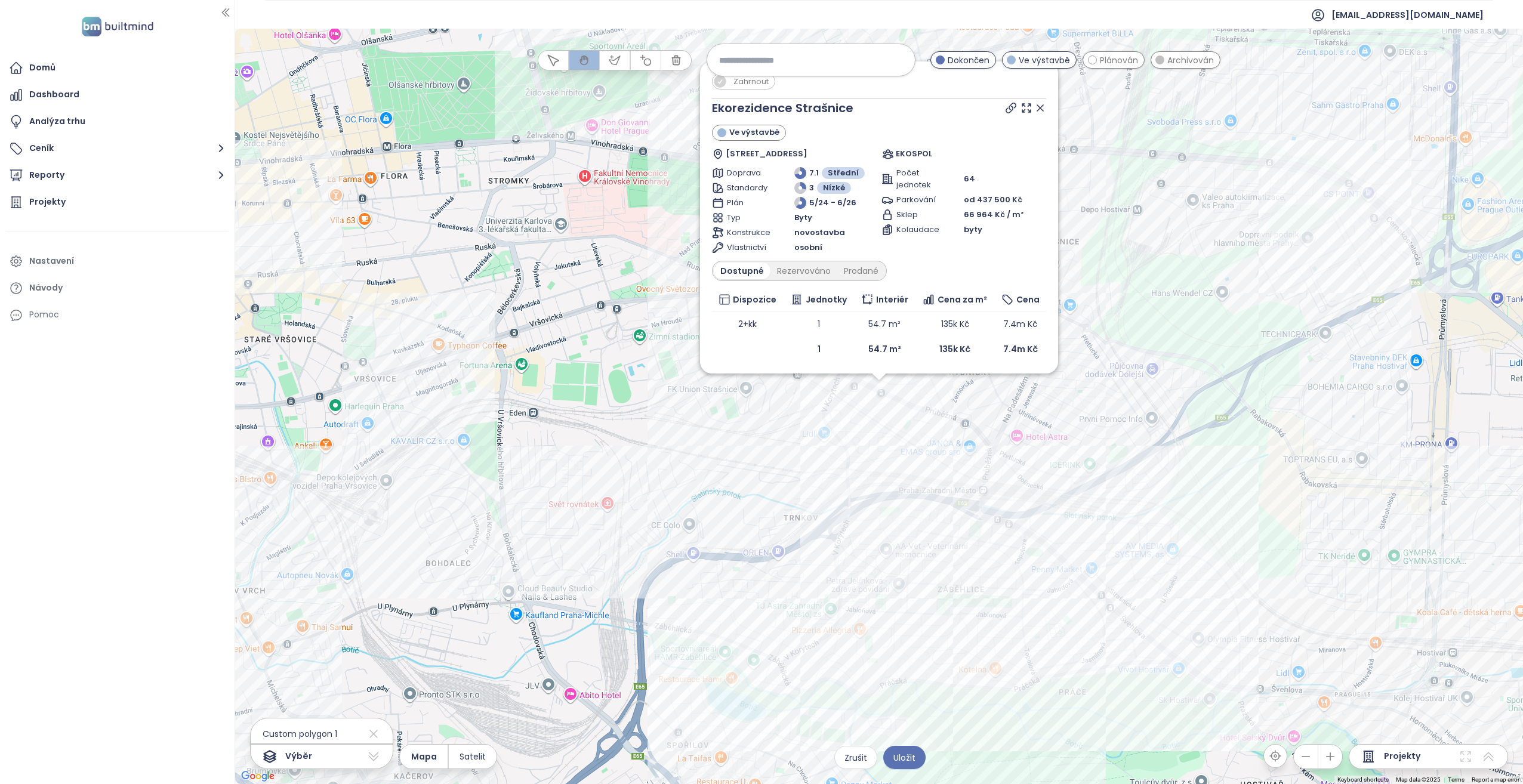
click at [759, 392] on div "Zahrnout Ekorezidence Strašnice Ve výstavbě Strančická 3339/39, [GEOGRAPHIC_DAT…" at bounding box center [878, 405] width 1287 height 755
click at [650, 376] on div "Zahrnout Ekorezidence Strašnice Ve výstavbě Strančická 3339/39, [GEOGRAPHIC_DAT…" at bounding box center [878, 405] width 1287 height 755
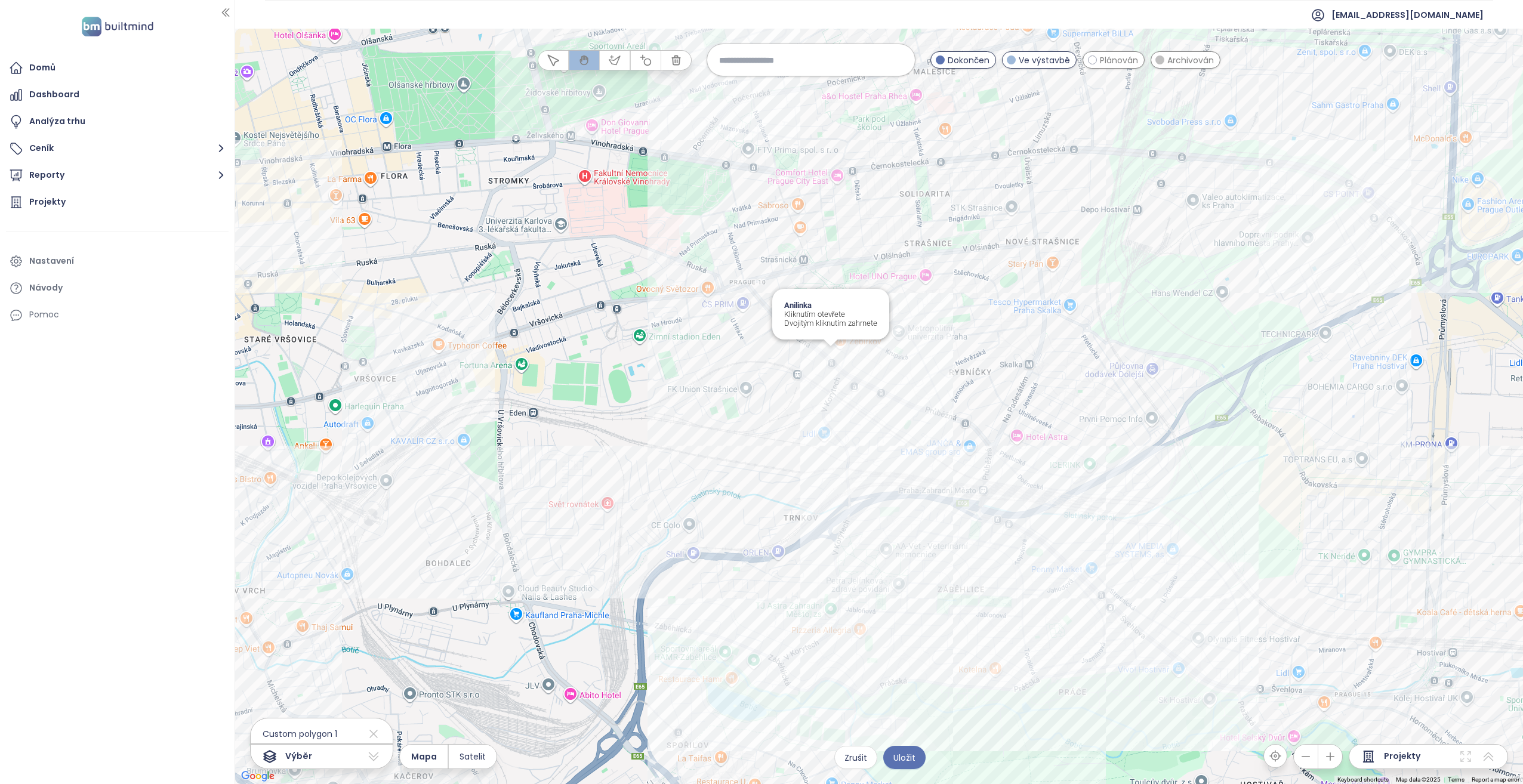
click at [759, 358] on div "Anilinka Kliknutím otevřete Dvojitým kliknutím zahrnete" at bounding box center [878, 405] width 1287 height 755
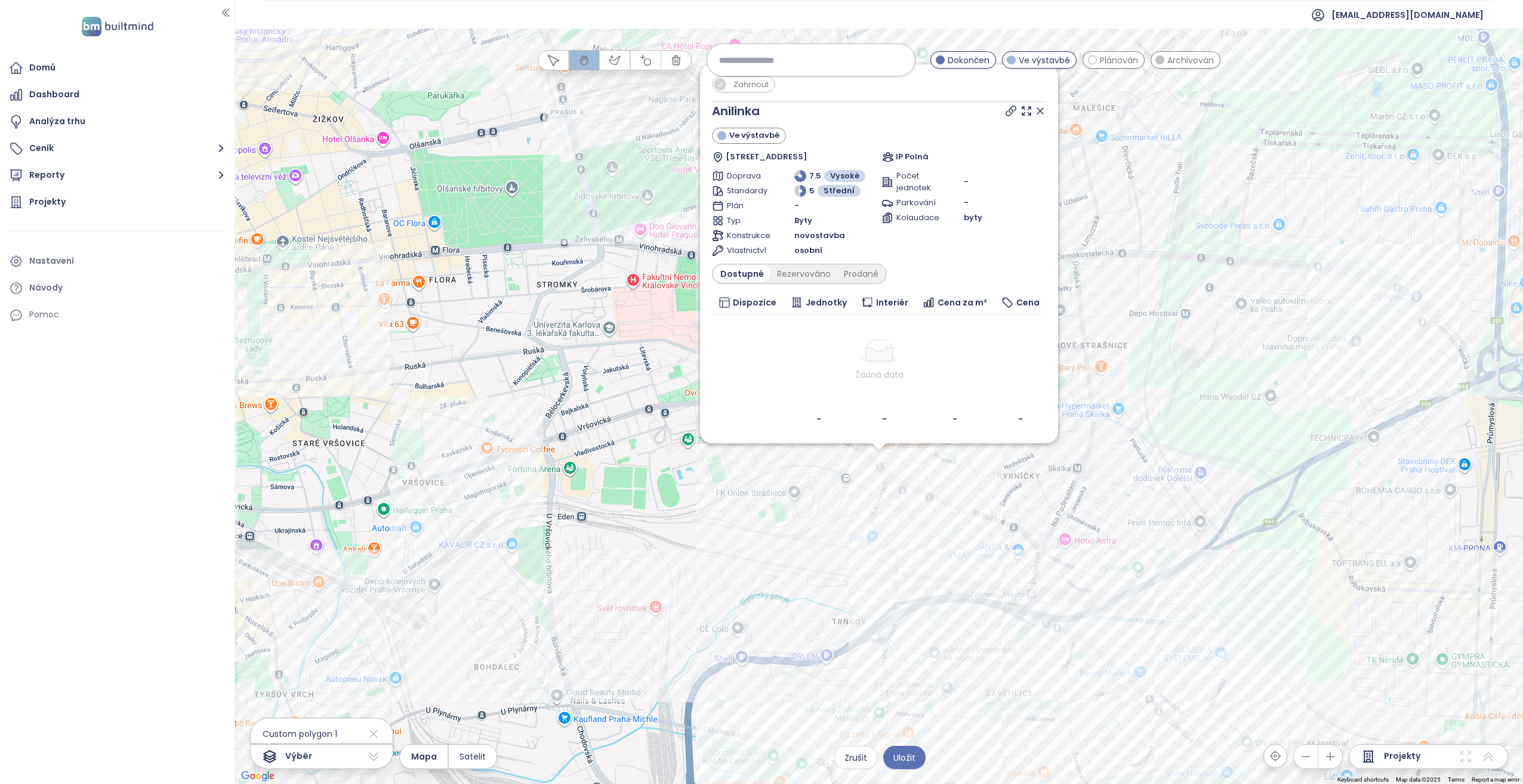
click at [636, 402] on div "Zahrnout Anilinka Ve výstavbě Průběžná 180/42, 100 00 [GEOGRAPHIC_DATA], [GEOGR…" at bounding box center [878, 405] width 1287 height 755
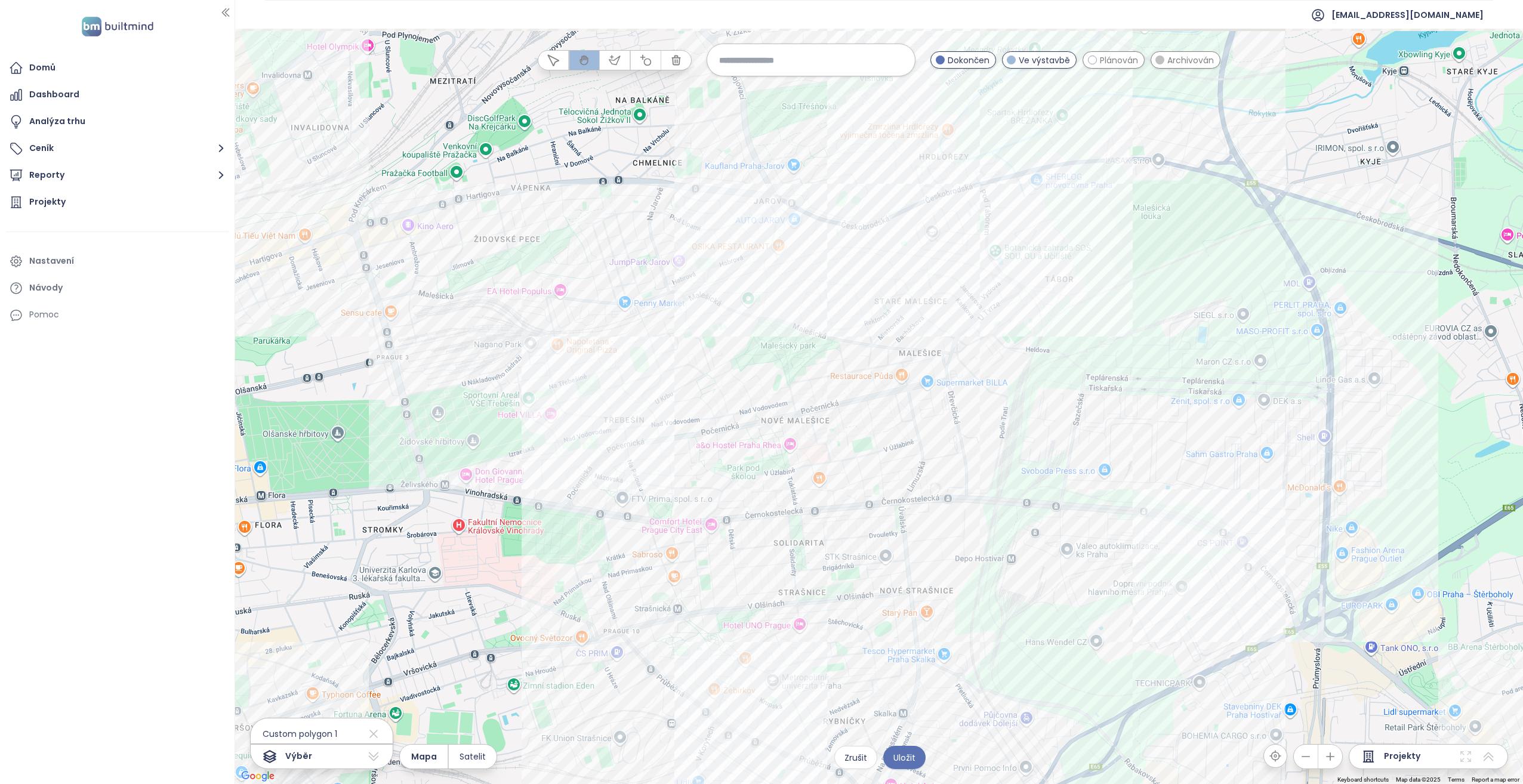
drag, startPoint x: 1071, startPoint y: 325, endPoint x: 895, endPoint y: 569, distance: 300.9
click at [759, 402] on div at bounding box center [878, 405] width 1287 height 755
click at [759, 402] on div "Habitat Kliknutím otevřete Dvojitým kliknutím zahrnete" at bounding box center [878, 405] width 1287 height 755
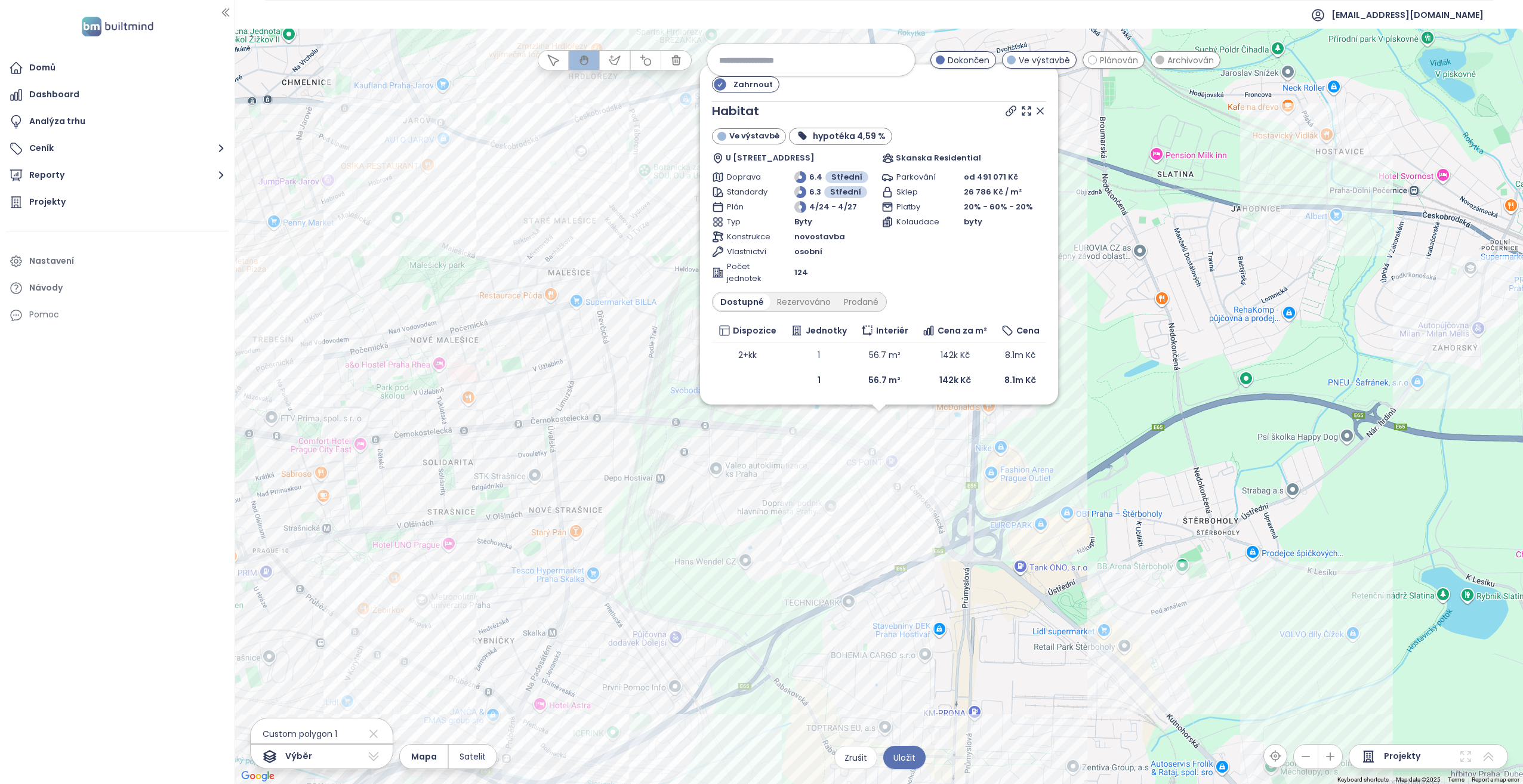
click at [759, 402] on div "Zahrnout Habitat Ve výstavbě hypotéka 4,59 % U Stavoservisu 10, 108 00 [GEOGRAP…" at bounding box center [878, 405] width 1287 height 755
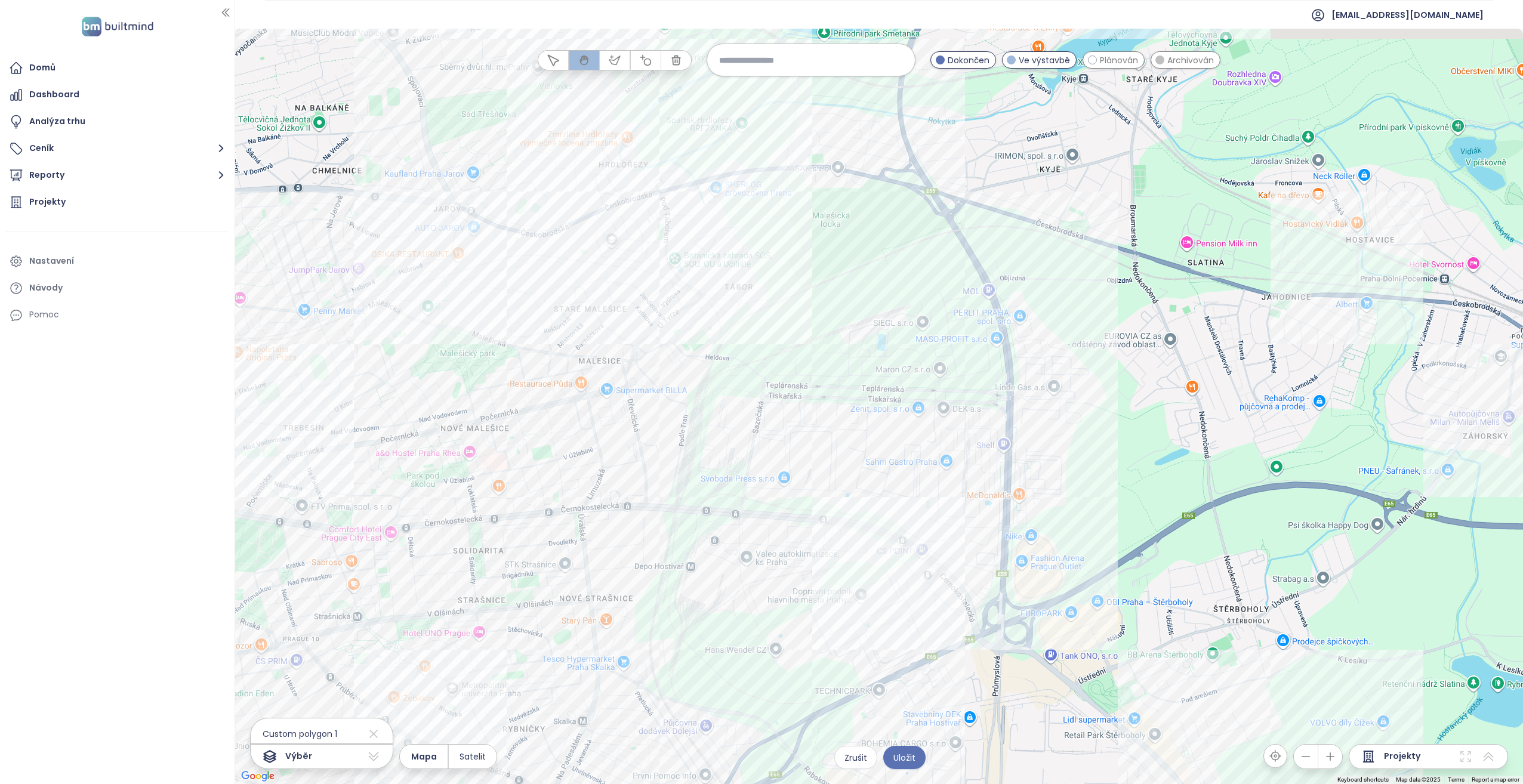
drag, startPoint x: 1041, startPoint y: 547, endPoint x: 1050, endPoint y: 569, distance: 23.8
click at [759, 402] on div at bounding box center [878, 405] width 1287 height 755
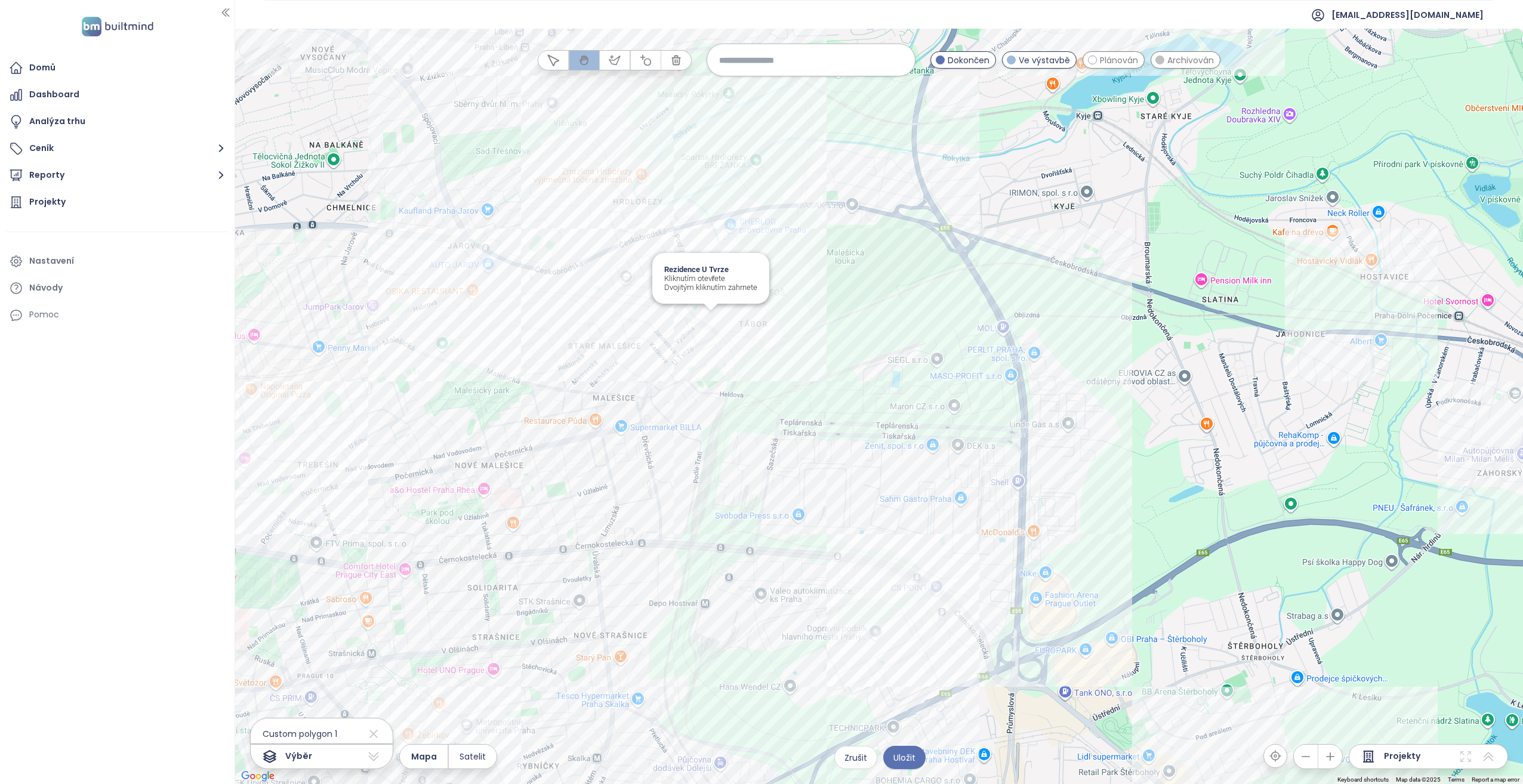
click at [706, 312] on div "Rezidence U Tvrze Kliknutím otevřete Dvojitým kliknutím zahrnete" at bounding box center [878, 405] width 1287 height 755
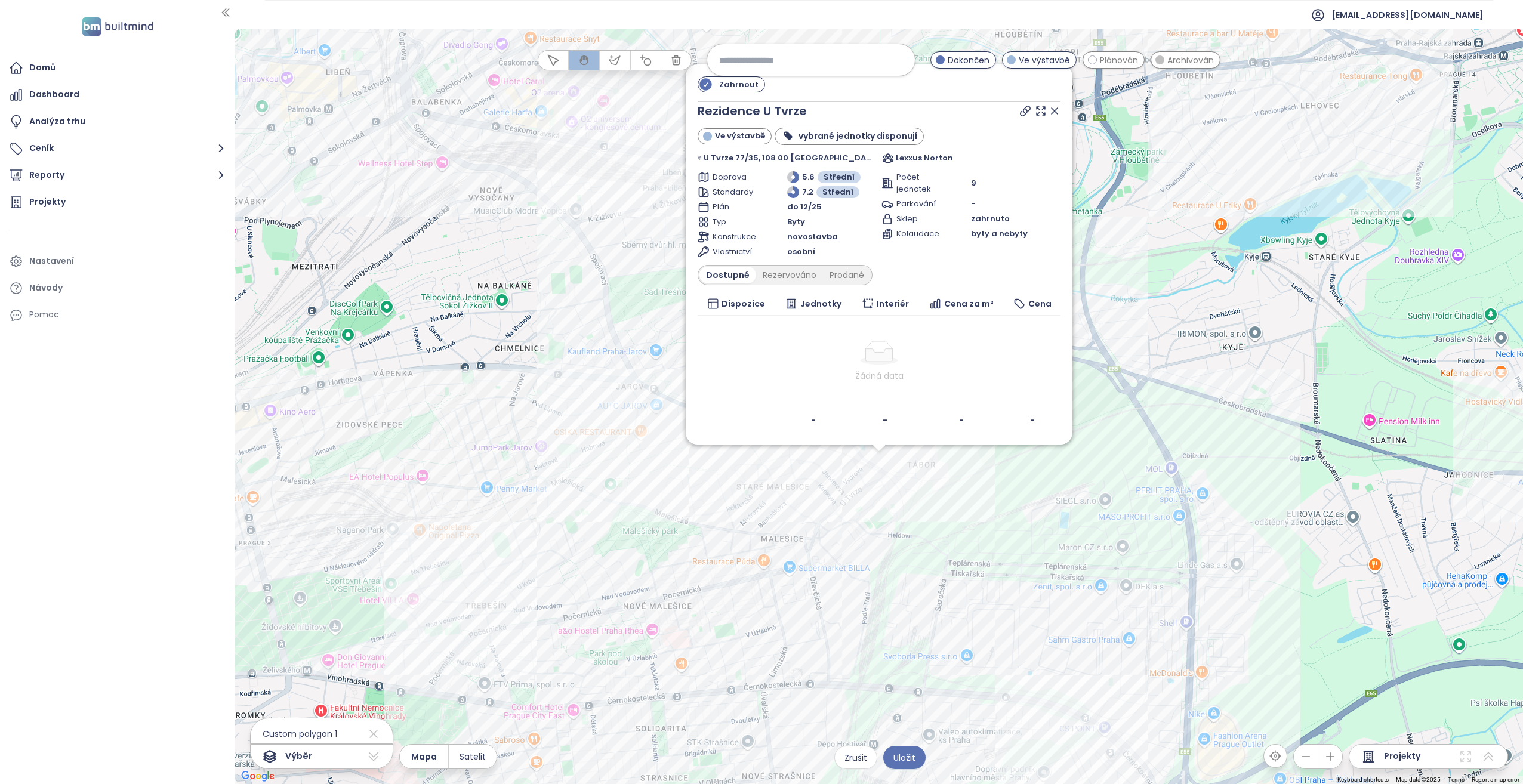
click at [759, 402] on div "Zahrnout Rezidence U Tvrze Ve výstavbě vybrané jednotky disponují U Tvrze 77/35…" at bounding box center [878, 405] width 1287 height 755
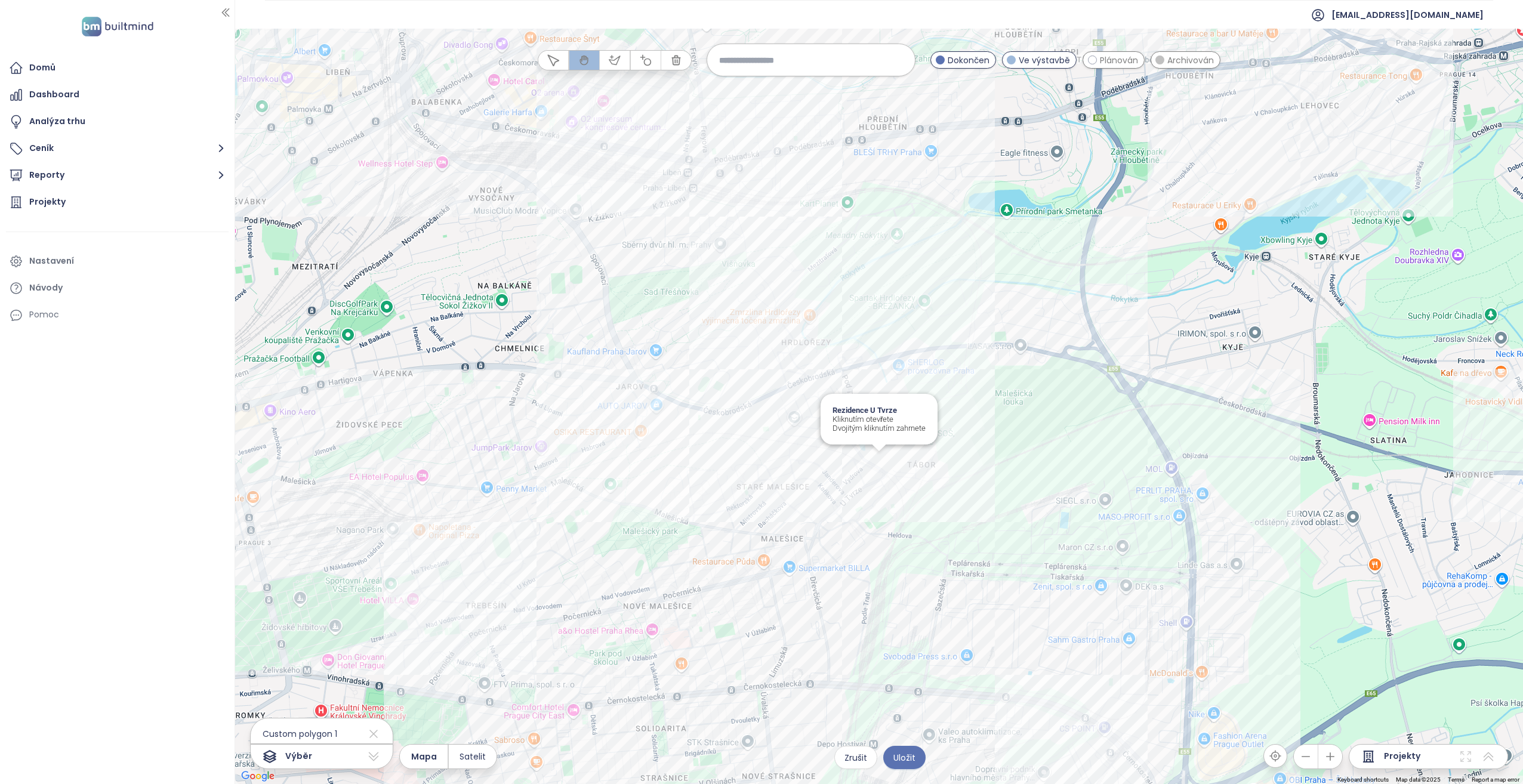
click at [759, 402] on div "Rezidence U Tvrze Kliknutím otevřete Dvojitým kliknutím zahrnete" at bounding box center [878, 405] width 1287 height 755
click at [685, 402] on div "Rezidence Akademická Kliknutím otevřete Dvojitým kliknutím zahrnete" at bounding box center [878, 405] width 1287 height 755
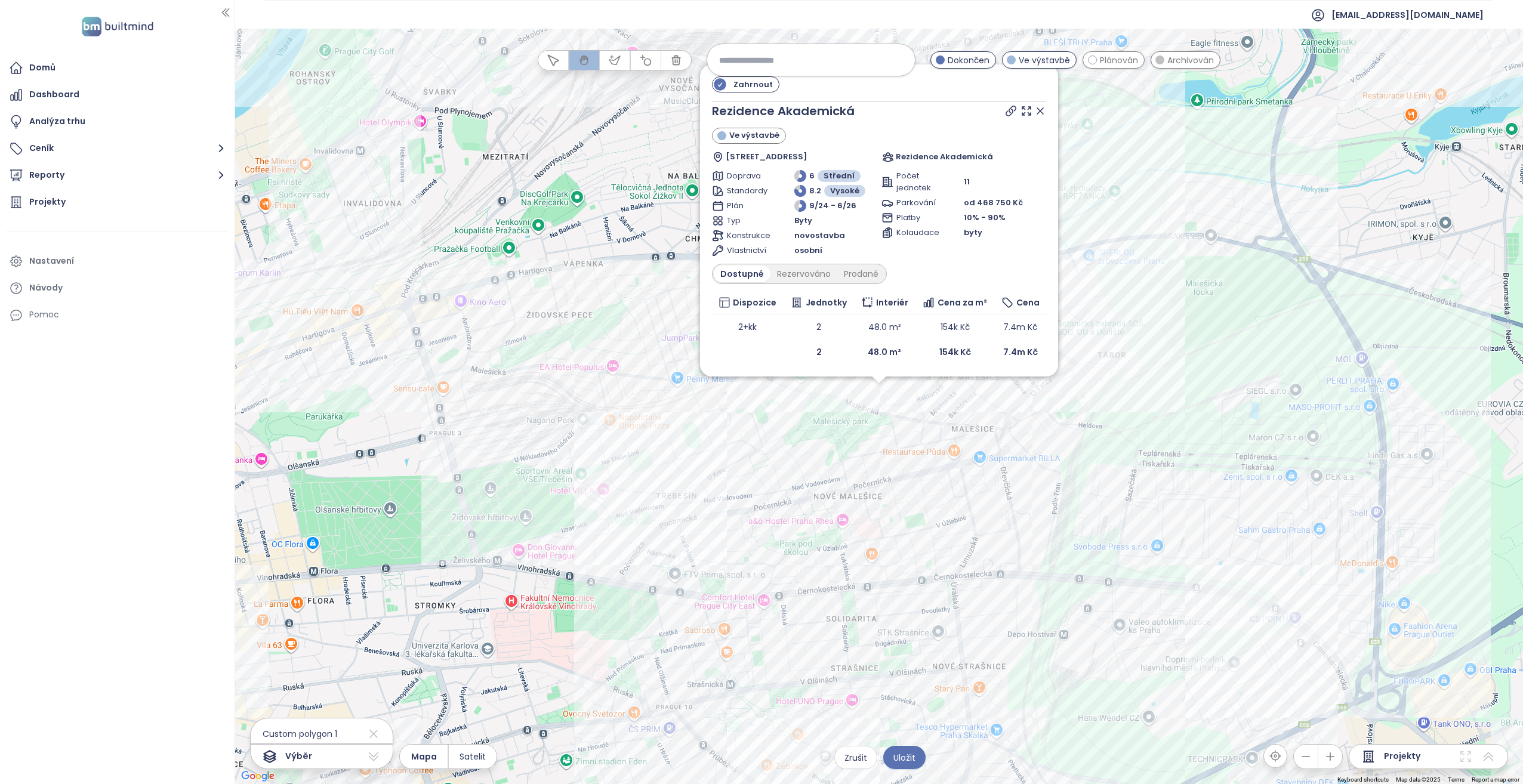
click at [657, 402] on div "Zahrnout Rezidence Akademická Ve výstavbě [STREET_ADDRESS] Rezidence Akademická…" at bounding box center [878, 405] width 1287 height 755
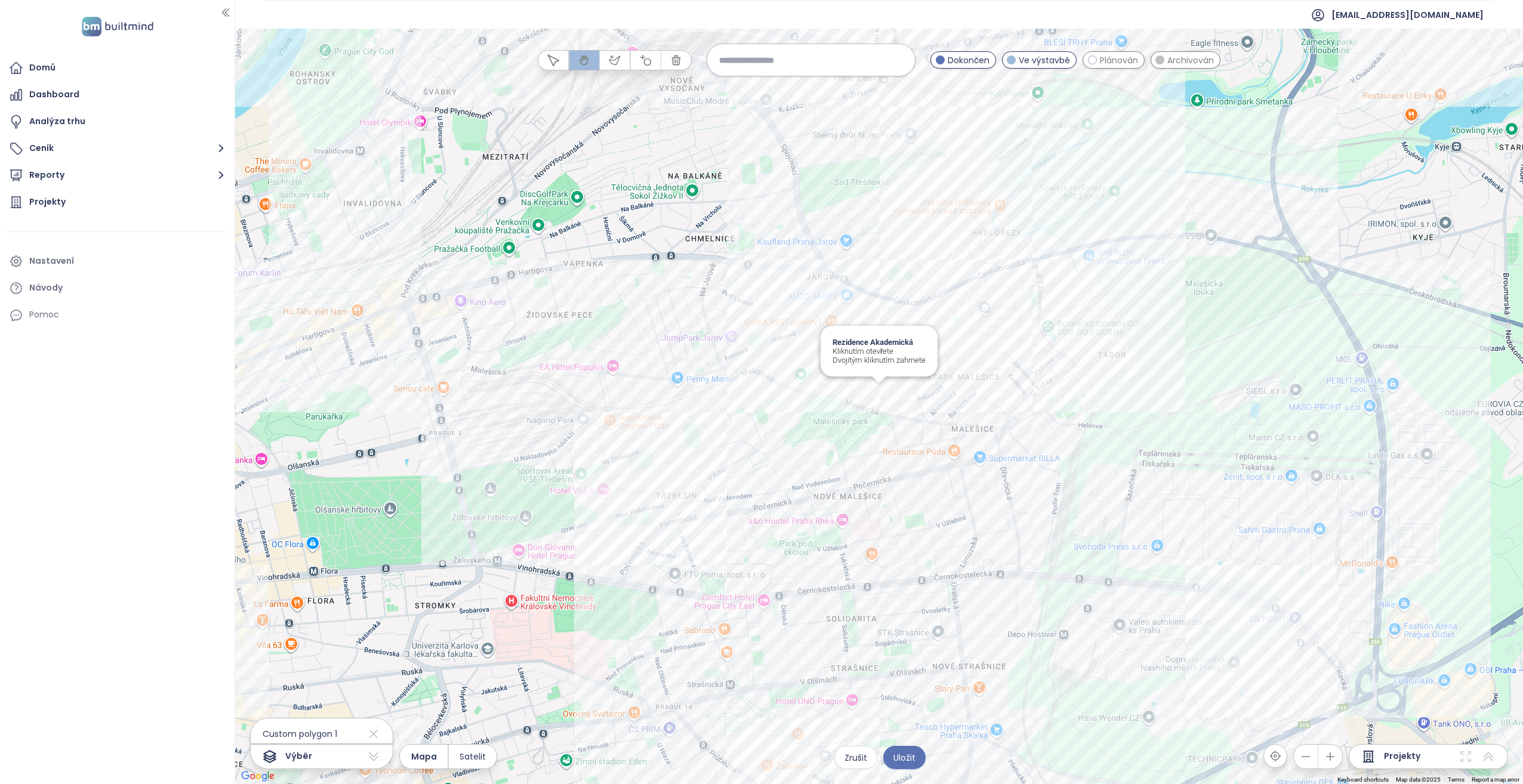
click at [759, 388] on div "Rezidence Akademická Kliknutím otevřete Dvojitým kliknutím zahrnete" at bounding box center [878, 405] width 1287 height 755
click at [759, 257] on div "Rezidence v údolí Kliknutím otevřete Dvojitým kliknutím zahrnete" at bounding box center [878, 405] width 1287 height 755
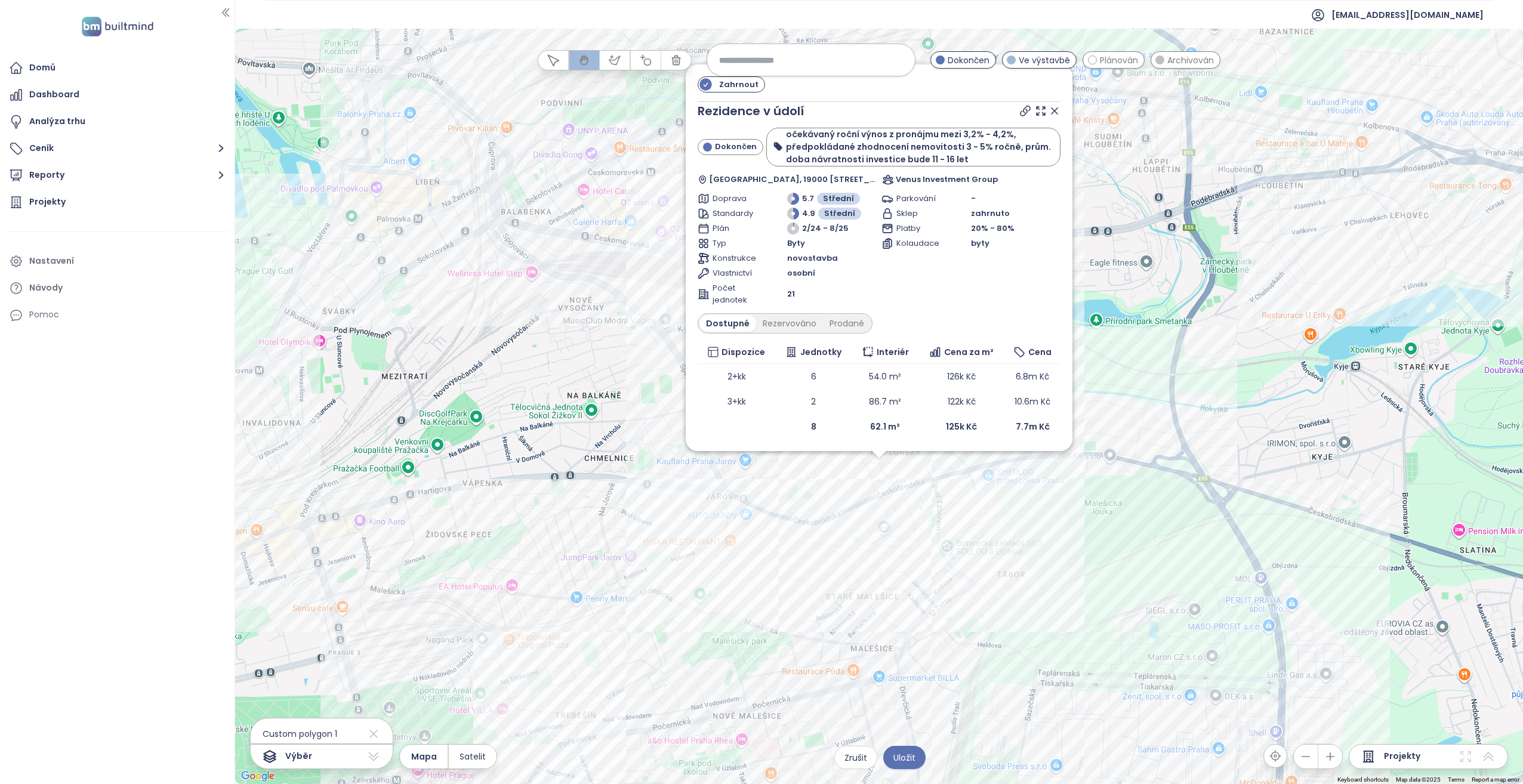
click at [644, 402] on div "Zahrnout Rezidence v údolí Dokončen očekávaný roční výnos z pronájmu mezi 3,2% …" at bounding box center [878, 405] width 1287 height 755
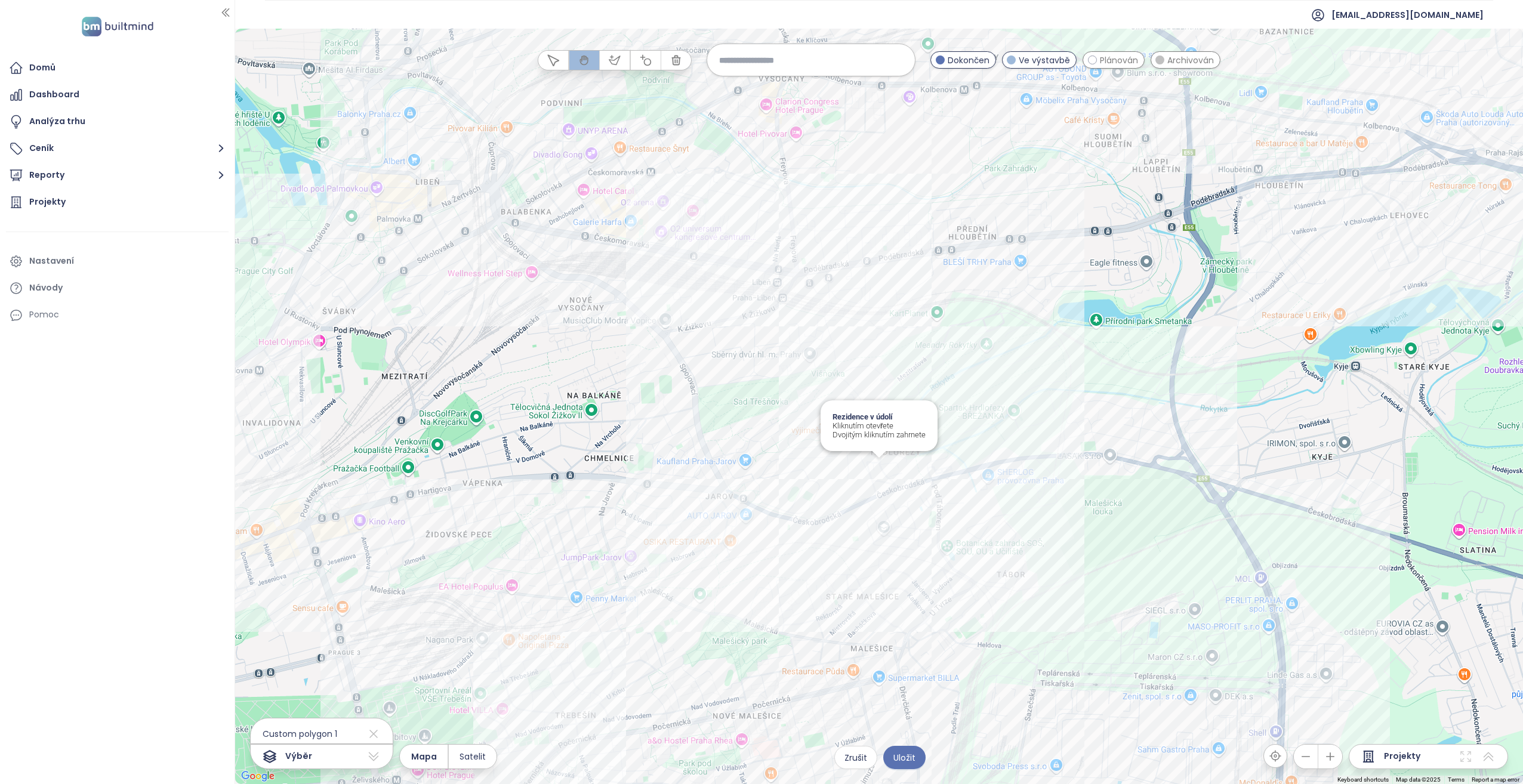
click at [759, 402] on div "Rezidence v údolí Kliknutím otevřete Dvojitým kliknutím zahrnete" at bounding box center [878, 405] width 1287 height 755
click at [759, 402] on div "Zelené město 3 Kliknutím otevřete Dvojitým kliknutím zahrnete" at bounding box center [878, 405] width 1287 height 755
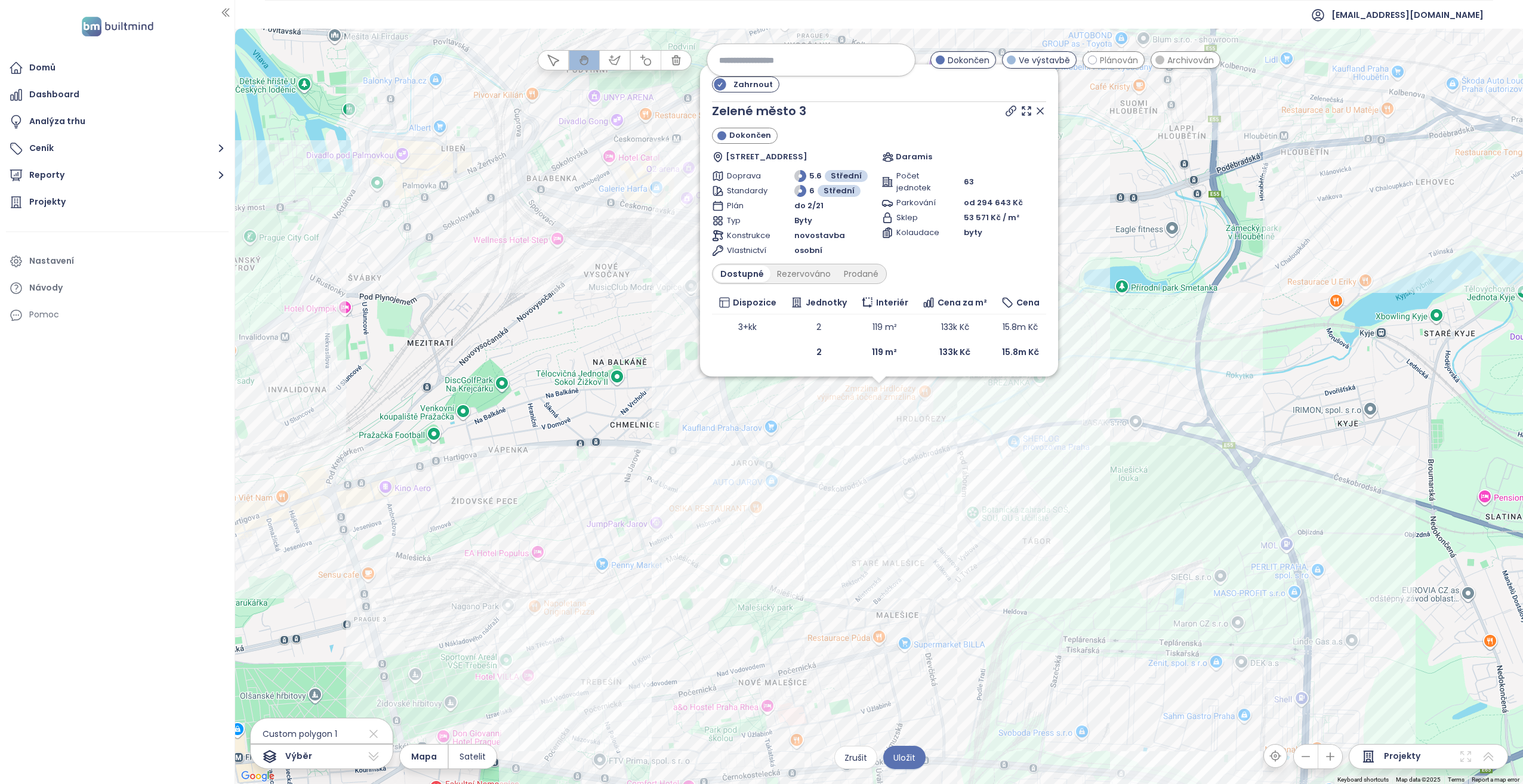
click at [717, 402] on div "Zahrnout [GEOGRAPHIC_DATA] 3 Dokončen [STREET_ADDRESS] Daramis Doprava 5.6 Stře…" at bounding box center [878, 405] width 1287 height 755
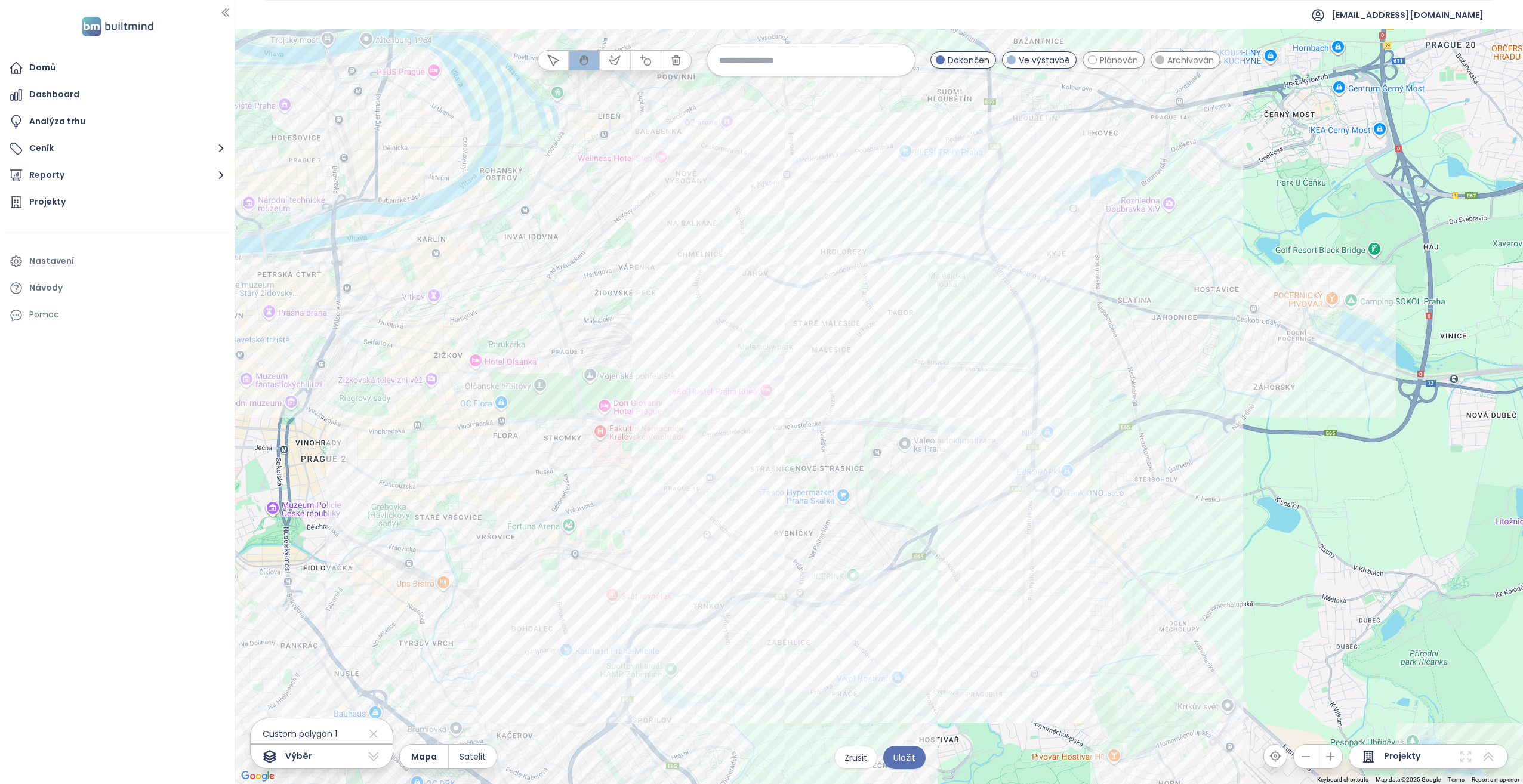
drag, startPoint x: 1294, startPoint y: 597, endPoint x: 1314, endPoint y: 431, distance: 167.2
click at [759, 402] on div at bounding box center [878, 405] width 1287 height 755
click at [759, 402] on span "Uložit" at bounding box center [905, 757] width 22 height 13
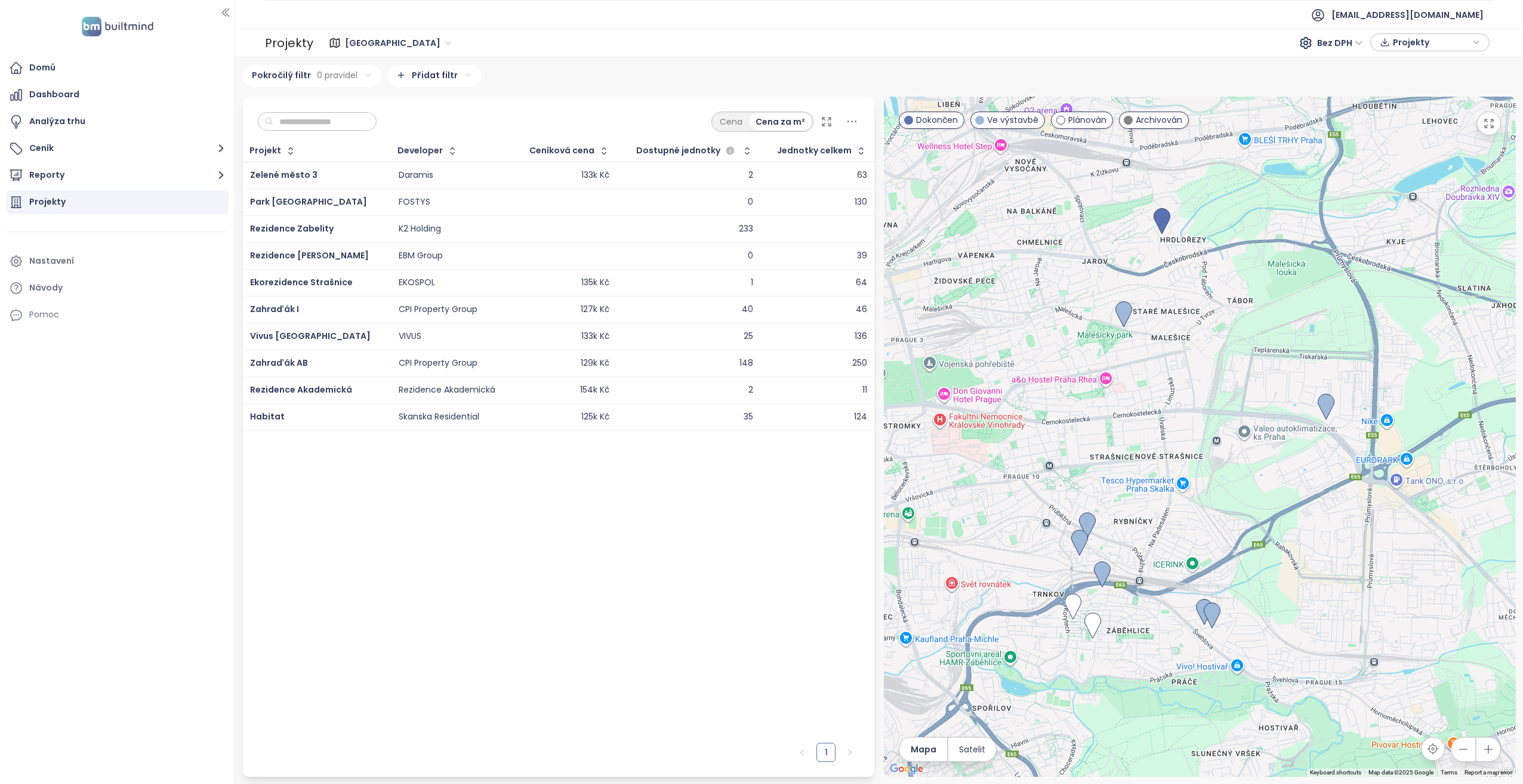
click at [476, 259] on div "EBM Group" at bounding box center [451, 256] width 107 height 15
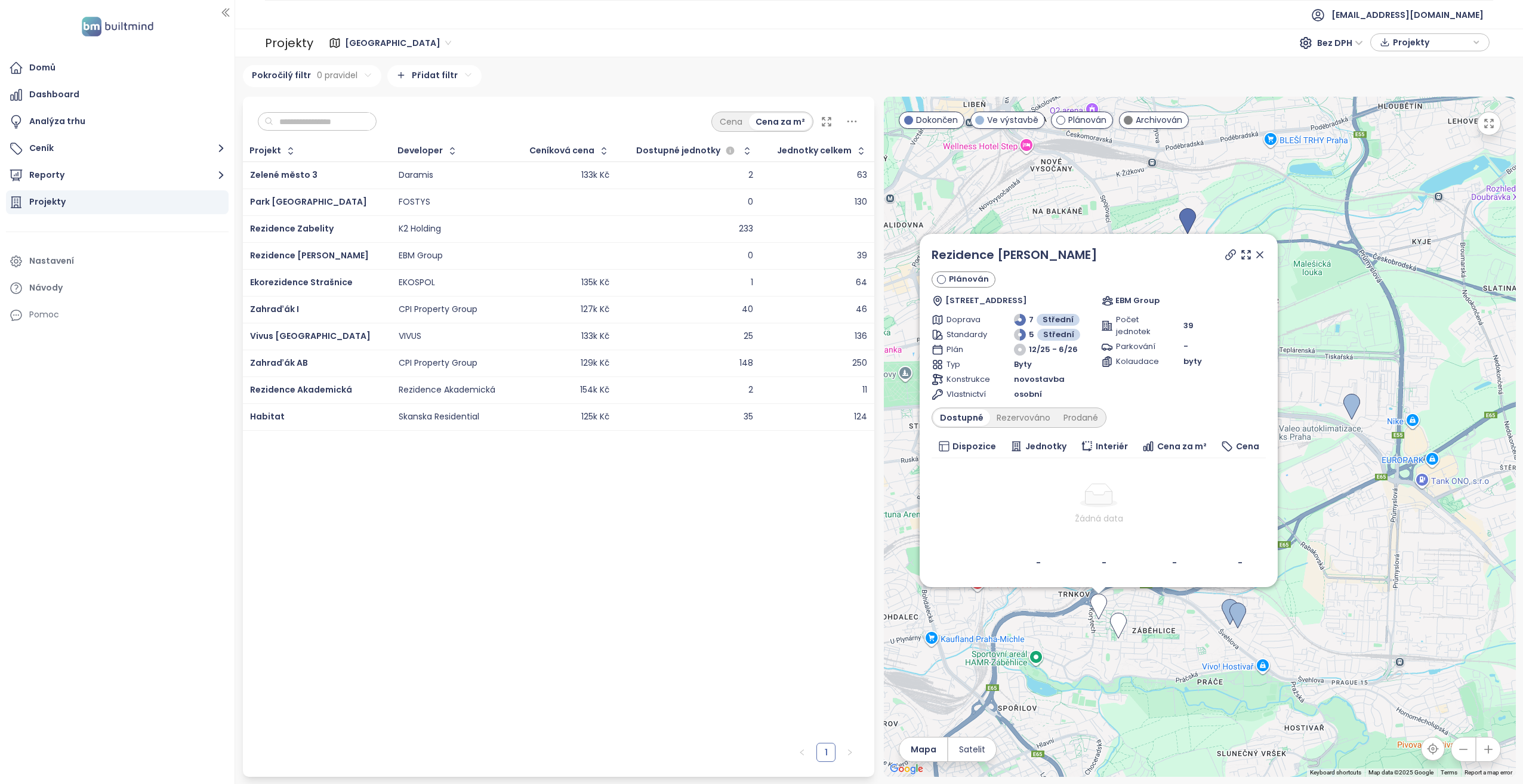
drag, startPoint x: 476, startPoint y: 259, endPoint x: 448, endPoint y: 254, distance: 28.4
click at [448, 254] on div "EBM Group" at bounding box center [451, 256] width 107 height 15
drag, startPoint x: 1205, startPoint y: 653, endPoint x: 1191, endPoint y: 650, distance: 14.3
click at [759, 402] on div "Rezidence Mečíkova Plánován [STREET_ADDRESS] EBM Group Doprava 7 Střední Standa…" at bounding box center [1199, 436] width 632 height 679
click at [759, 257] on icon at bounding box center [1259, 254] width 12 height 12
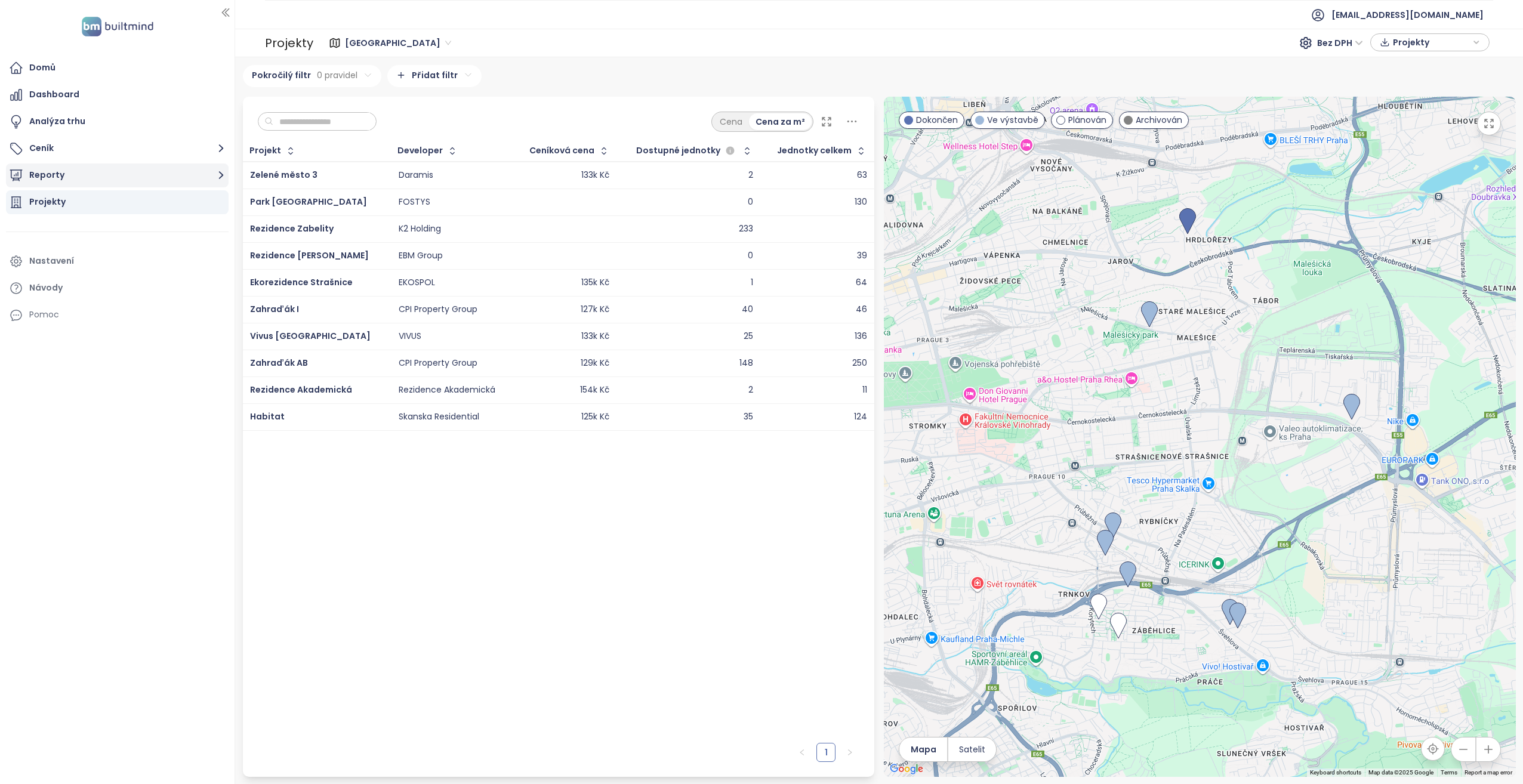
click at [72, 176] on button "Reporty" at bounding box center [117, 175] width 223 height 24
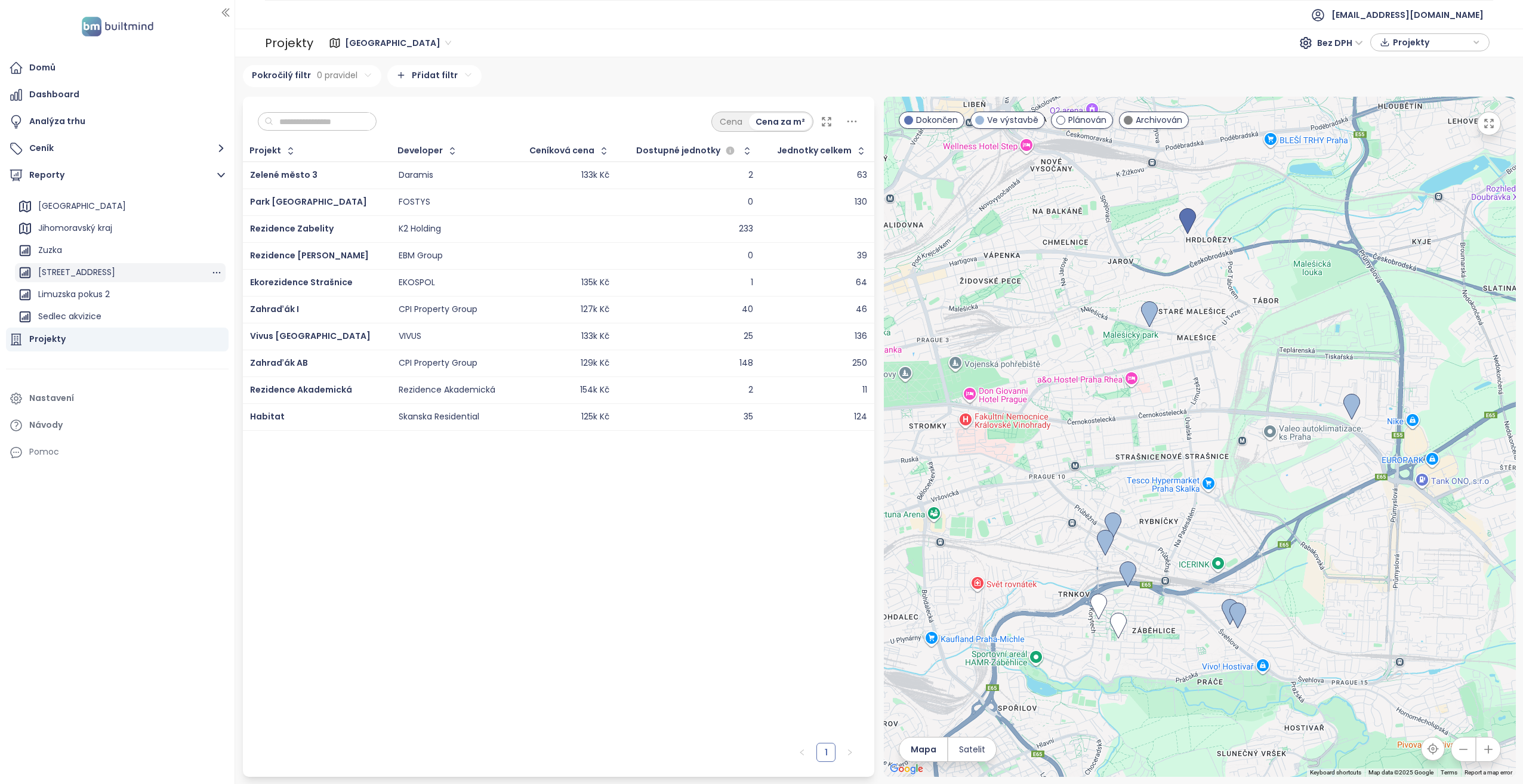
scroll to position [64, 0]
click at [88, 269] on div "[STREET_ADDRESS]" at bounding box center [77, 271] width 77 height 15
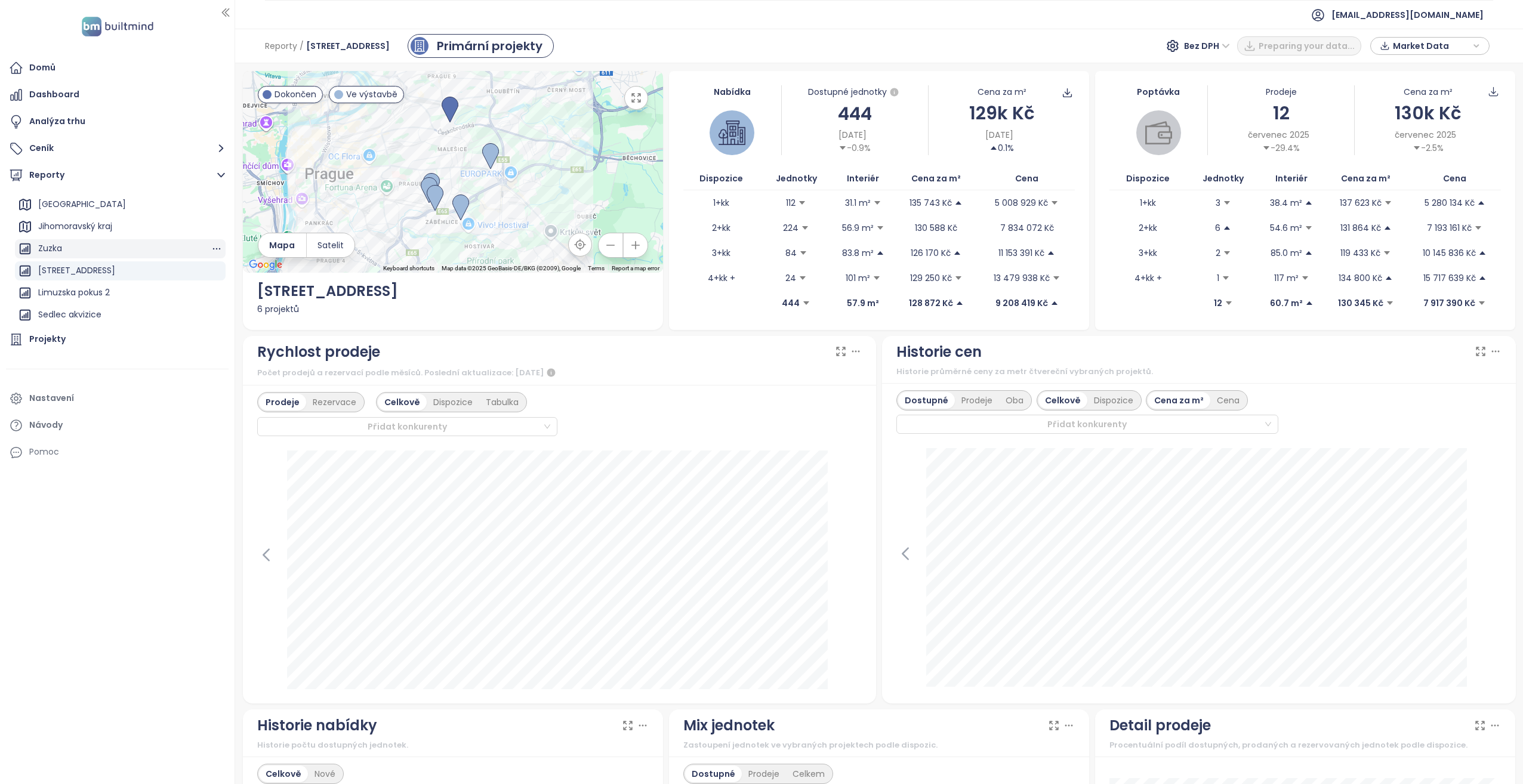
click at [46, 248] on div "Zuzka" at bounding box center [50, 248] width 24 height 15
